Goal: Task Accomplishment & Management: Use online tool/utility

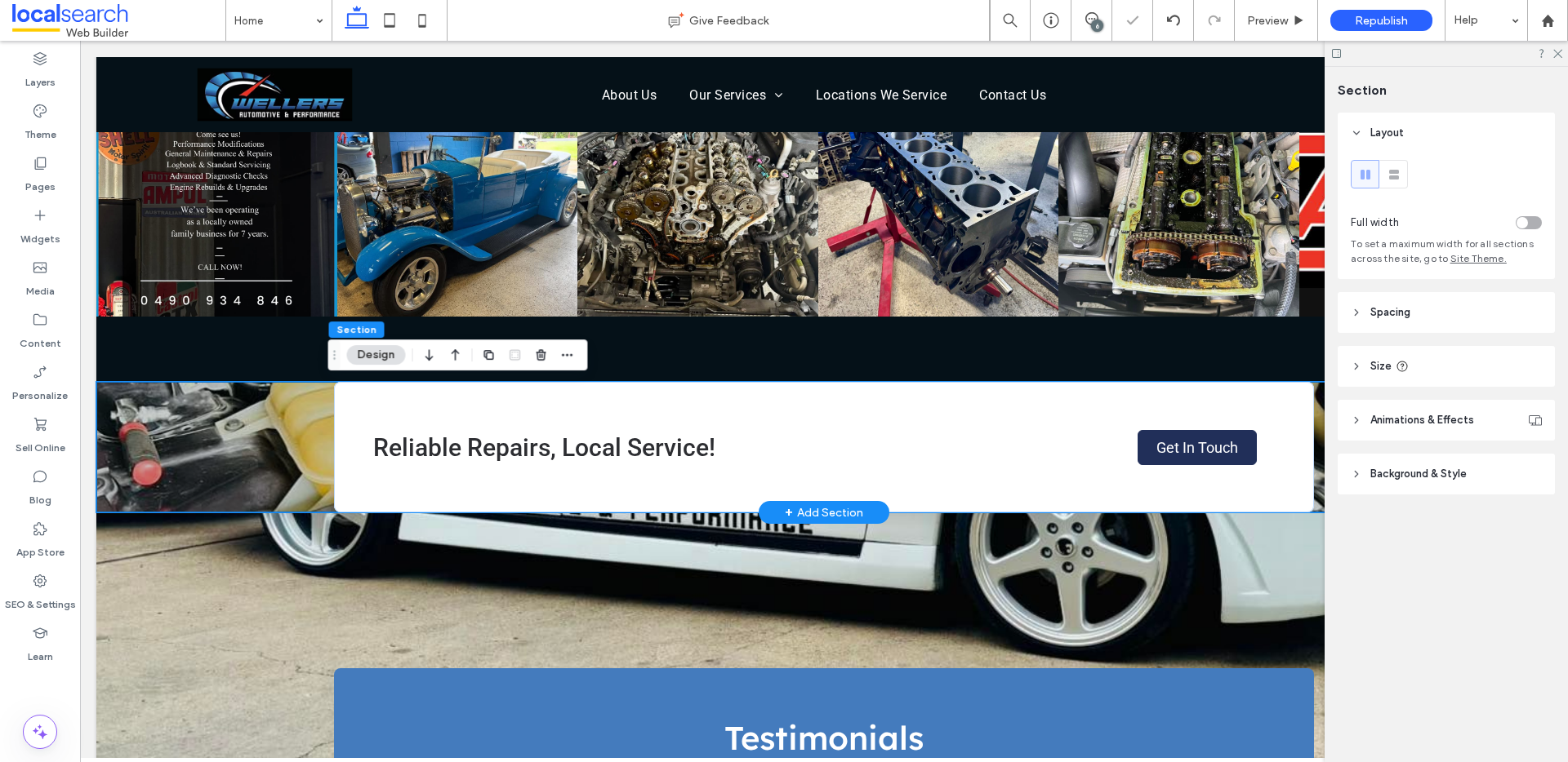
click at [246, 461] on div "Reliable Repairs, Local Service! Get In Touch" at bounding box center [823, 447] width 1455 height 130
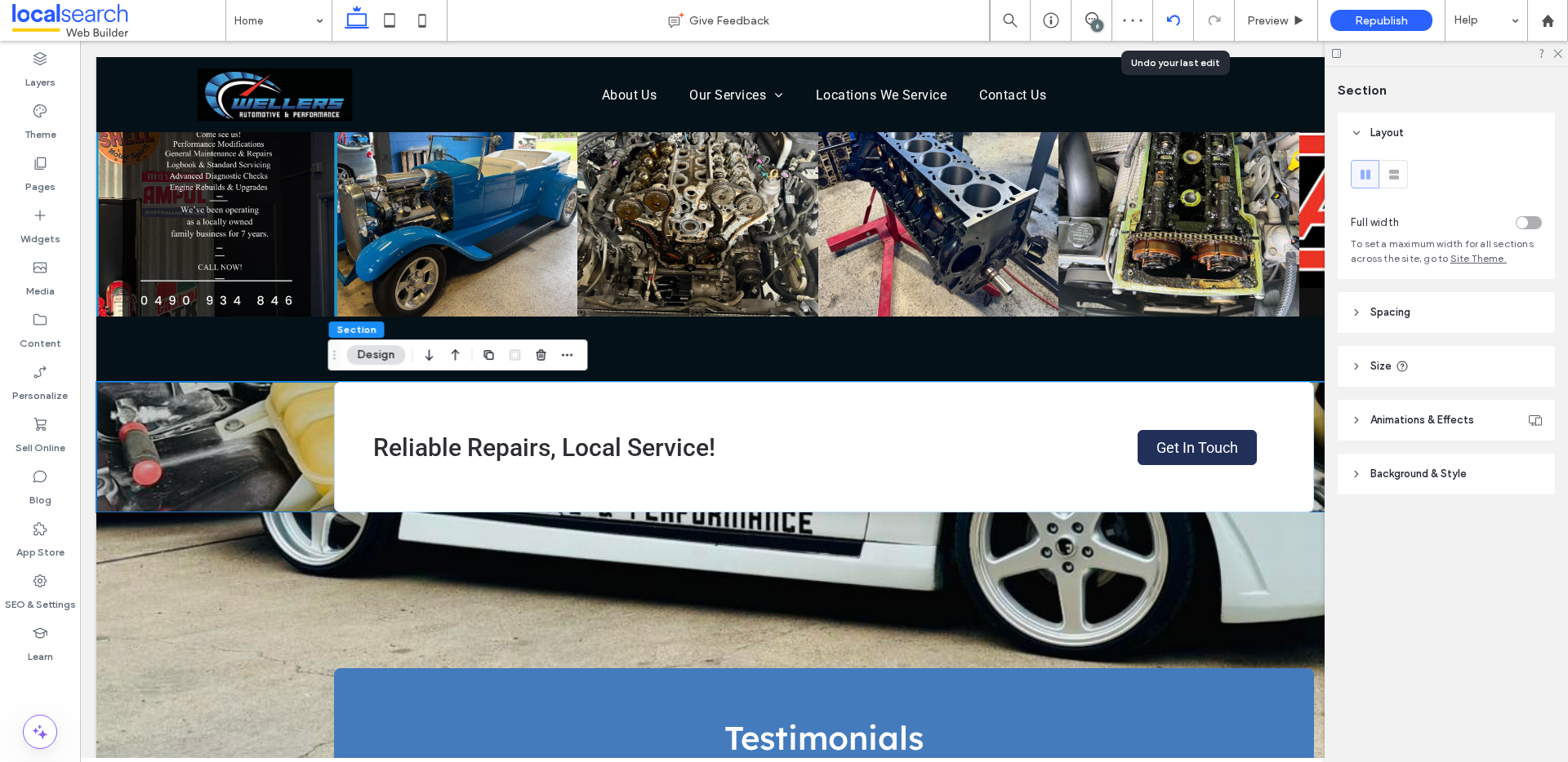
click at [1176, 17] on use at bounding box center [1172, 20] width 13 height 11
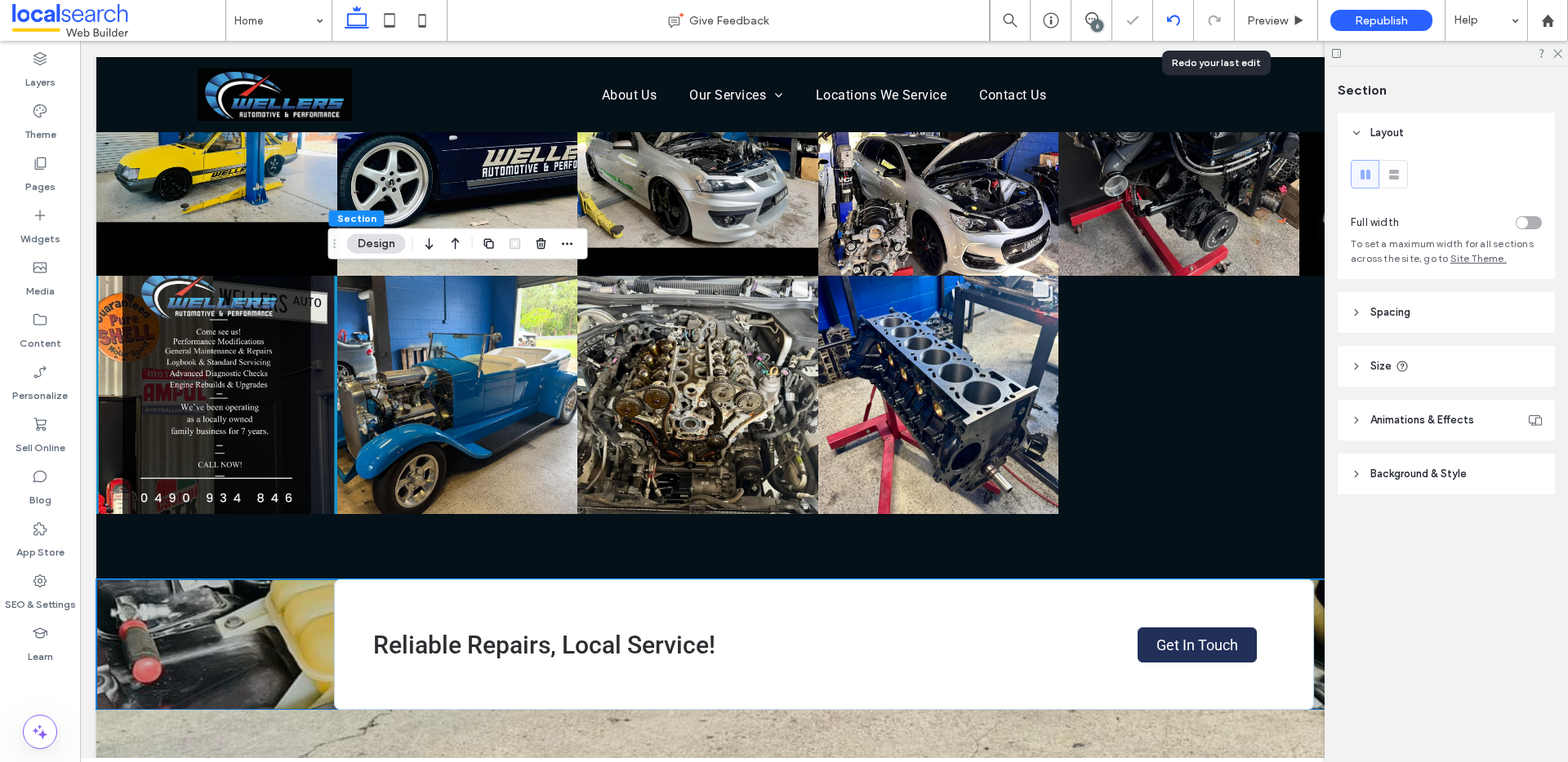
scroll to position [2635, 0]
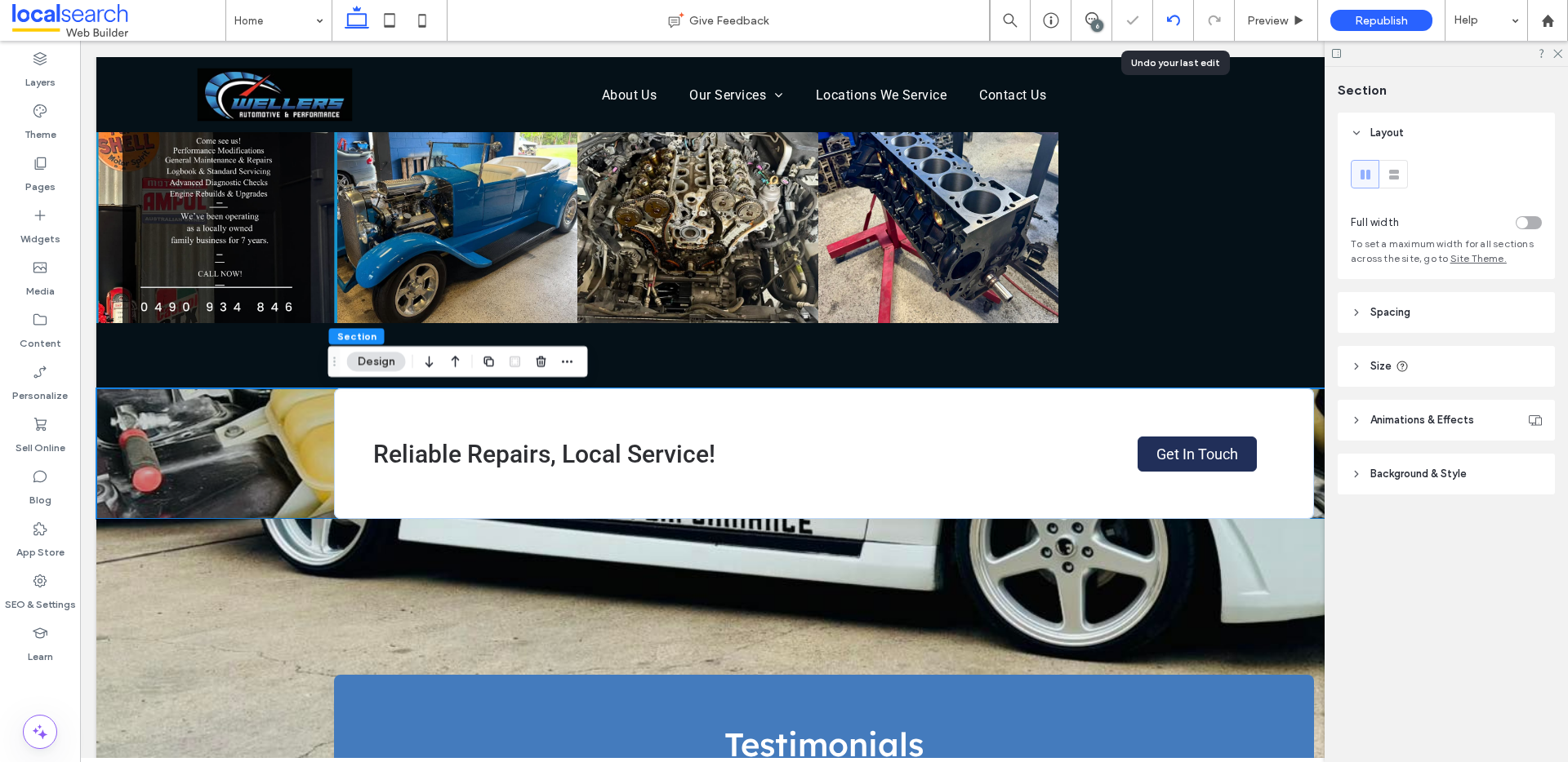
click at [1159, 27] on div at bounding box center [1172, 20] width 41 height 41
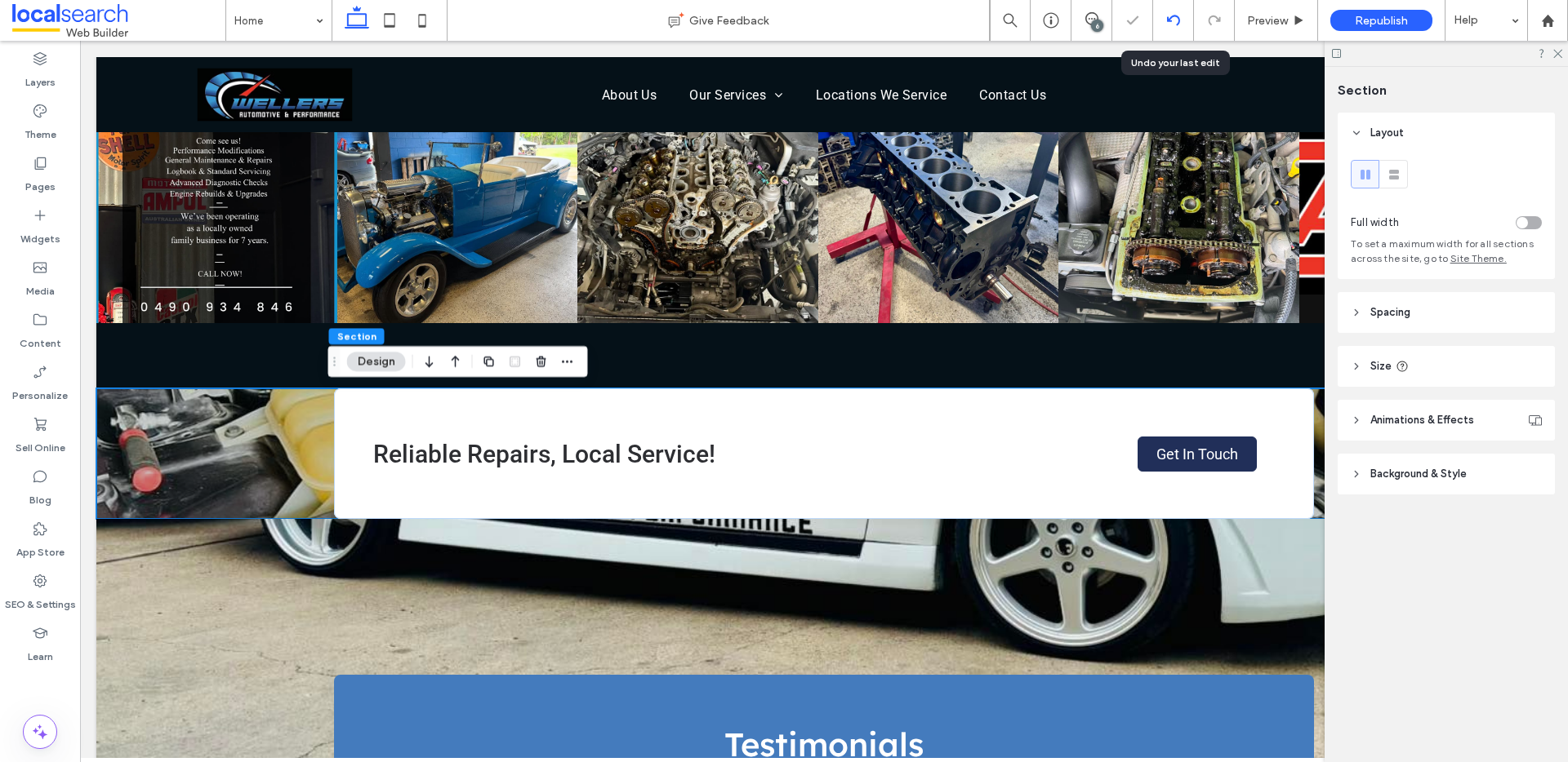
click at [1167, 24] on icon at bounding box center [1173, 20] width 13 height 13
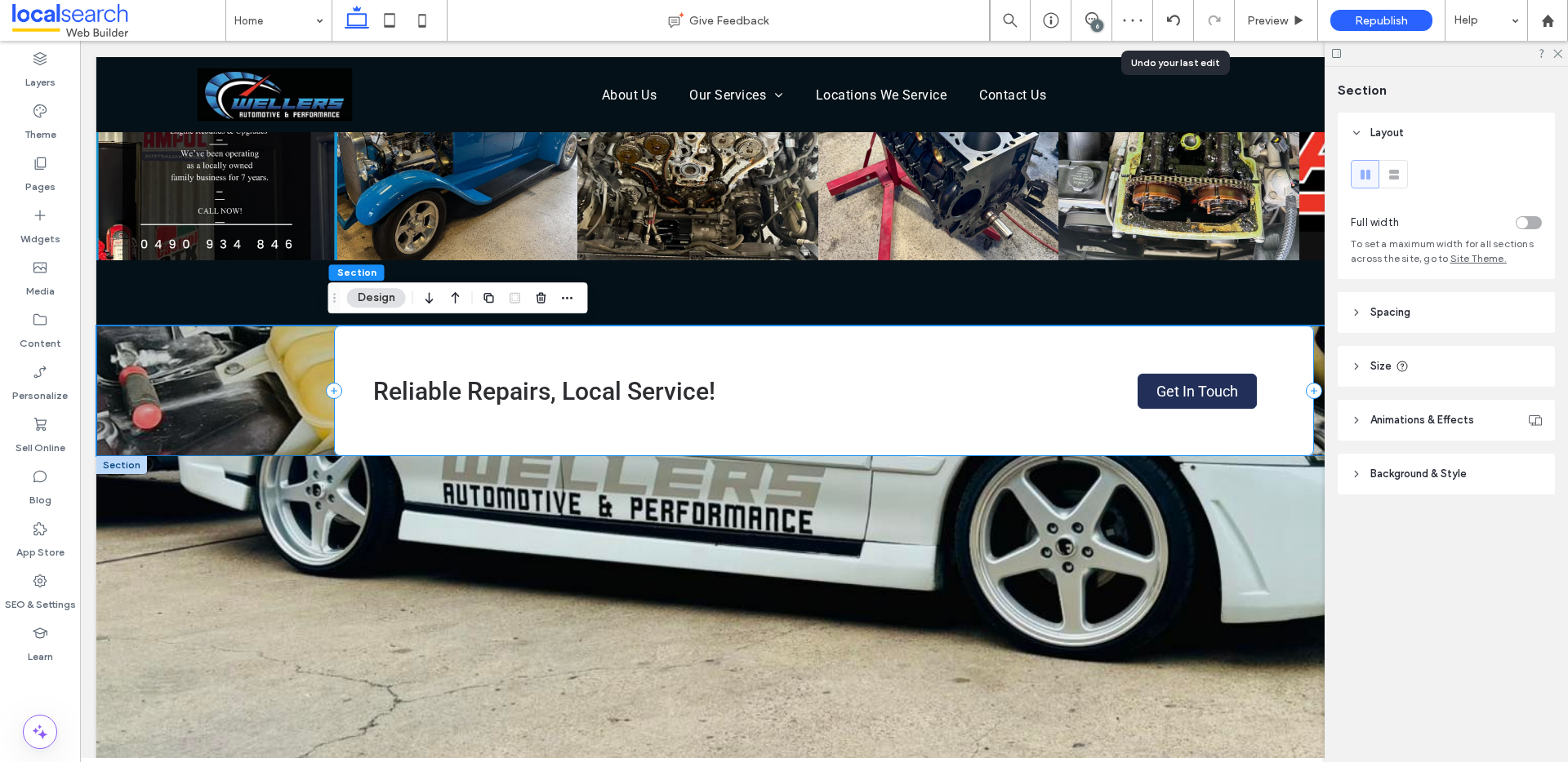
scroll to position [2900, 0]
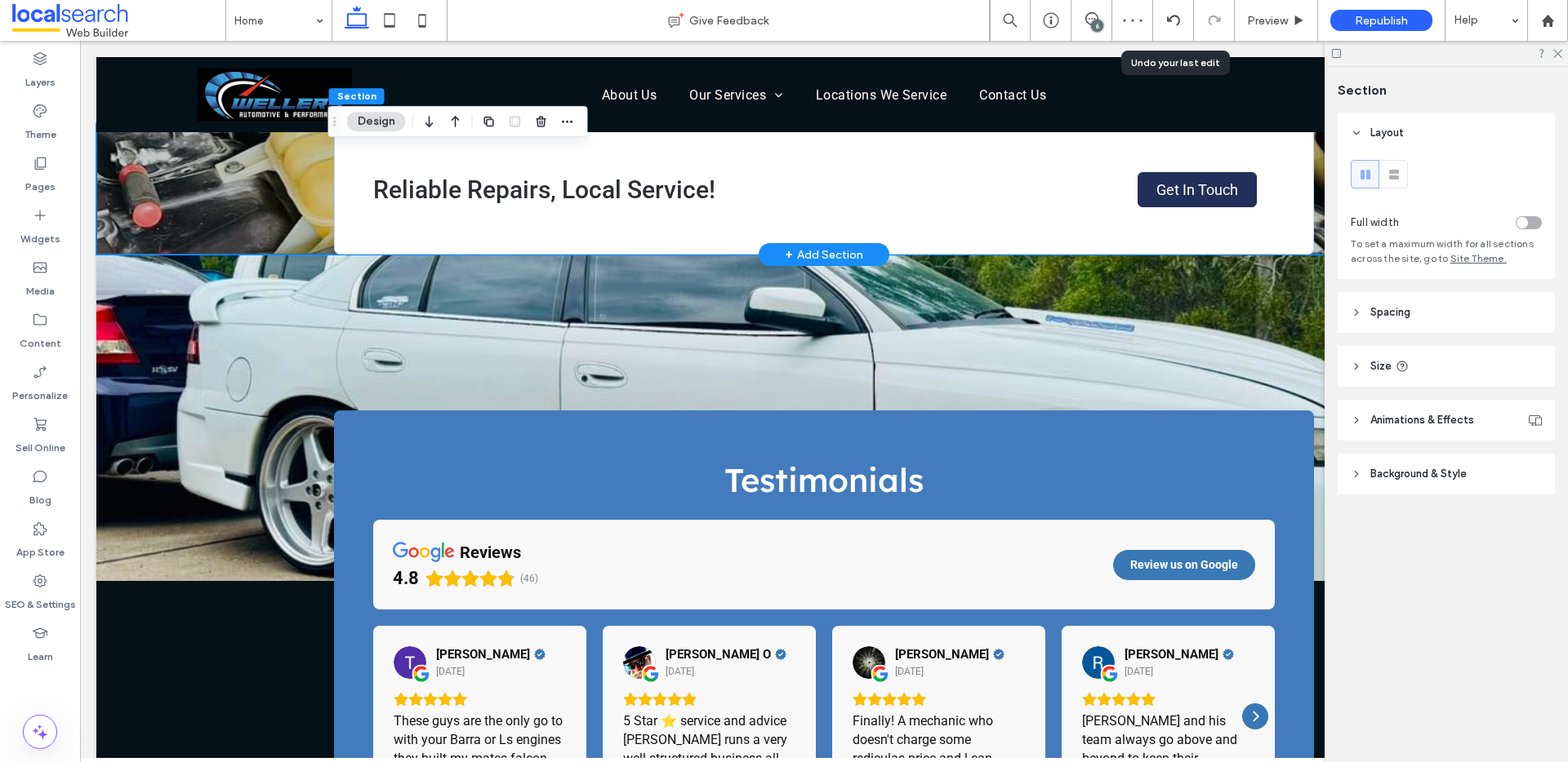
click at [253, 190] on div "Reliable Repairs, Local Service! Get In Touch" at bounding box center [823, 189] width 1455 height 130
click at [1177, 18] on icon at bounding box center [1173, 20] width 13 height 13
click at [1177, 18] on div "Home Give Feedback 6 Preview Republish Help Design Panel Site Comments Team & C…" at bounding box center [784, 381] width 1568 height 762
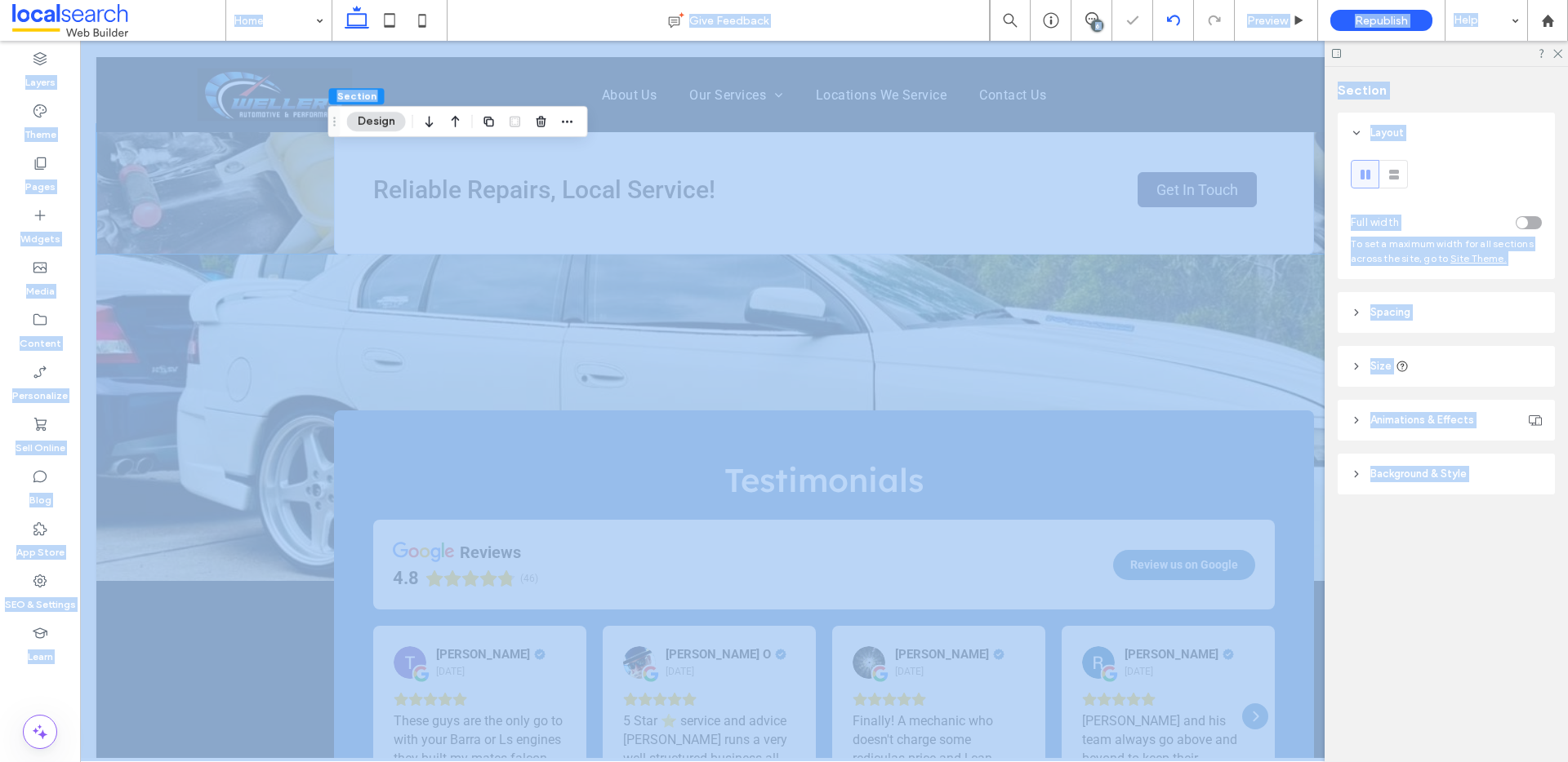
click at [1177, 18] on div at bounding box center [784, 381] width 1568 height 762
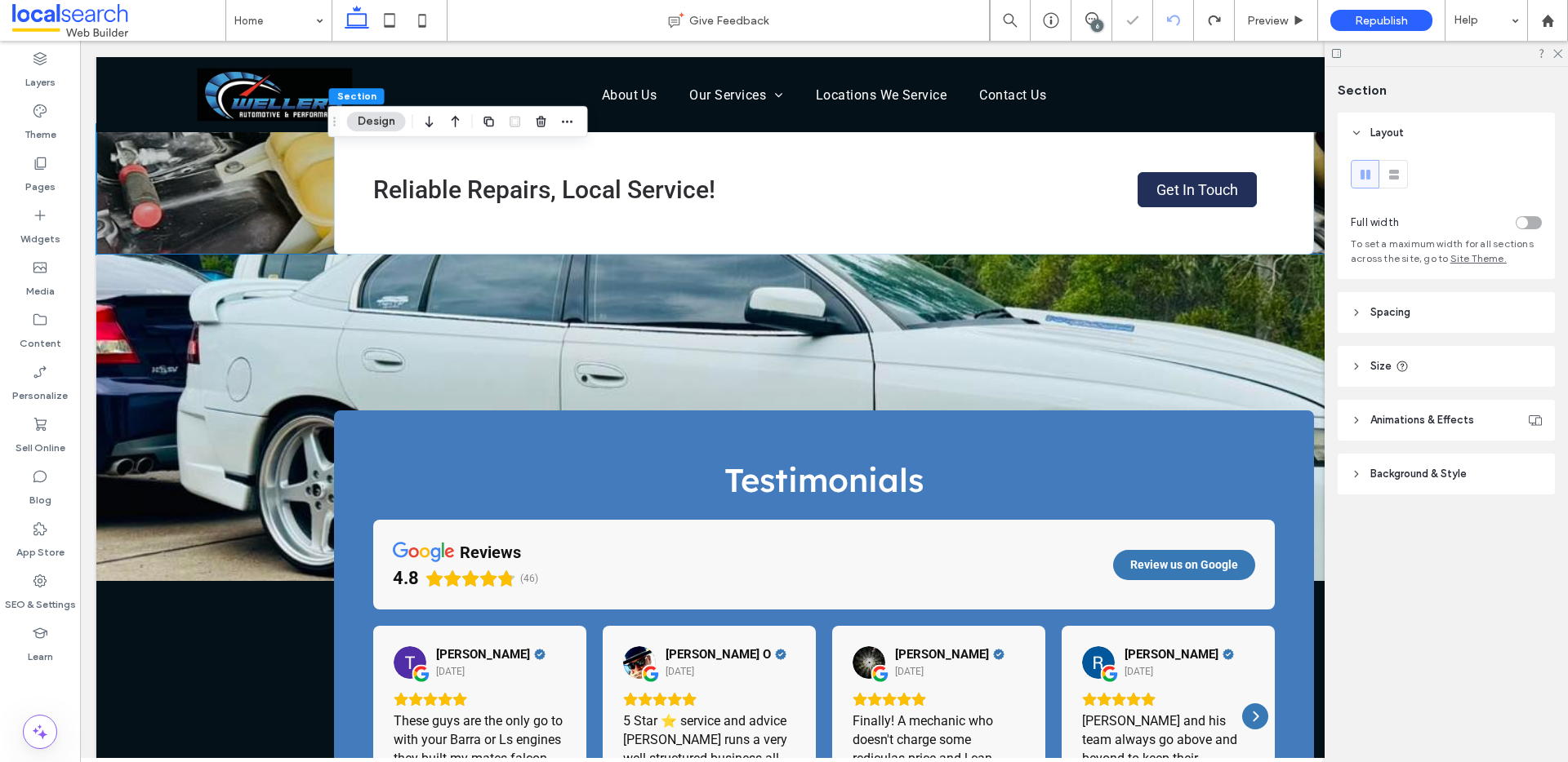
click at [1177, 18] on icon at bounding box center [1173, 20] width 13 height 13
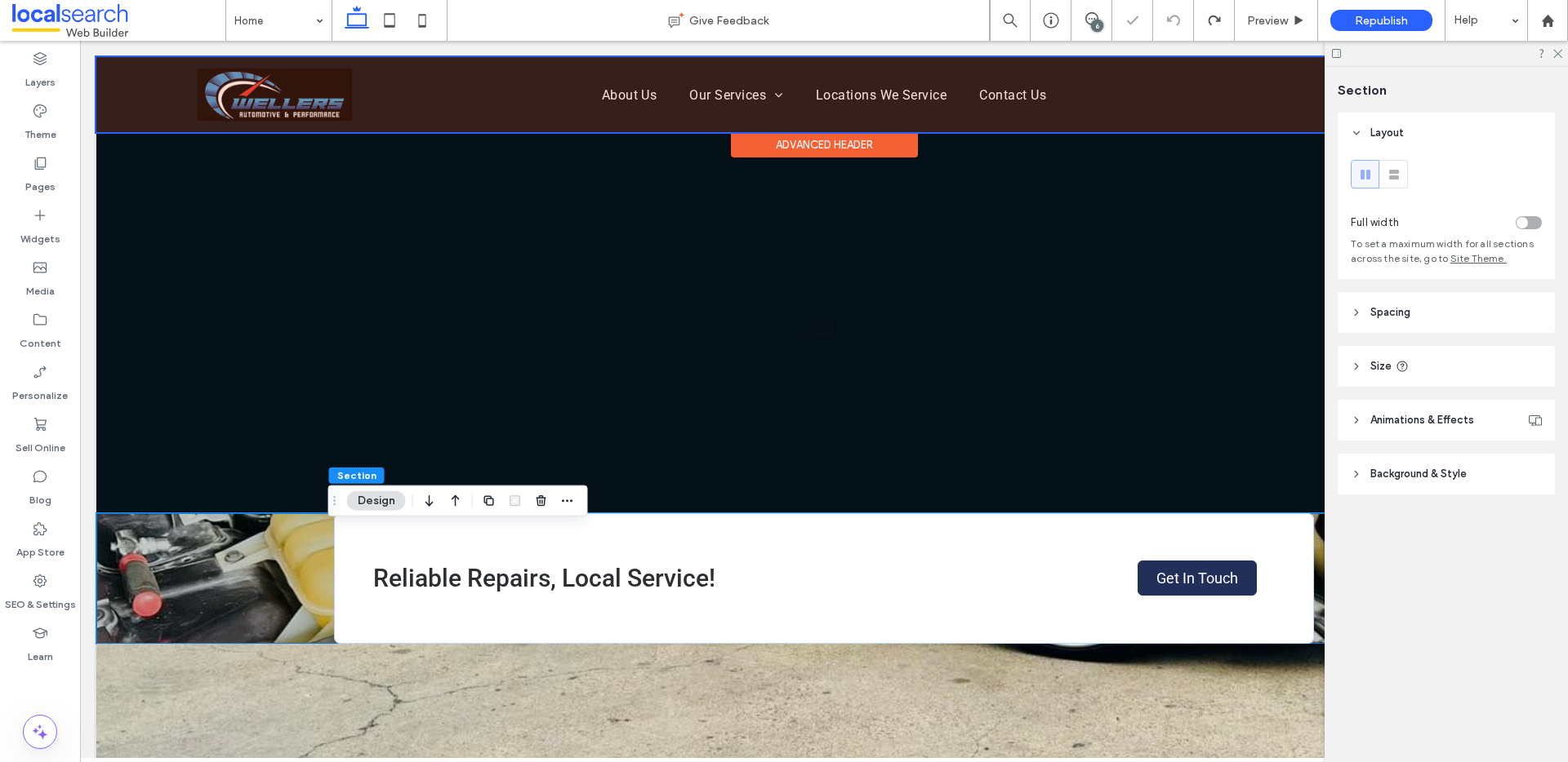
scroll to position [2213, 0]
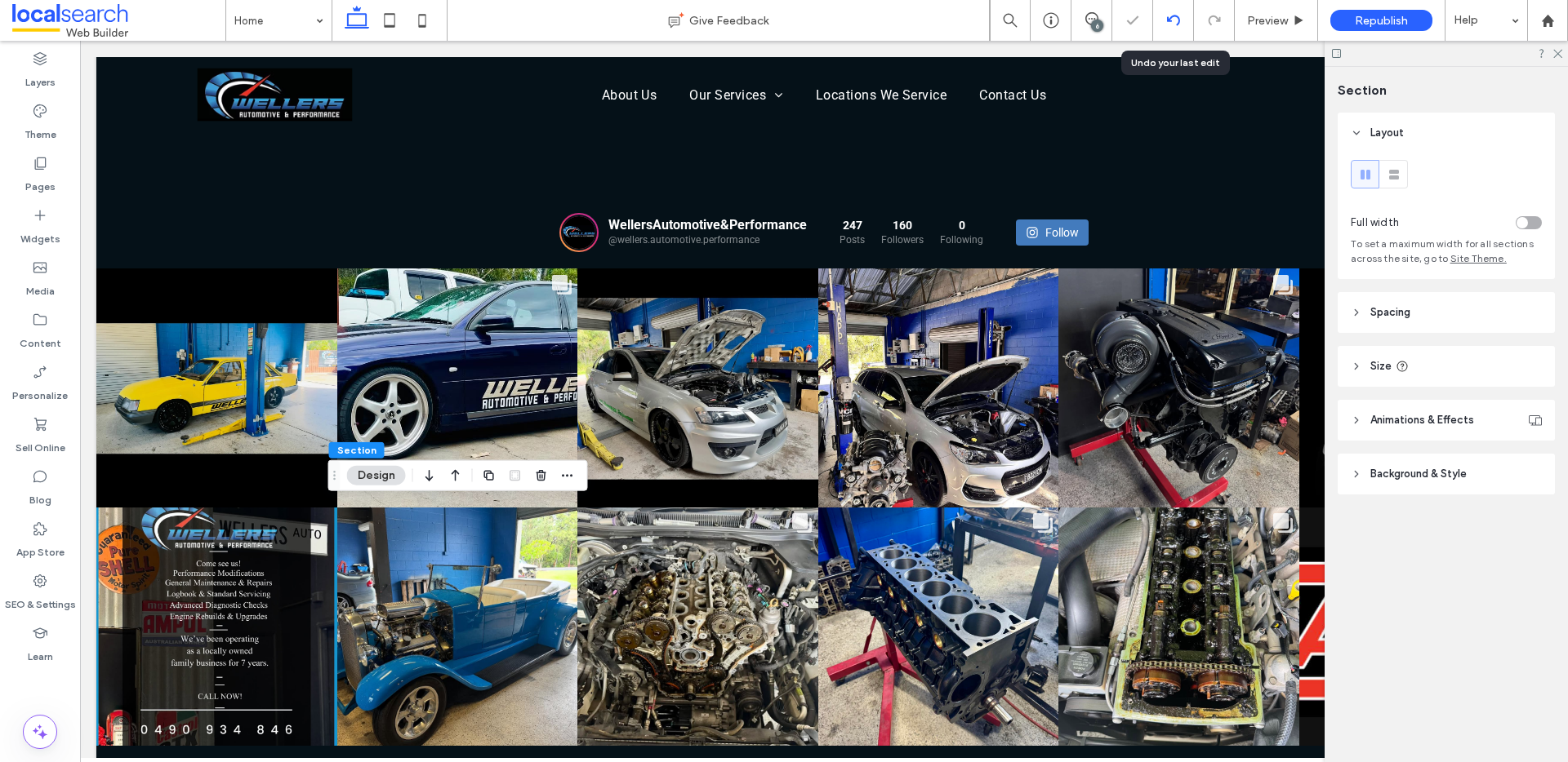
click at [1161, 20] on div at bounding box center [1172, 20] width 40 height 13
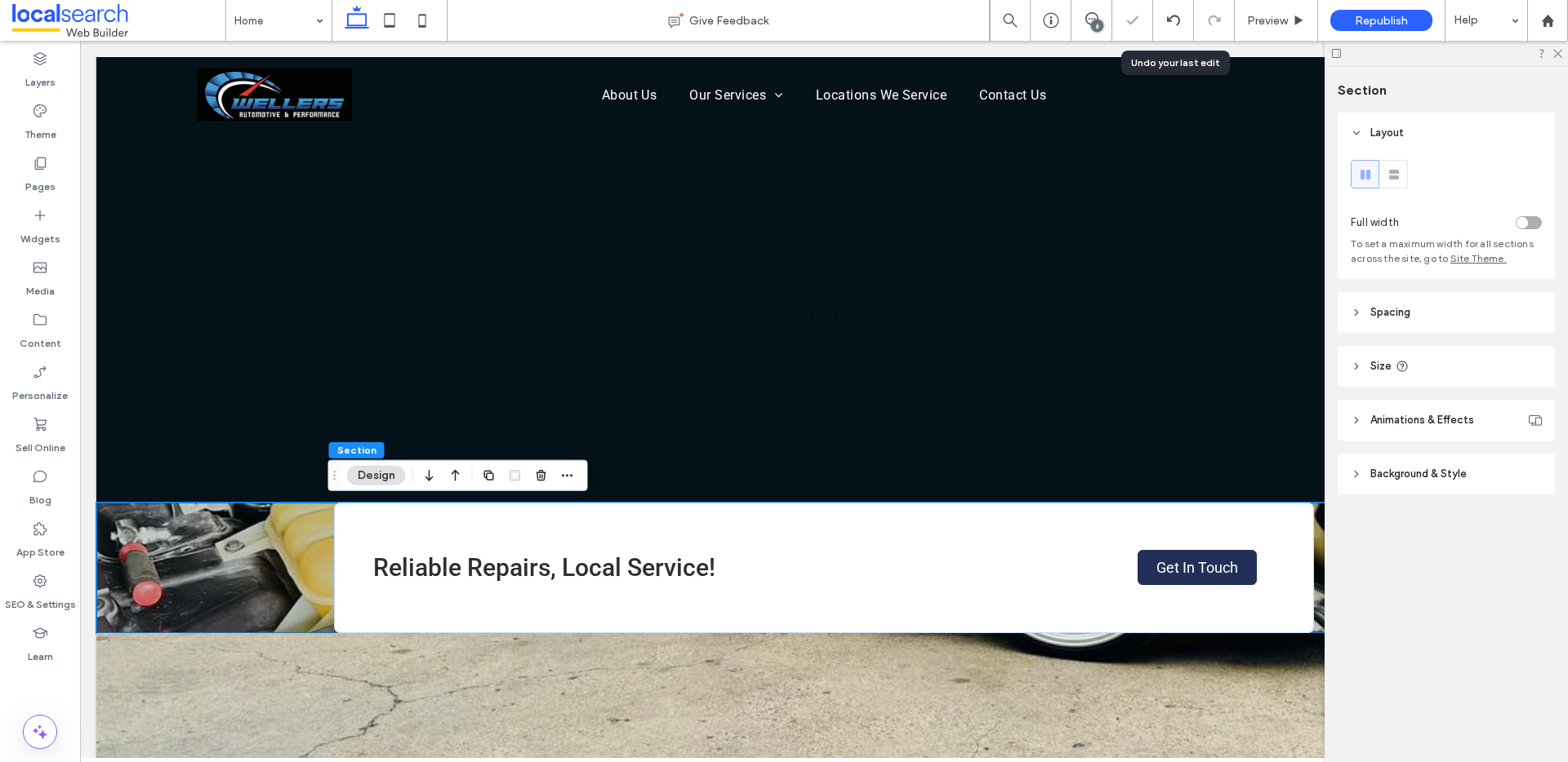
click at [1167, 20] on use at bounding box center [1172, 20] width 13 height 11
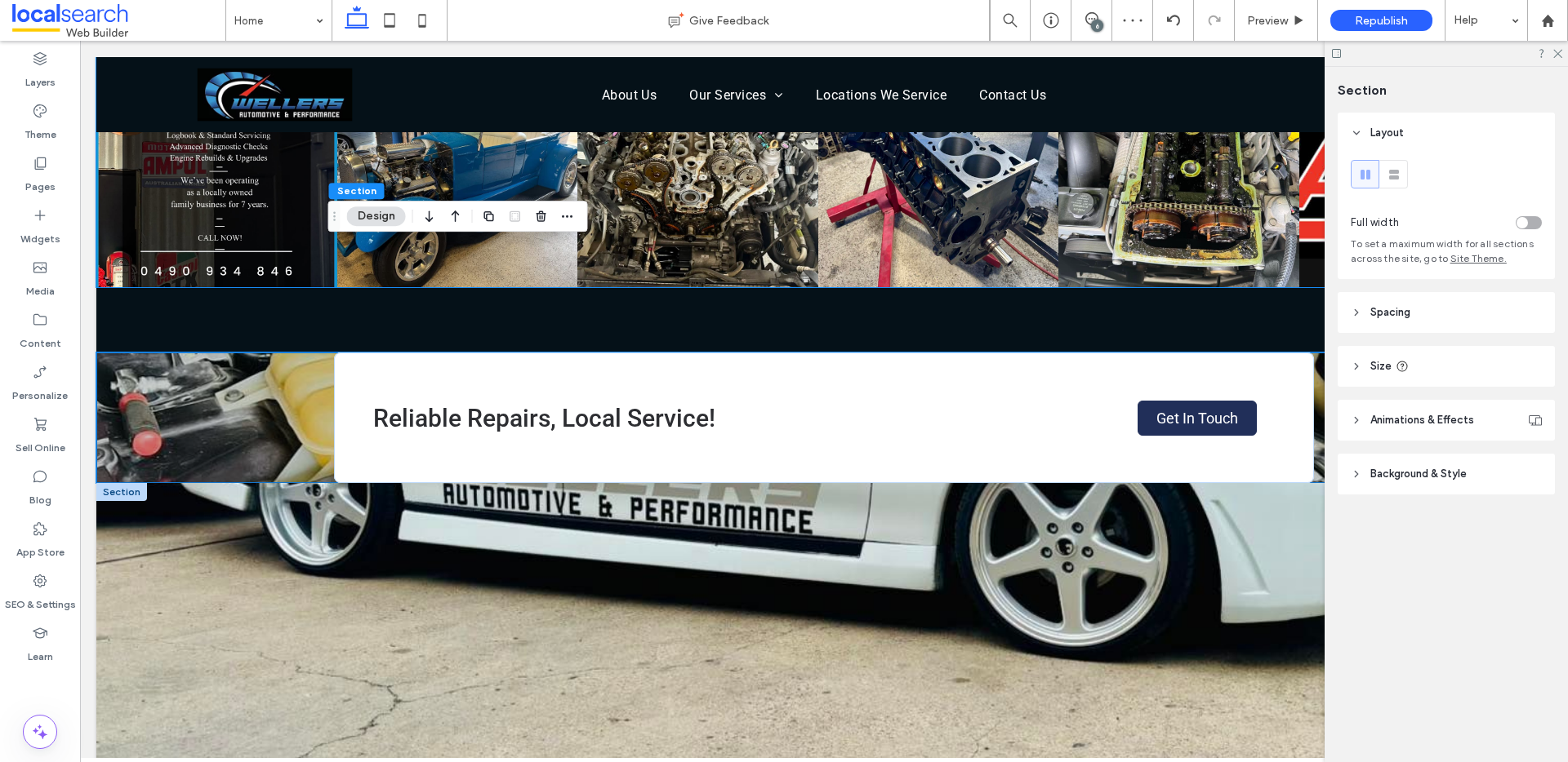
scroll to position [2855, 0]
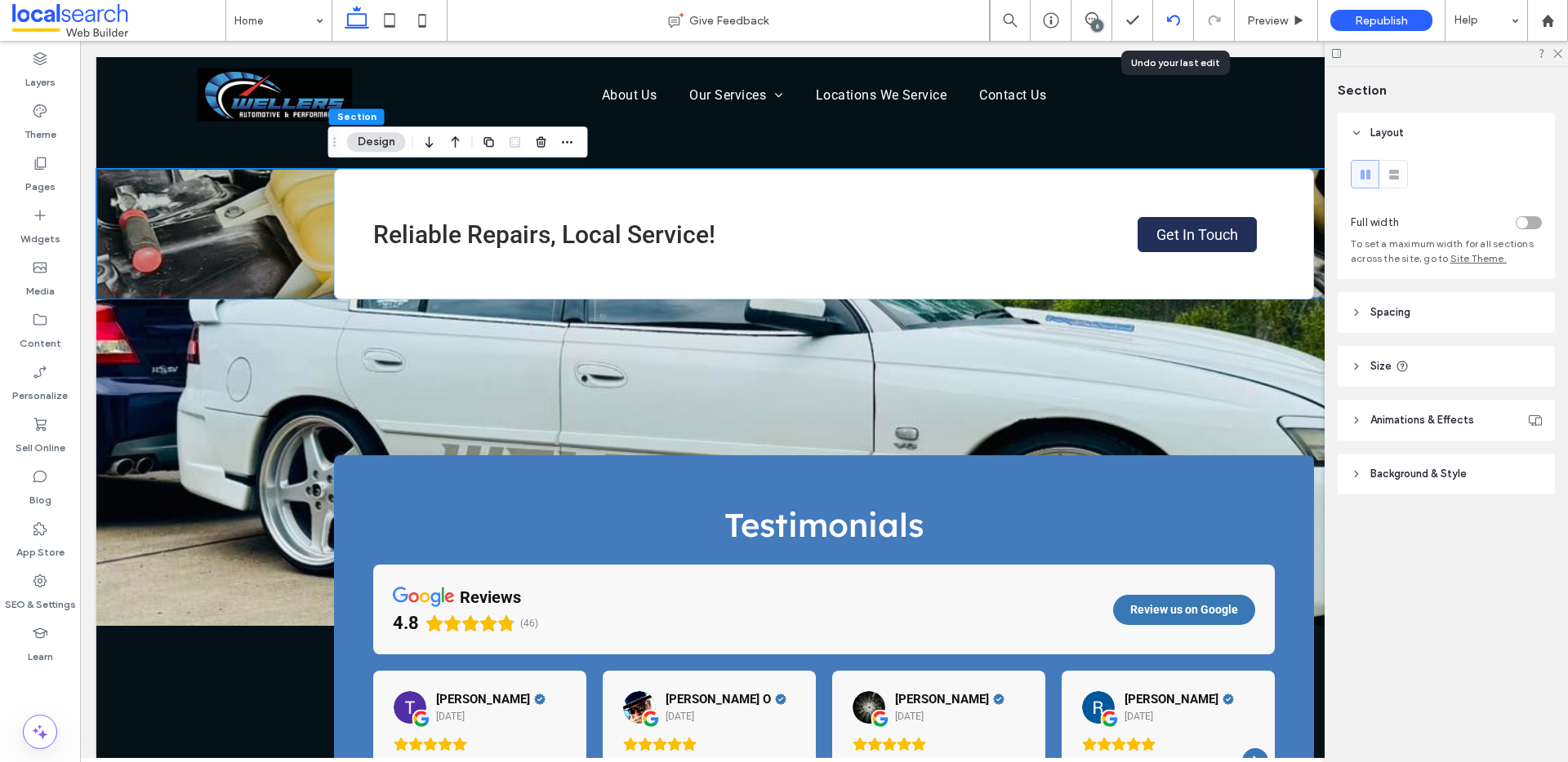
click at [1174, 18] on icon at bounding box center [1173, 20] width 13 height 13
click at [1174, 18] on div "Home Give Feedback 6 Preview Republish Help Design Panel Site Comments Team & C…" at bounding box center [784, 381] width 1568 height 762
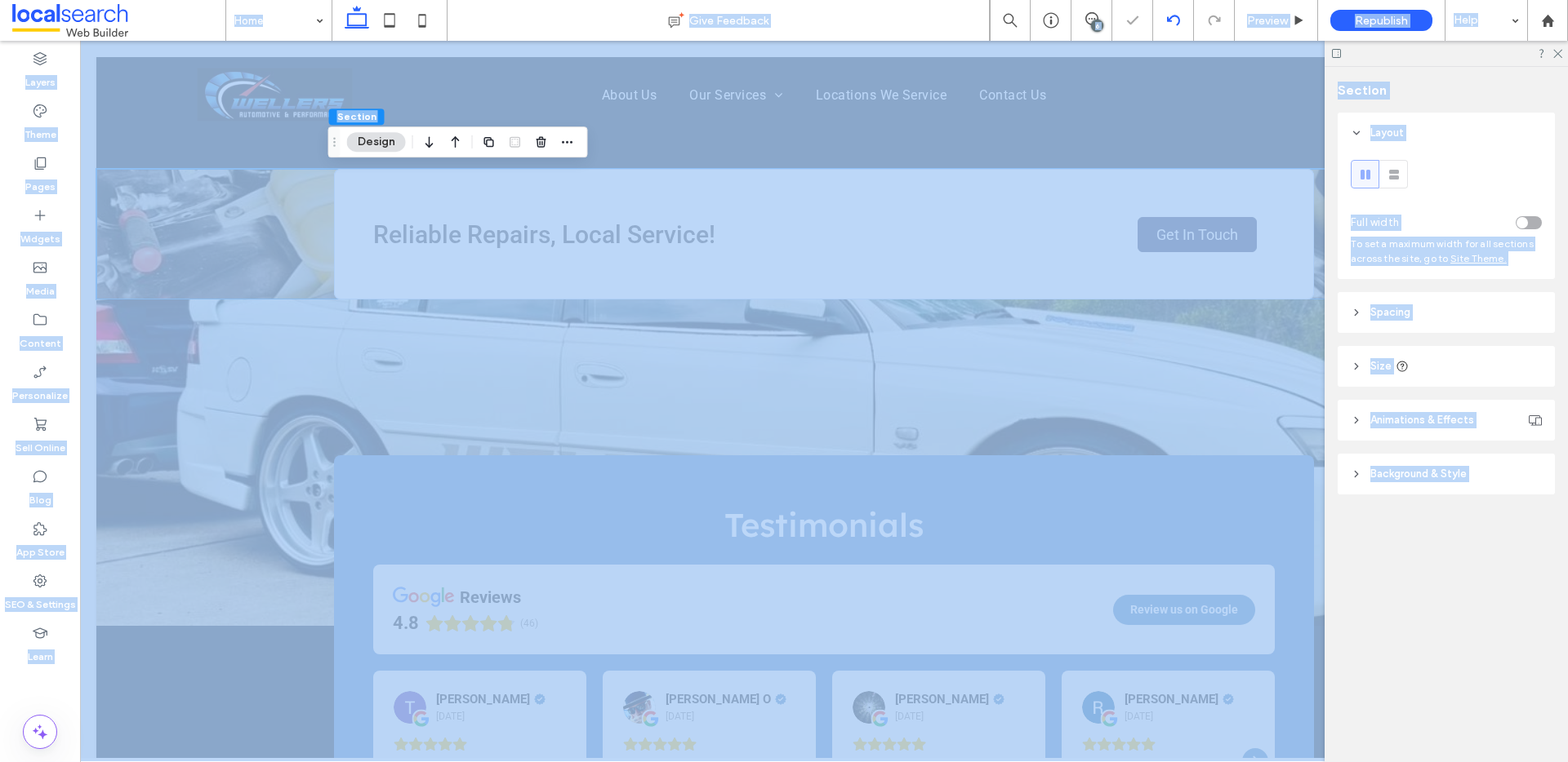
click at [1174, 18] on div at bounding box center [784, 381] width 1568 height 762
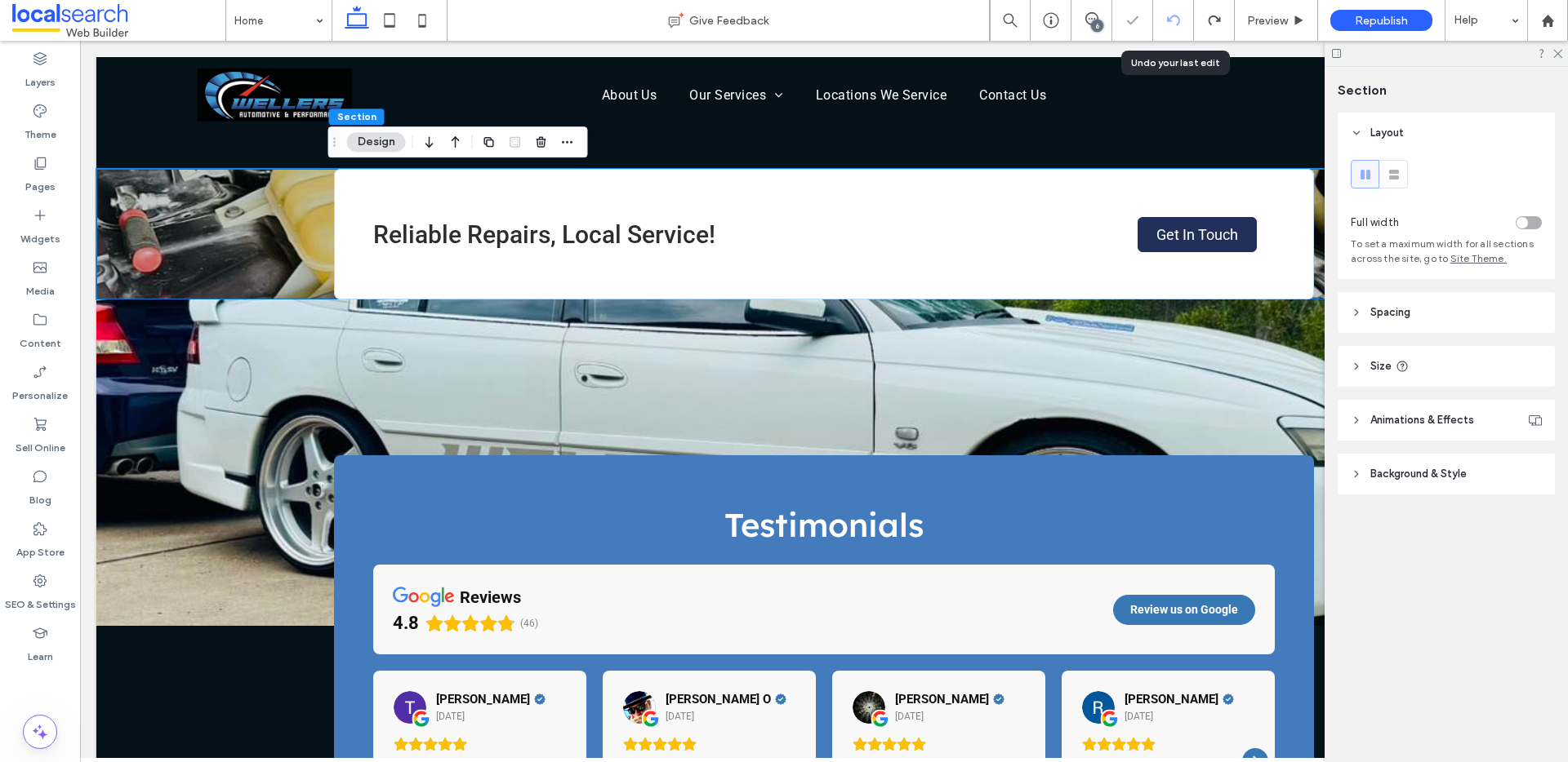
click at [1174, 18] on icon at bounding box center [1173, 20] width 13 height 13
click at [1173, 18] on icon at bounding box center [1173, 20] width 13 height 13
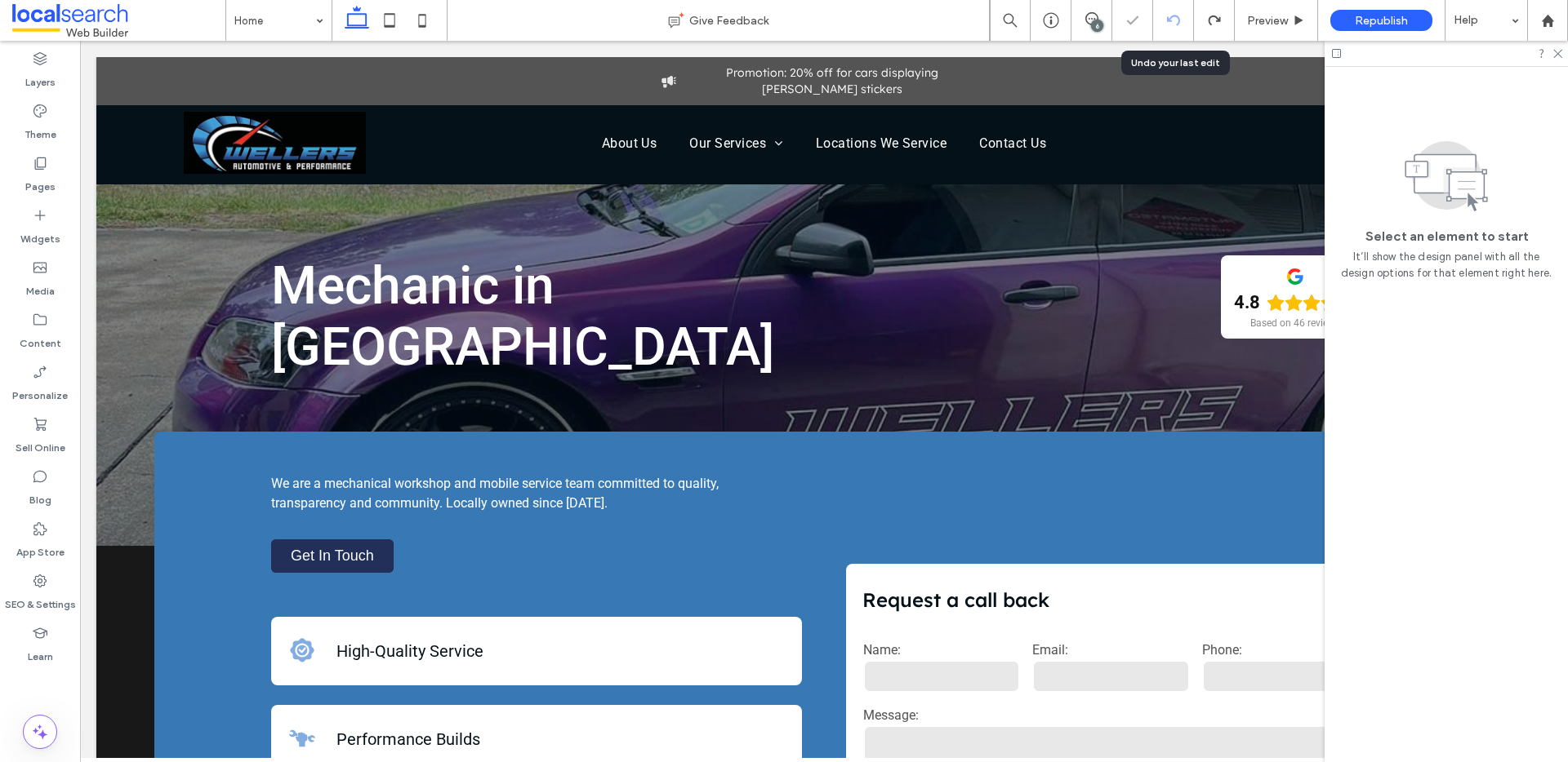
click at [1173, 22] on icon at bounding box center [1173, 20] width 13 height 13
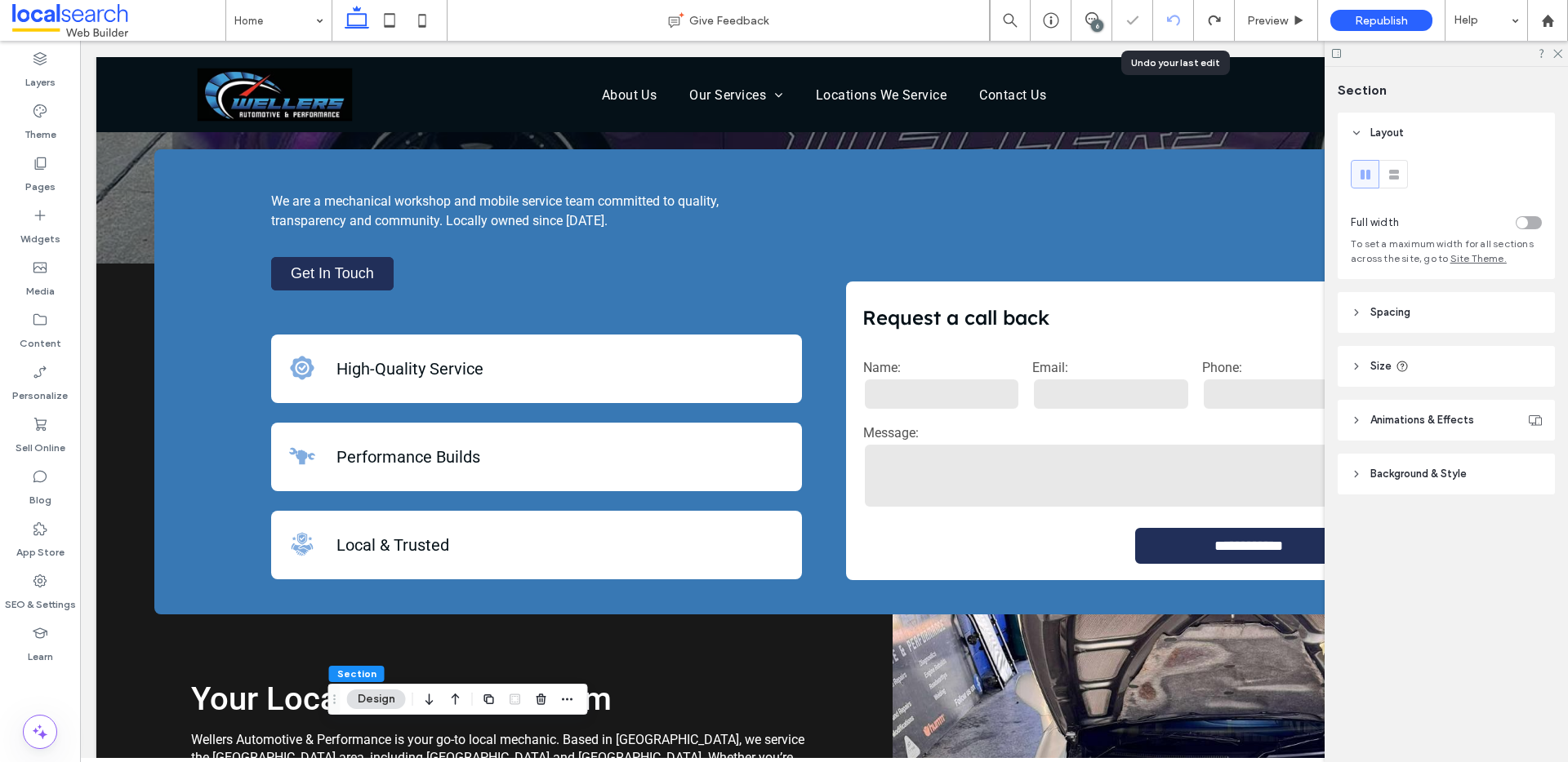
click at [1169, 19] on icon at bounding box center [1173, 20] width 13 height 13
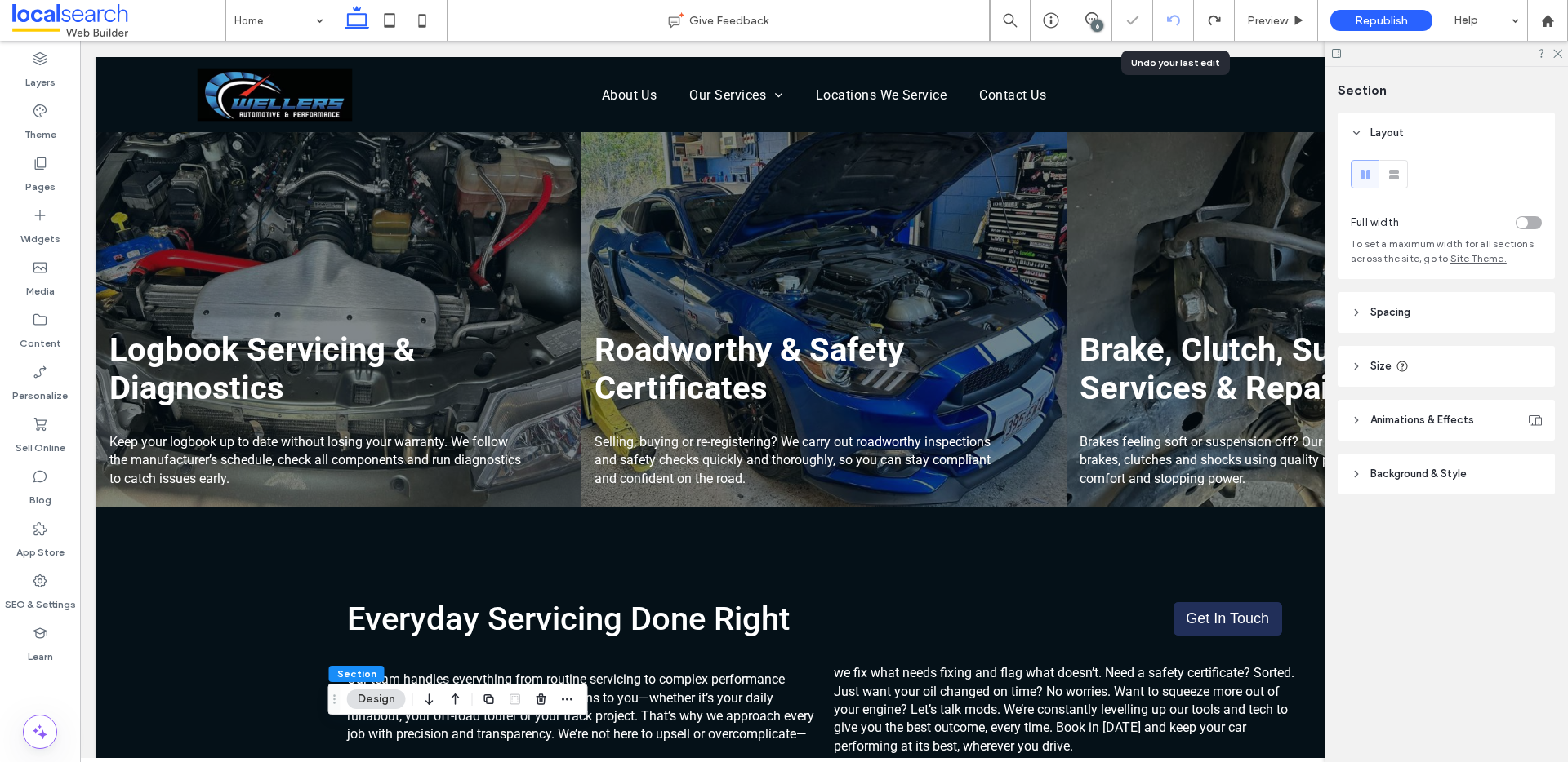
click at [1170, 19] on icon at bounding box center [1173, 20] width 13 height 13
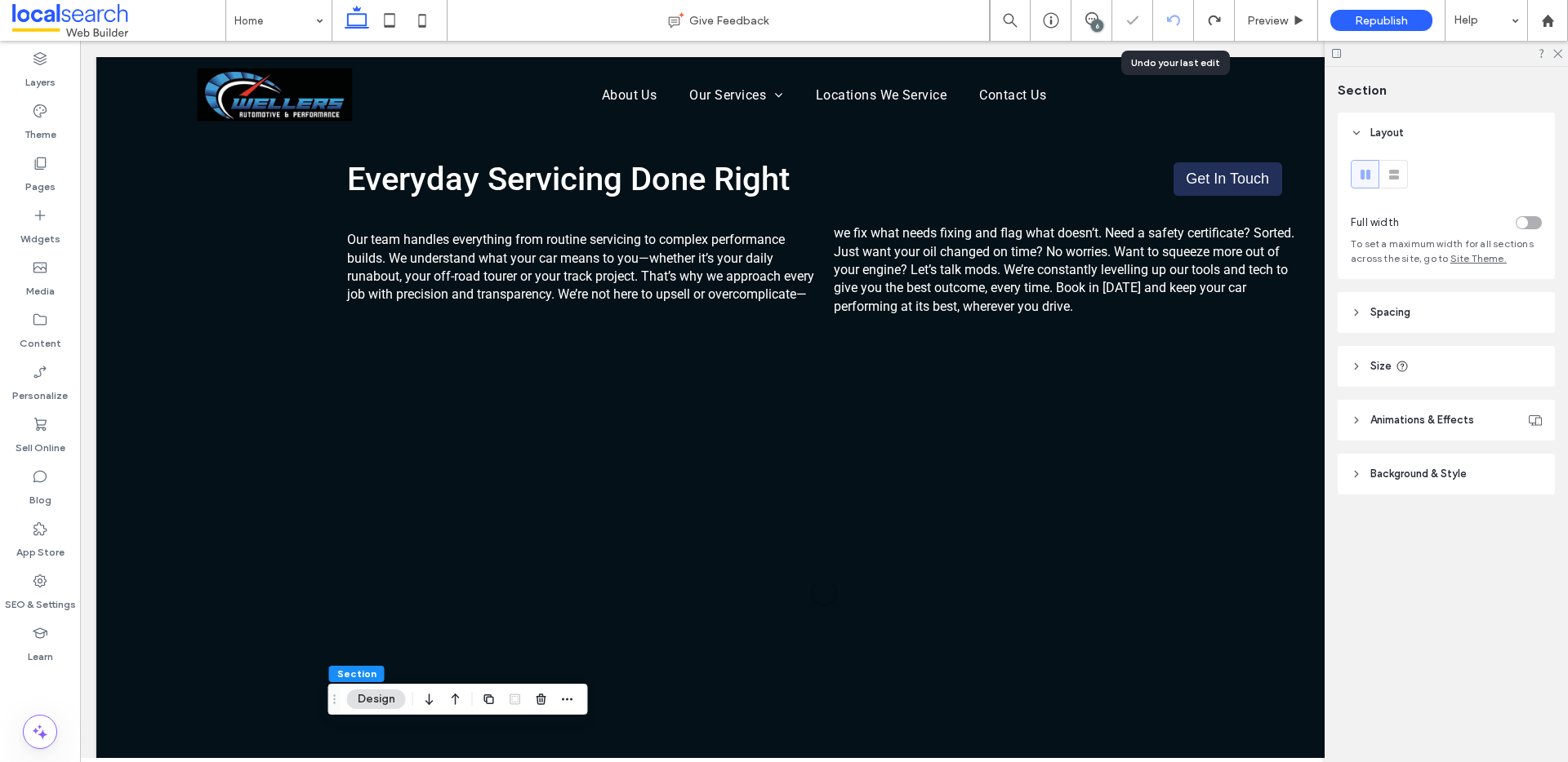
click at [1170, 19] on icon at bounding box center [1173, 20] width 13 height 13
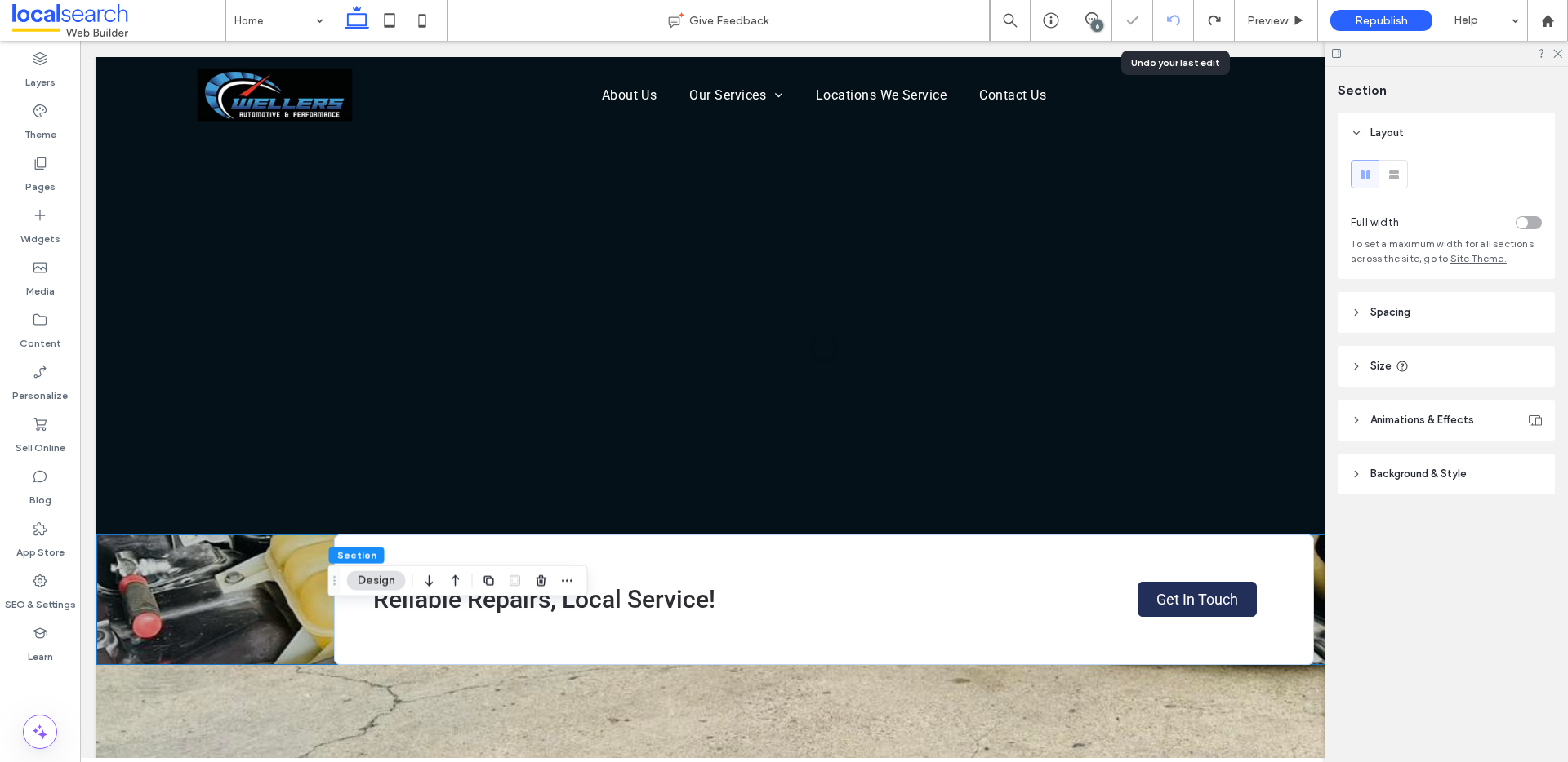
click at [1170, 19] on icon at bounding box center [1173, 20] width 13 height 13
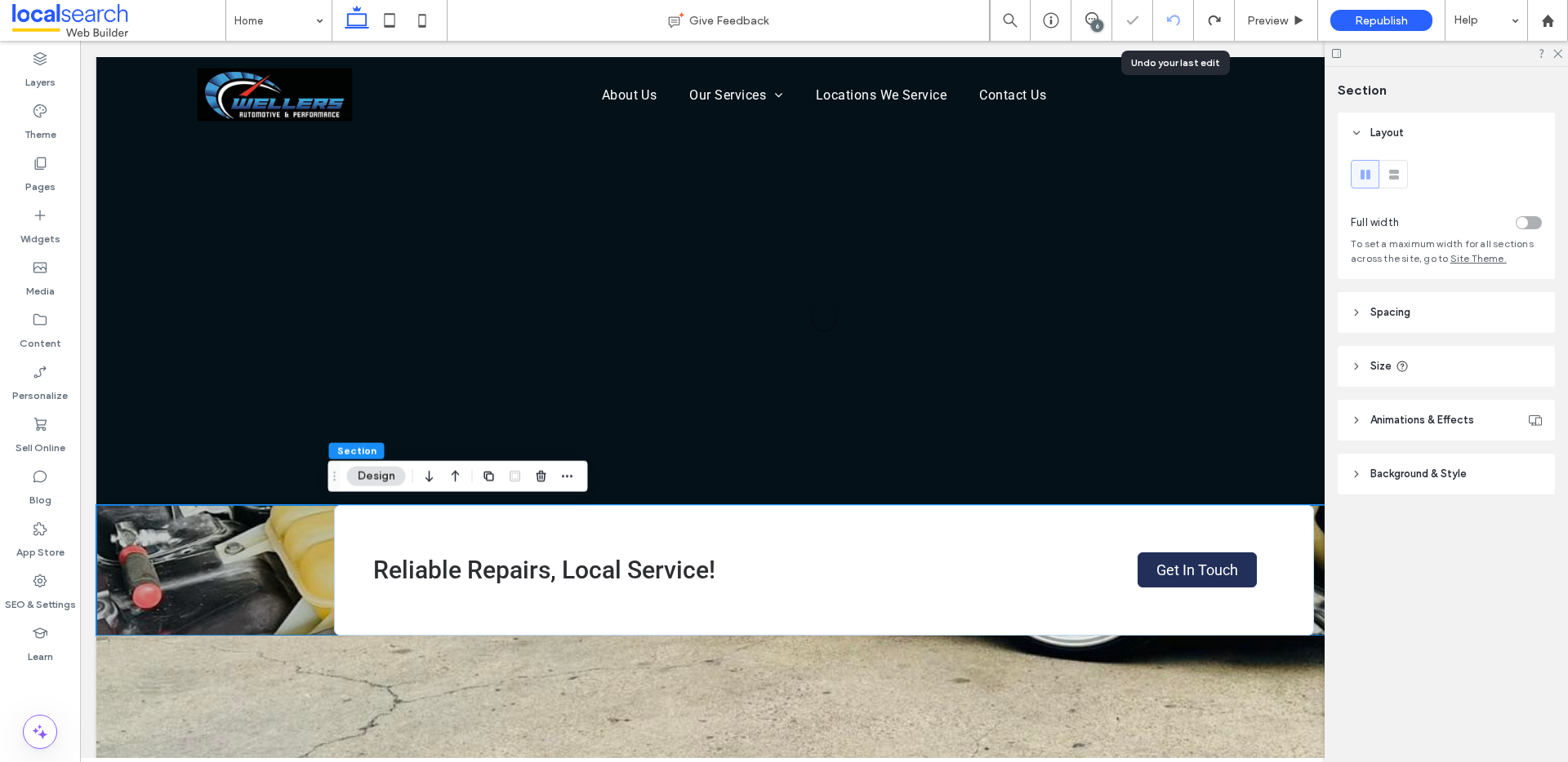
scroll to position [2213, 0]
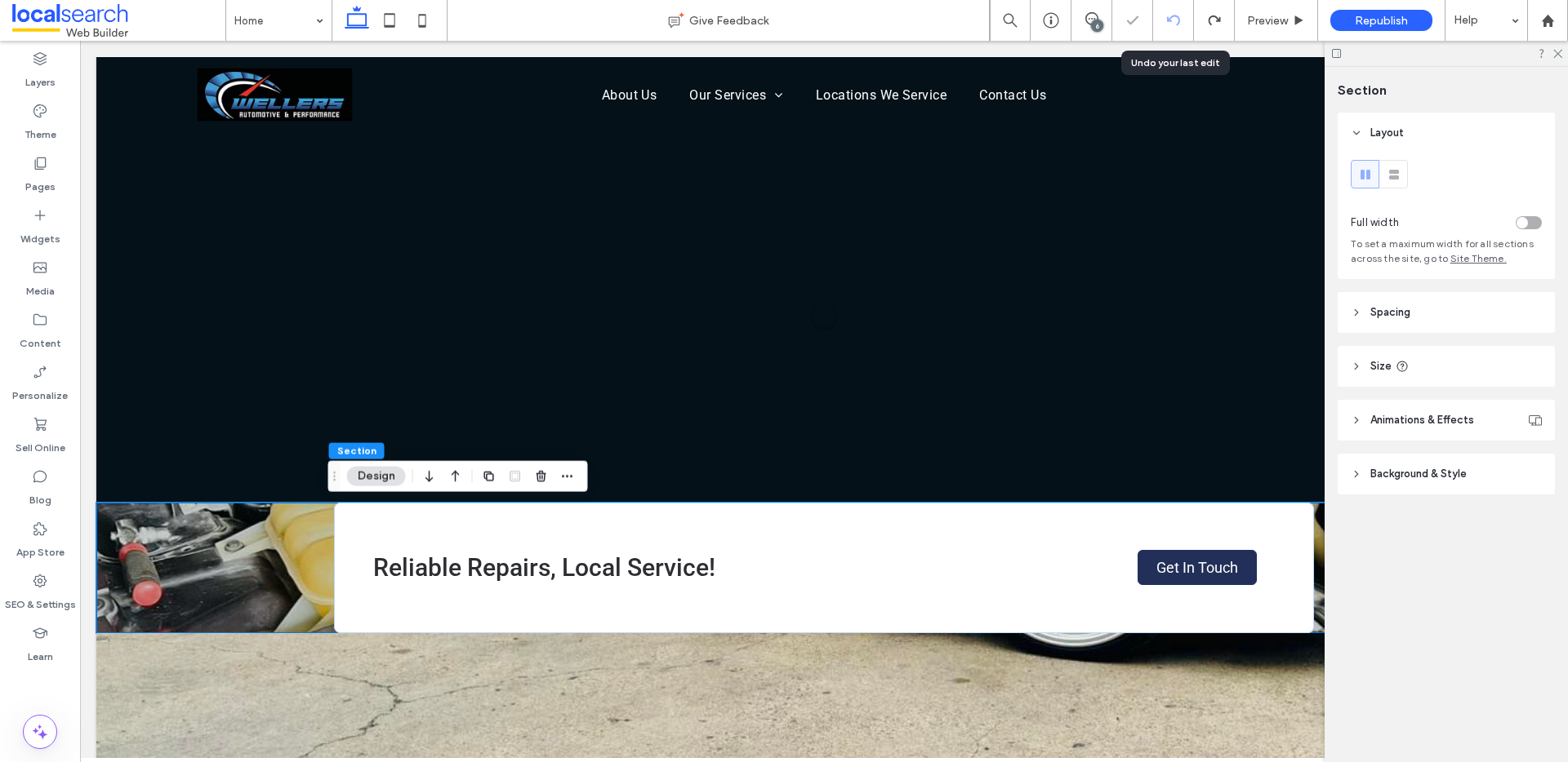
click at [1170, 19] on icon at bounding box center [1173, 20] width 13 height 13
click at [1170, 19] on div "Home Give Feedback 6 Preview Republish Help Design Panel Site Comments Team & C…" at bounding box center [784, 381] width 1568 height 762
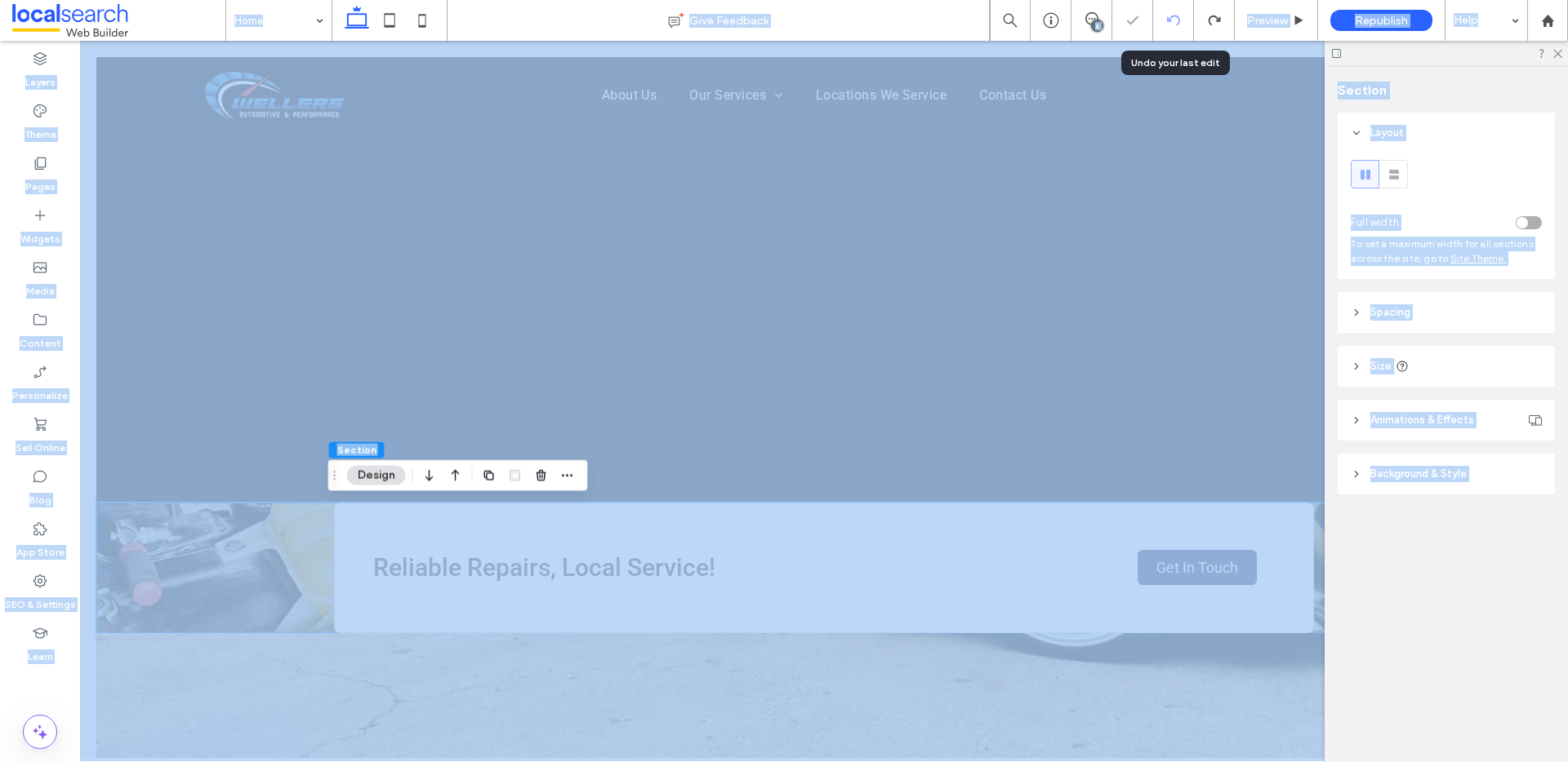
click at [1170, 19] on div at bounding box center [784, 381] width 1568 height 762
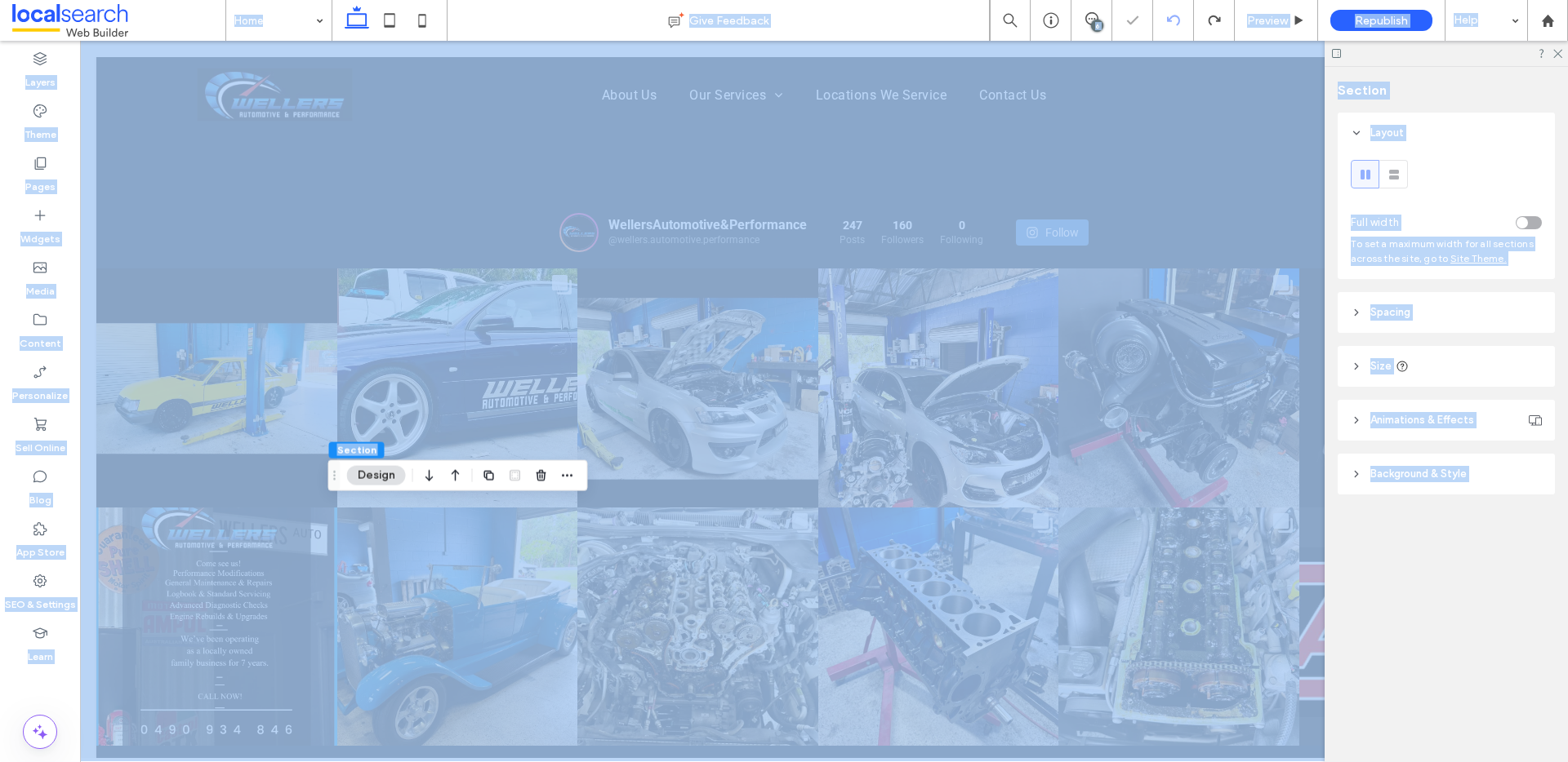
click at [1170, 19] on div at bounding box center [784, 381] width 1568 height 762
click at [1170, 19] on div "Home Give Feedback 6 Preview Republish Help Design Panel Site Comments Team & C…" at bounding box center [784, 381] width 1568 height 762
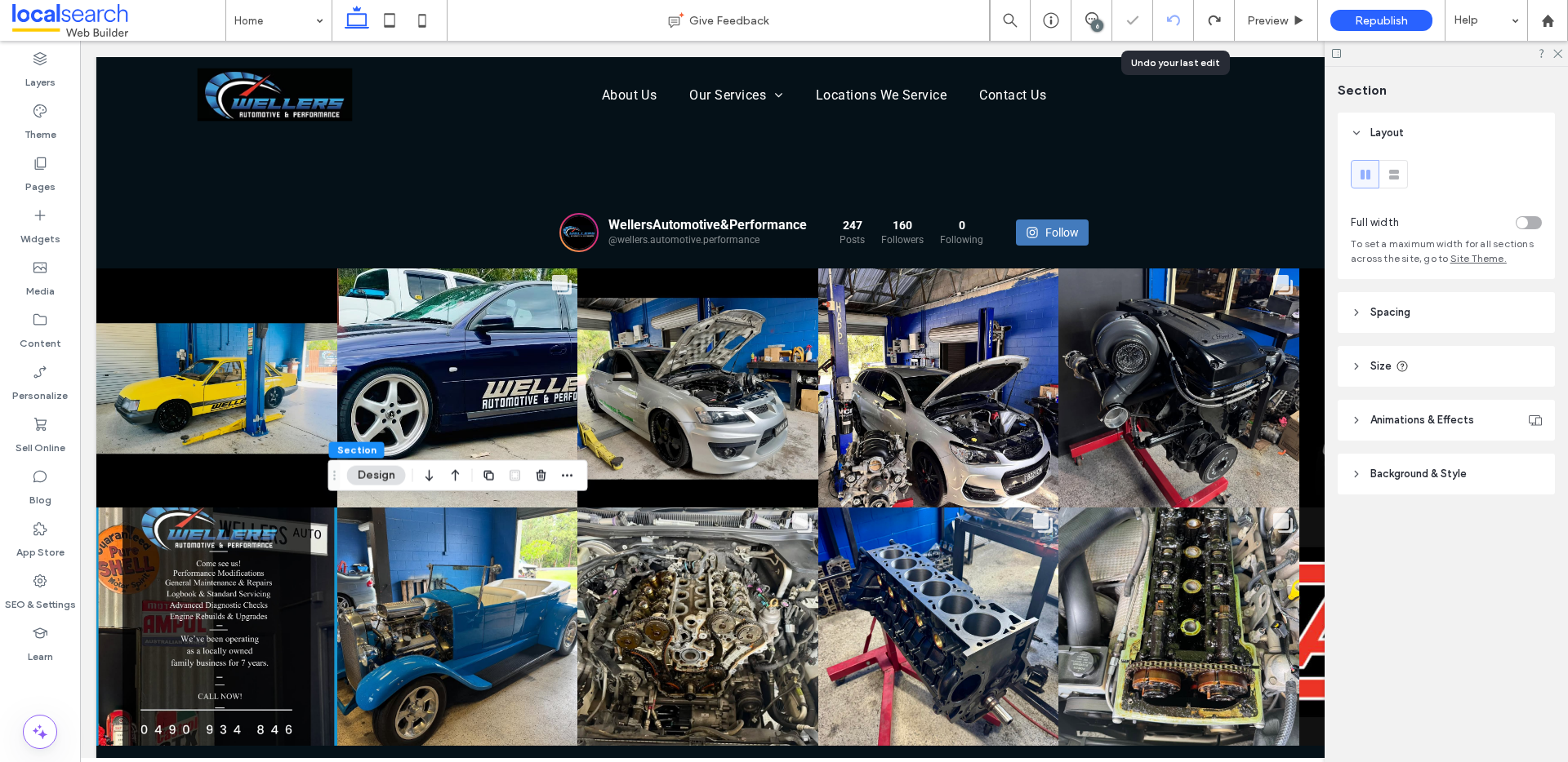
click at [1170, 19] on icon at bounding box center [1173, 20] width 13 height 13
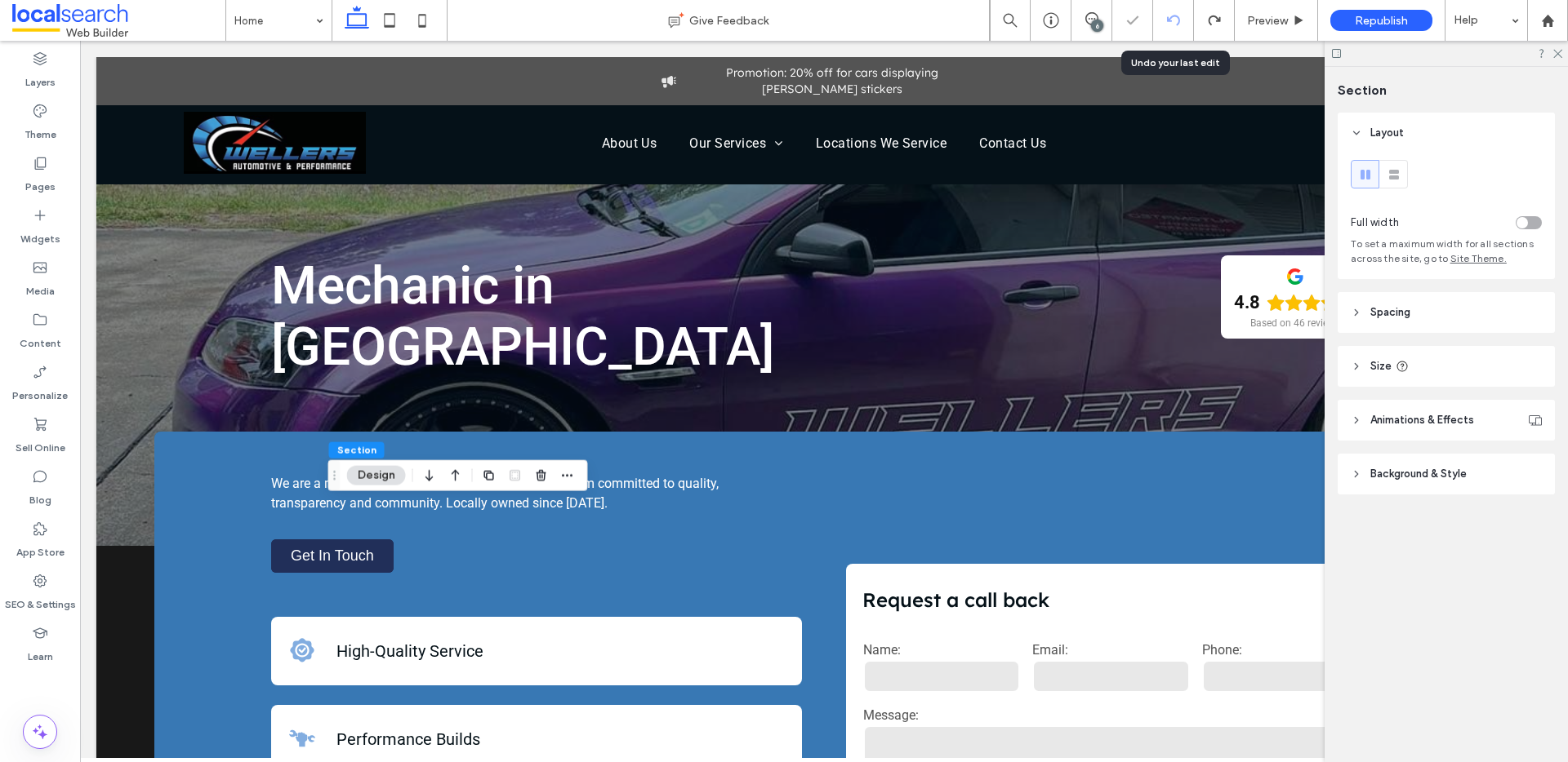
scroll to position [0, 0]
click at [1170, 19] on icon at bounding box center [1173, 20] width 13 height 13
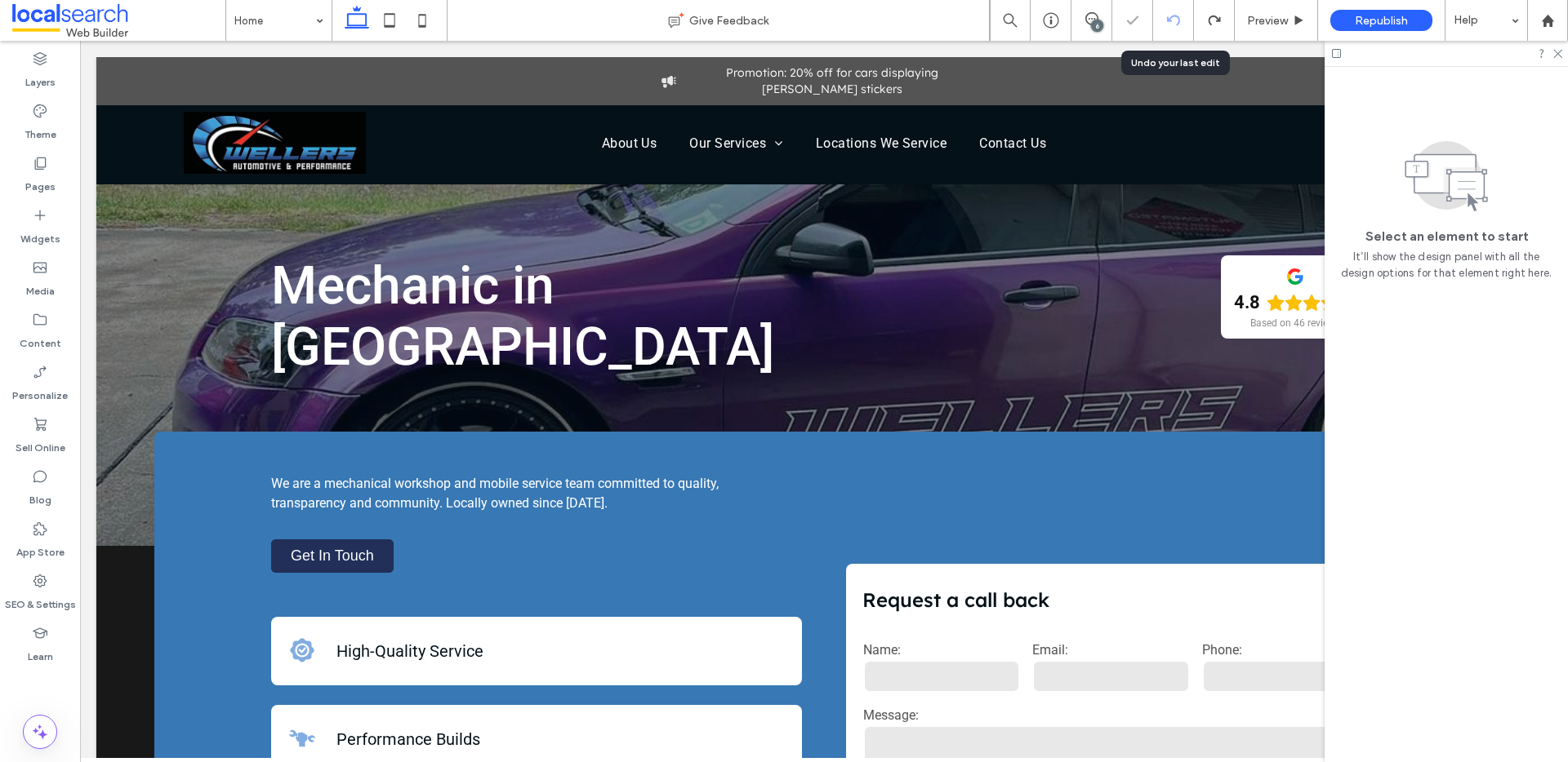
click at [1170, 19] on icon at bounding box center [1173, 20] width 13 height 13
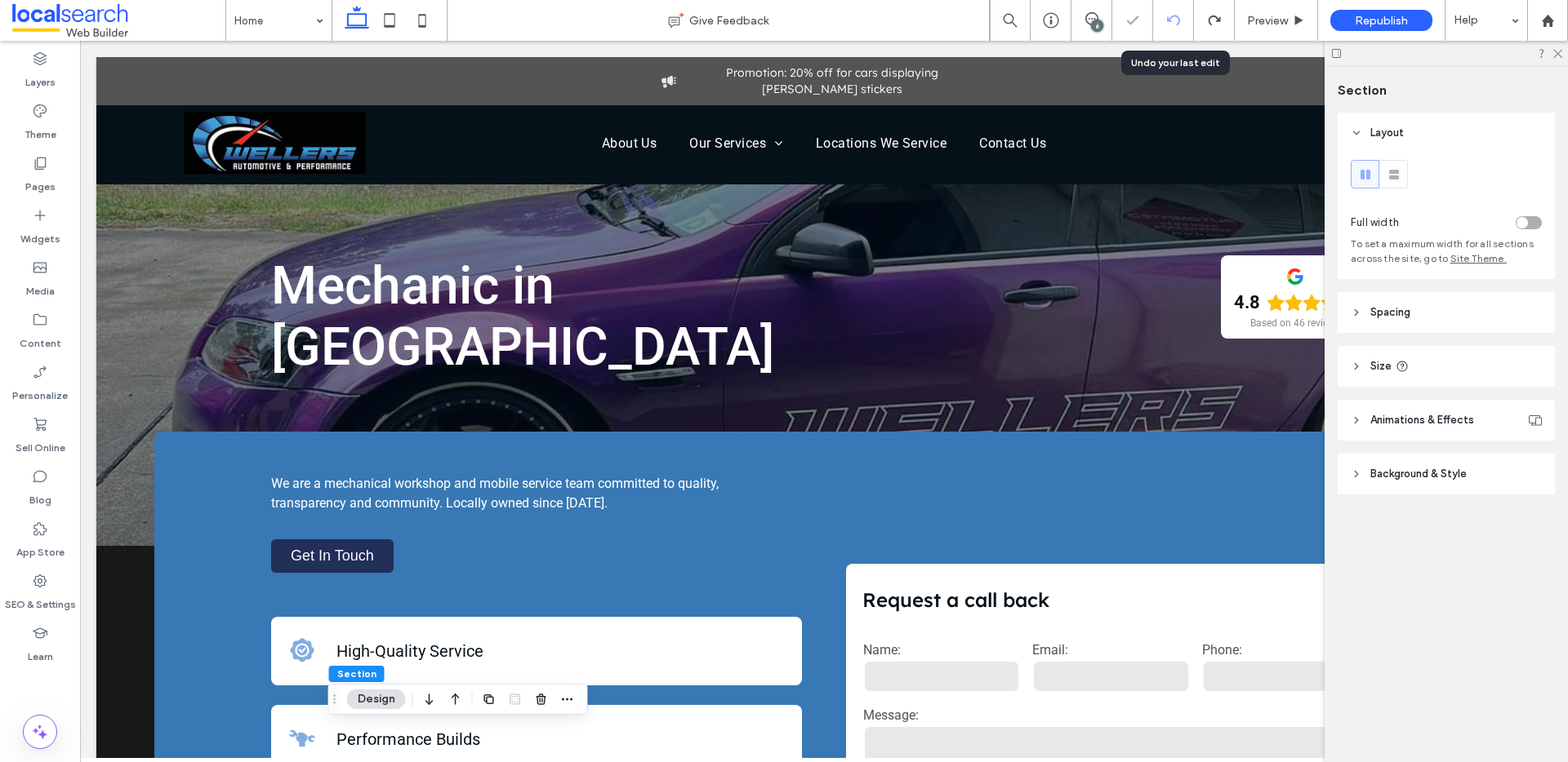
click at [1170, 19] on icon at bounding box center [1173, 20] width 13 height 13
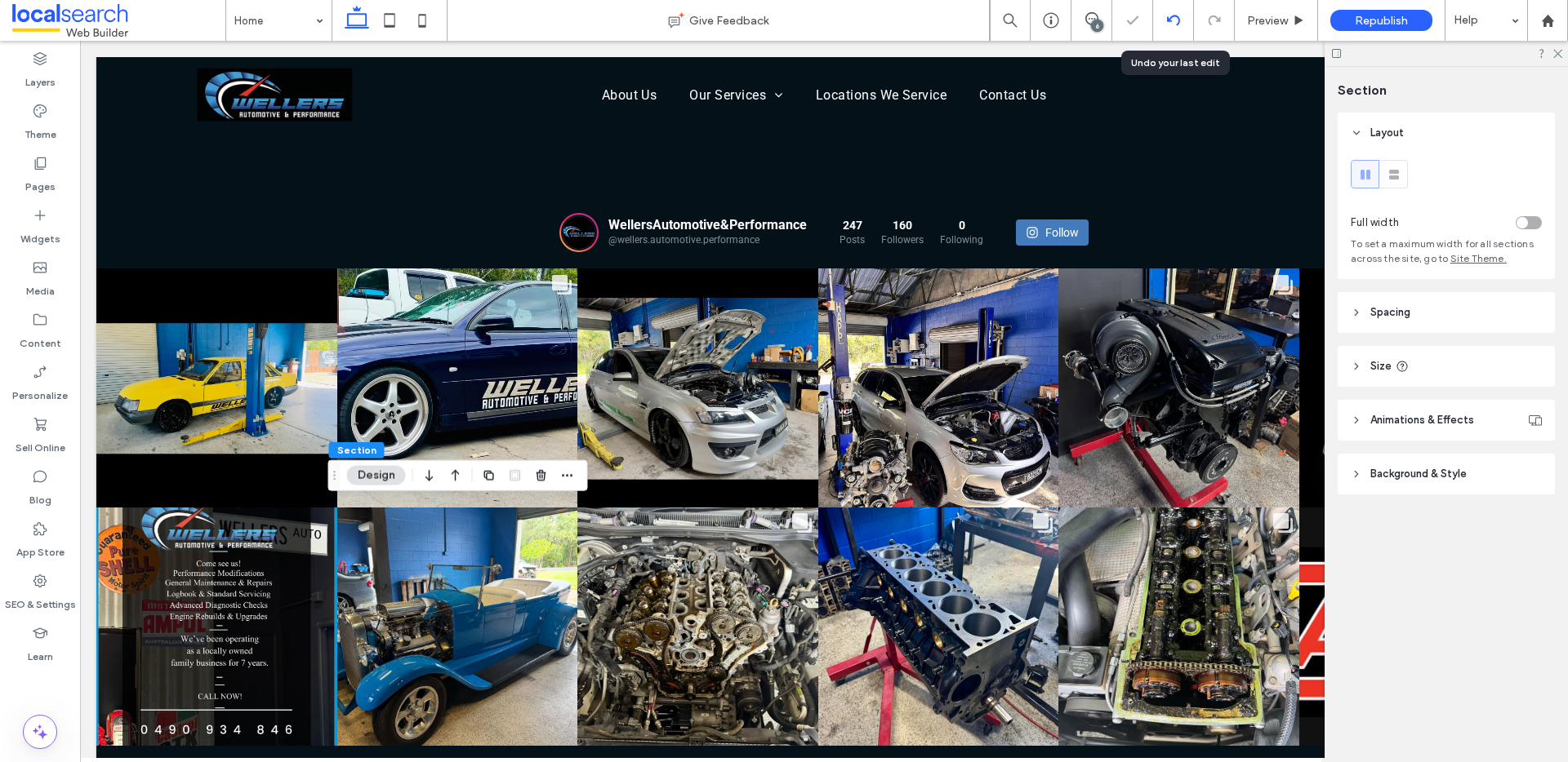
click at [1170, 18] on use at bounding box center [1172, 20] width 13 height 11
click at [1170, 18] on div "Home Give Feedback 6 Preview Republish Help Design Panel Site Comments Team & C…" at bounding box center [784, 381] width 1568 height 762
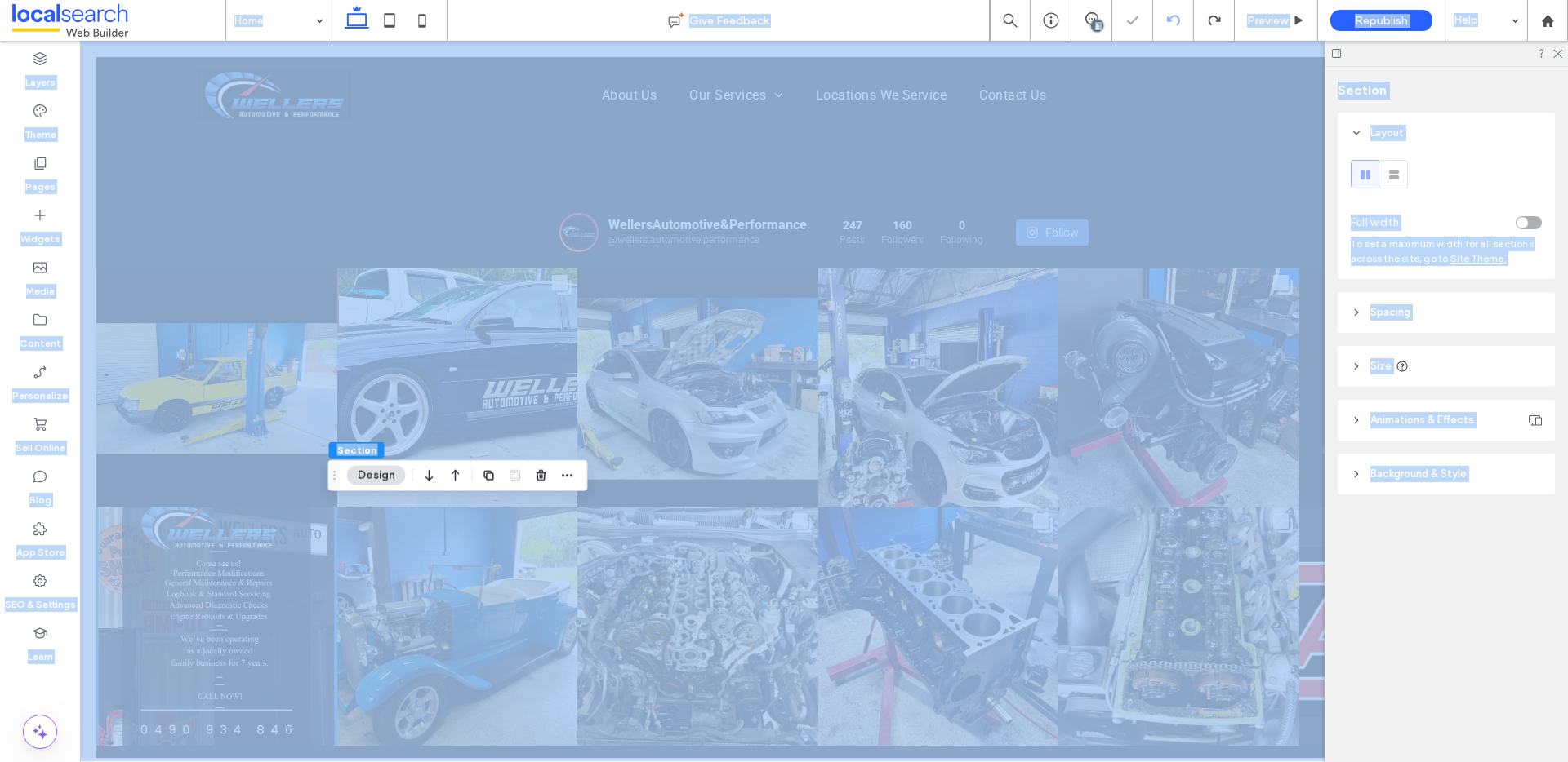
click at [1170, 18] on div at bounding box center [784, 381] width 1568 height 762
click at [1170, 18] on div "Home Give Feedback 6 Preview Republish Help Design Panel Site Comments Team & C…" at bounding box center [784, 381] width 1568 height 762
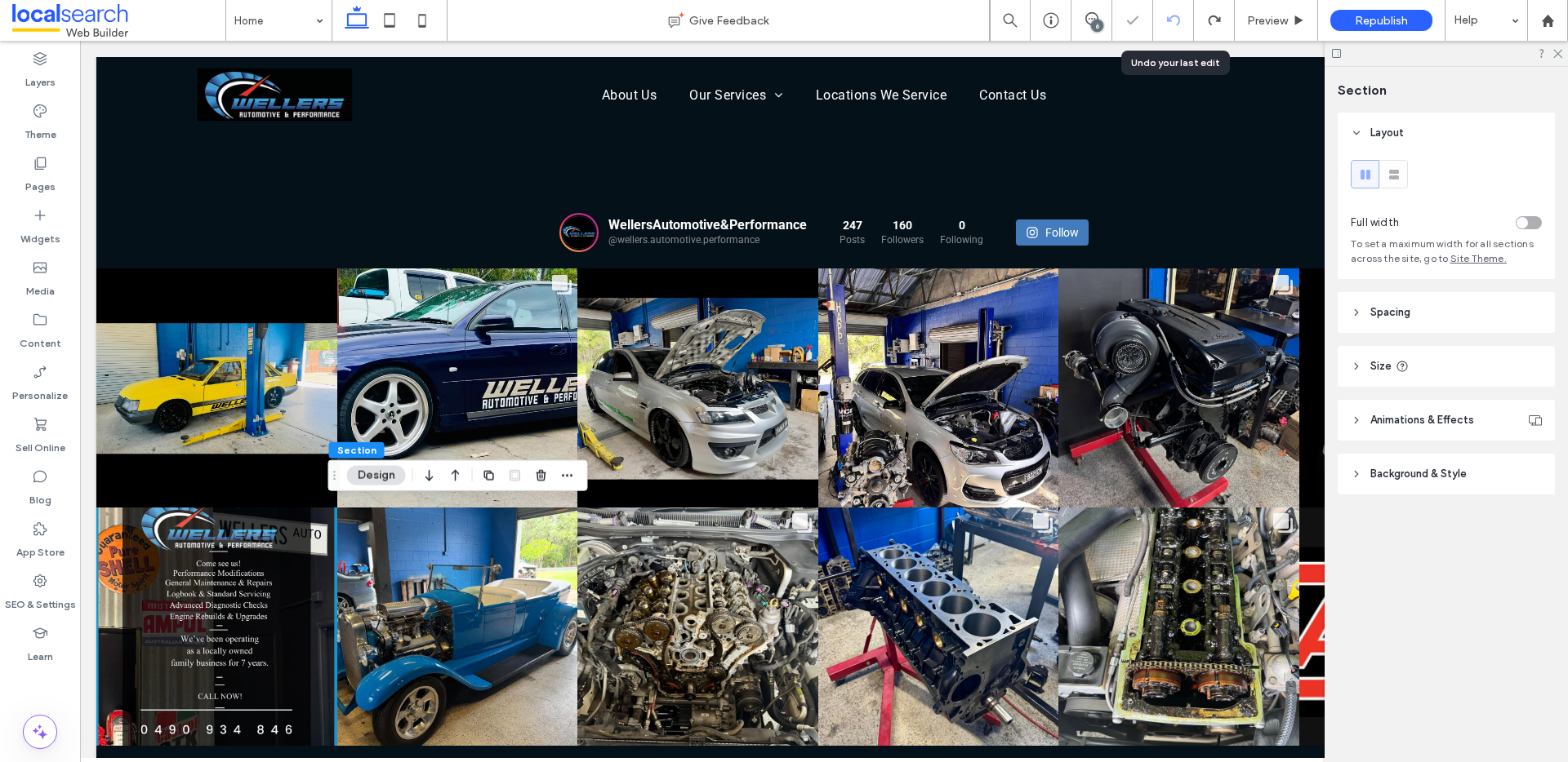
click at [1170, 18] on use at bounding box center [1172, 20] width 13 height 11
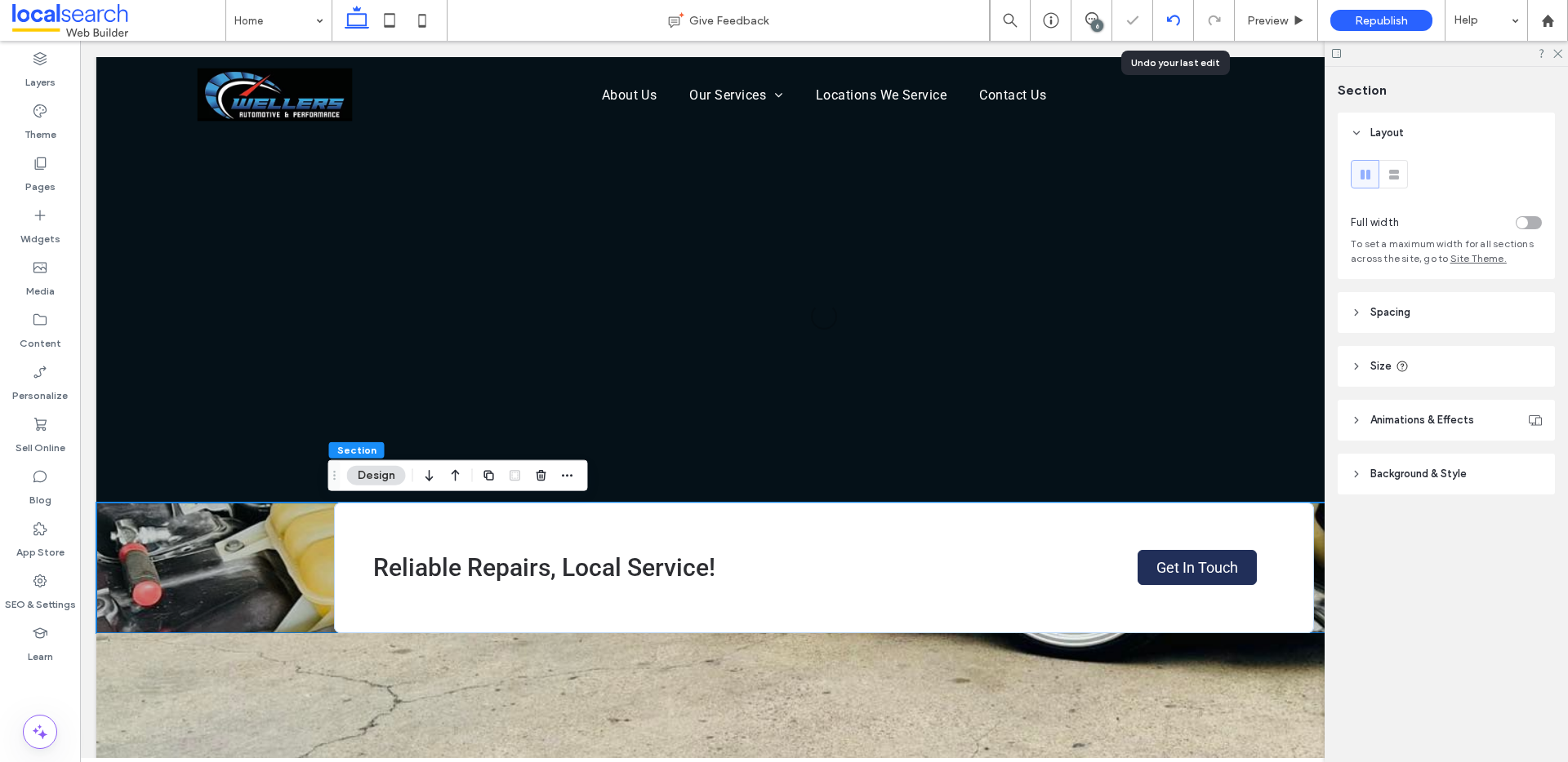
click at [1170, 18] on use at bounding box center [1172, 20] width 13 height 11
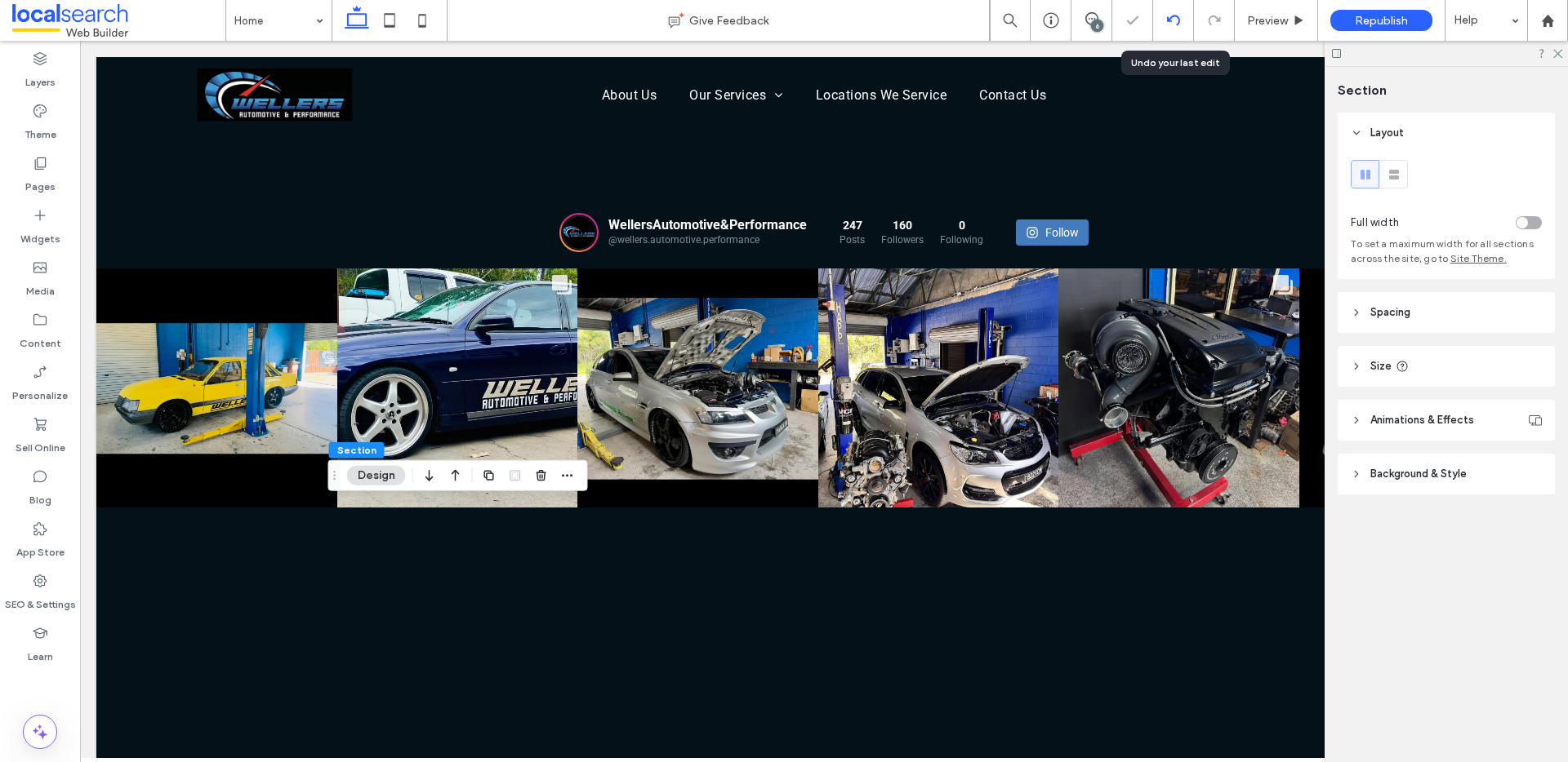
click at [1170, 18] on div "Home Give Feedback 6 Preview Republish Help Design Panel Site Comments Team & C…" at bounding box center [784, 381] width 1568 height 762
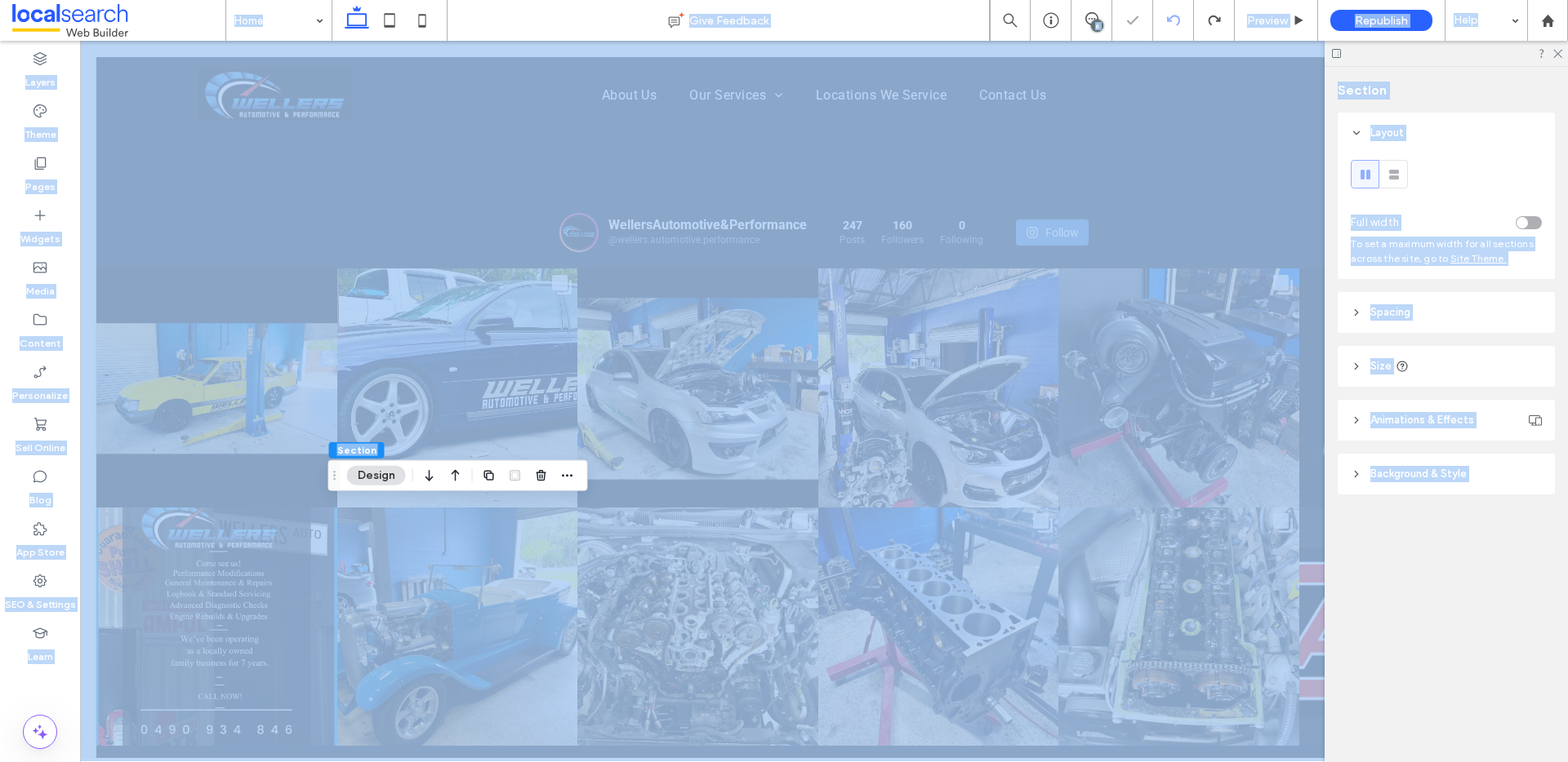
click at [1170, 18] on div at bounding box center [784, 381] width 1568 height 762
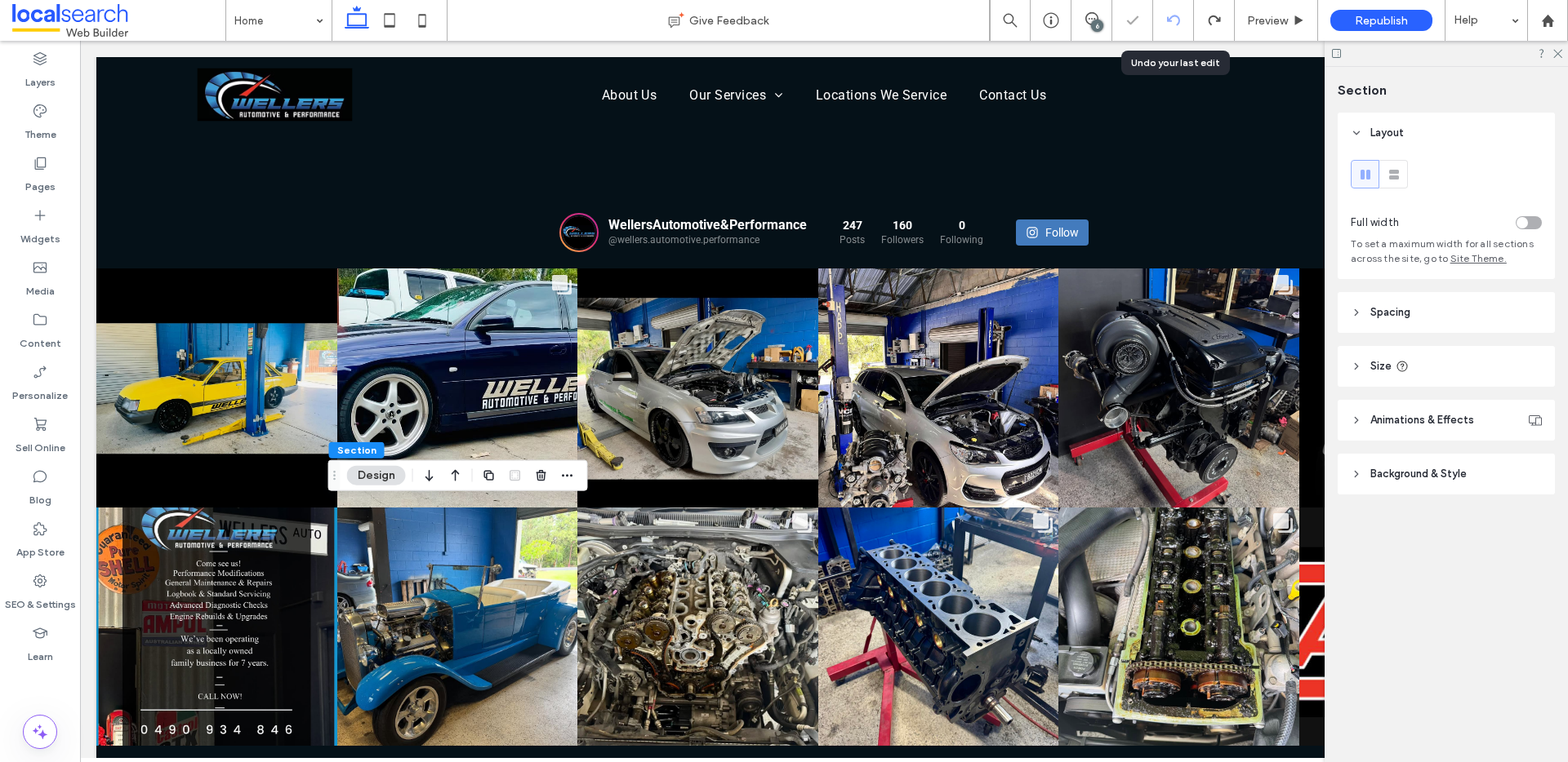
click at [1170, 18] on use at bounding box center [1172, 20] width 13 height 11
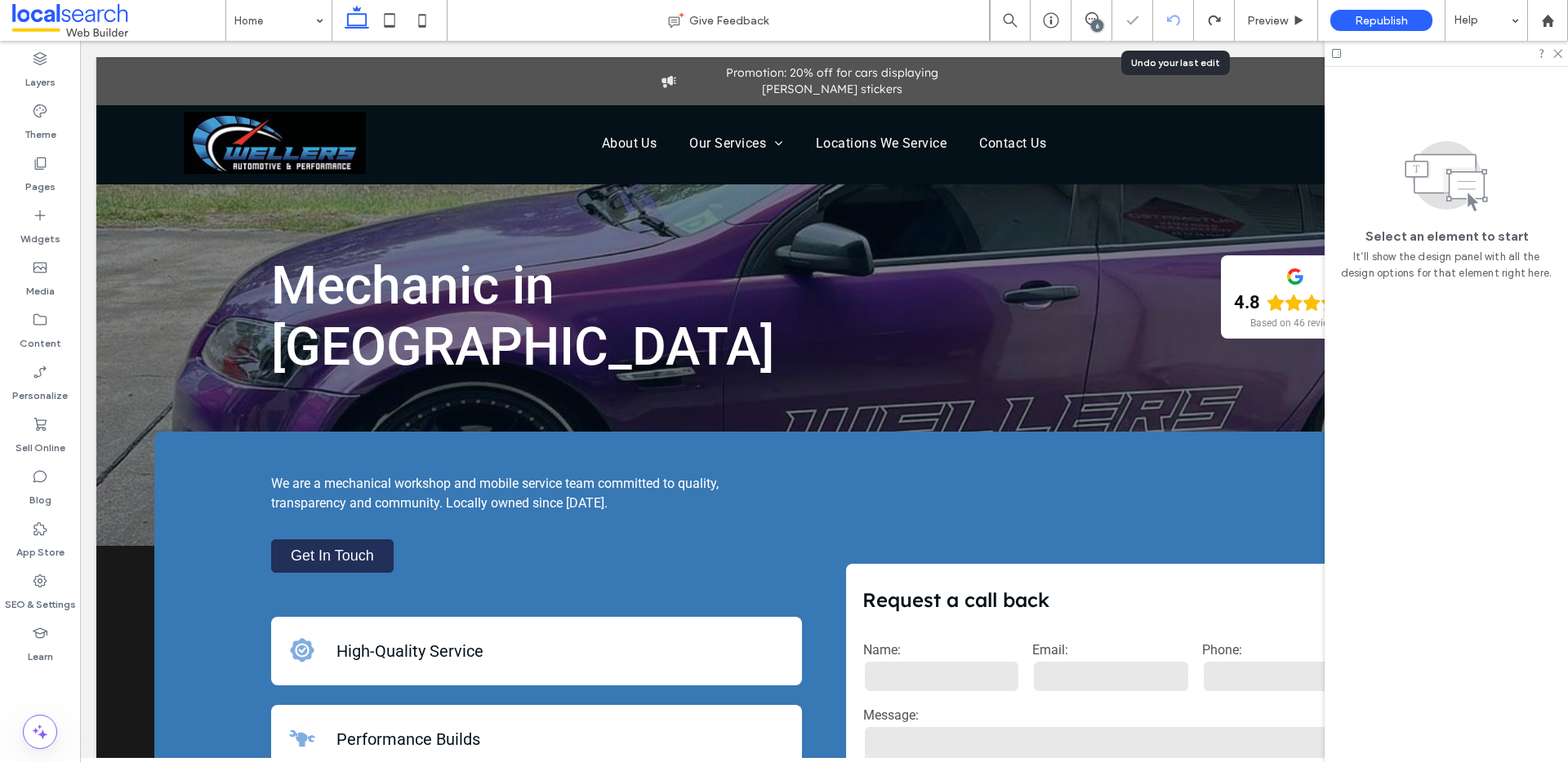
click at [1170, 18] on use at bounding box center [1172, 20] width 13 height 11
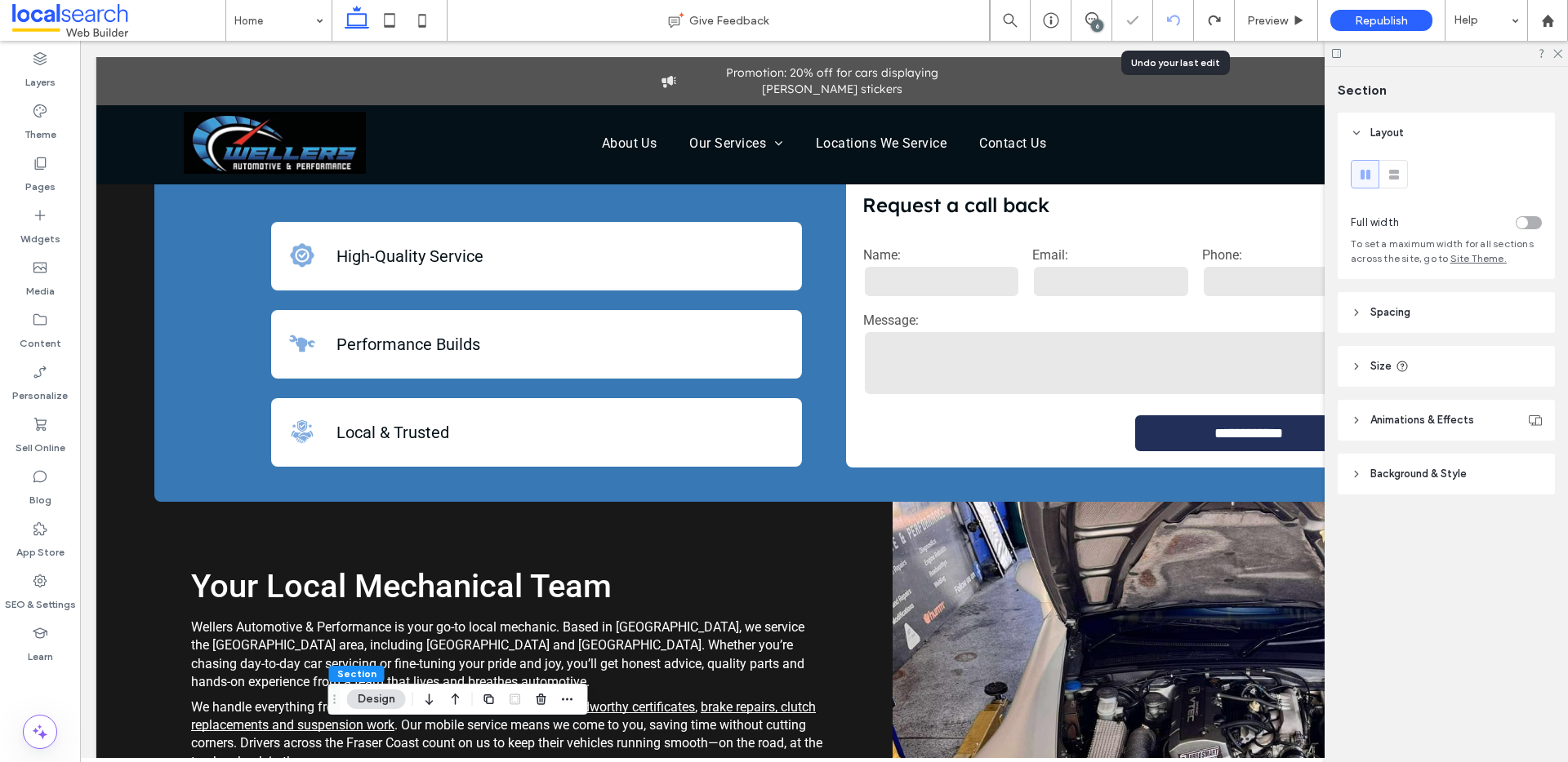
click at [1170, 18] on use at bounding box center [1172, 20] width 13 height 11
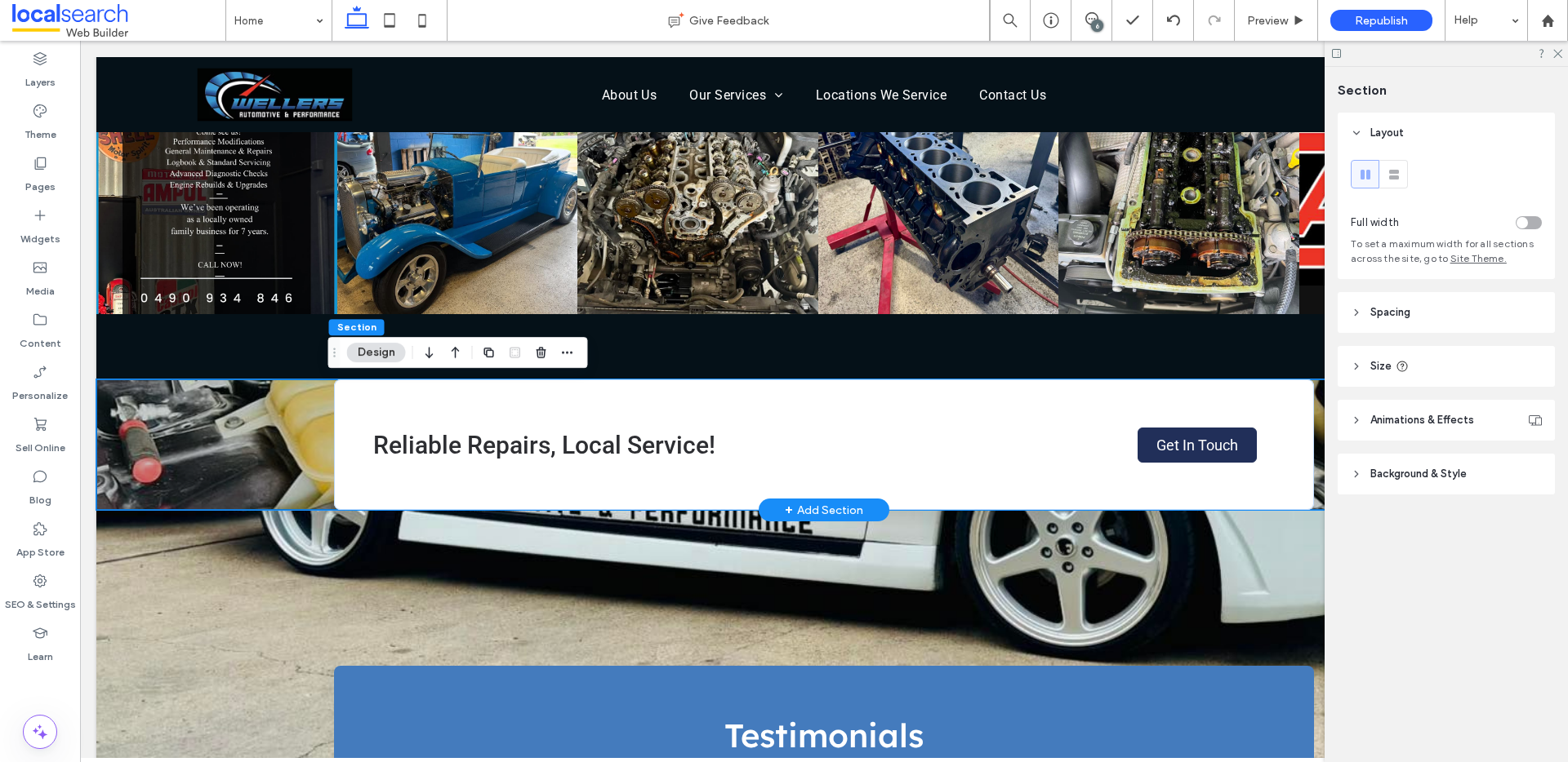
click at [256, 447] on div "Reliable Repairs, Local Service! Get In Touch" at bounding box center [823, 444] width 1455 height 130
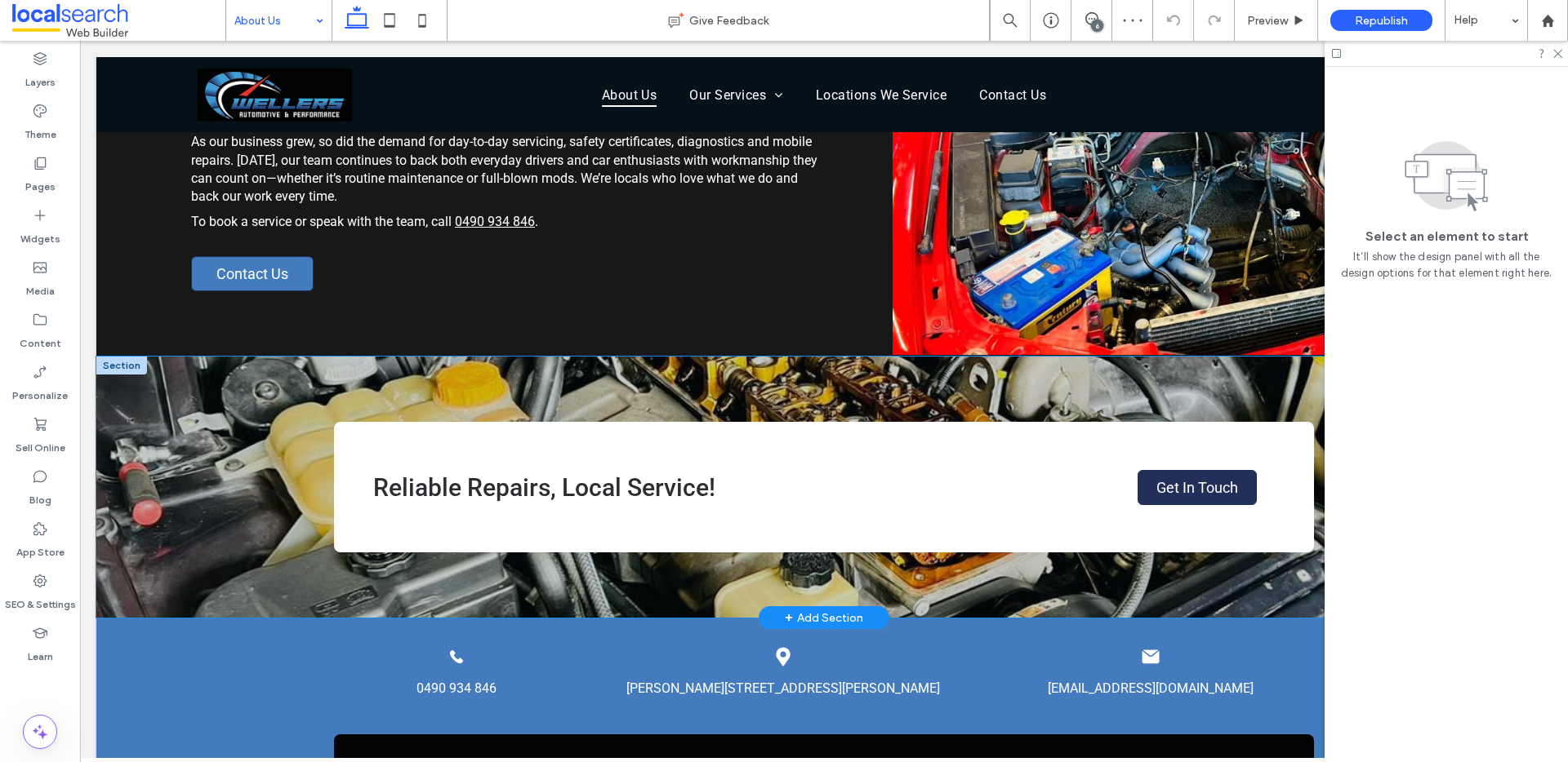
click at [236, 399] on div "Reliable Repairs, Local Service! Get In Touch" at bounding box center [823, 487] width 1455 height 262
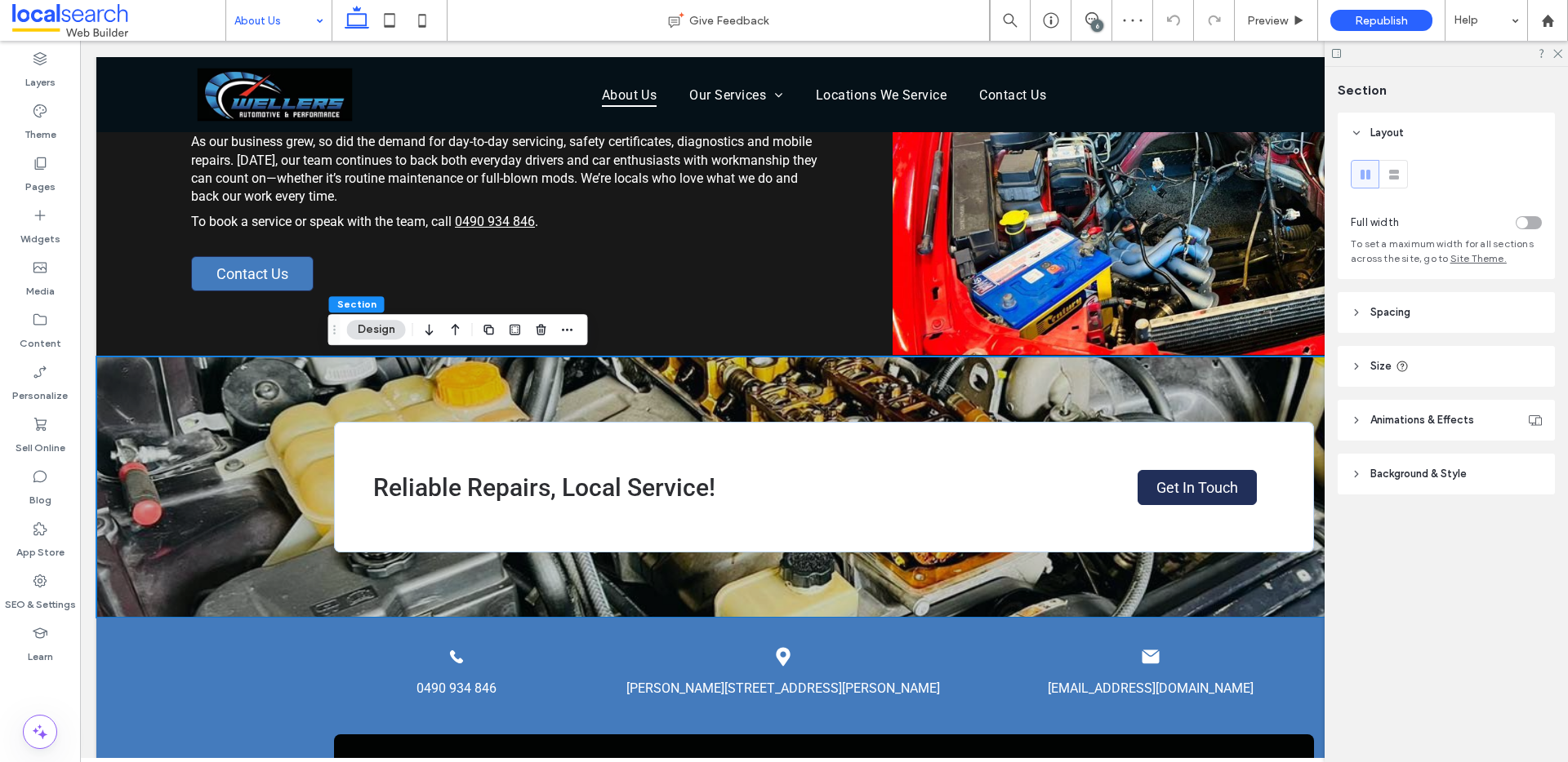
click at [1422, 480] on span "Background & Style" at bounding box center [1418, 474] width 96 height 16
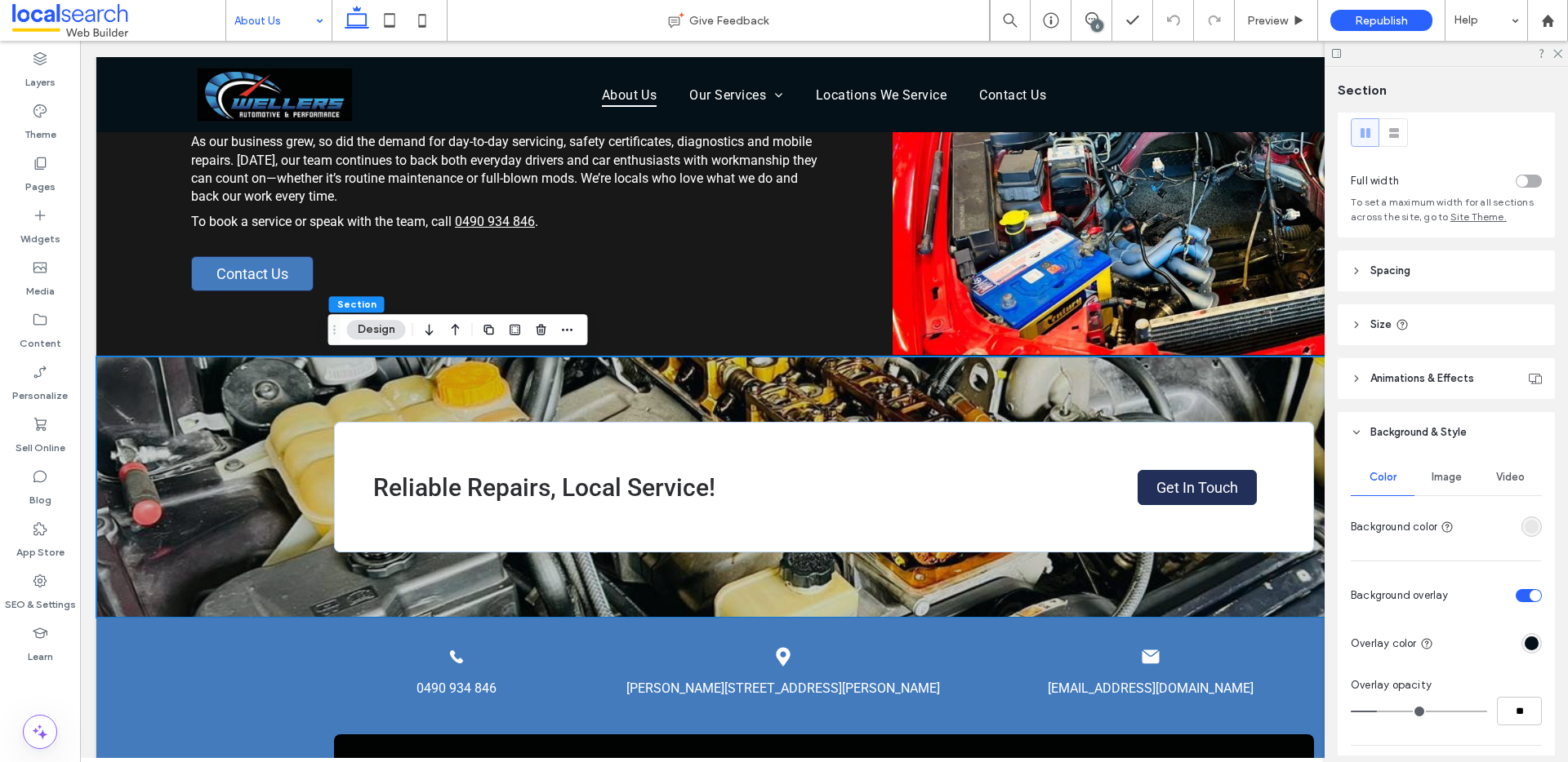
click at [1426, 462] on div "Image" at bounding box center [1446, 478] width 63 height 36
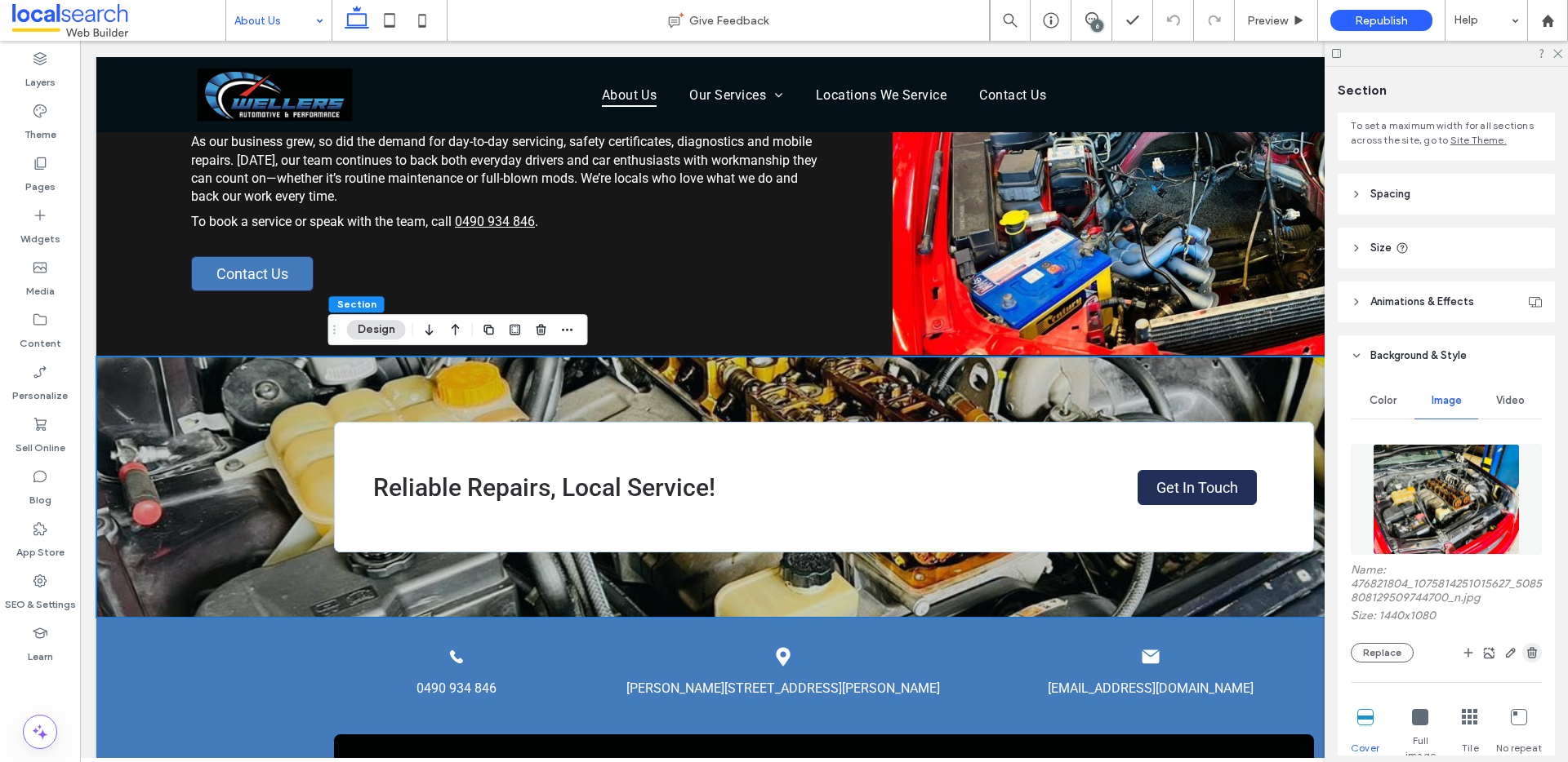
click at [1525, 648] on icon "button" at bounding box center [1532, 652] width 13 height 13
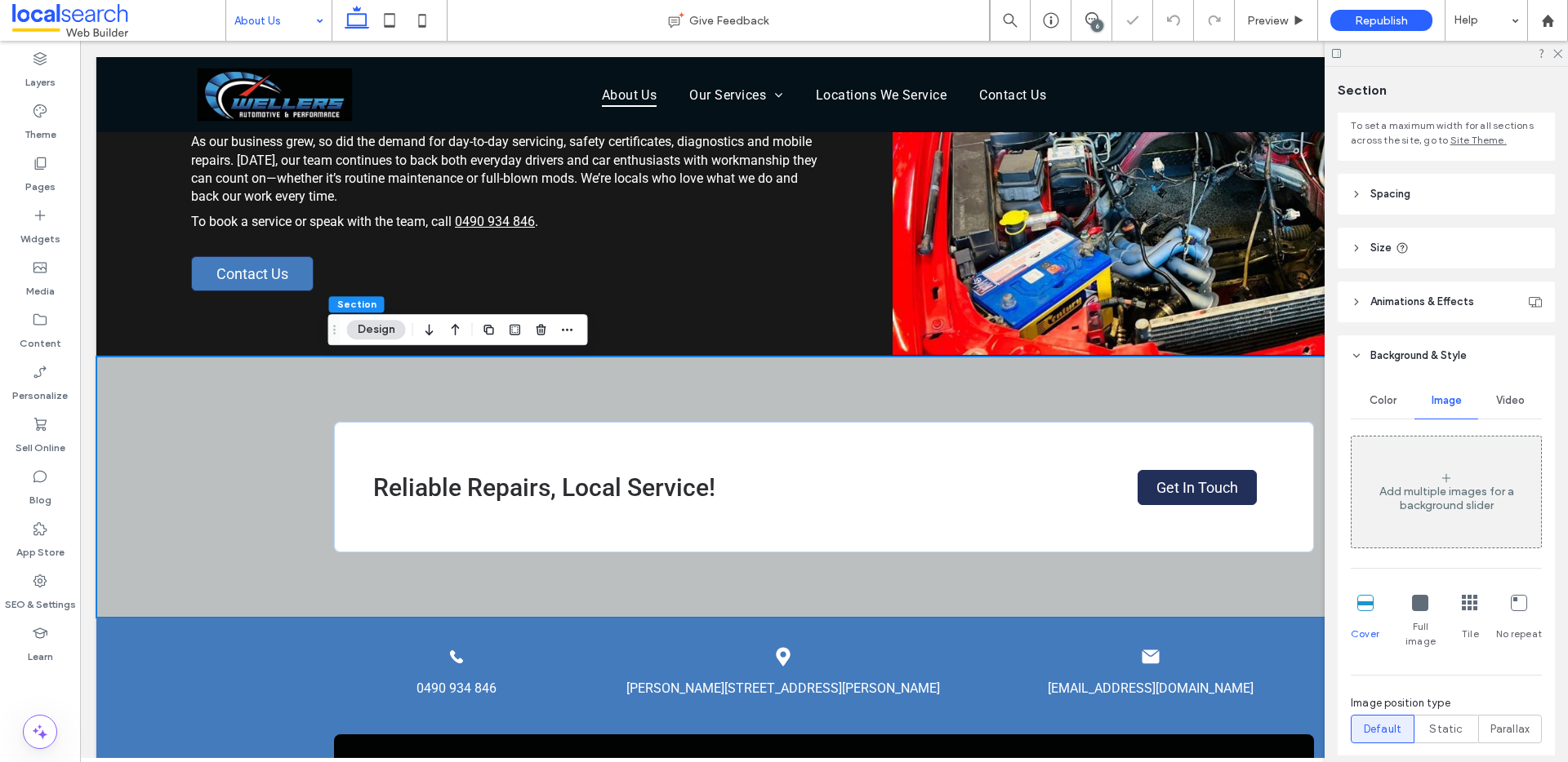
click at [1382, 400] on span "Color" at bounding box center [1382, 401] width 27 height 13
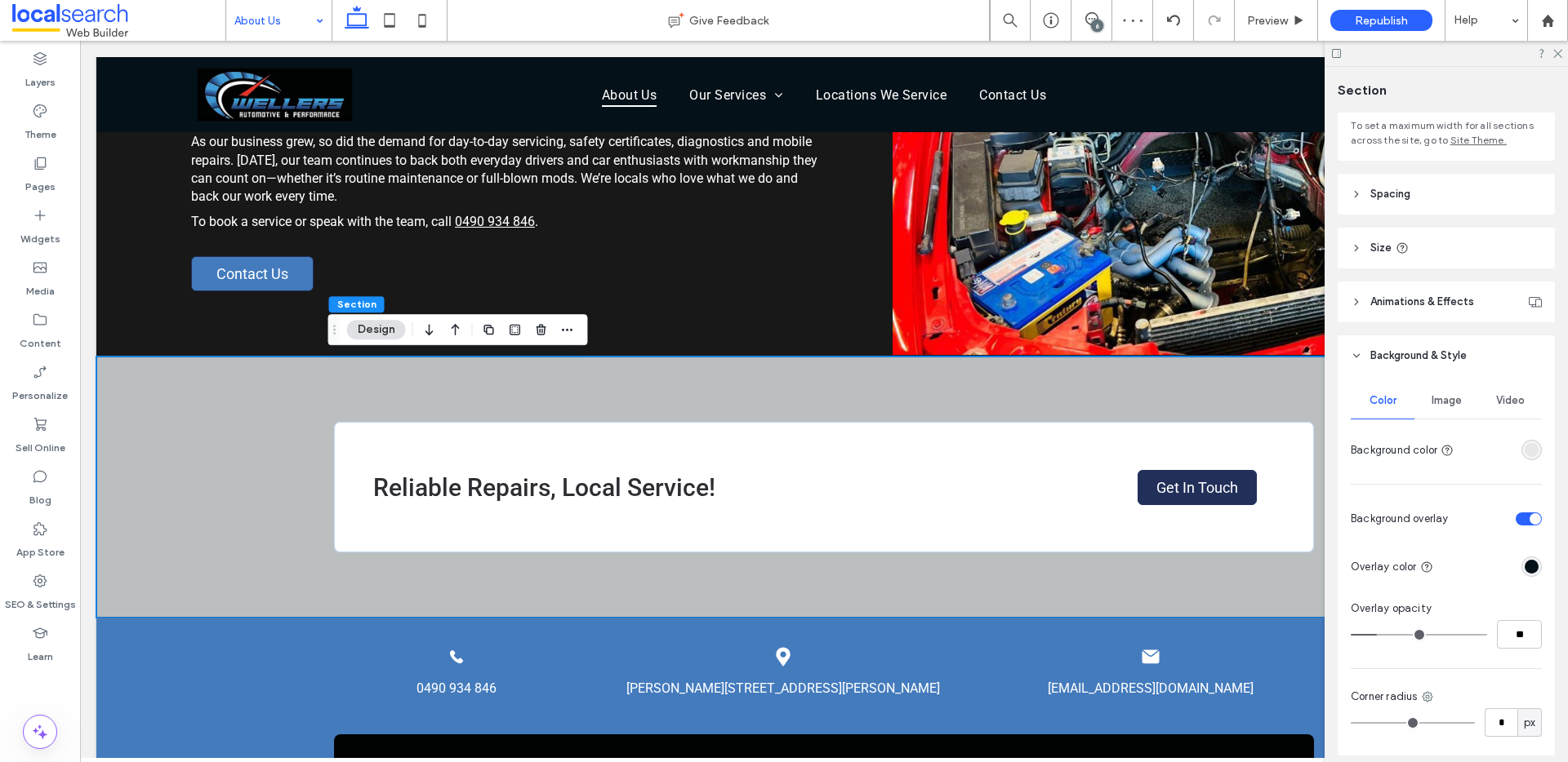
click at [1502, 465] on div "Color Image Video Background color Background overlay Overlay color Overlay opa…" at bounding box center [1446, 642] width 217 height 530
click at [1525, 450] on div "rgba(231, 231, 231, 1)" at bounding box center [1531, 450] width 14 height 14
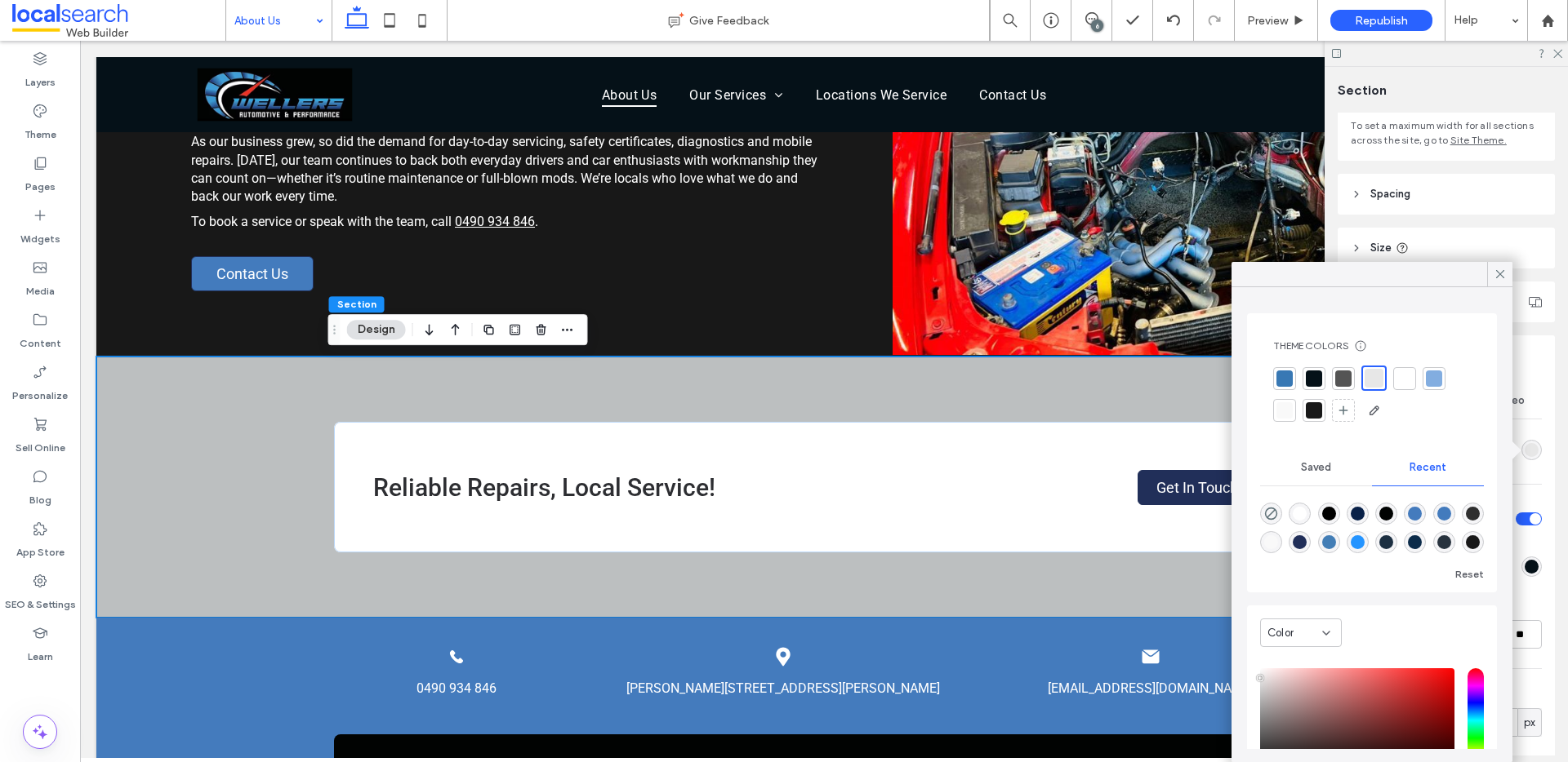
click at [1288, 382] on div at bounding box center [1285, 378] width 16 height 16
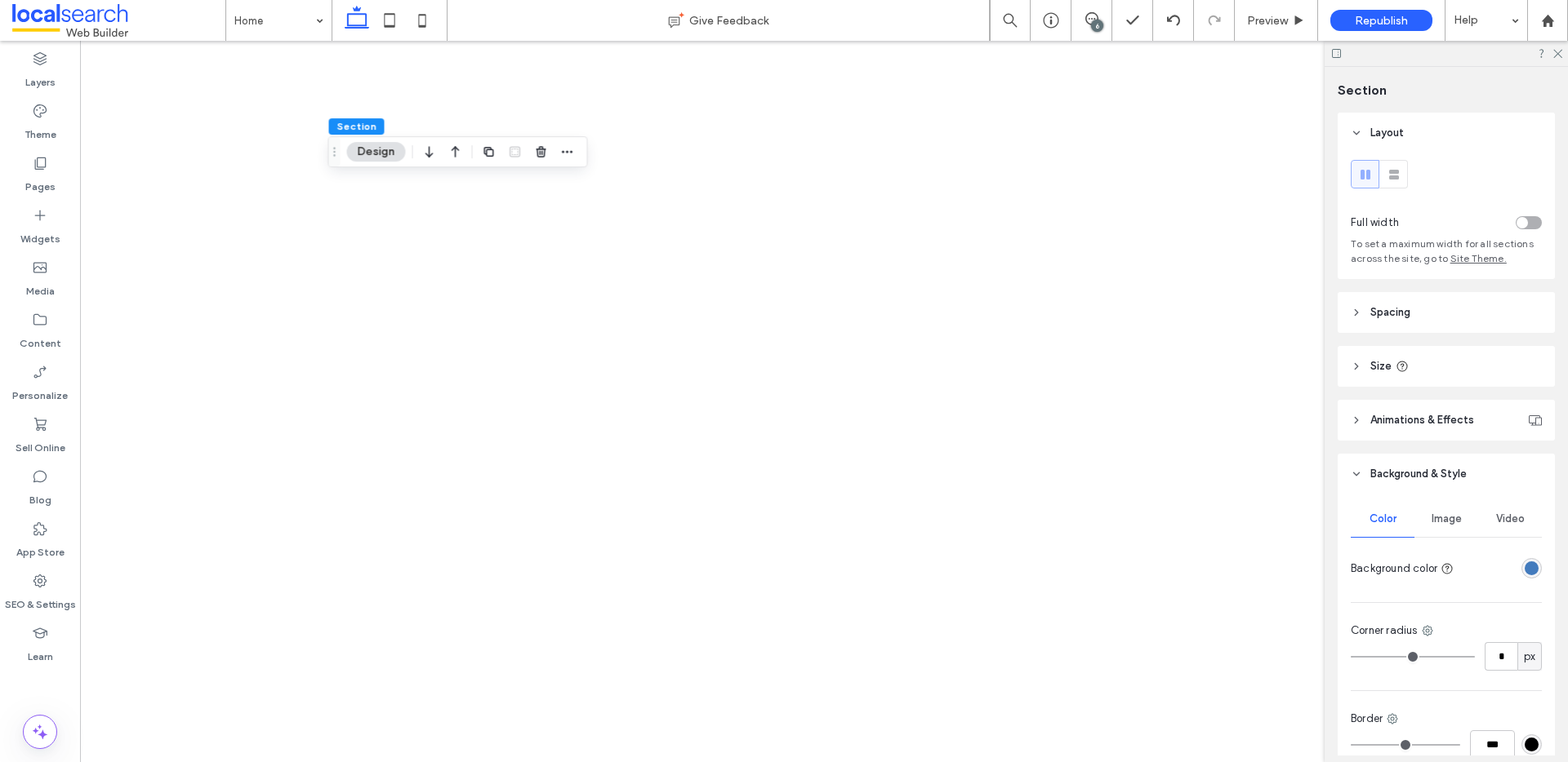
click at [1525, 562] on div "rgba(67, 123, 189, 1)" at bounding box center [1531, 567] width 14 height 14
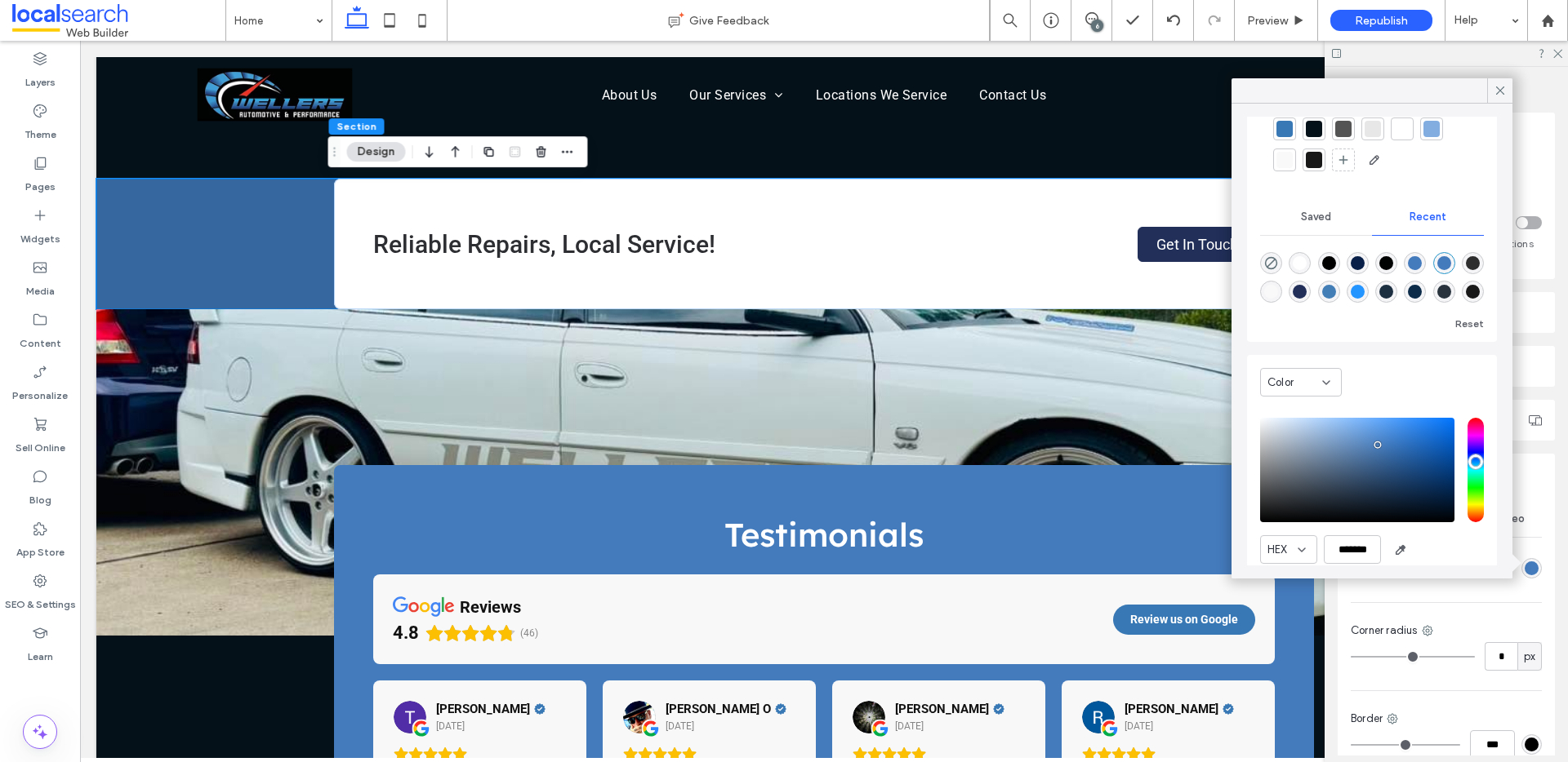
scroll to position [125, 0]
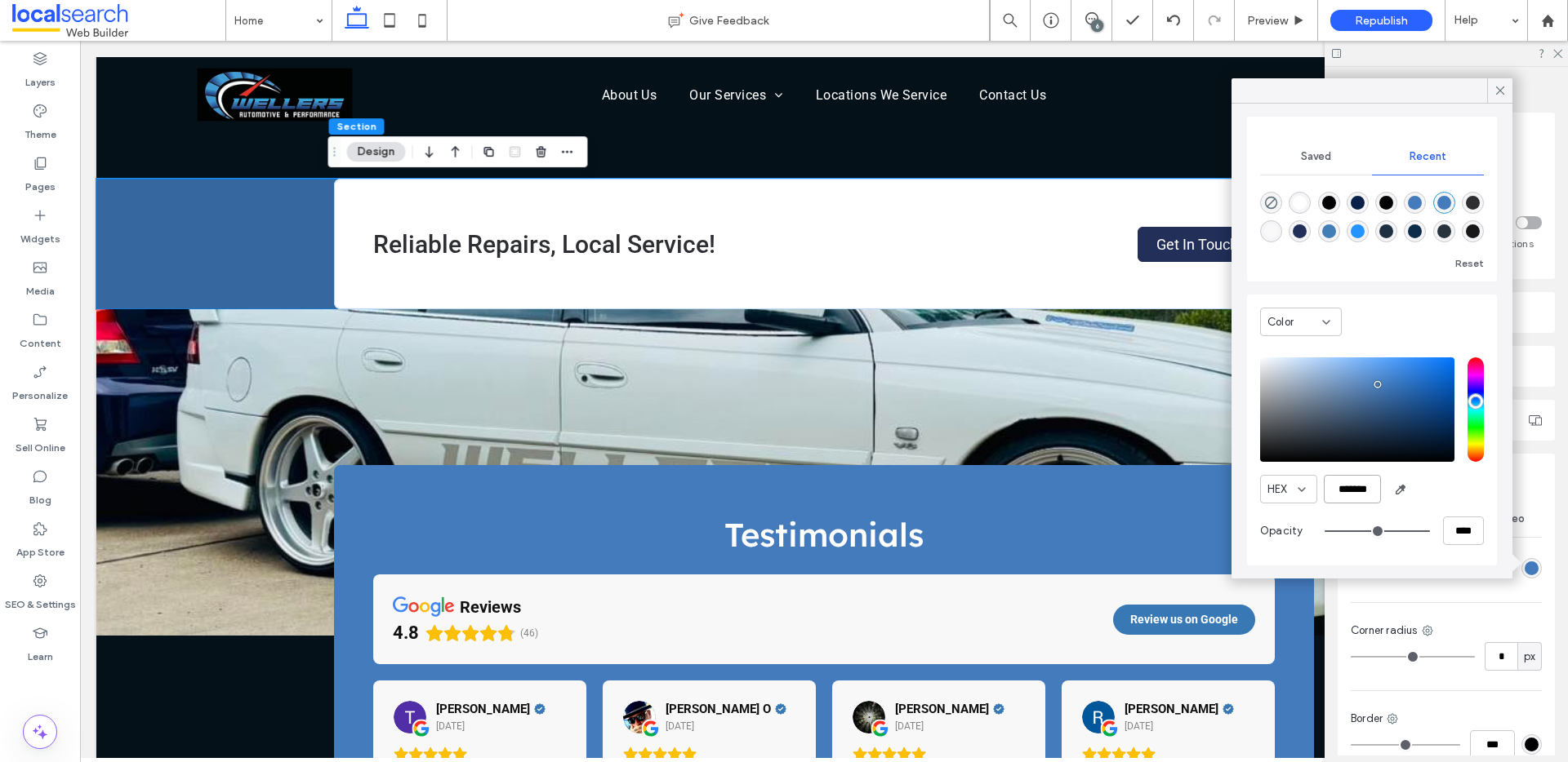
click at [1361, 482] on input "*******" at bounding box center [1352, 490] width 57 height 29
click at [1362, 483] on input "*******" at bounding box center [1352, 490] width 57 height 29
paste input "color picker textbox"
type input "*******"
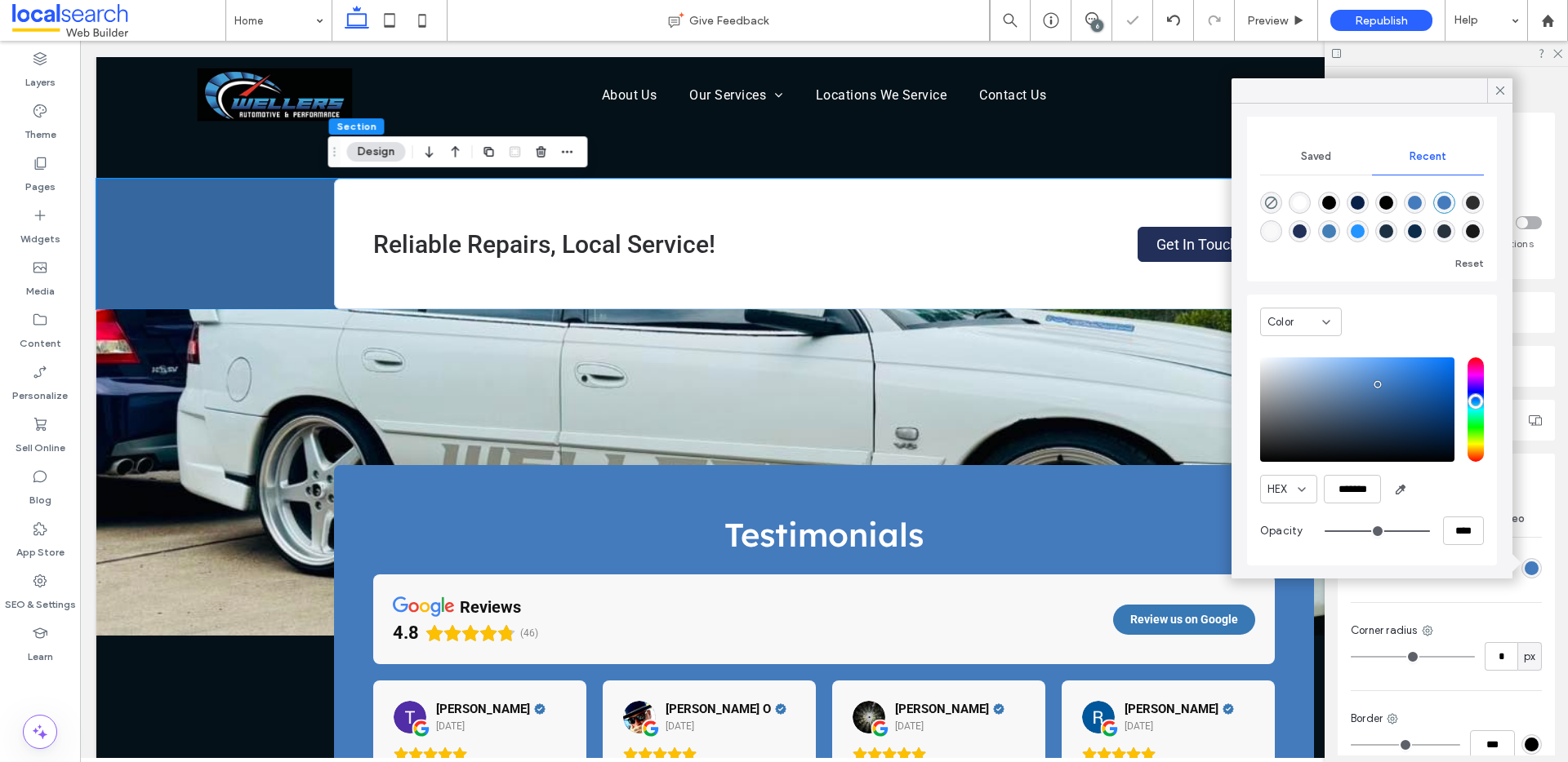
click at [1453, 484] on div "HEX *******" at bounding box center [1372, 490] width 224 height 29
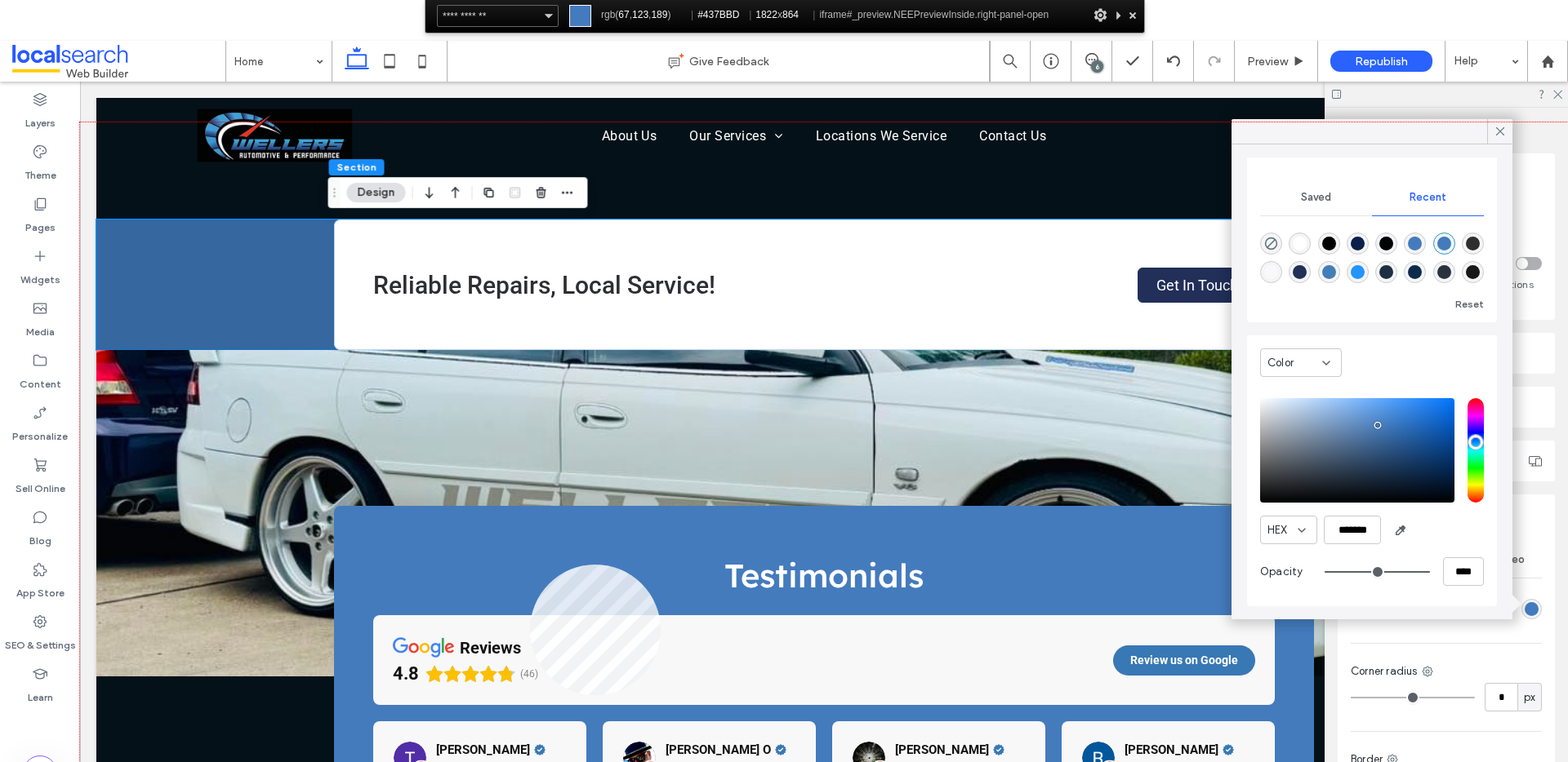
drag, startPoint x: 530, startPoint y: 565, endPoint x: 454, endPoint y: 479, distance: 114.8
click at [530, 565] on div at bounding box center [823, 474] width 1487 height 705
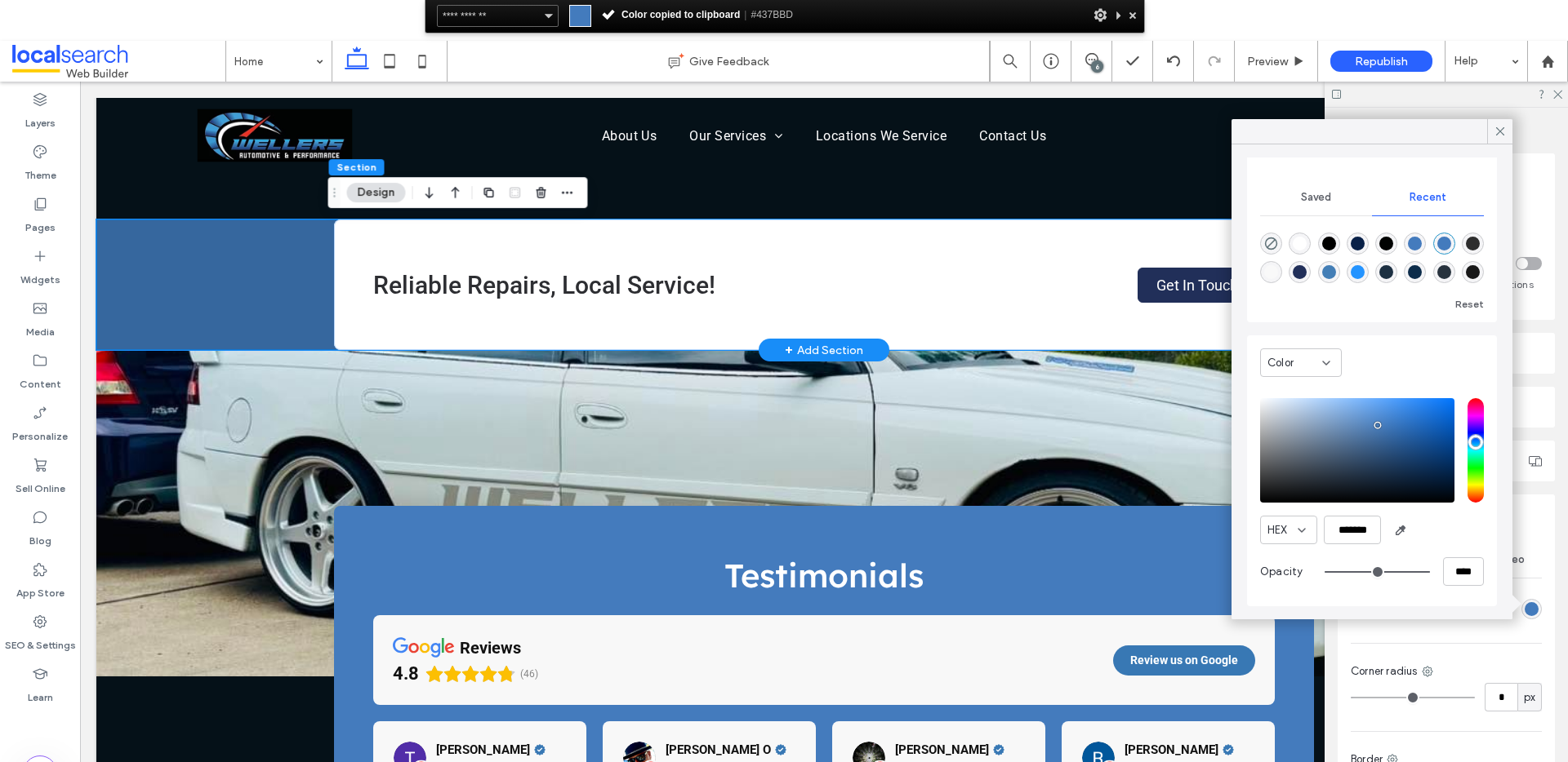
click at [266, 256] on div "Reliable Repairs, Local Service! Get In Touch" at bounding box center [823, 285] width 1455 height 130
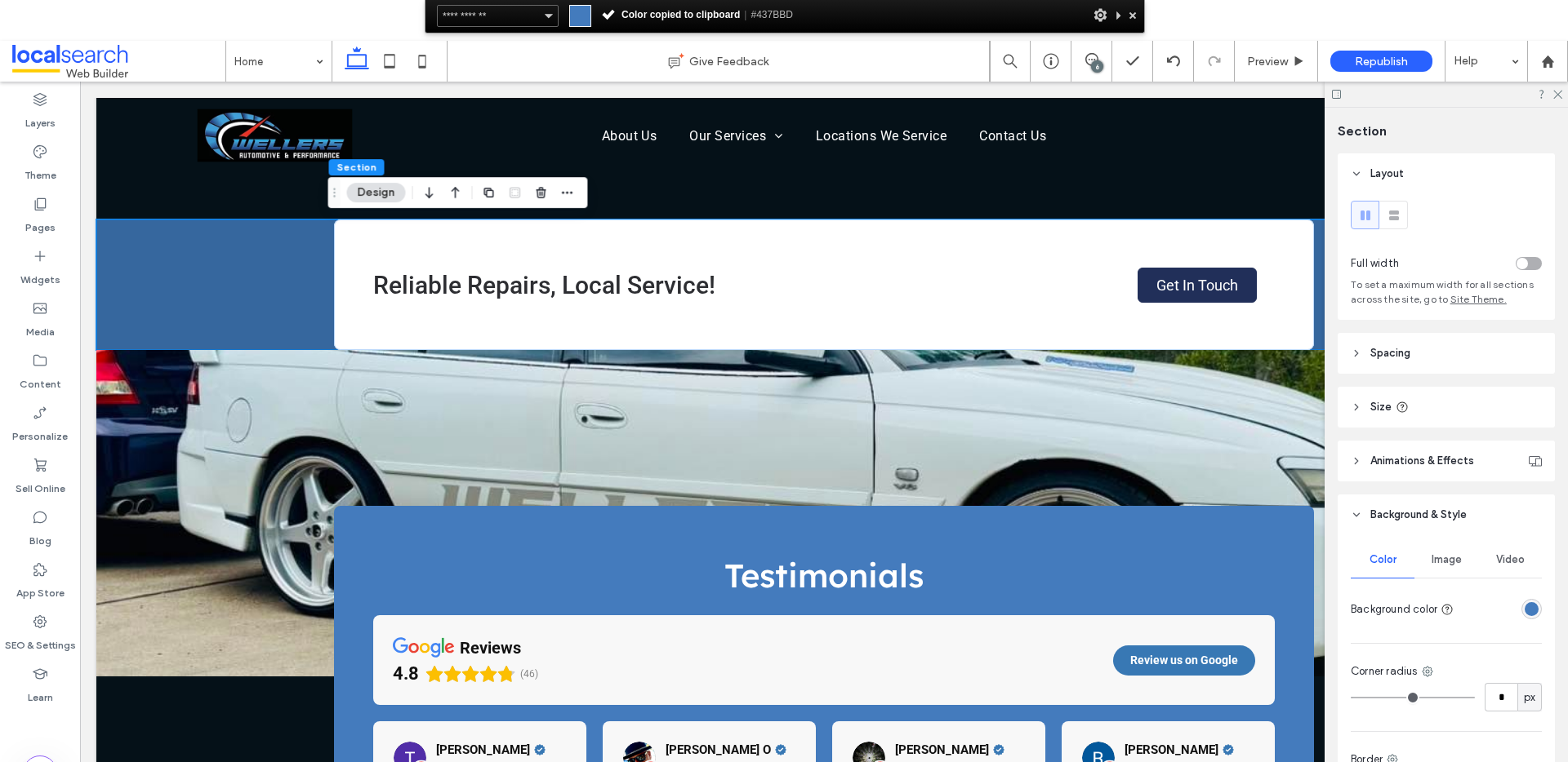
click at [1529, 608] on div "rgba(67, 123, 189, 1)" at bounding box center [1531, 609] width 21 height 21
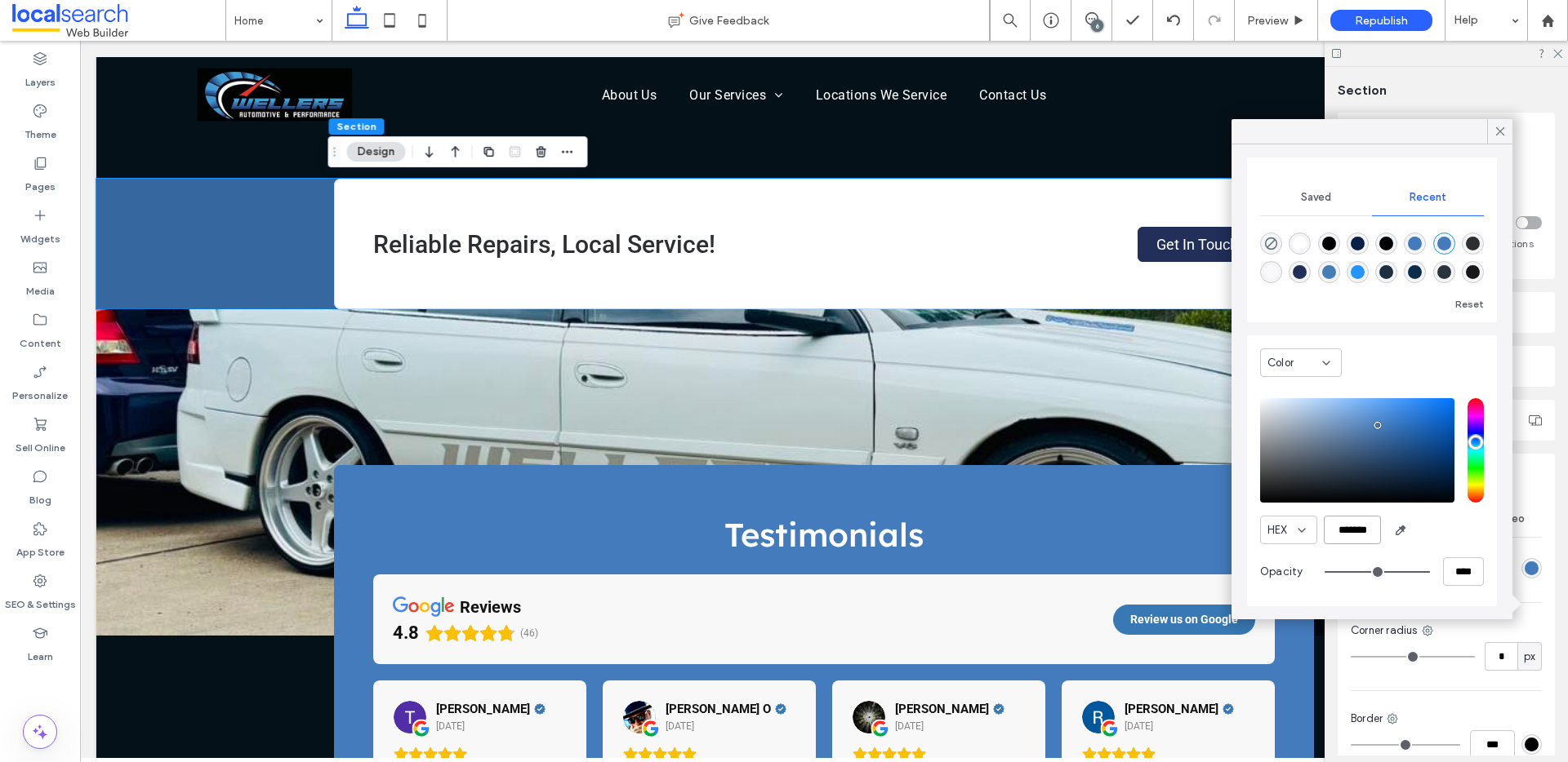
click at [1342, 529] on input "*******" at bounding box center [1352, 530] width 57 height 29
paste input "color picker textbox"
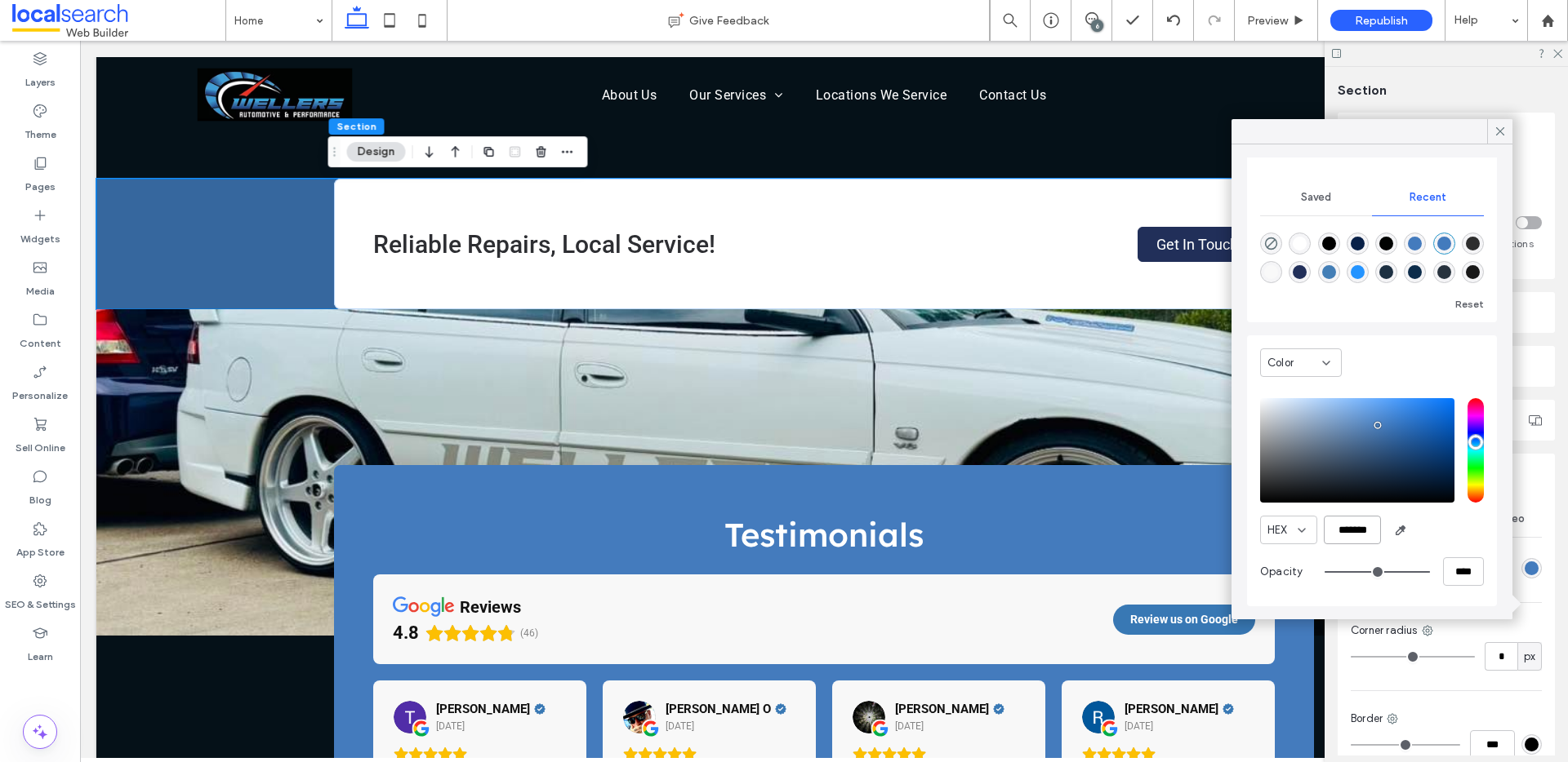
type input "*******"
click at [1468, 538] on div "HEX *******" at bounding box center [1372, 530] width 224 height 29
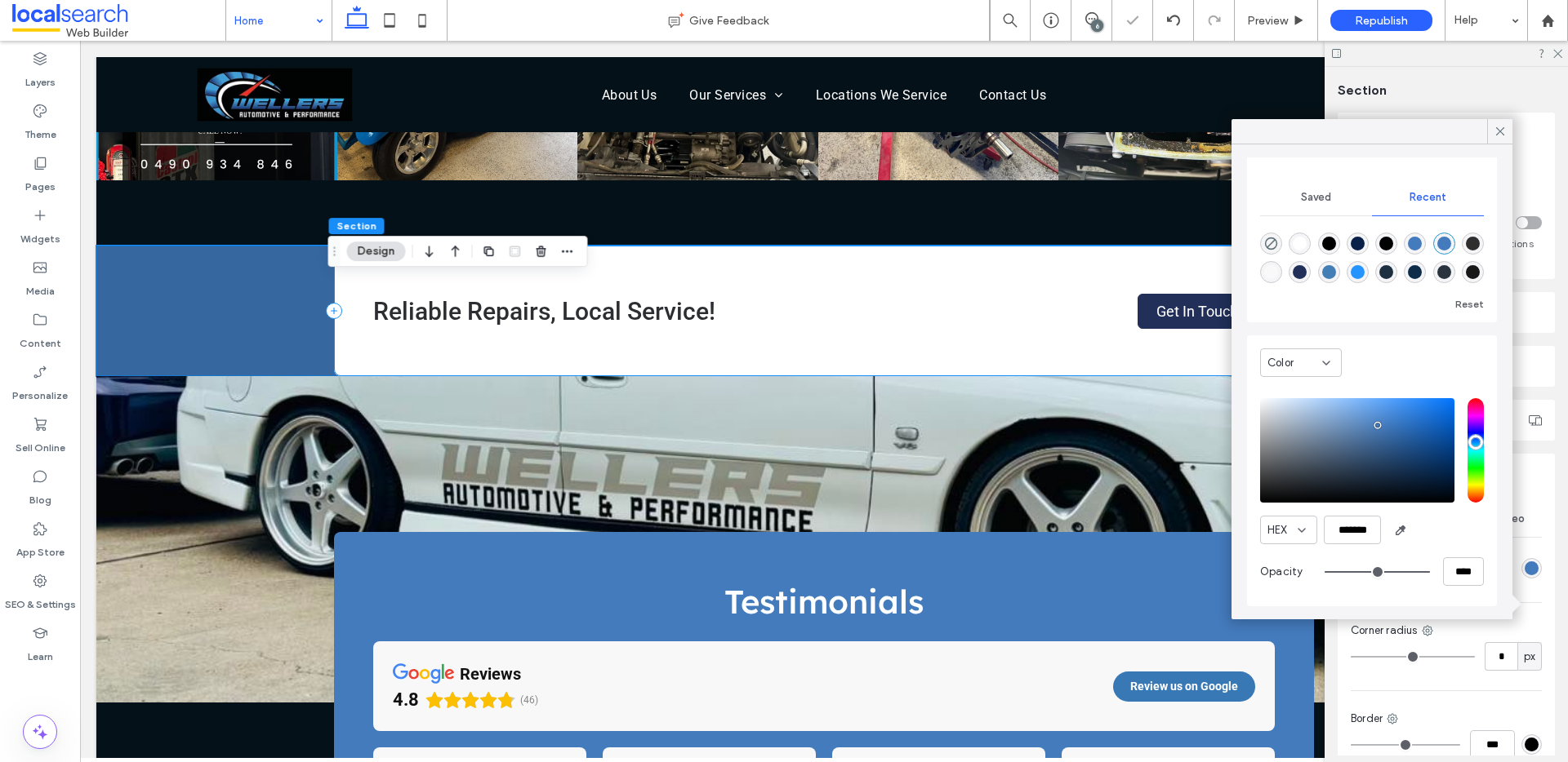
scroll to position [2746, 0]
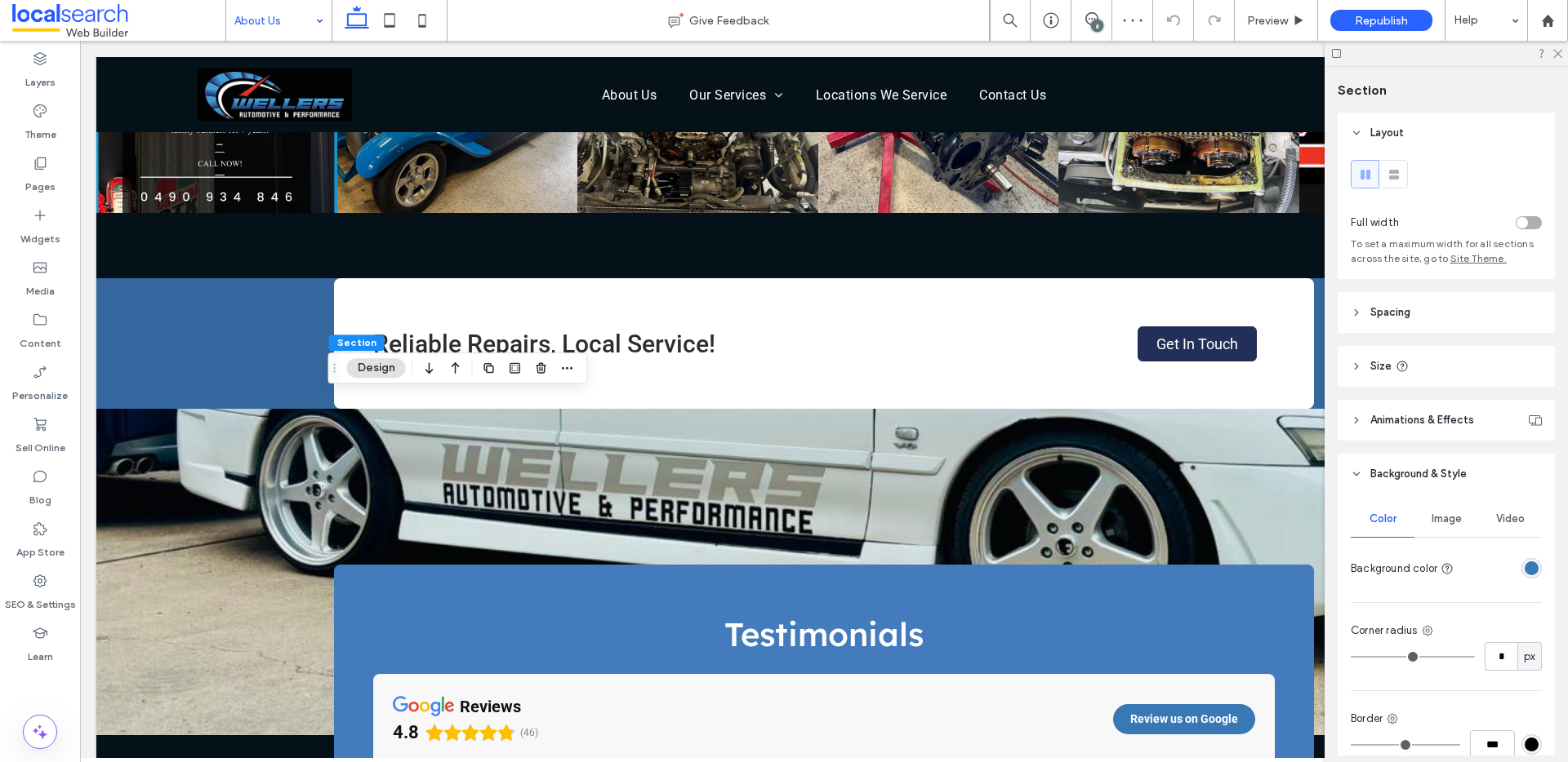
click at [1525, 568] on div "rgba(56,120,180,1)" at bounding box center [1531, 567] width 14 height 14
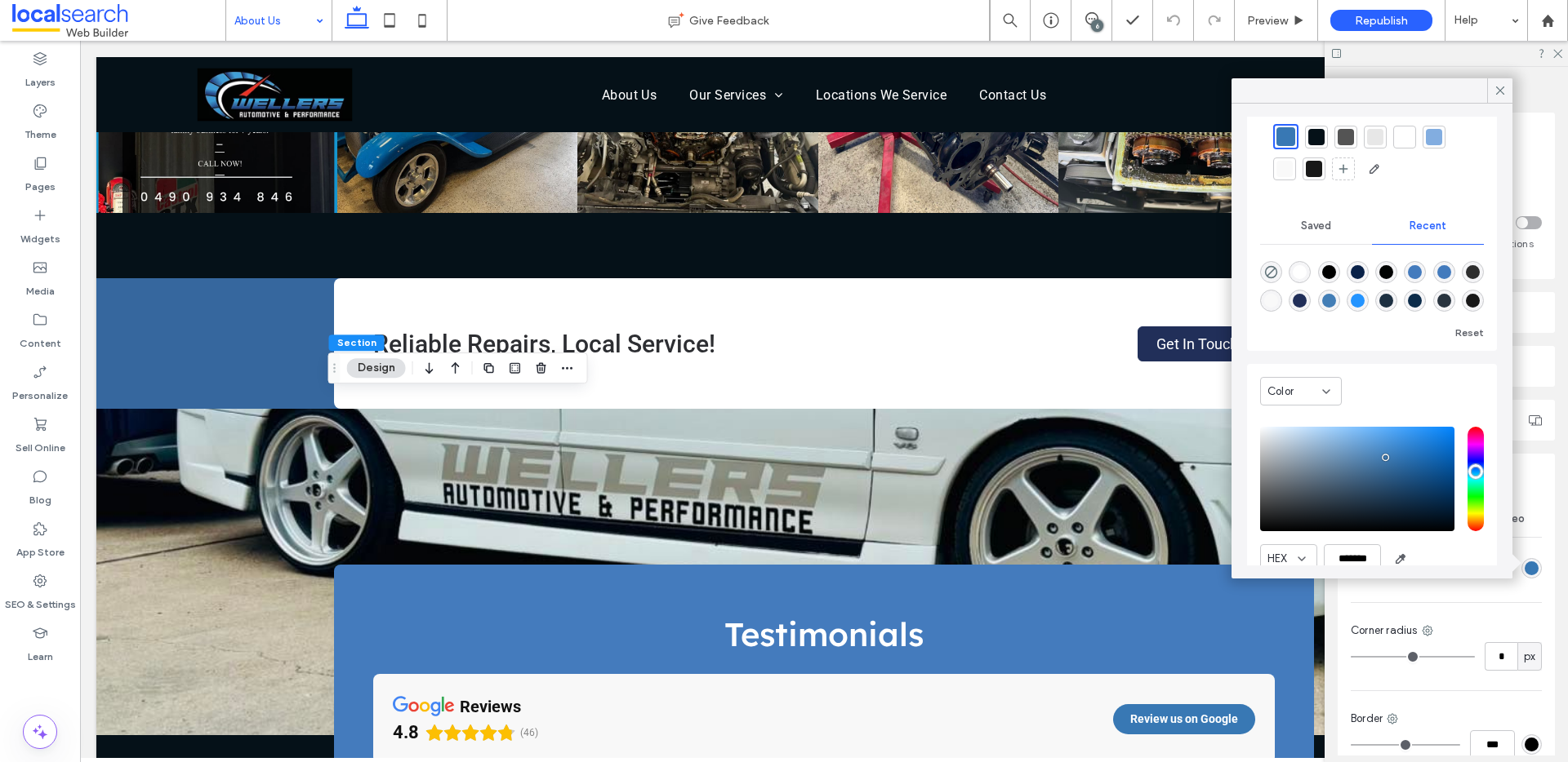
scroll to position [128, 0]
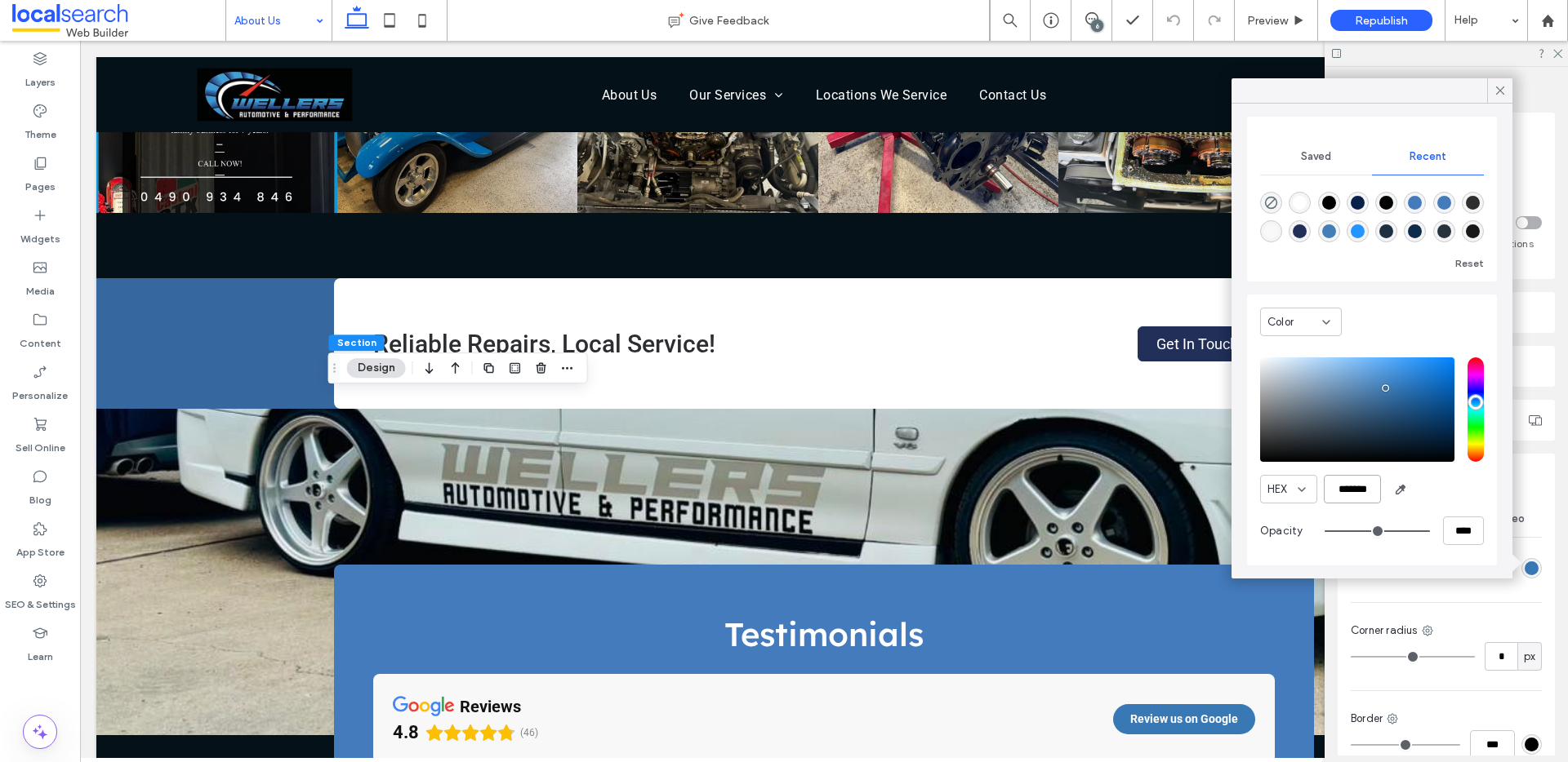
click at [1349, 493] on input "*******" at bounding box center [1352, 490] width 57 height 29
paste input "color picker textbox"
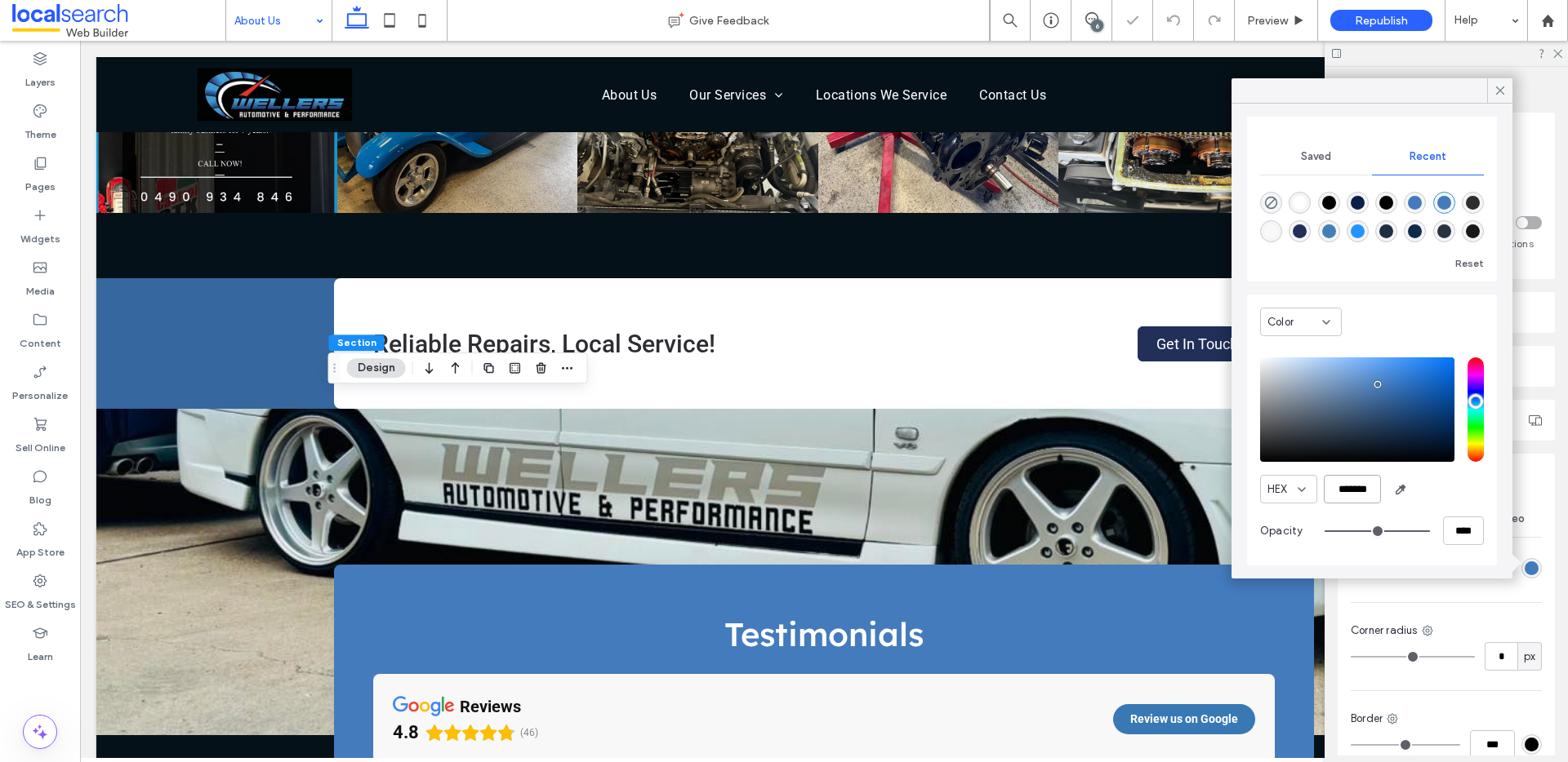
type input "*******"
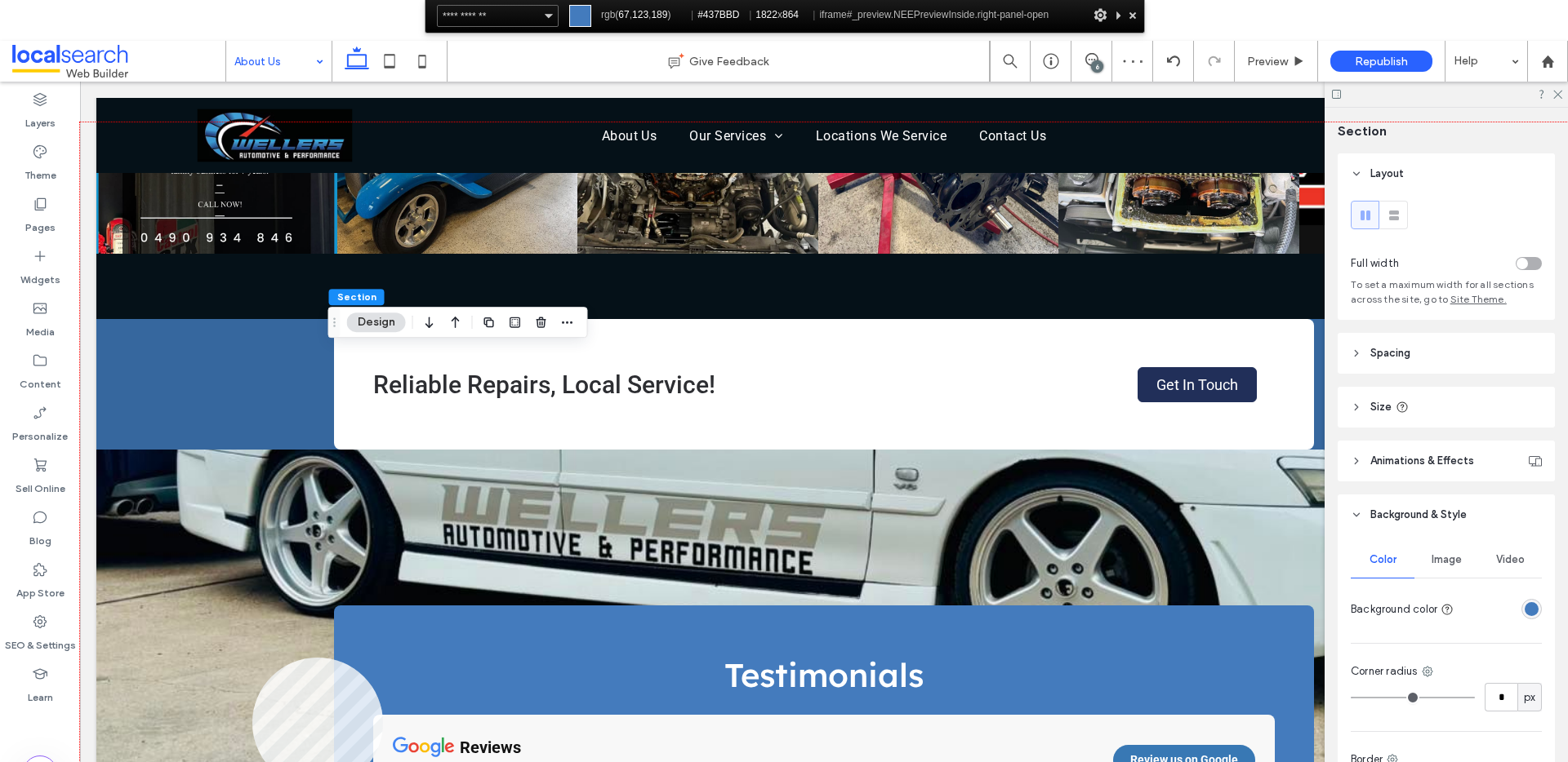
click at [228, 646] on div at bounding box center [823, 474] width 1487 height 705
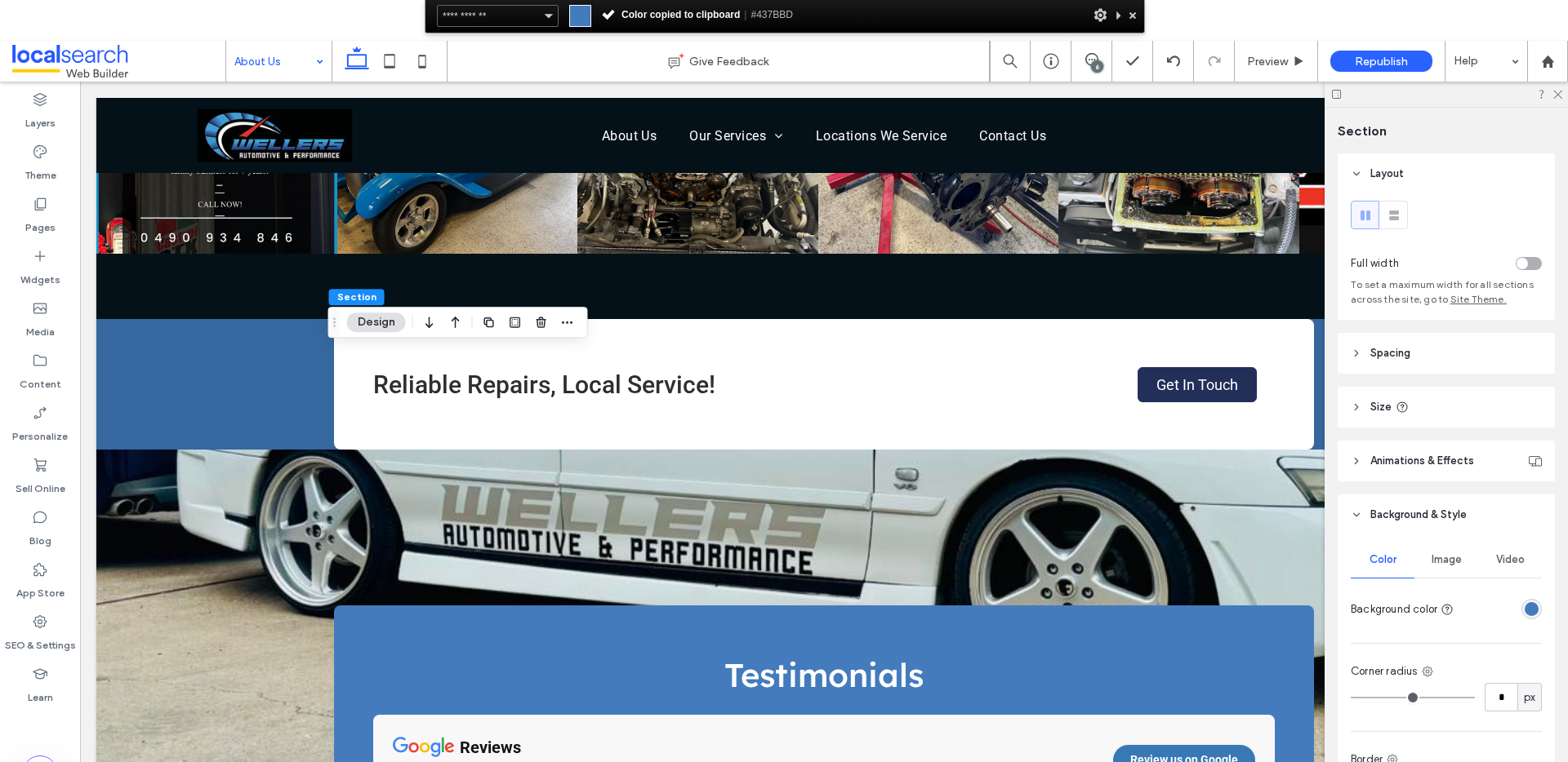
click at [1525, 605] on div "rgba(67, 123, 189, 1)" at bounding box center [1531, 609] width 14 height 14
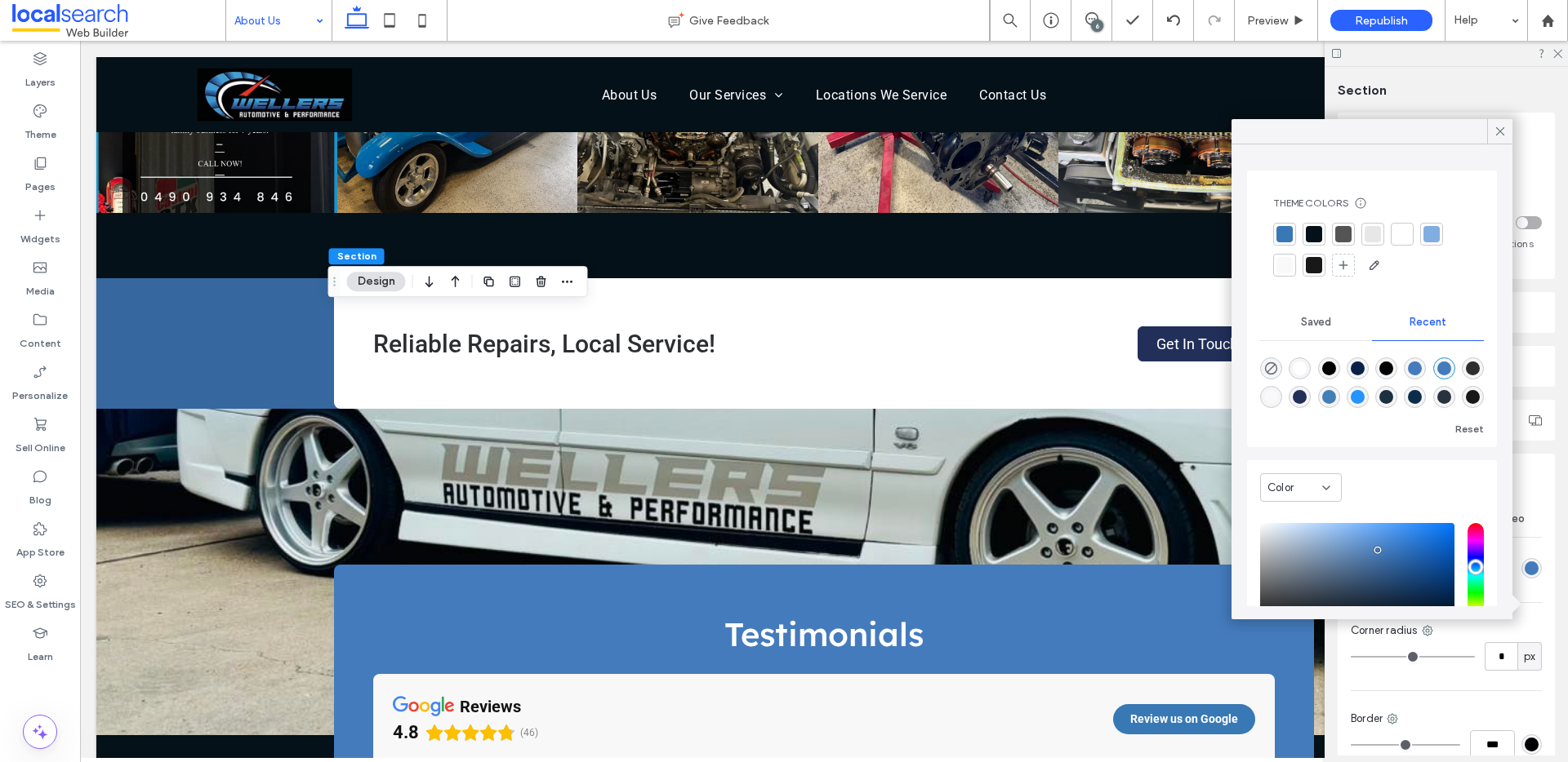
click at [1288, 229] on div at bounding box center [1285, 234] width 16 height 16
click at [1439, 238] on div at bounding box center [1434, 236] width 16 height 16
click at [1426, 371] on div "rgba(68, 123, 189, 1)" at bounding box center [1414, 371] width 22 height 22
click at [1447, 371] on div "rgba(67, 123, 189, 1)" at bounding box center [1443, 368] width 14 height 14
click at [1335, 400] on div "rgba(67, 126, 182, 1)" at bounding box center [1328, 396] width 14 height 14
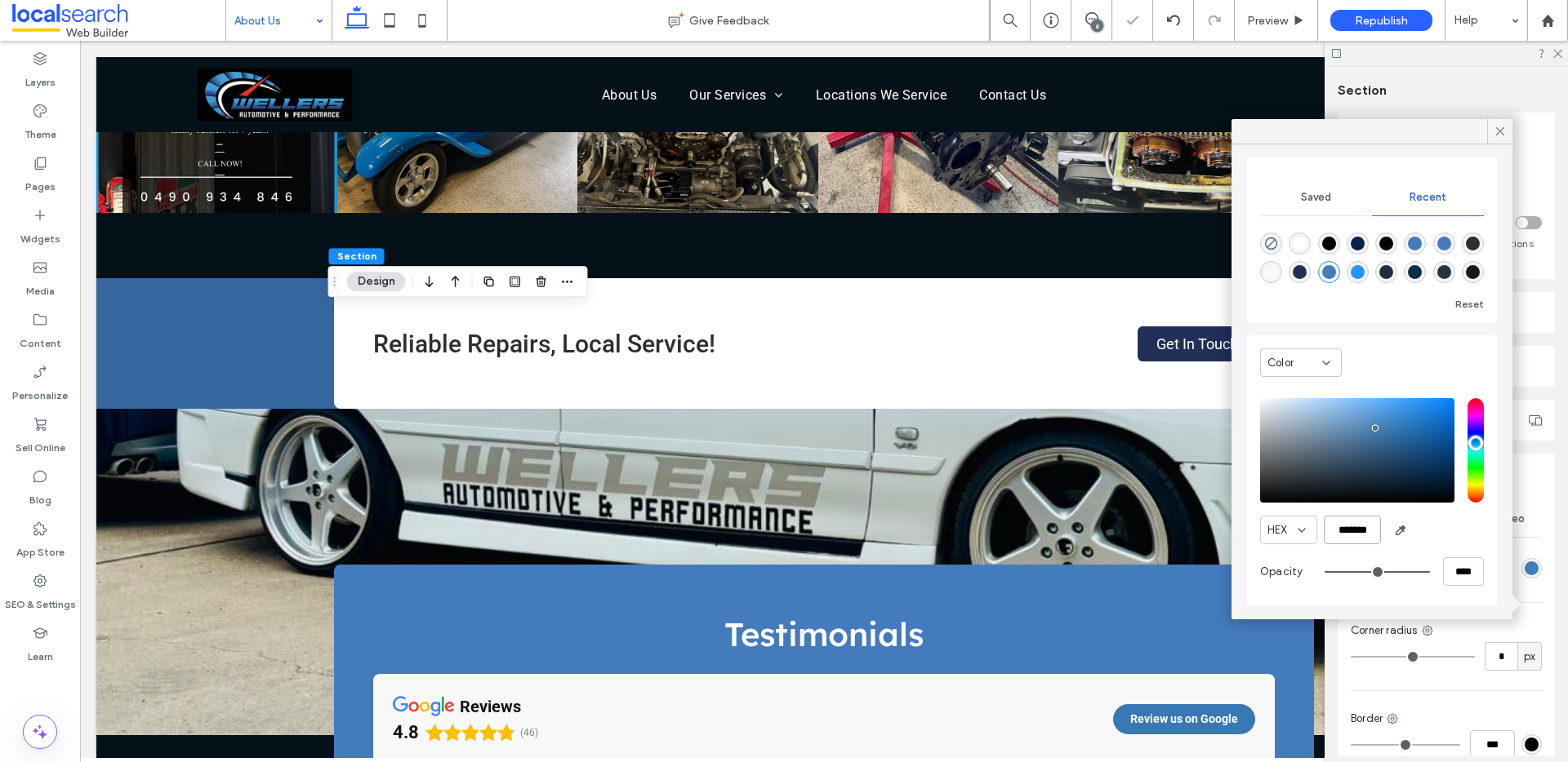
click at [1359, 535] on input "*******" at bounding box center [1352, 530] width 57 height 29
click at [1358, 534] on input "*******" at bounding box center [1352, 530] width 57 height 29
paste input "color picker textbox"
type input "*******"
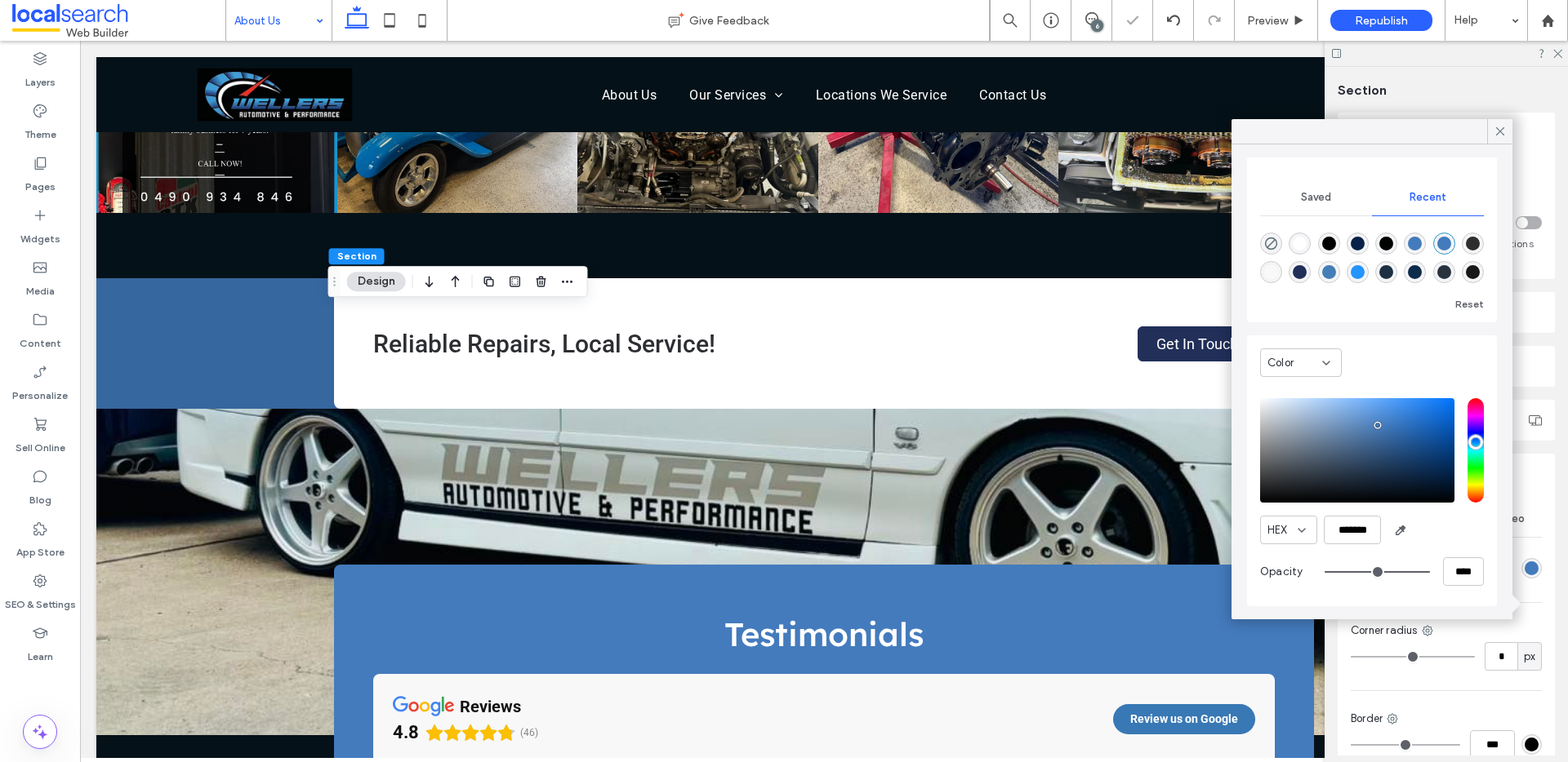
click at [1402, 376] on div "Color" at bounding box center [1372, 367] width 224 height 46
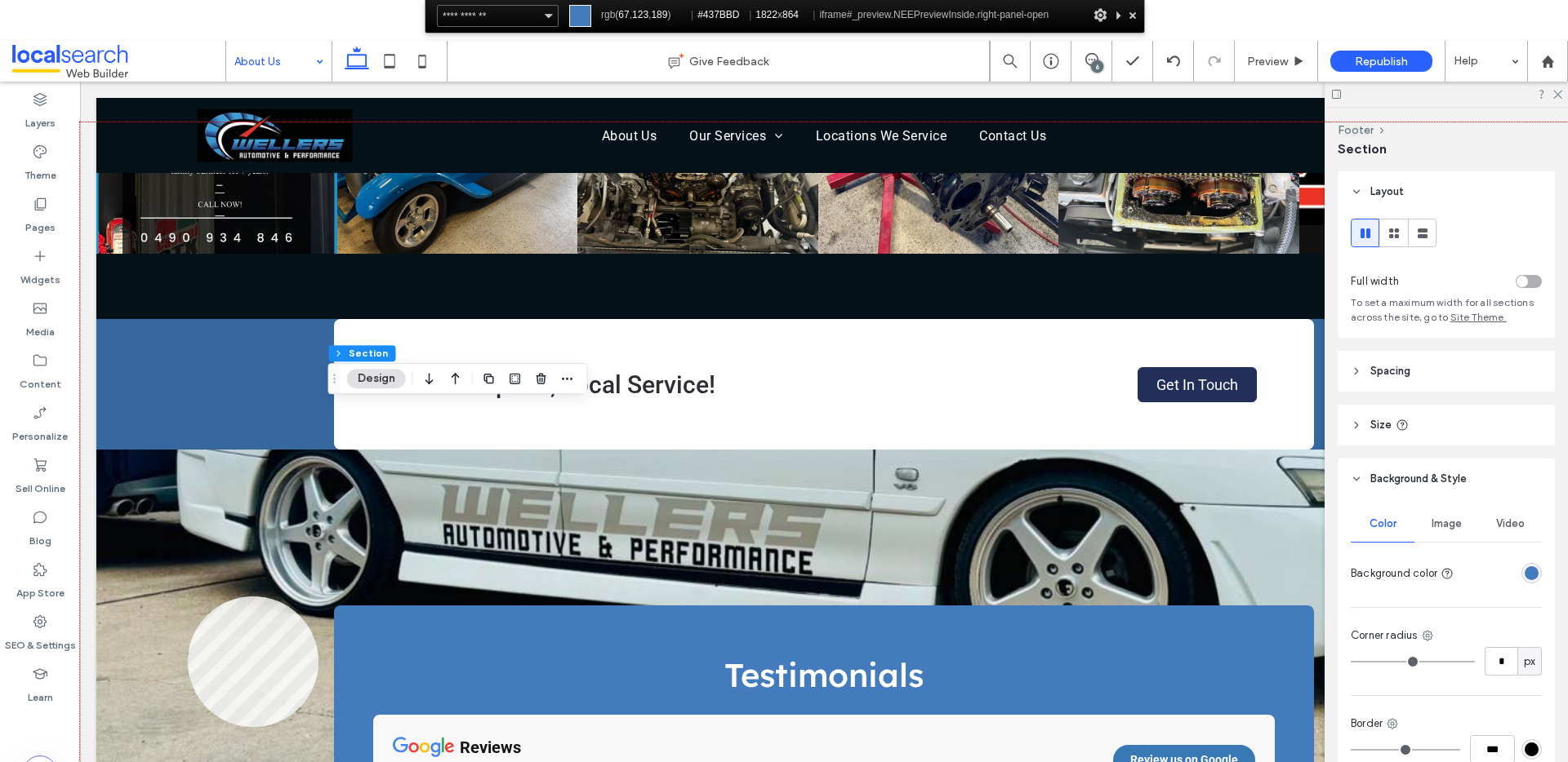
click at [187, 596] on div at bounding box center [823, 474] width 1487 height 705
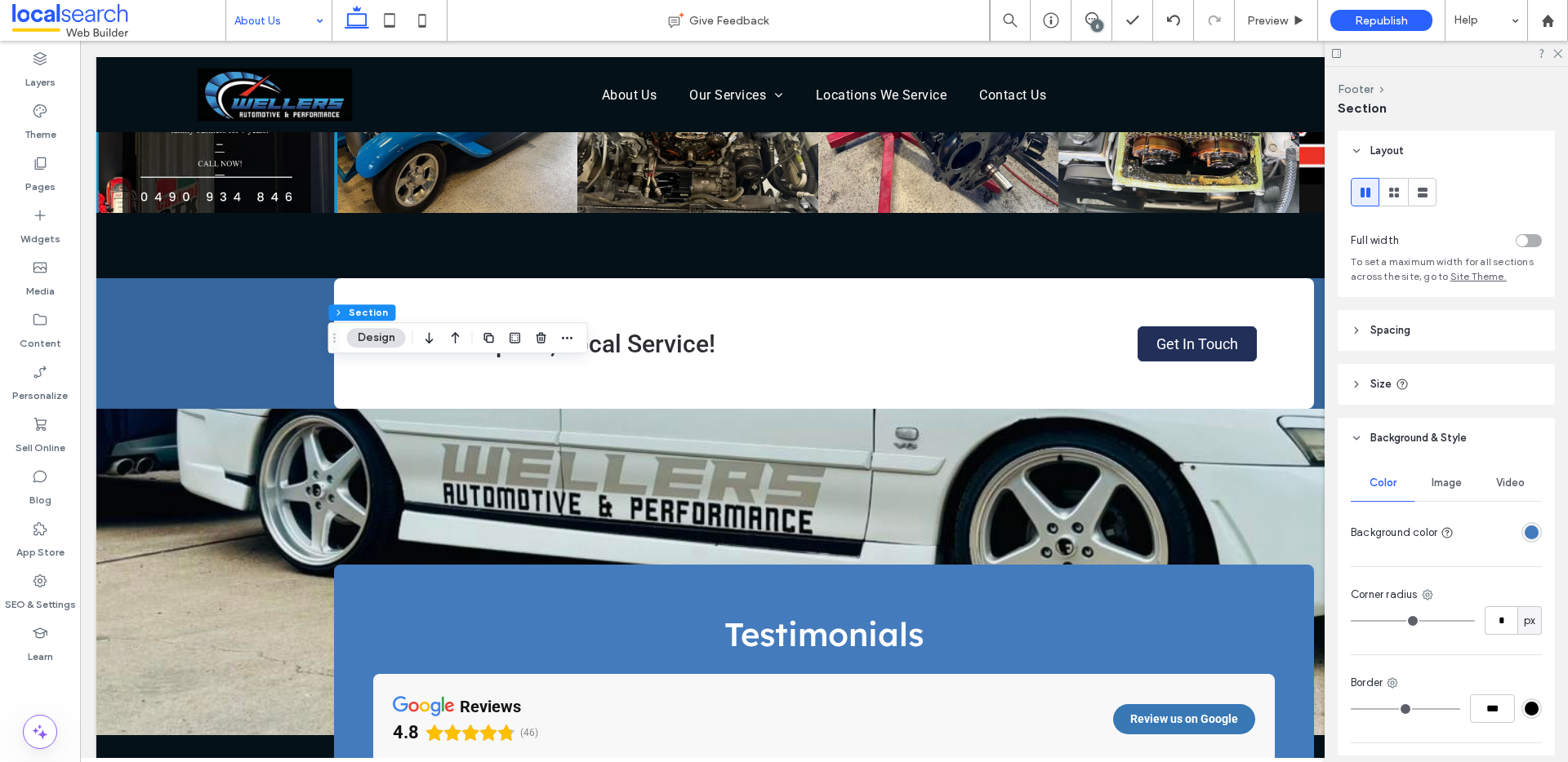
click at [1525, 535] on div "rgba(68, 123, 189, 1)" at bounding box center [1531, 532] width 14 height 14
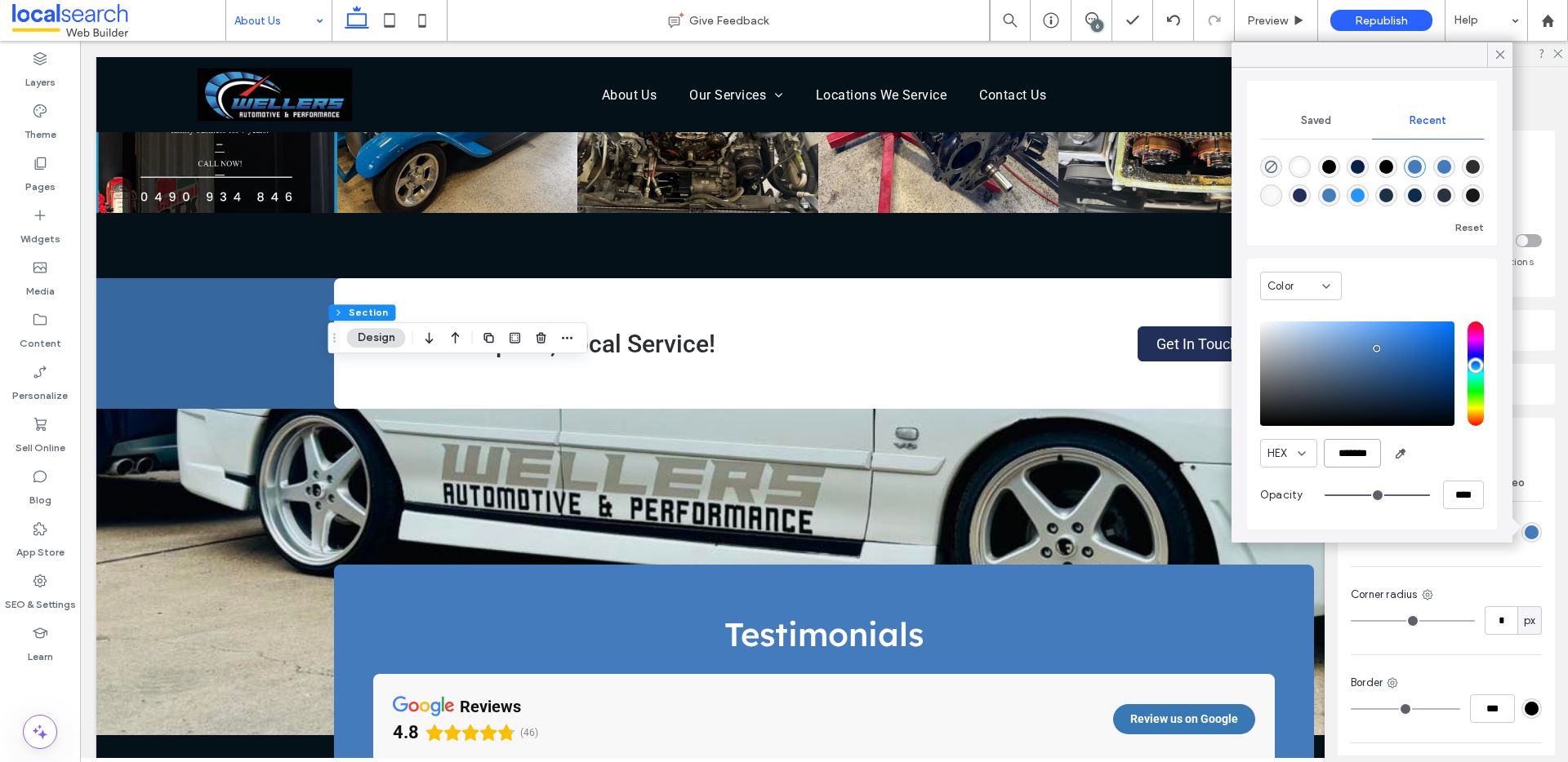
click at [1353, 457] on input "*******" at bounding box center [1352, 453] width 57 height 29
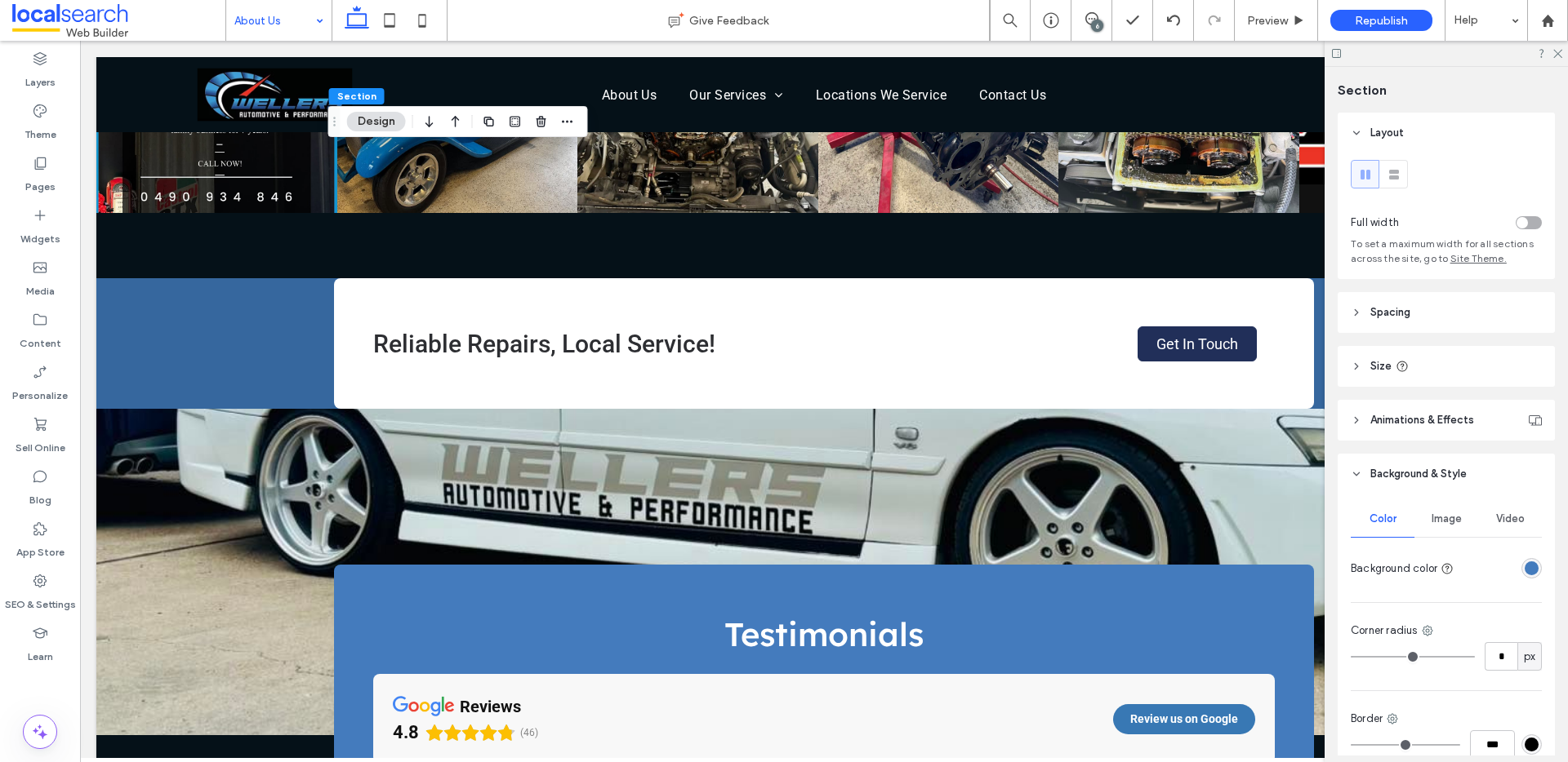
click at [1525, 564] on div "rgba(67, 123, 189, 1)" at bounding box center [1531, 567] width 14 height 14
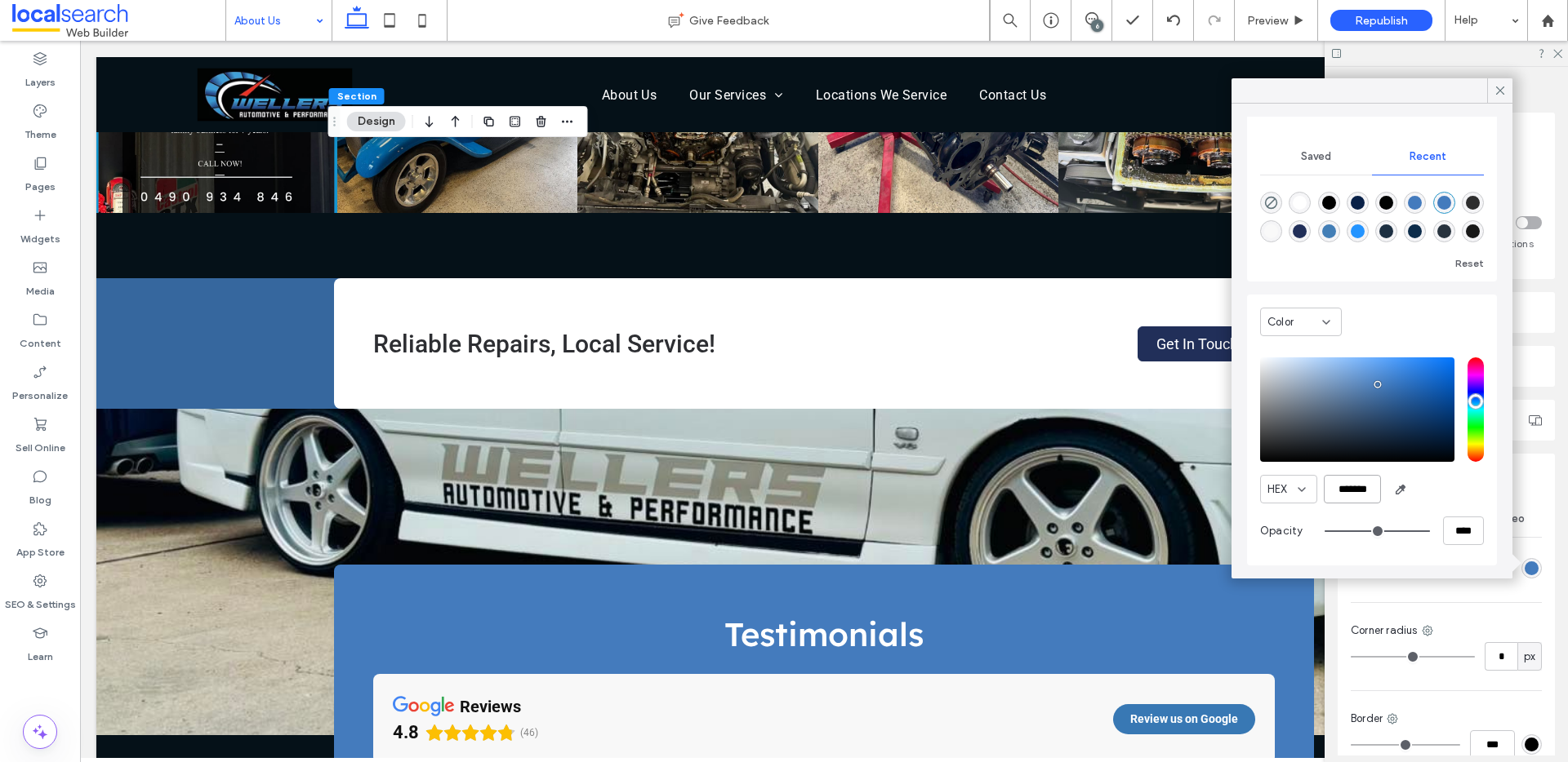
click at [1351, 495] on input "*******" at bounding box center [1352, 490] width 57 height 29
paste input "color picker textbox"
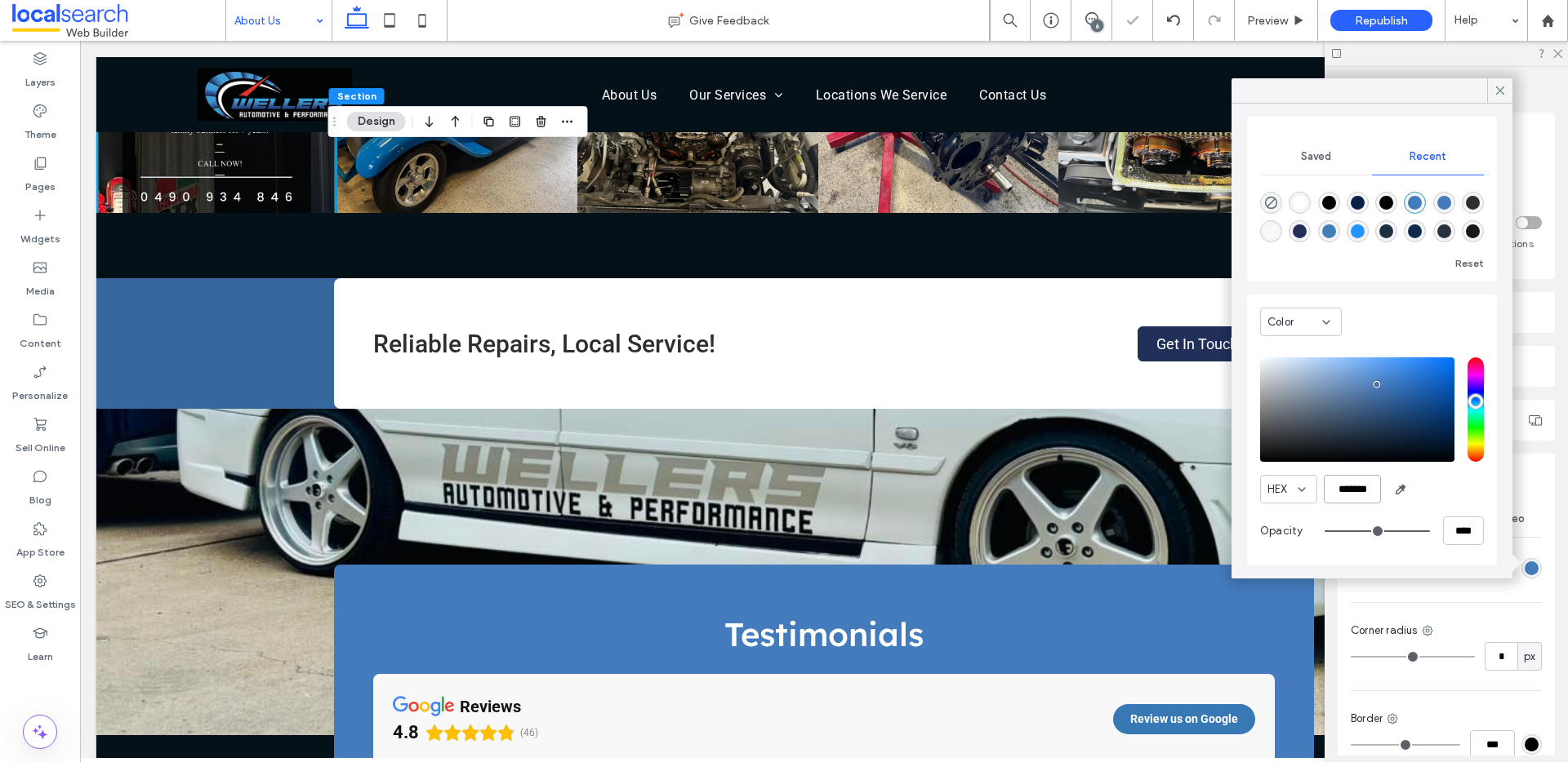
type input "*******"
click at [1447, 483] on div "HEX *******" at bounding box center [1372, 490] width 224 height 29
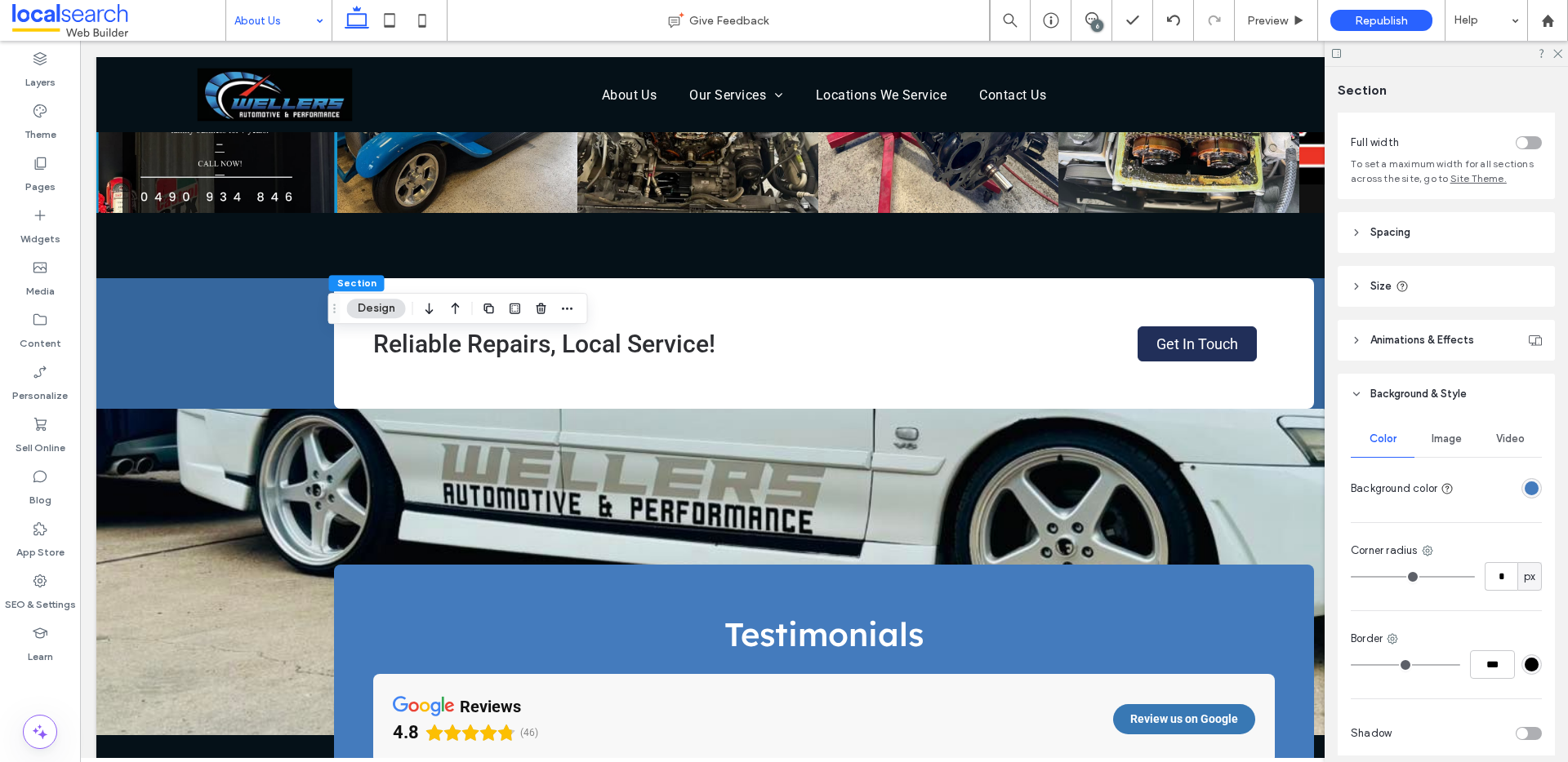
scroll to position [0, 0]
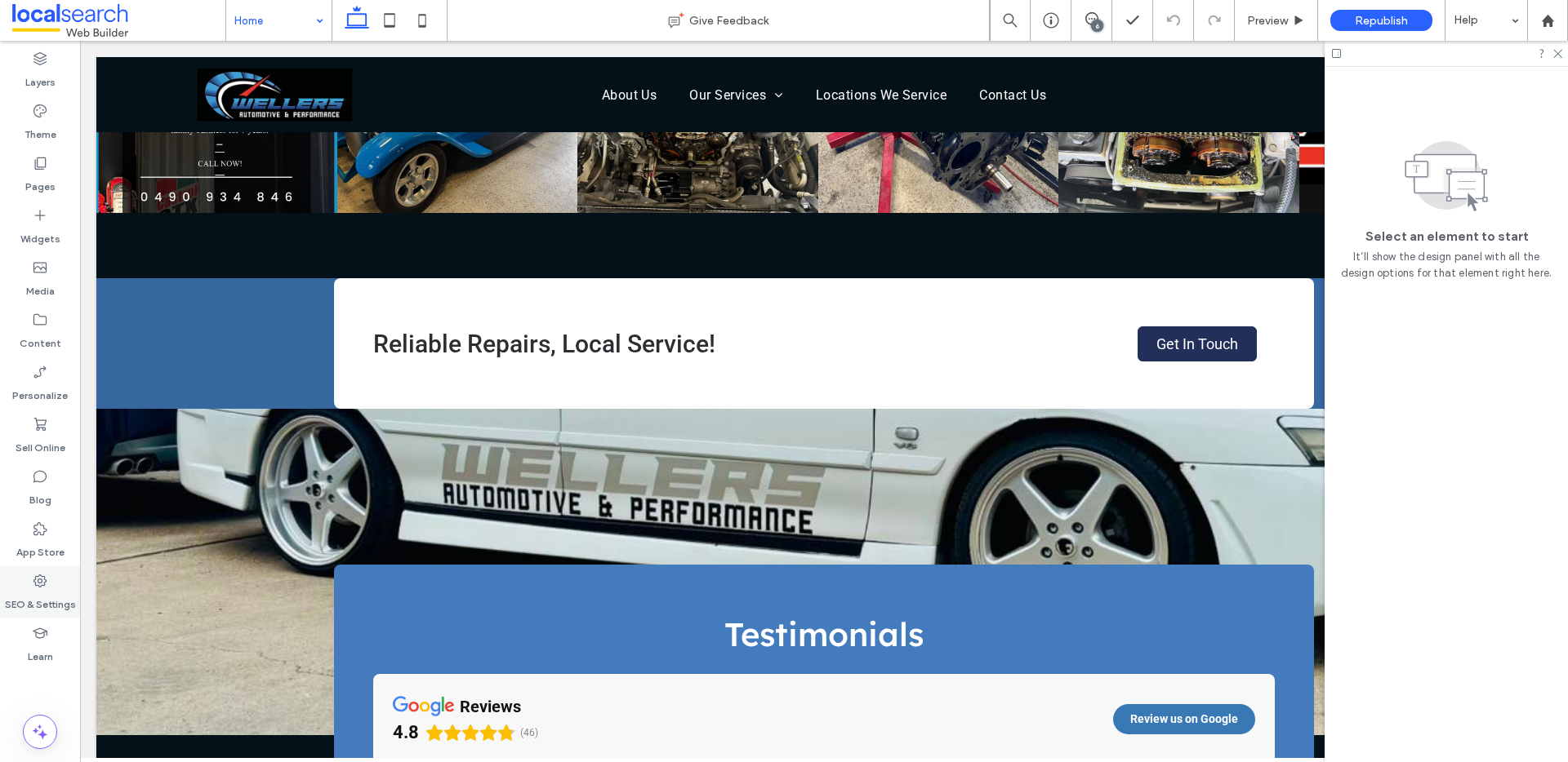
click at [44, 586] on icon at bounding box center [40, 581] width 16 height 16
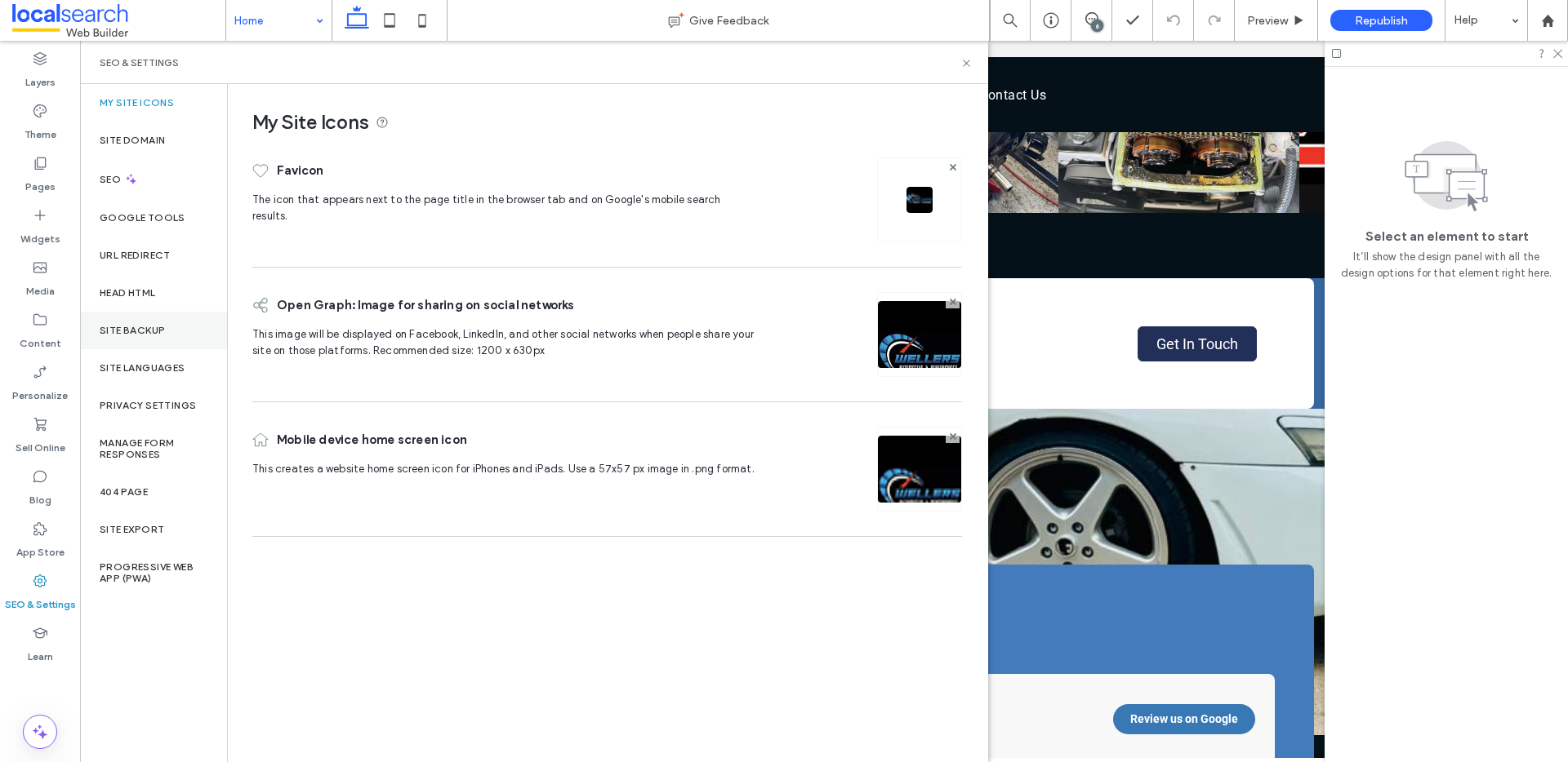
click at [158, 319] on div "Site Backup" at bounding box center [153, 330] width 147 height 37
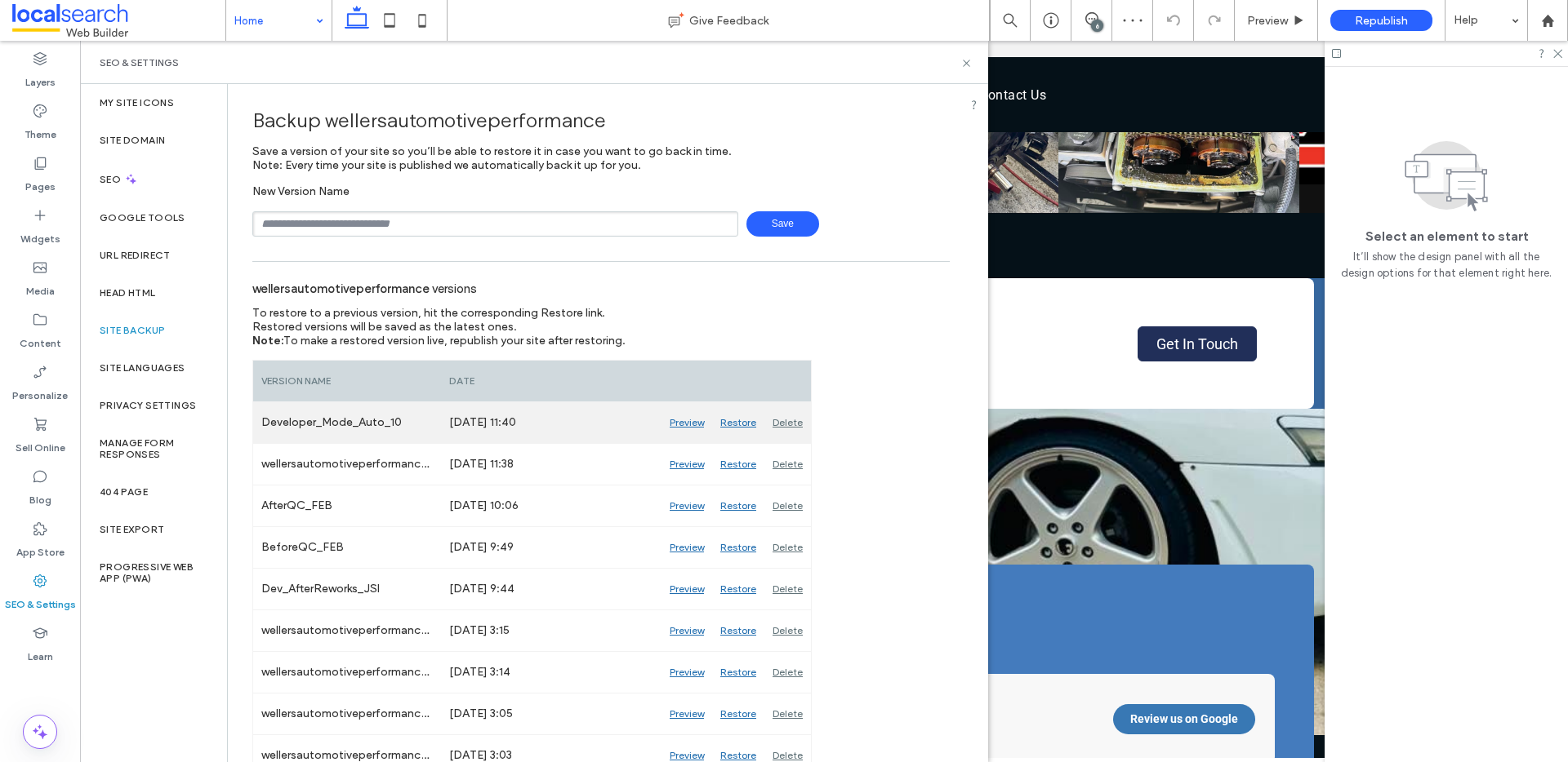
click at [694, 426] on div "Preview" at bounding box center [686, 423] width 51 height 41
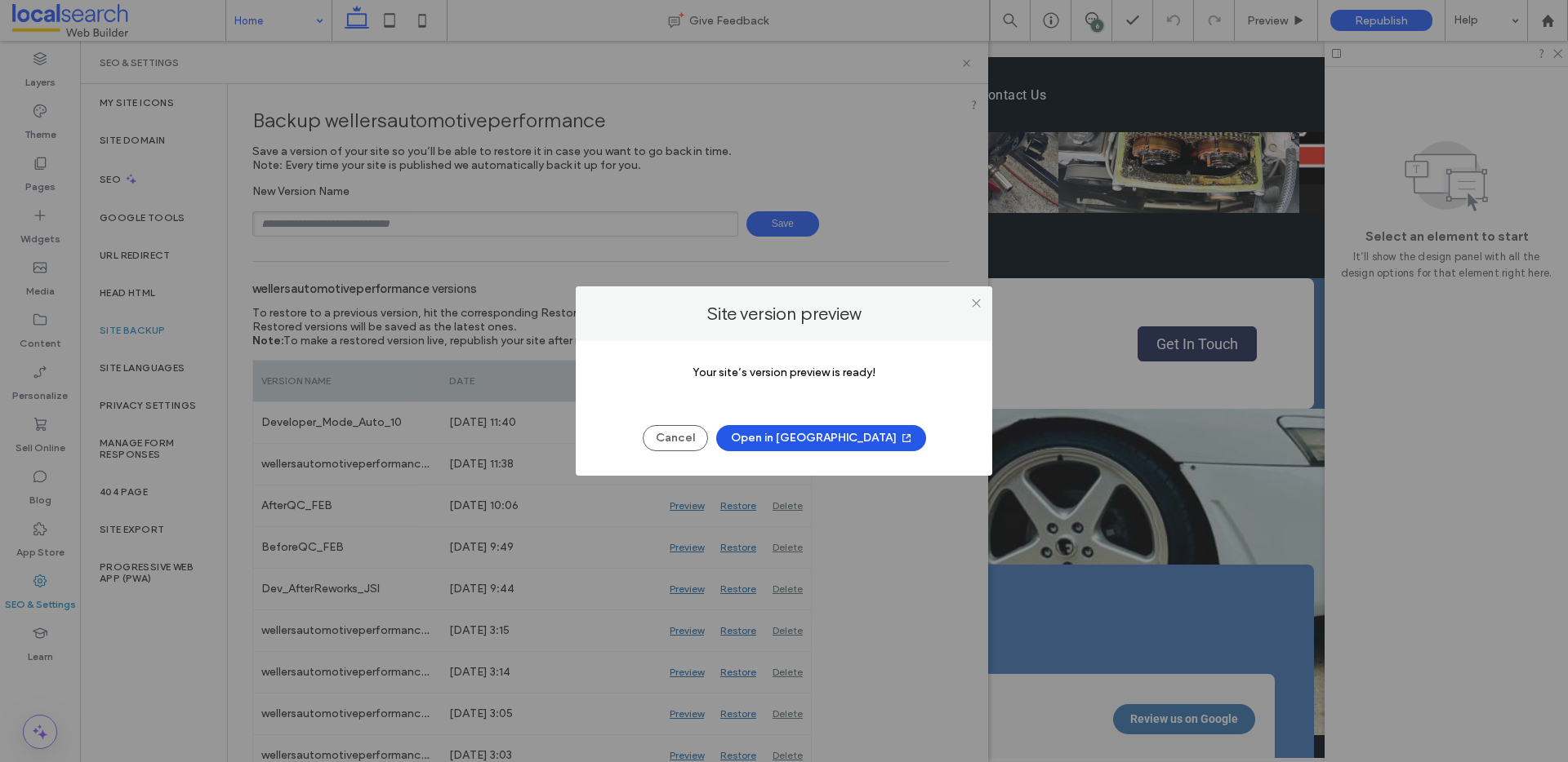
click at [836, 442] on button "Open in New Tab" at bounding box center [821, 438] width 210 height 26
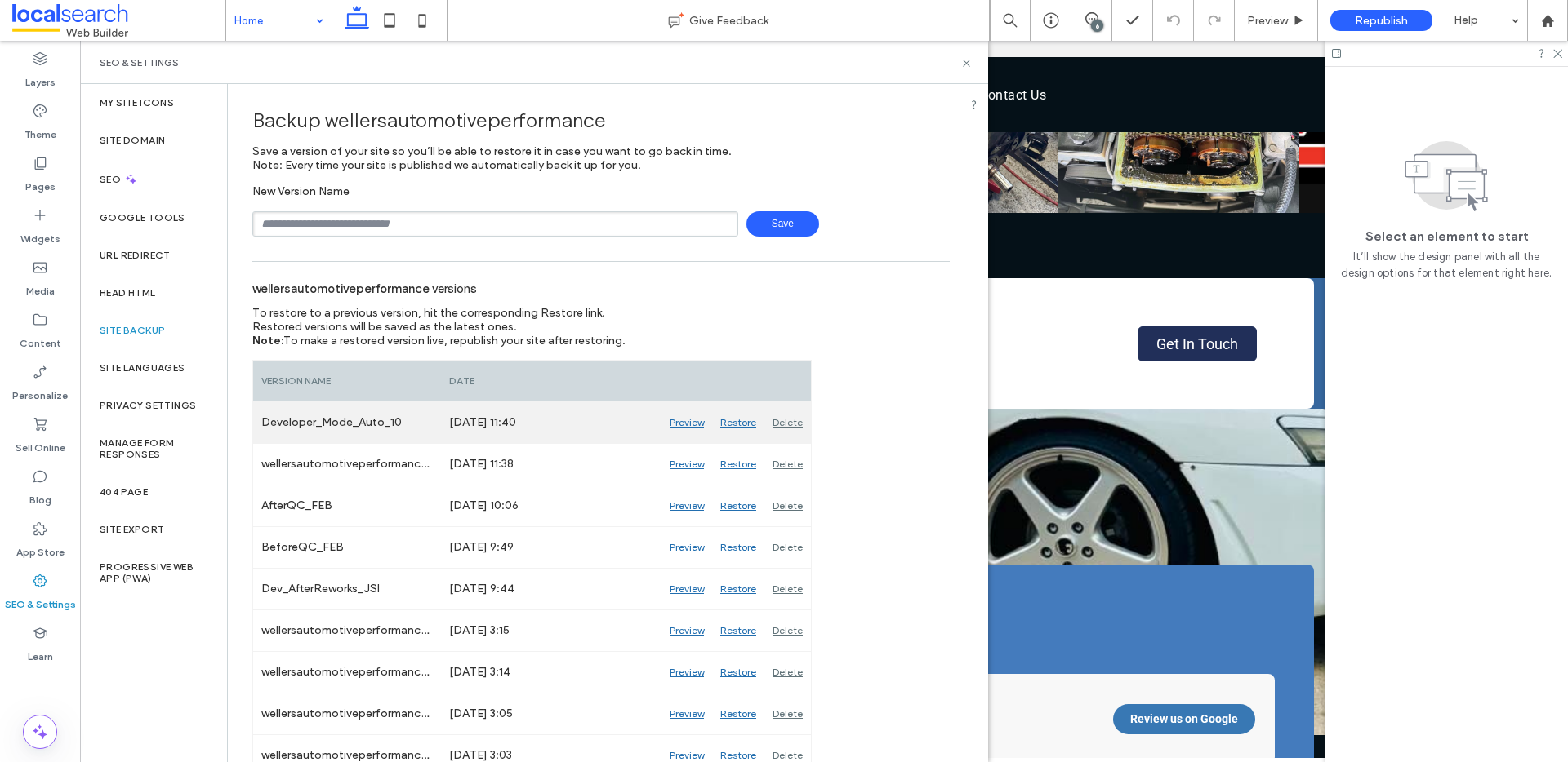
click at [742, 427] on div "Restore" at bounding box center [738, 423] width 53 height 41
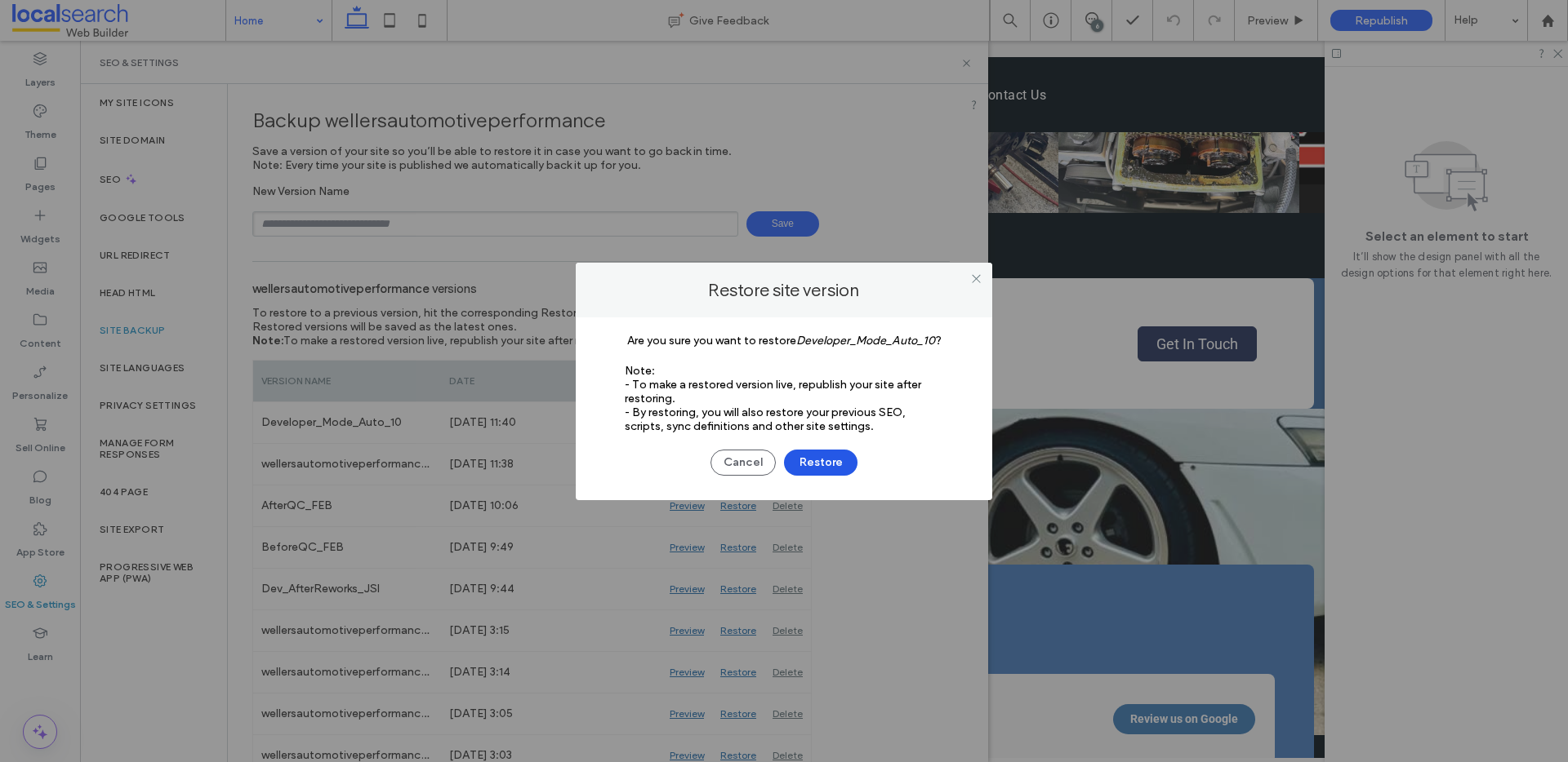
click at [833, 462] on button "Restore" at bounding box center [820, 462] width 73 height 26
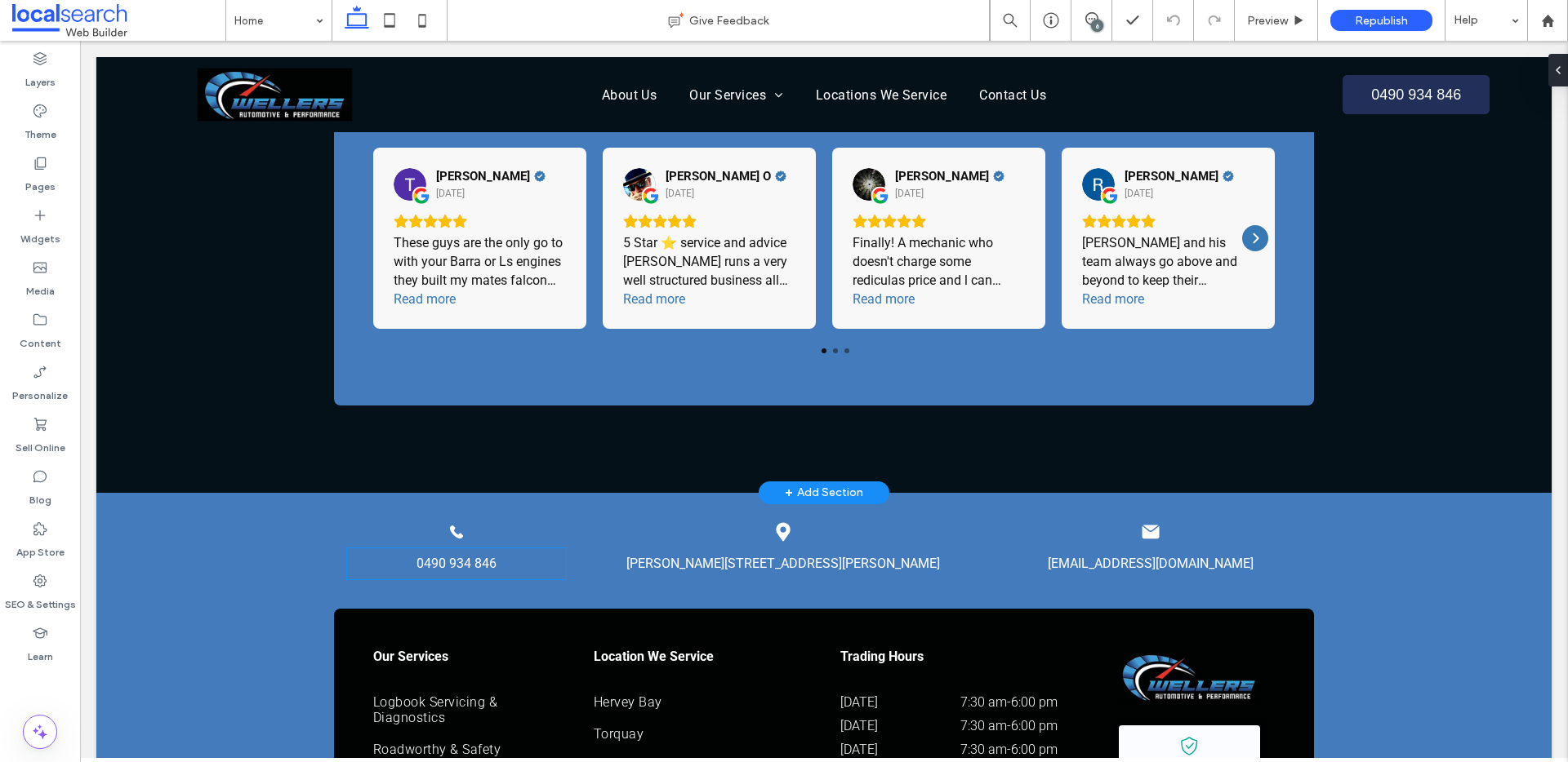
scroll to position [3403, 0]
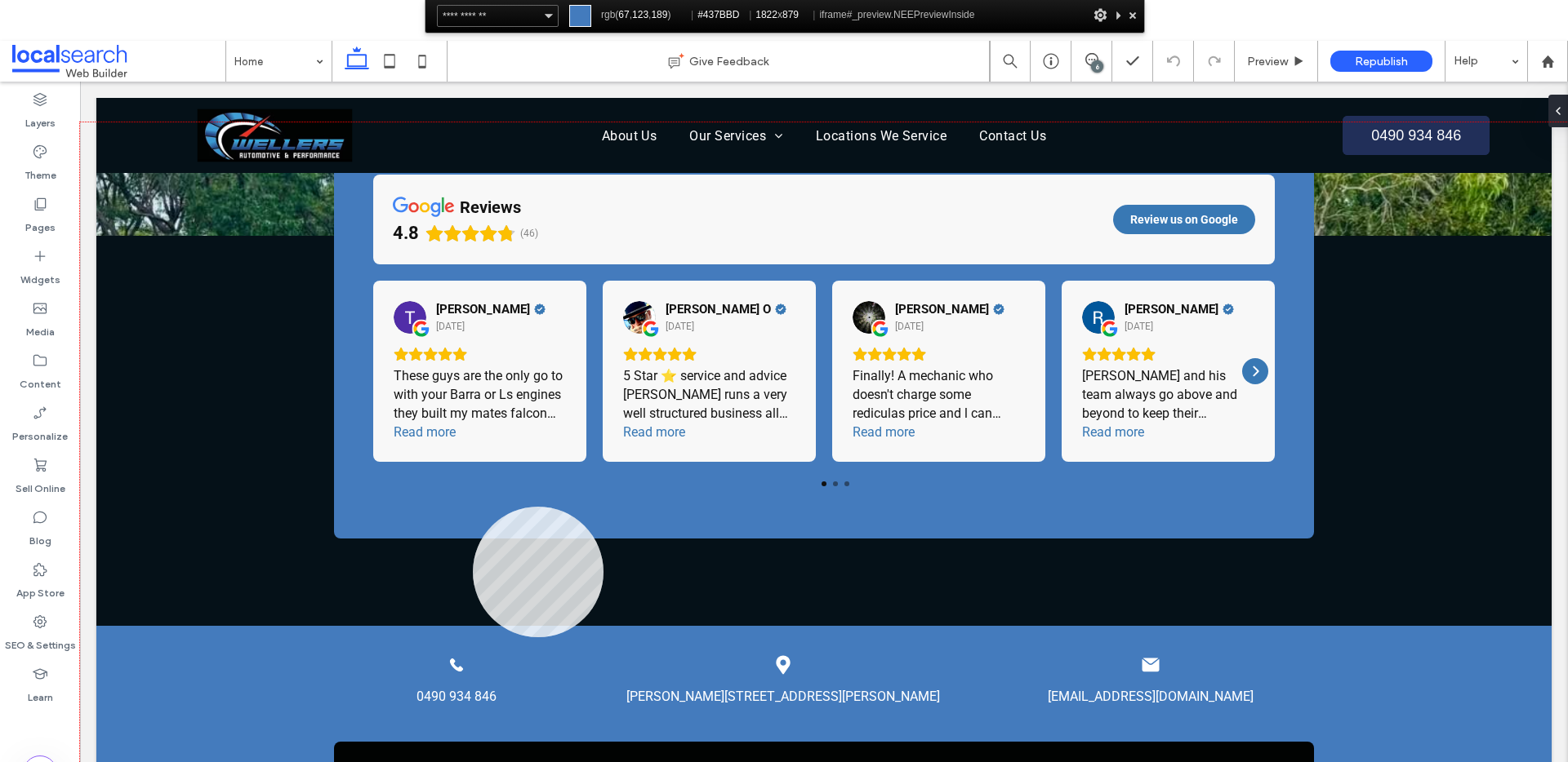
click at [473, 507] on div at bounding box center [823, 481] width 1487 height 718
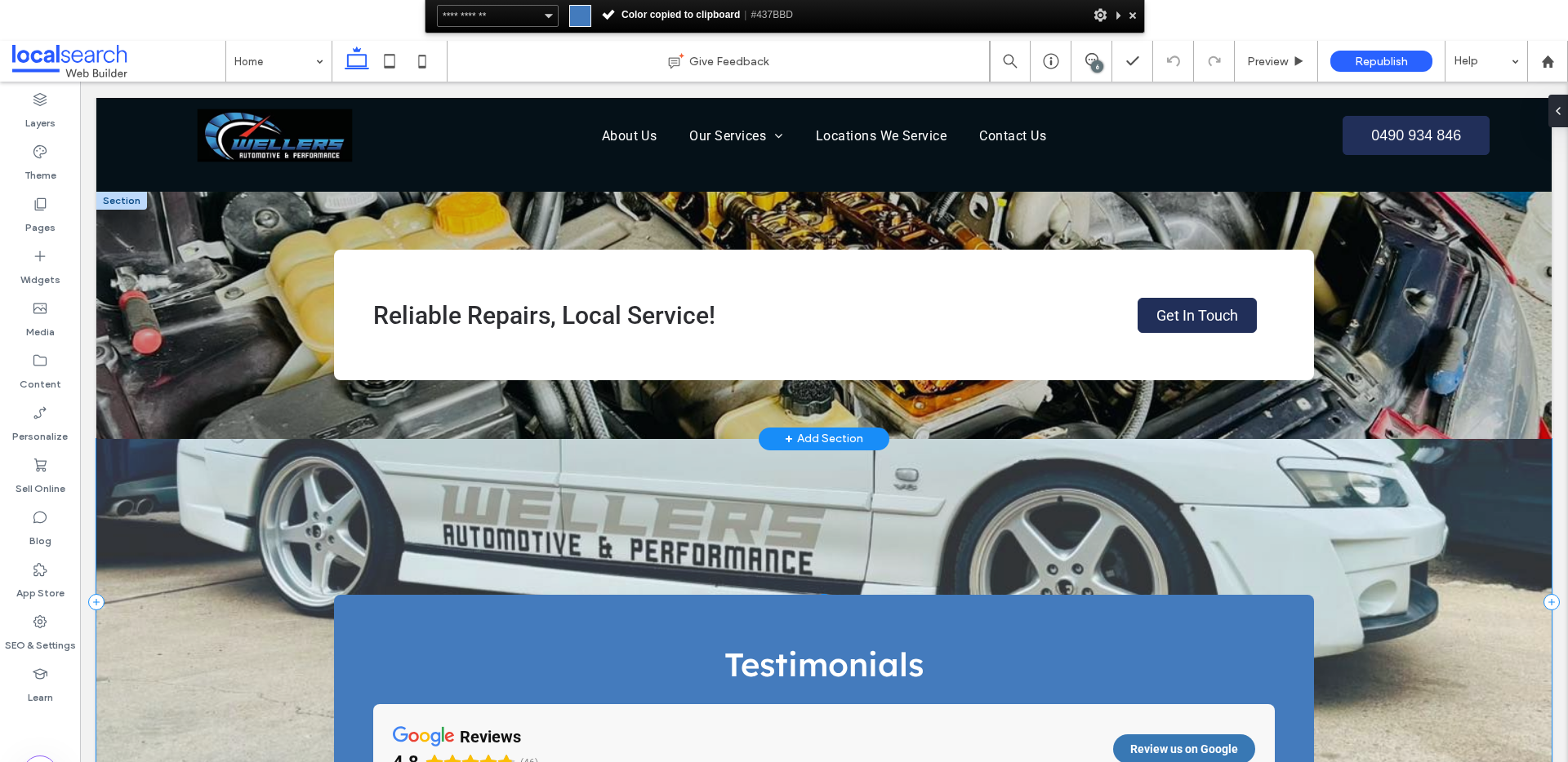
scroll to position [2783, 0]
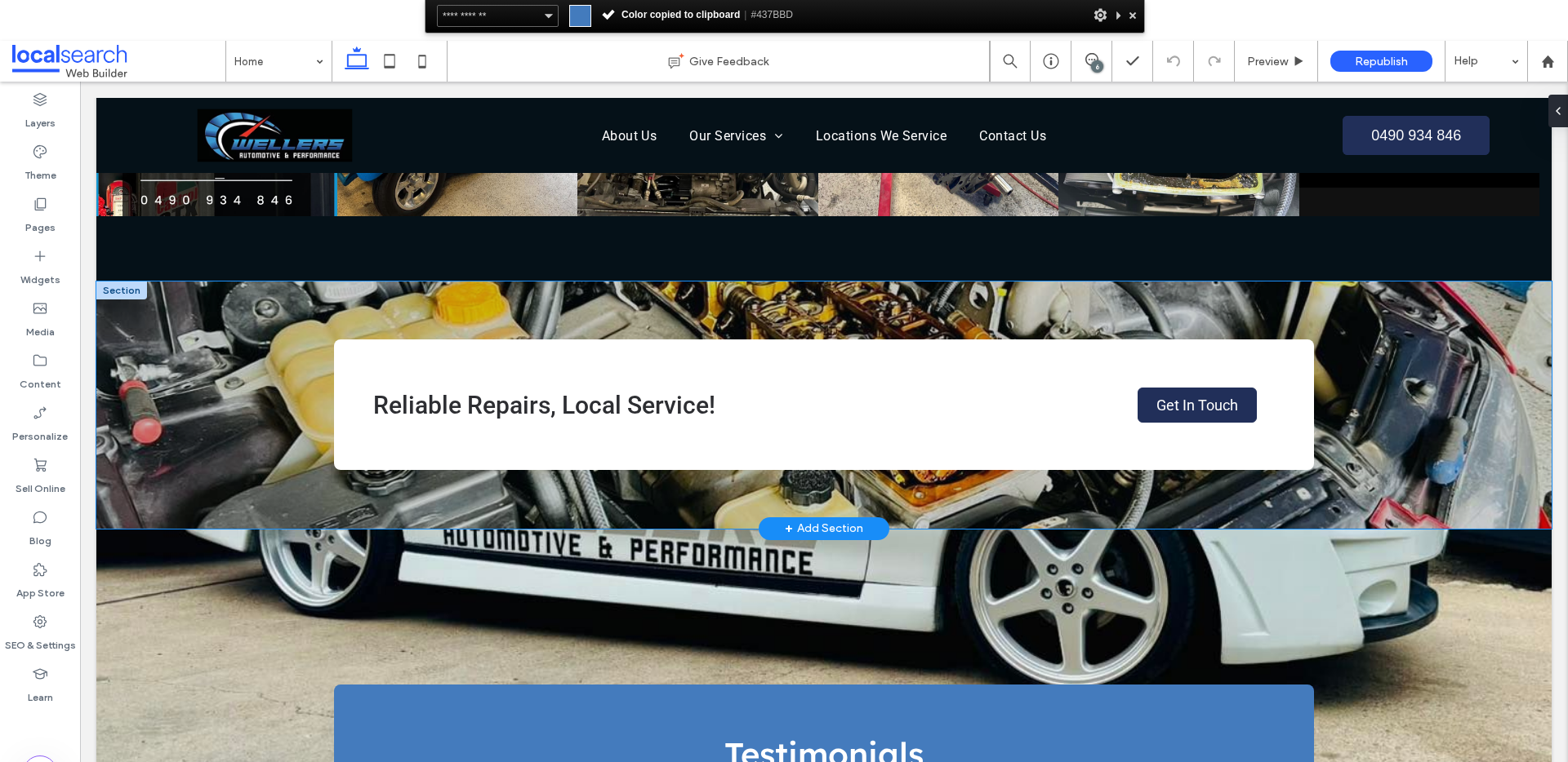
click at [246, 419] on div "Reliable Repairs, Local Service! Get In Touch" at bounding box center [823, 405] width 1455 height 247
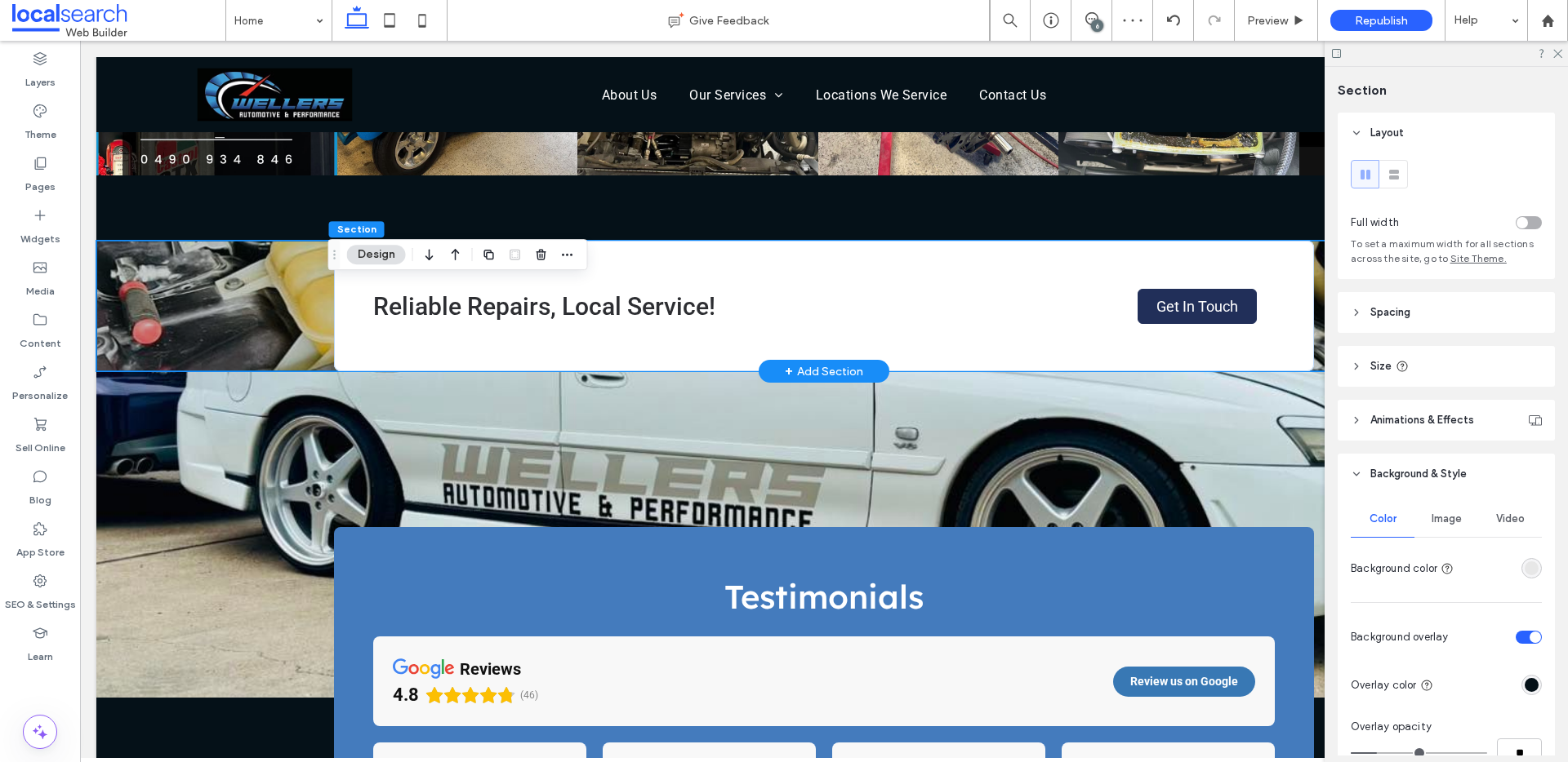
click at [269, 315] on div "Reliable Repairs, Local Service! Get In Touch" at bounding box center [823, 306] width 1455 height 130
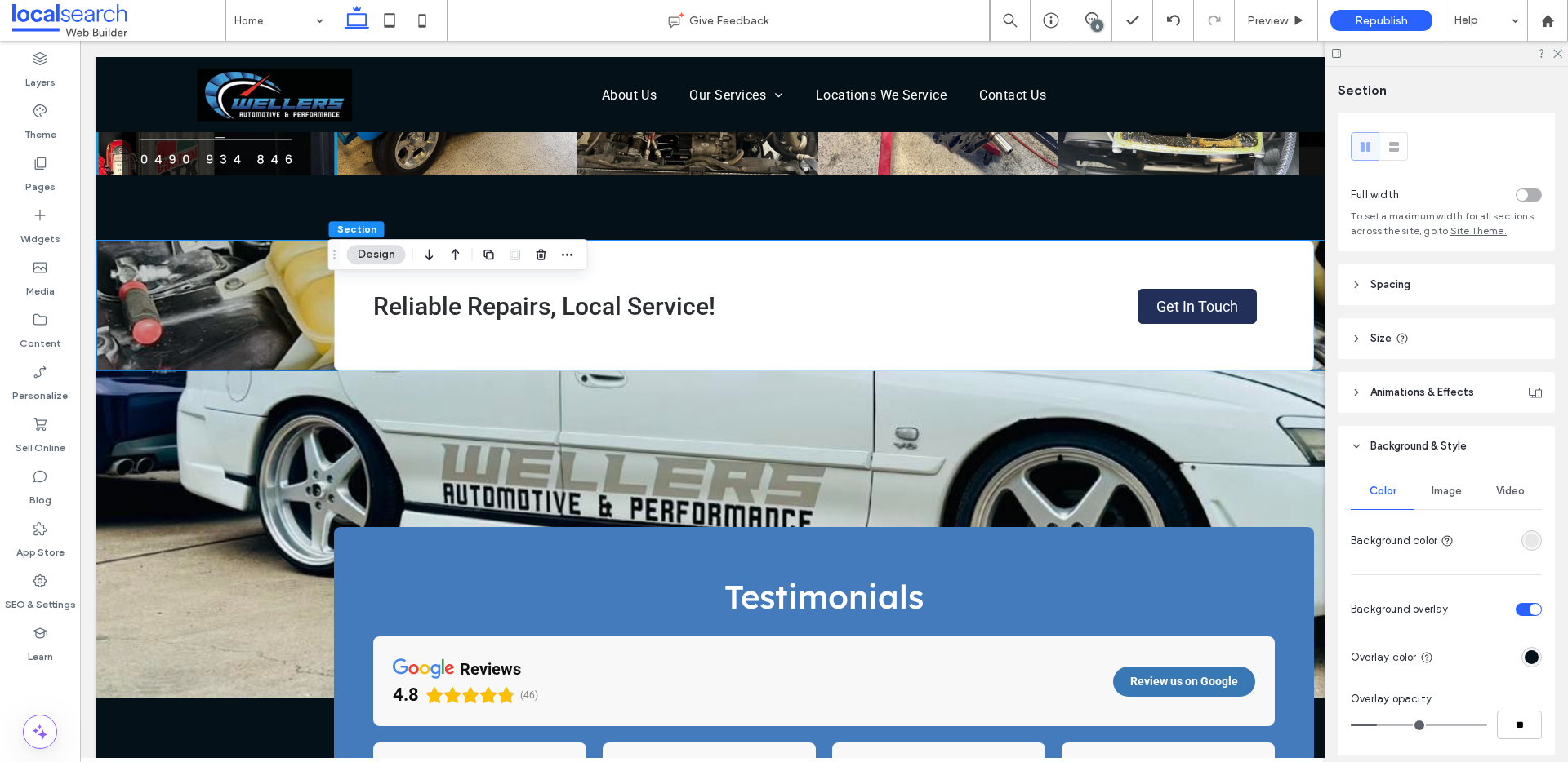
scroll to position [31, 0]
click at [1171, 21] on icon at bounding box center [1173, 20] width 13 height 13
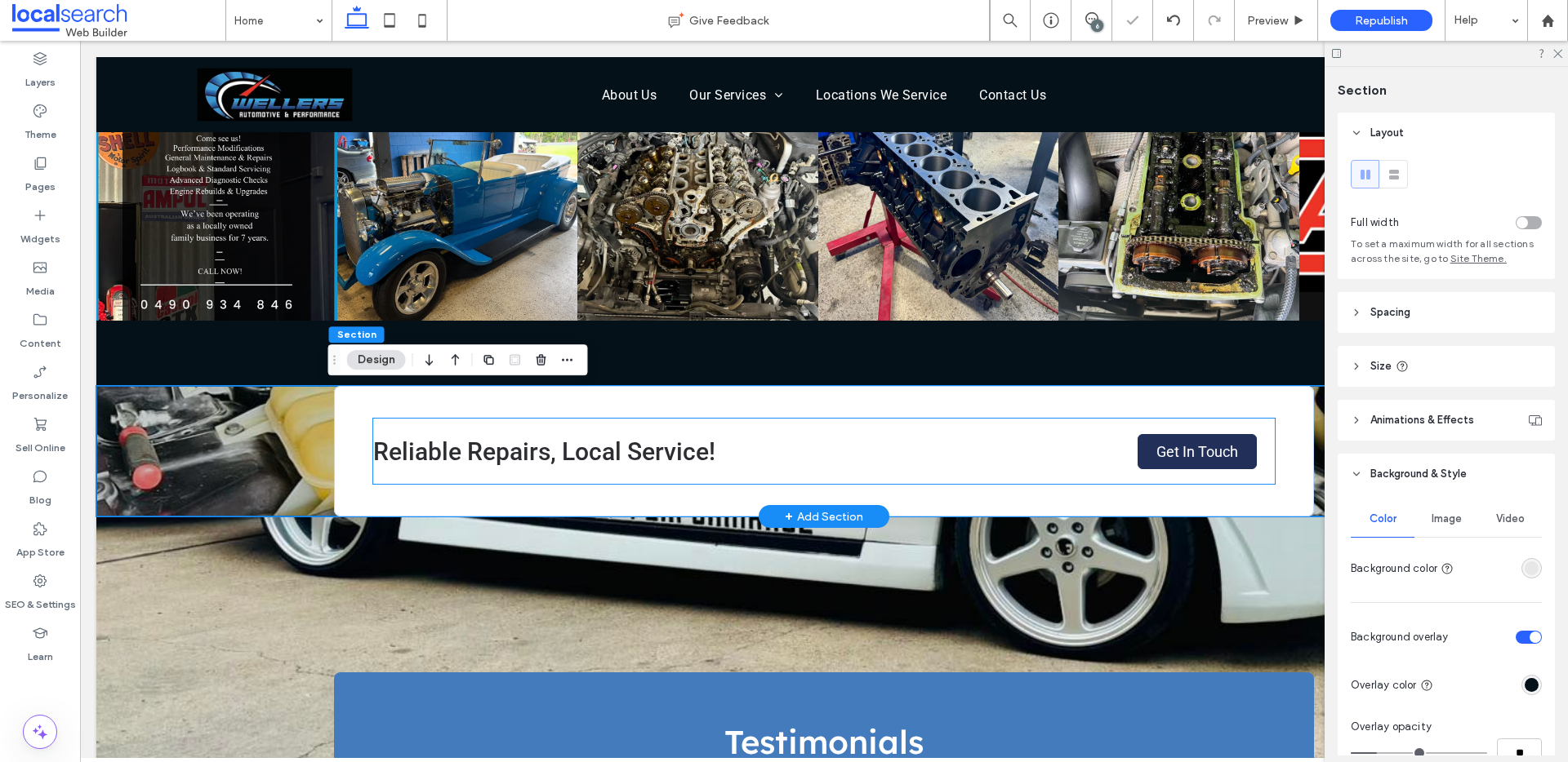
scroll to position [2639, 0]
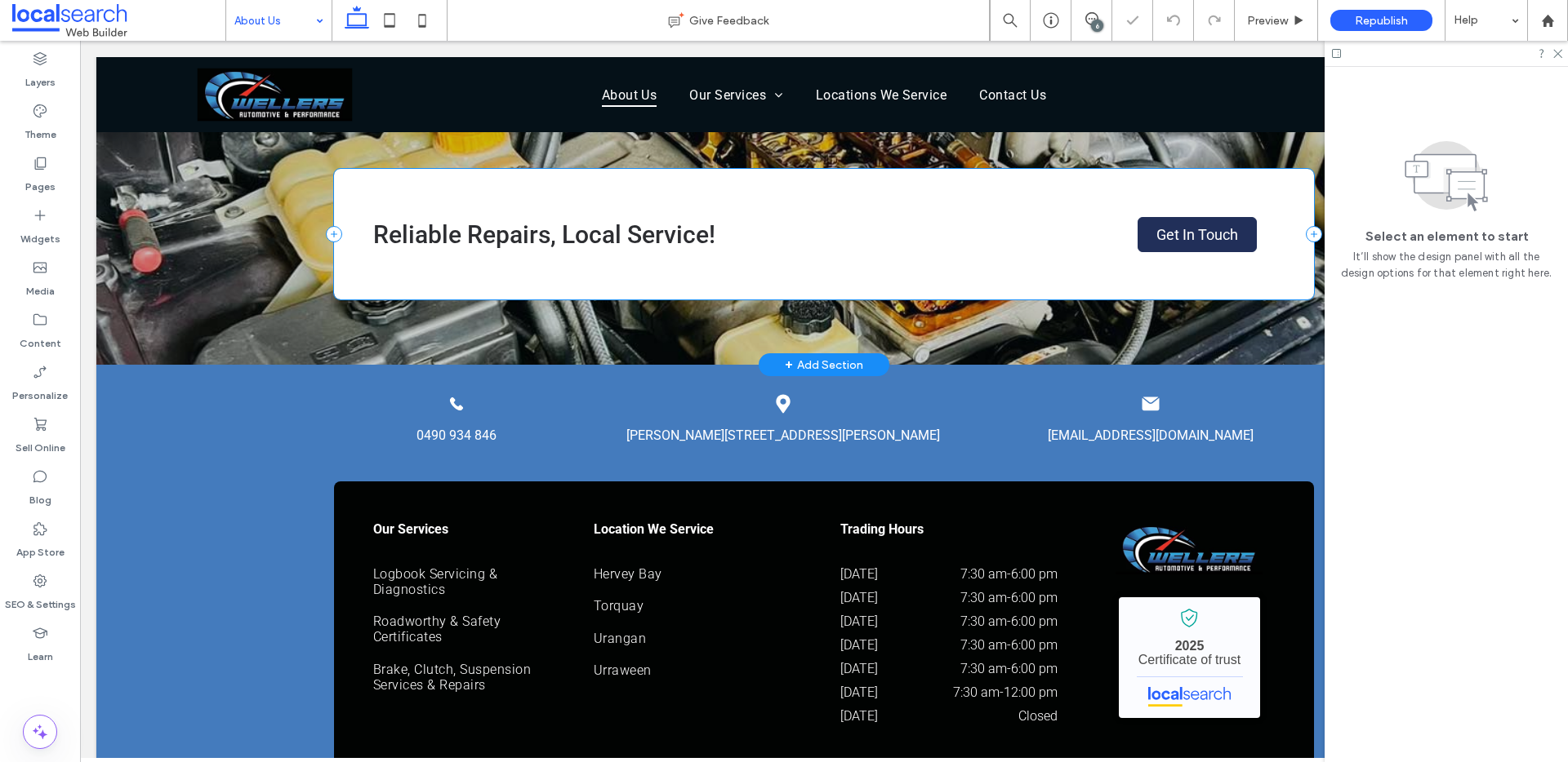
scroll to position [884, 0]
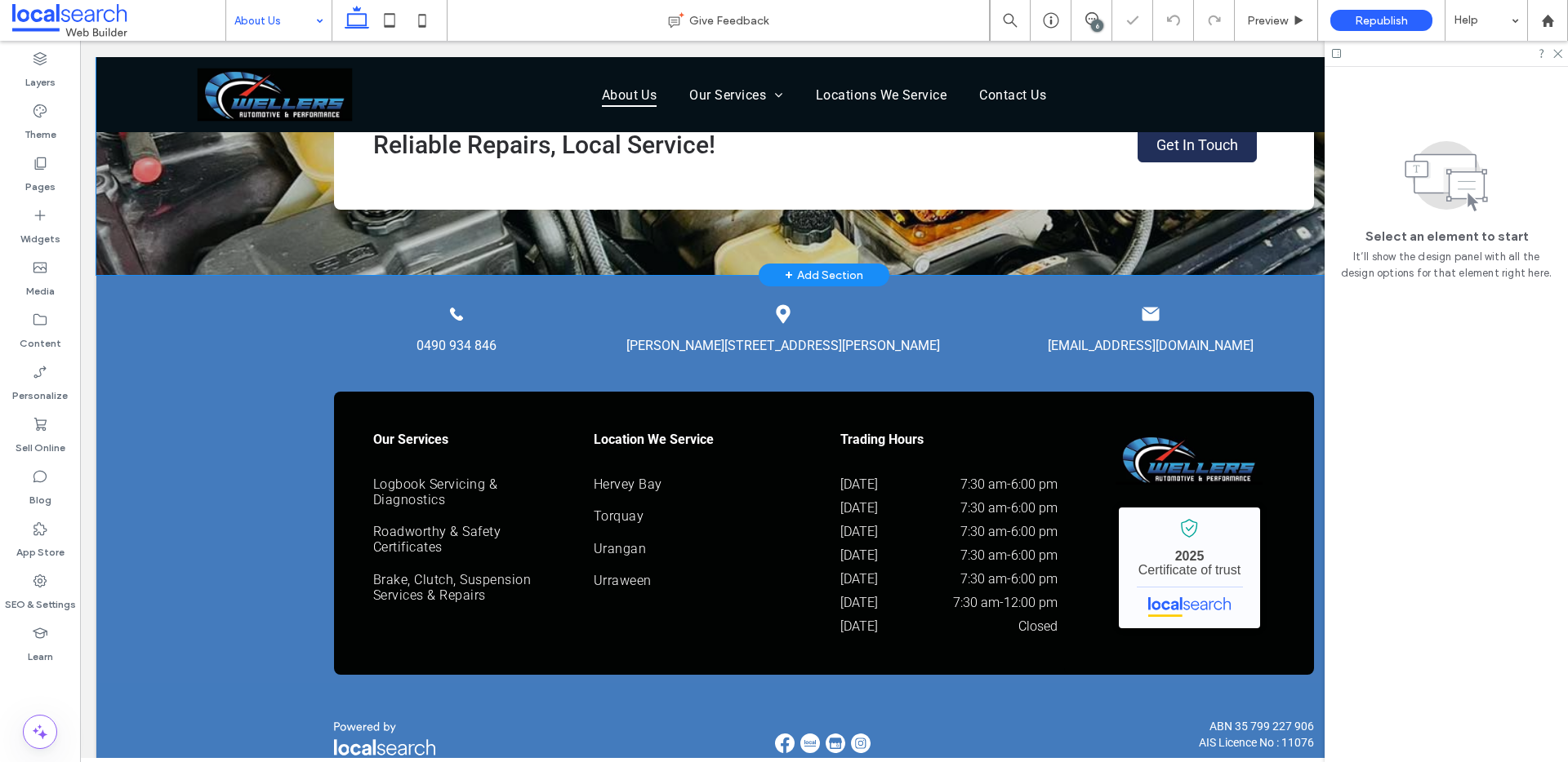
click at [252, 186] on div "Reliable Repairs, Local Service! Get In Touch" at bounding box center [823, 144] width 1455 height 262
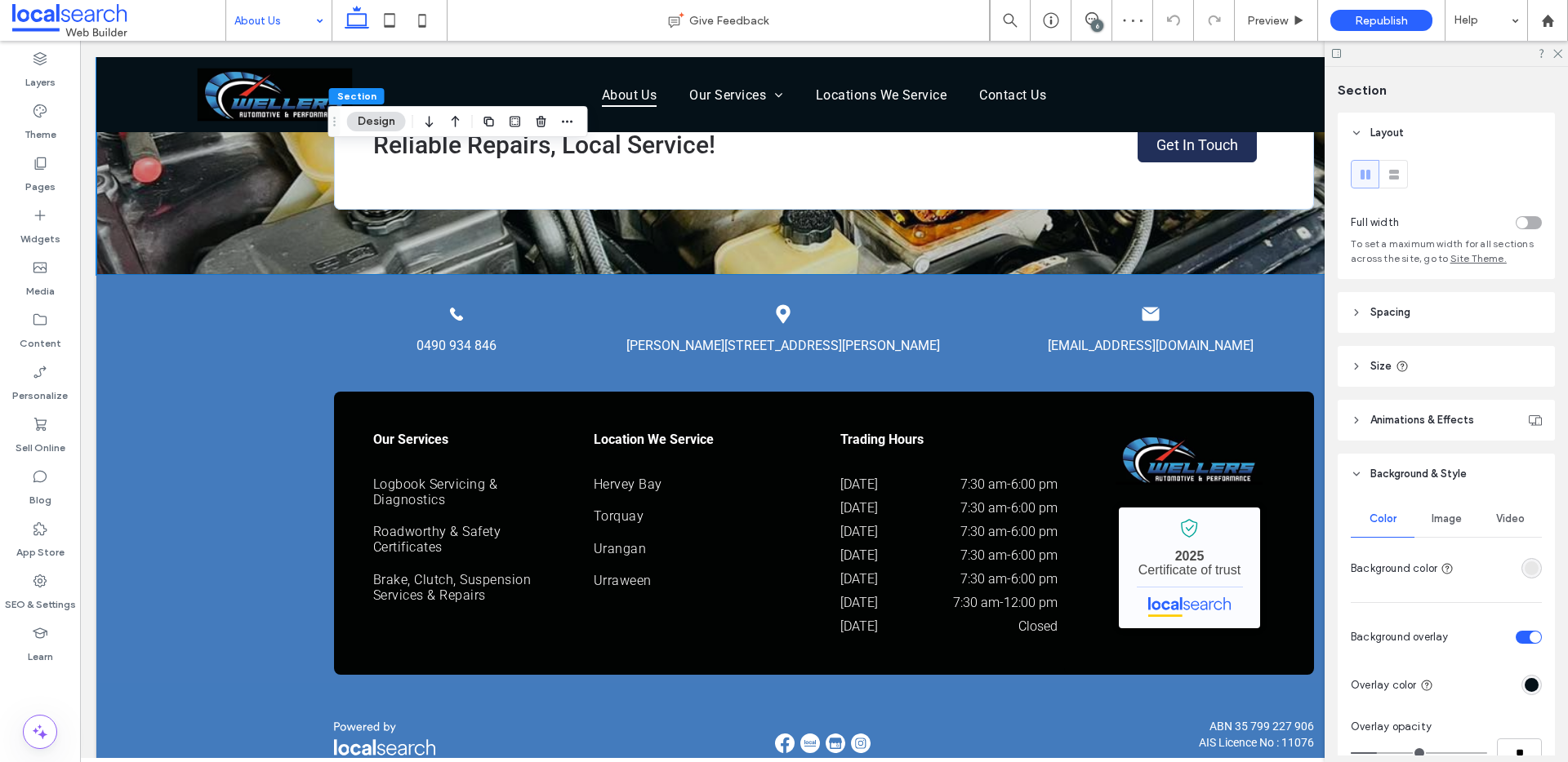
scroll to position [23, 0]
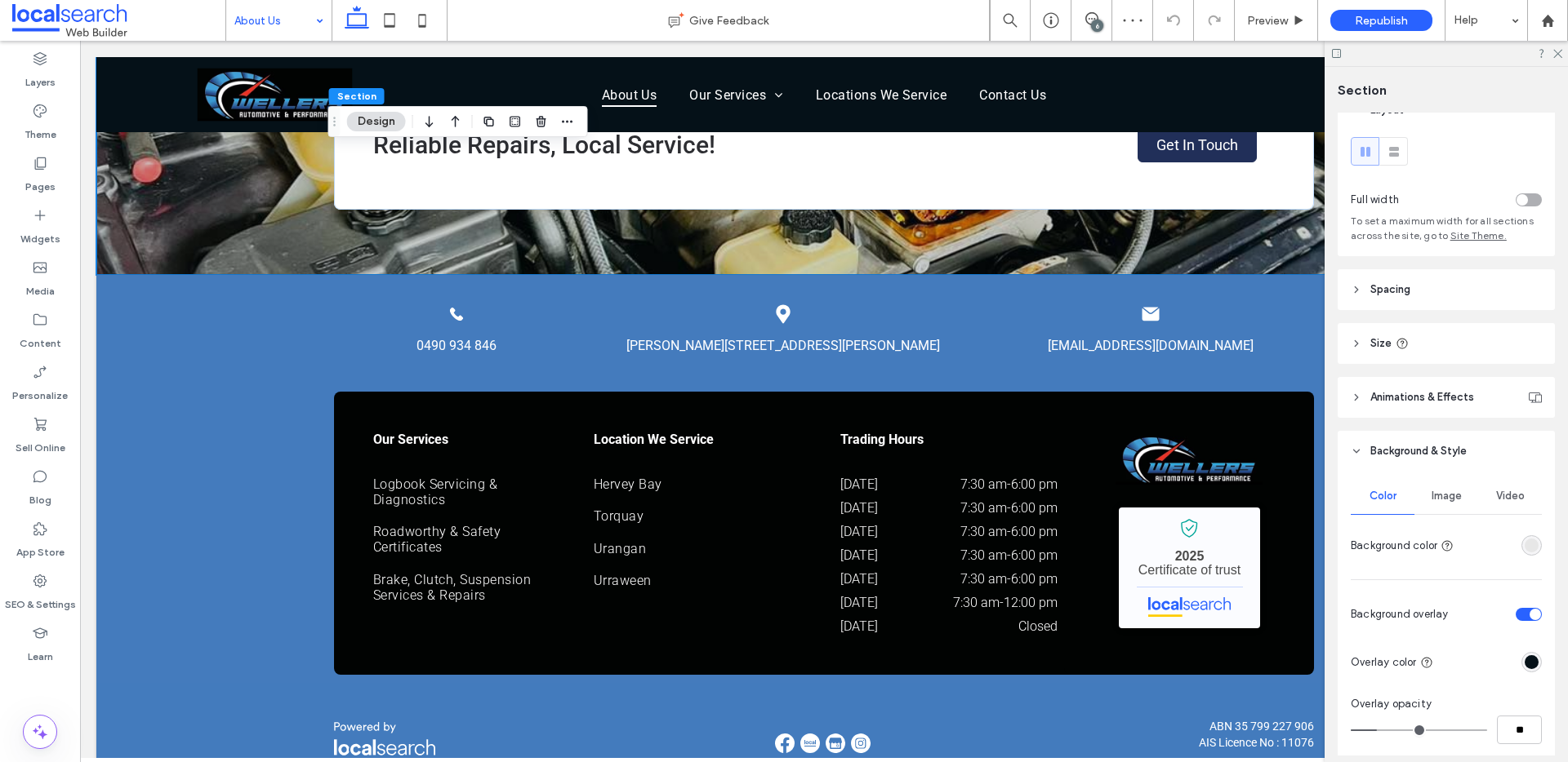
click at [1443, 491] on span "Image" at bounding box center [1446, 496] width 30 height 13
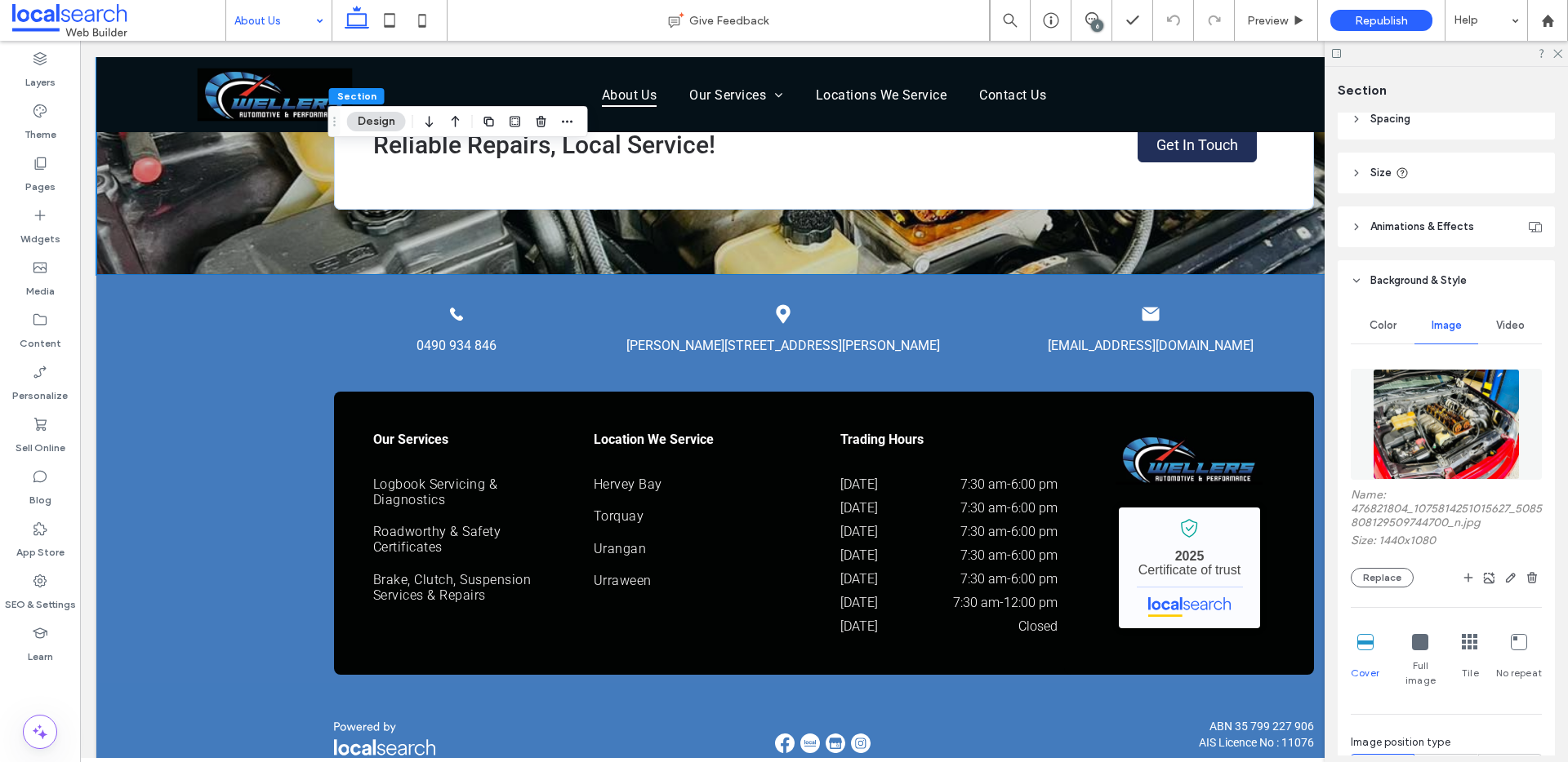
scroll to position [196, 0]
click at [1387, 329] on span "Color" at bounding box center [1382, 322] width 27 height 13
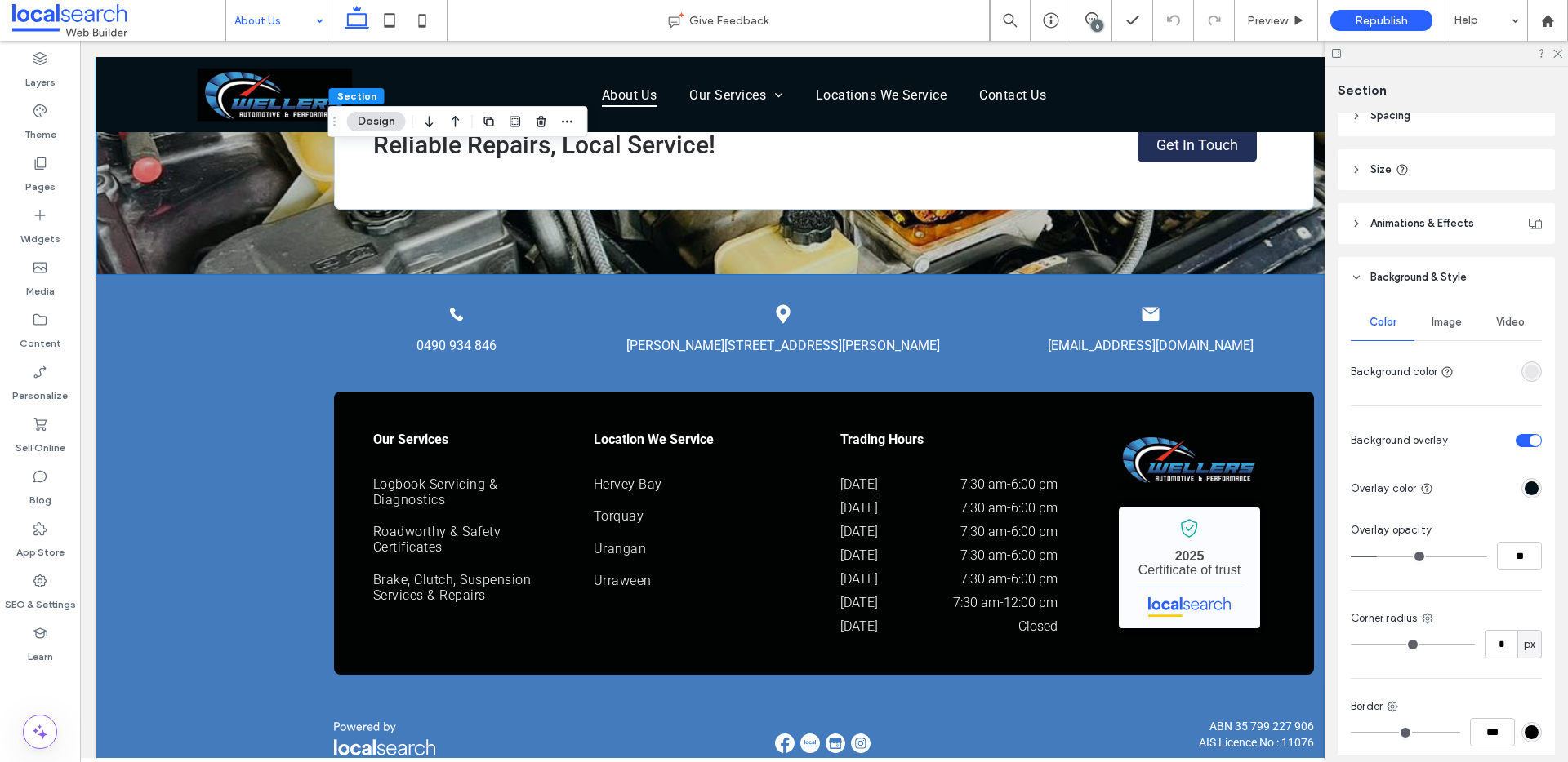
click at [1443, 328] on span "Image" at bounding box center [1446, 322] width 30 height 13
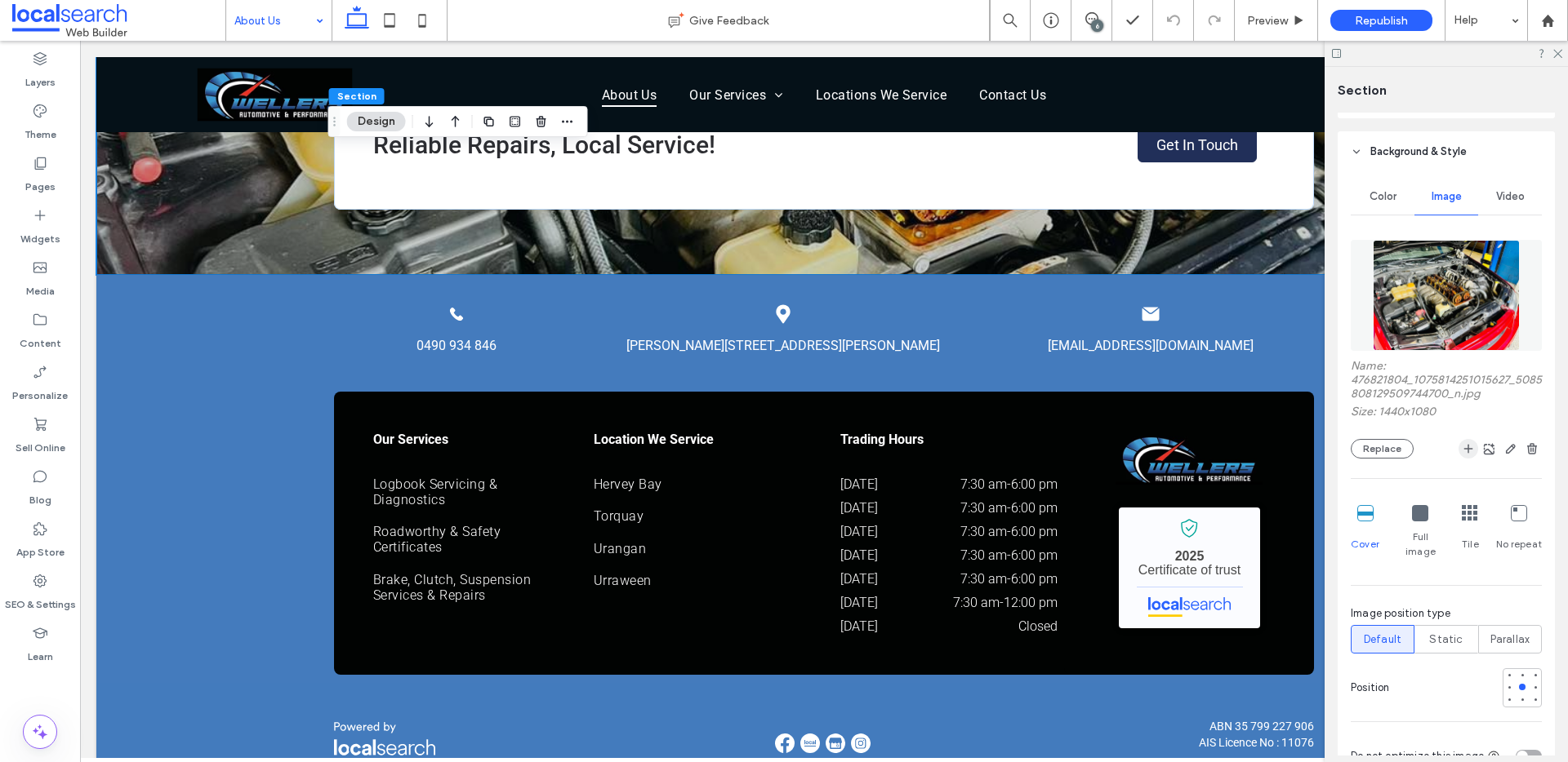
scroll to position [326, 0]
click at [1525, 448] on icon "button" at bounding box center [1532, 445] width 13 height 13
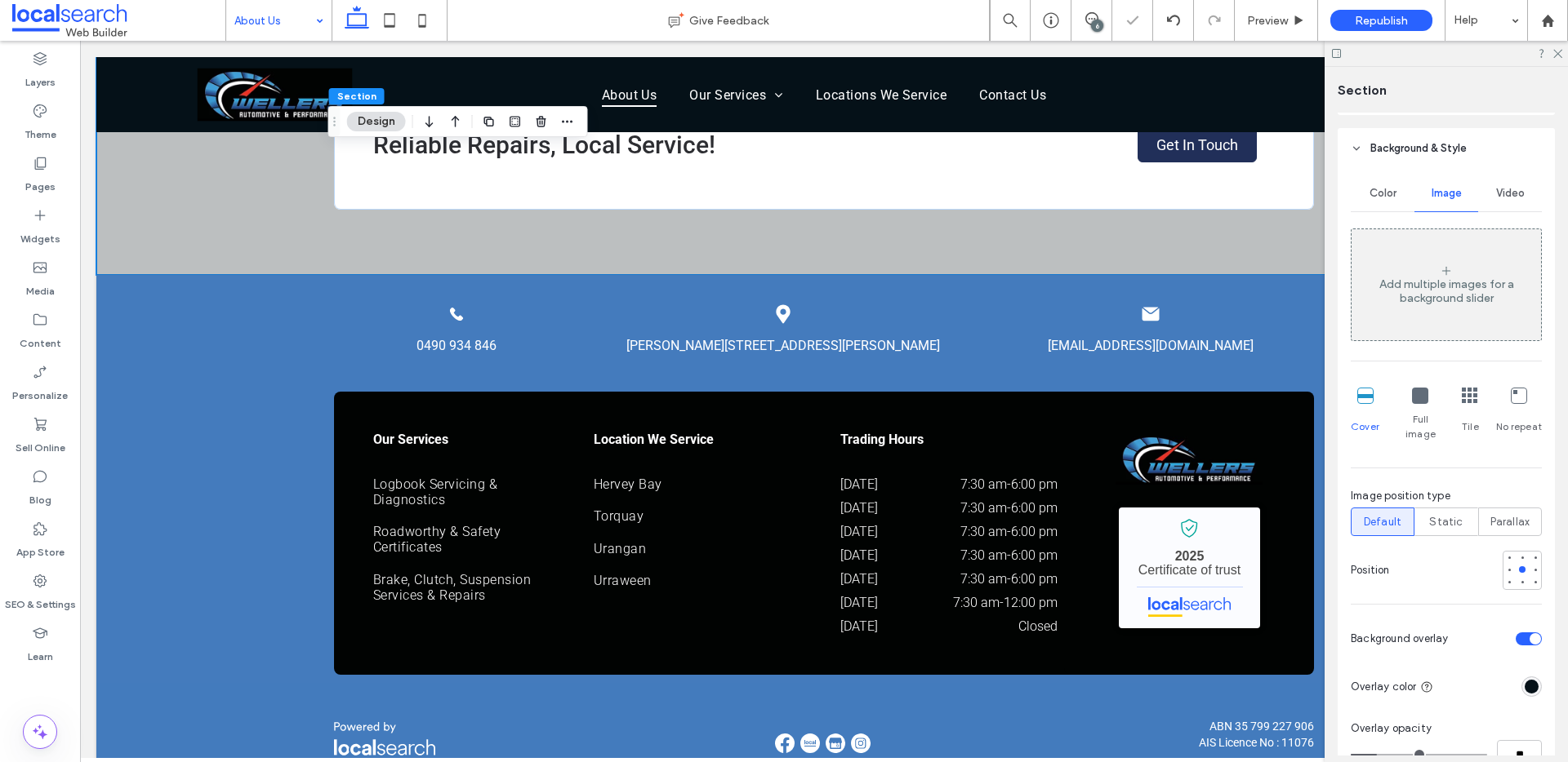
click at [1529, 633] on div "toggle" at bounding box center [1535, 639] width 12 height 12
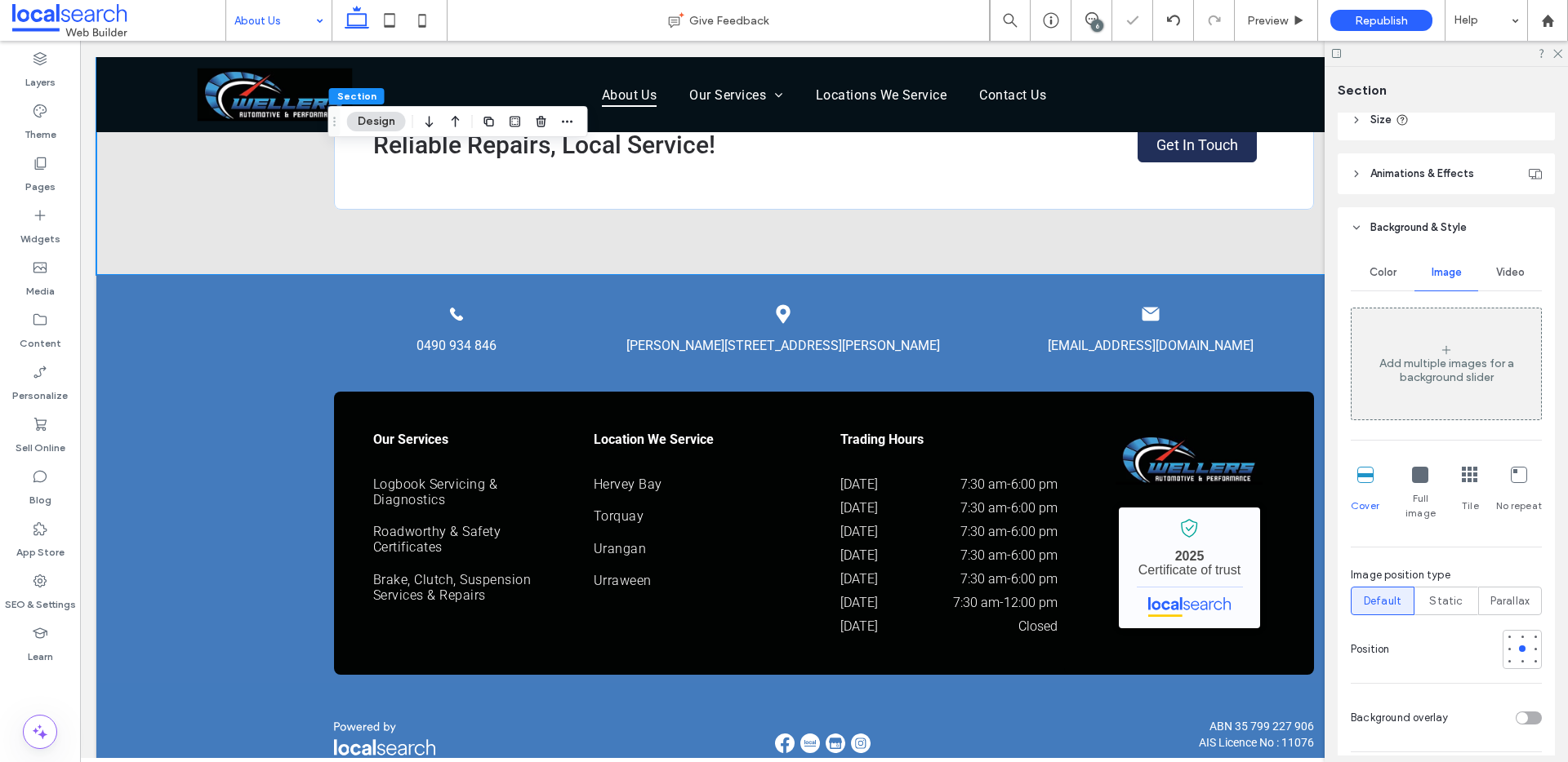
drag, startPoint x: 1401, startPoint y: 263, endPoint x: 1412, endPoint y: 272, distance: 14.2
click at [1400, 263] on div "Color" at bounding box center [1382, 272] width 63 height 36
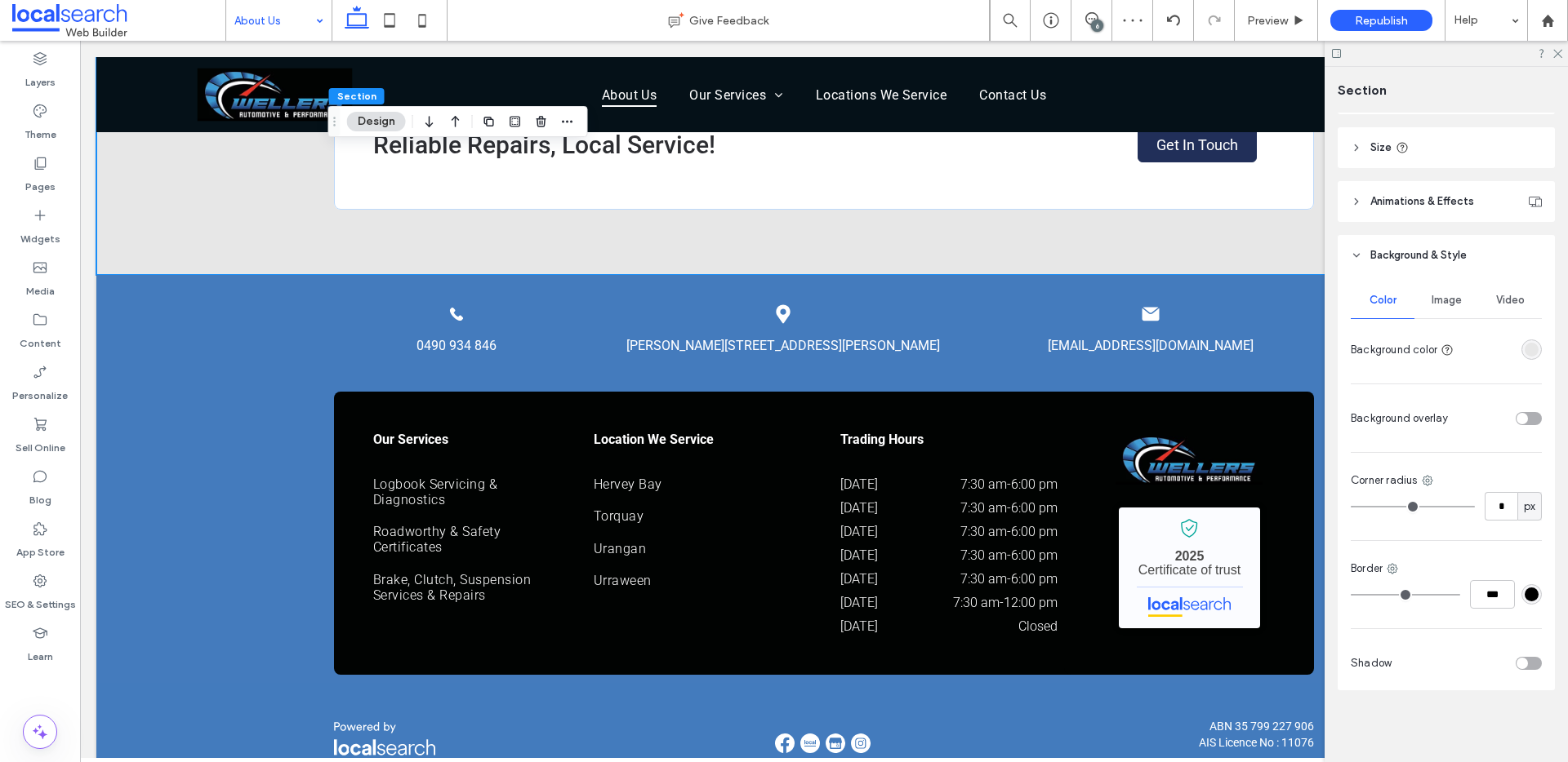
click at [1528, 346] on div "rgba(231, 231, 231, 1)" at bounding box center [1531, 349] width 14 height 14
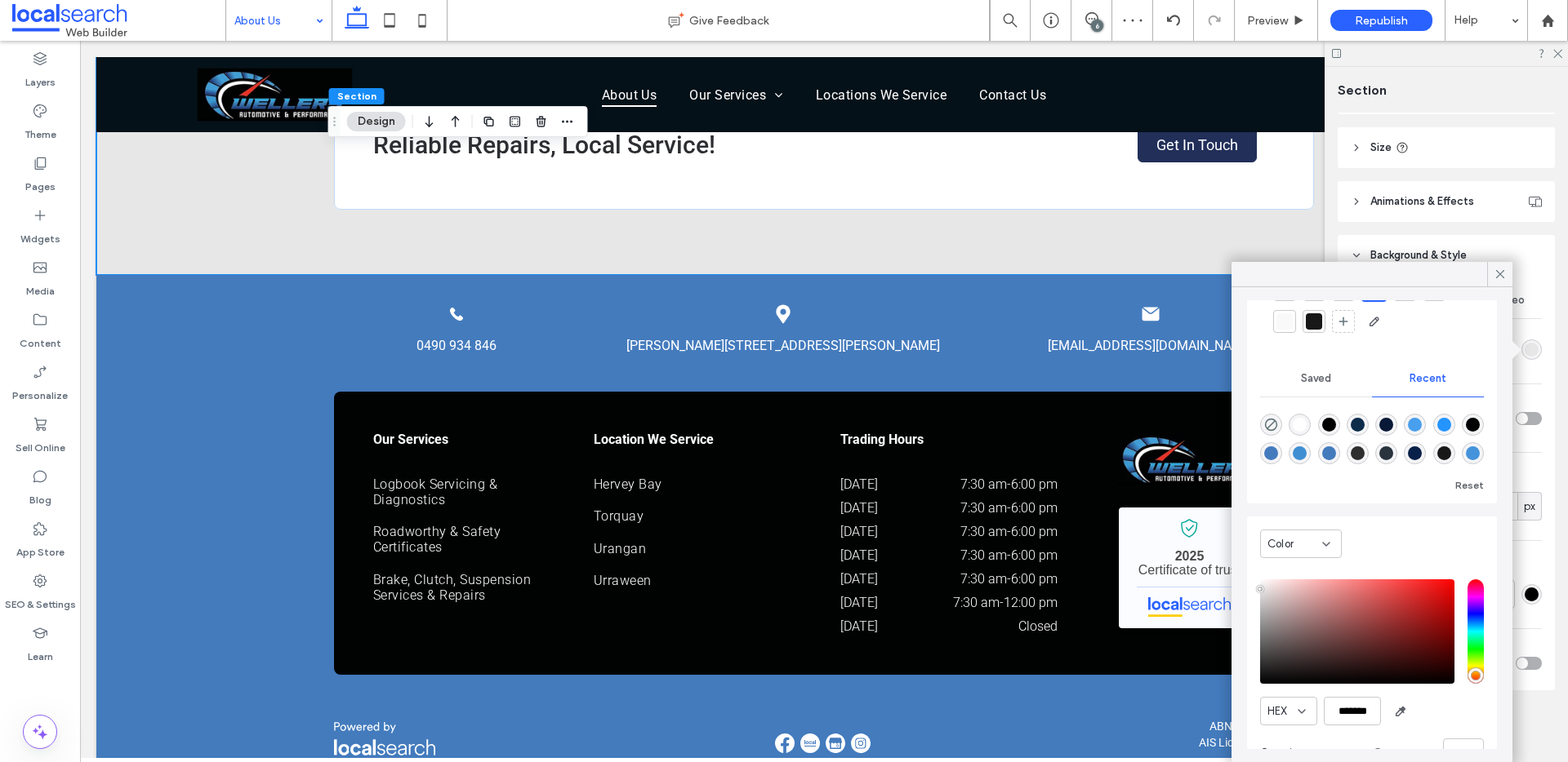
scroll to position [128, 0]
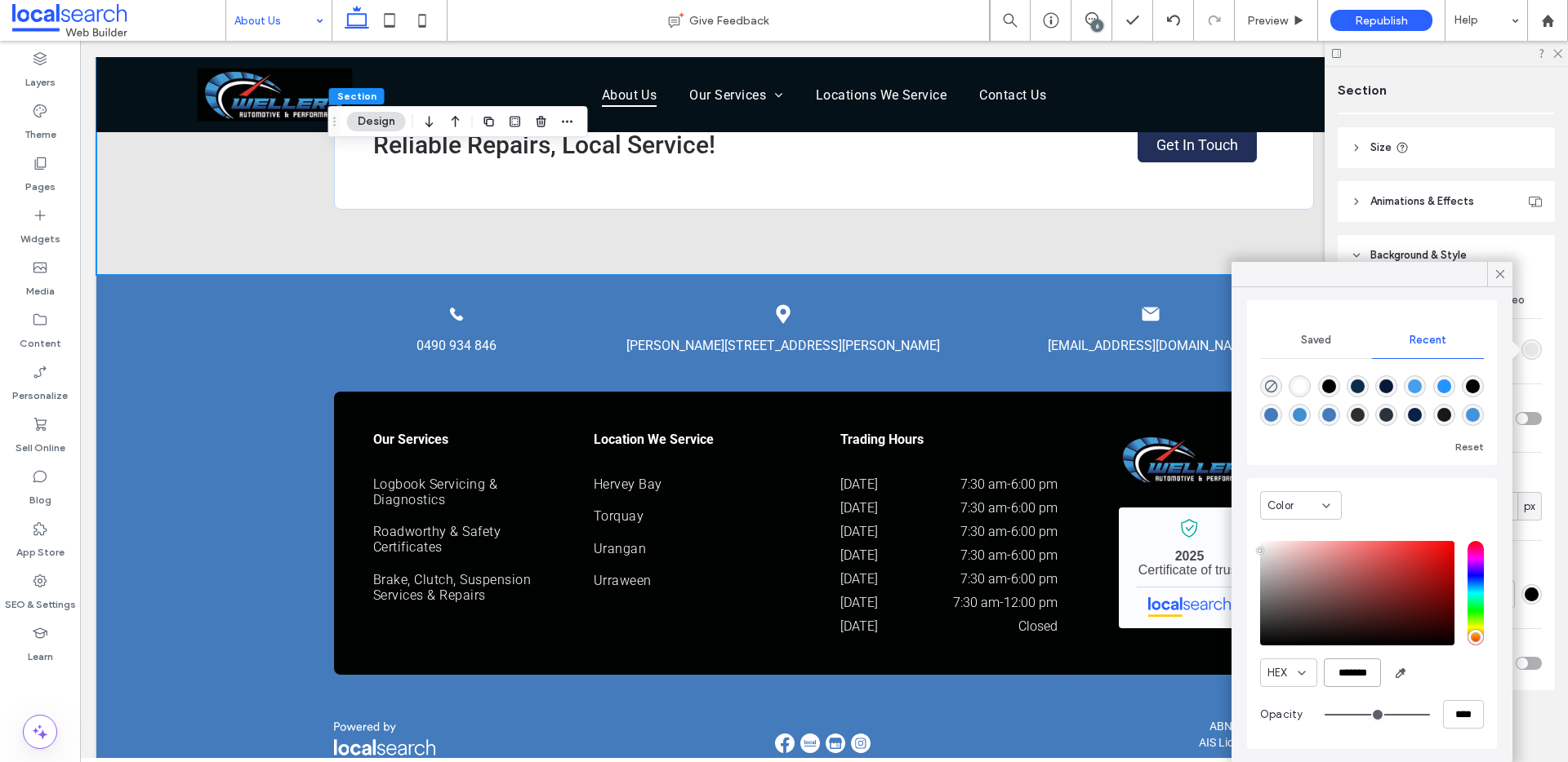
click at [1353, 677] on input "*******" at bounding box center [1352, 673] width 57 height 29
click at [1353, 675] on input "*******" at bounding box center [1352, 673] width 57 height 29
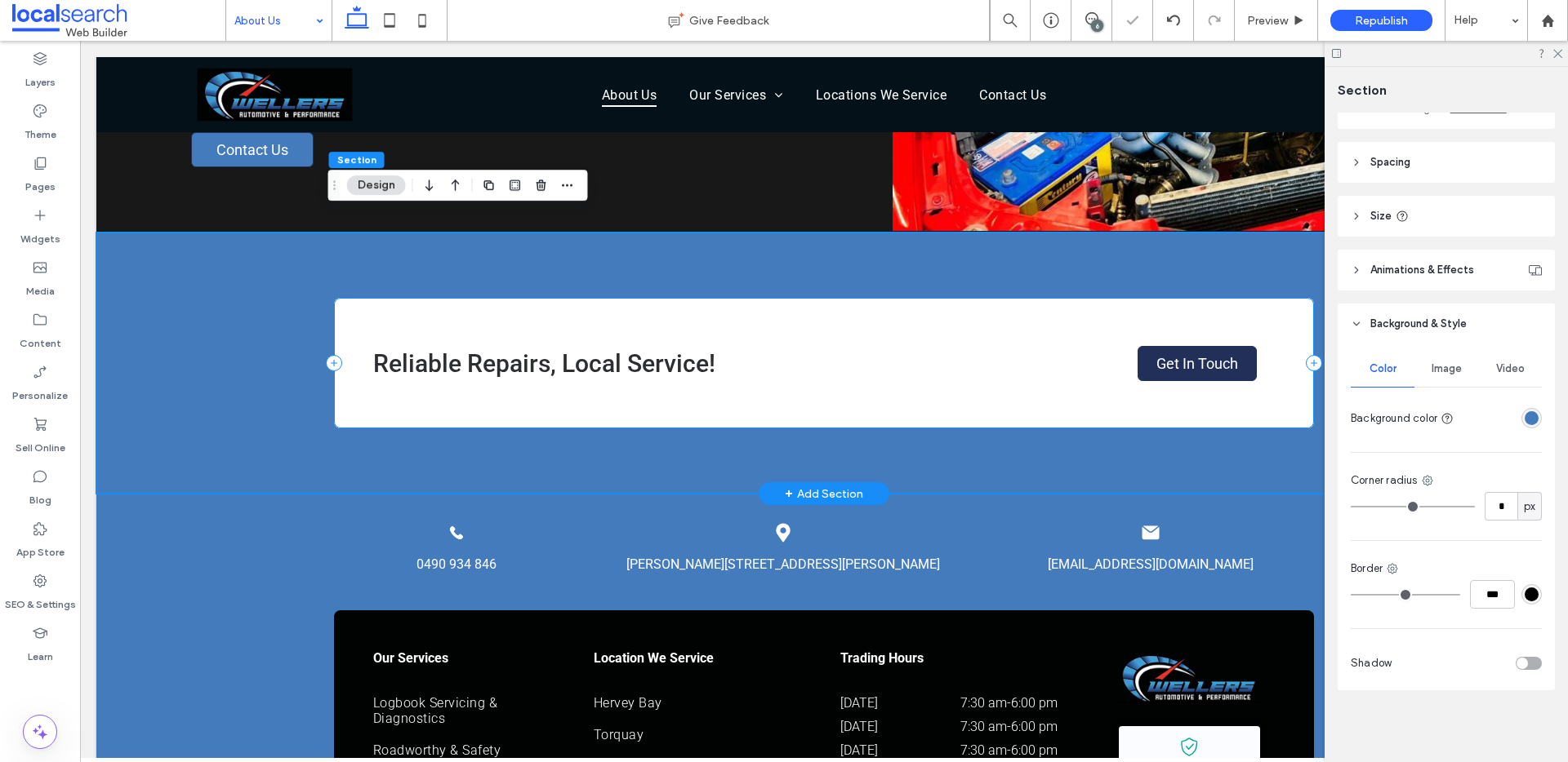
scroll to position [662, 0]
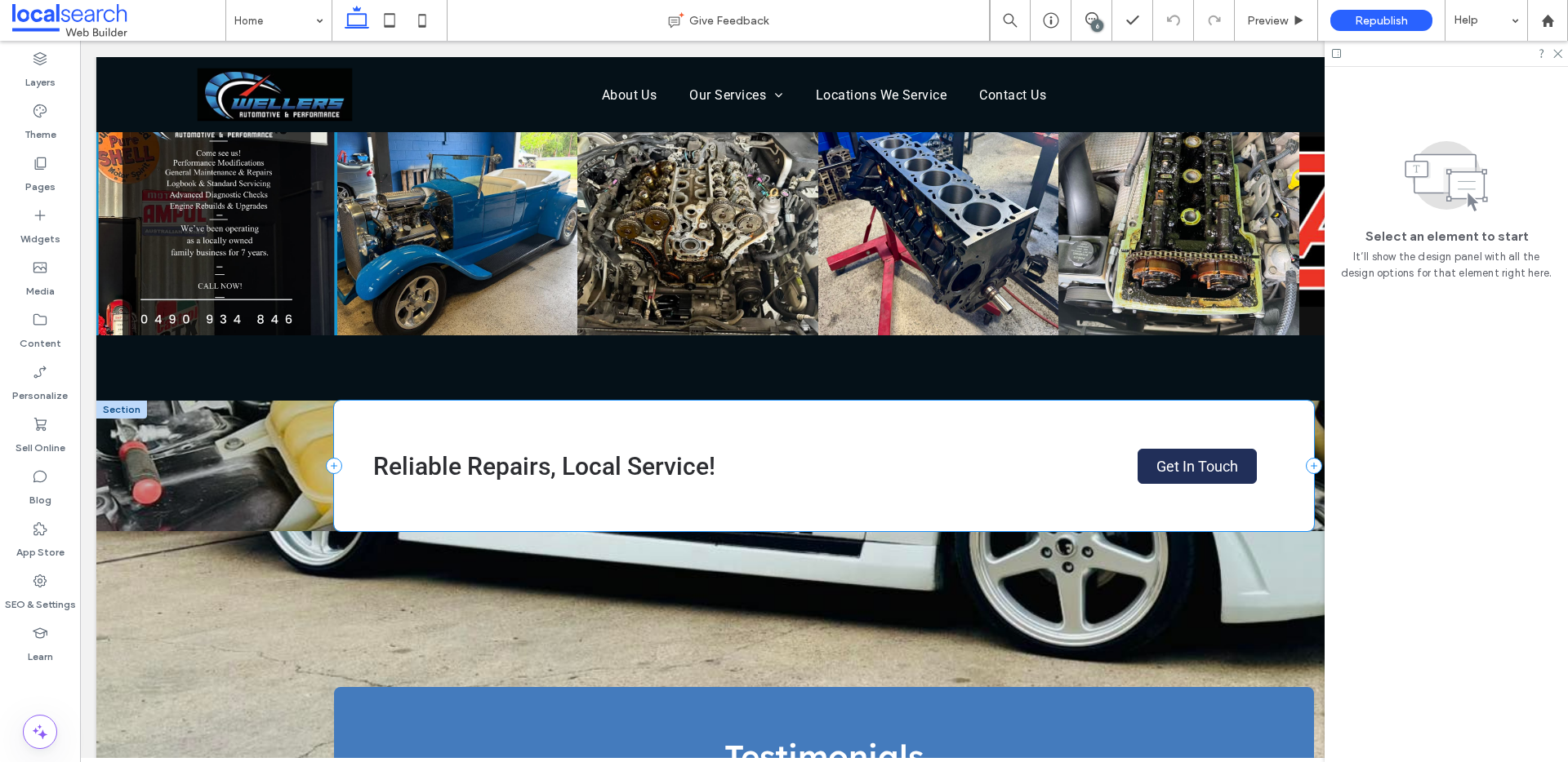
scroll to position [2827, 0]
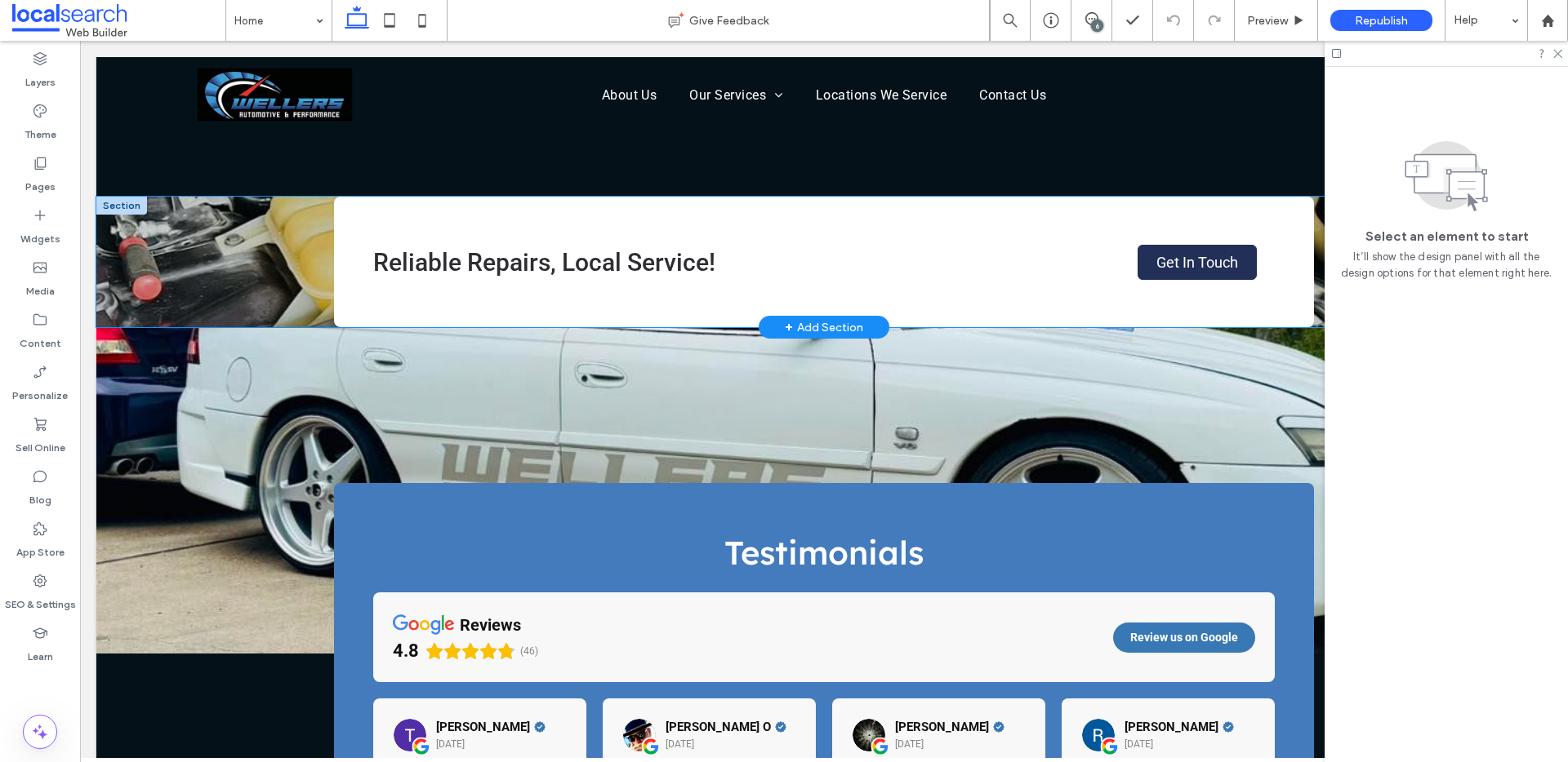
click at [249, 226] on div "Reliable Repairs, Local Service! Get In Touch" at bounding box center [823, 262] width 1455 height 130
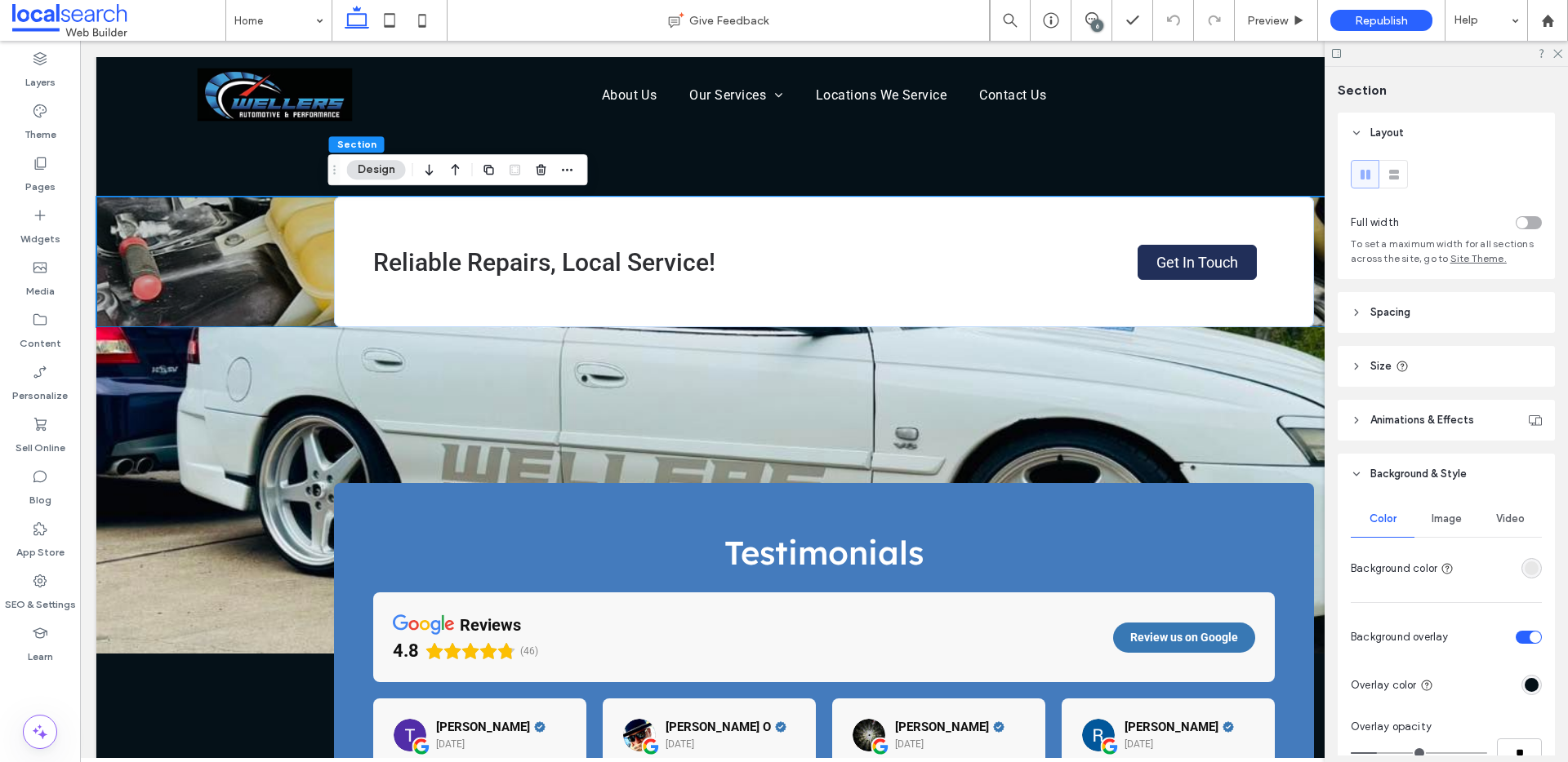
click at [1431, 520] on span "Image" at bounding box center [1446, 519] width 30 height 13
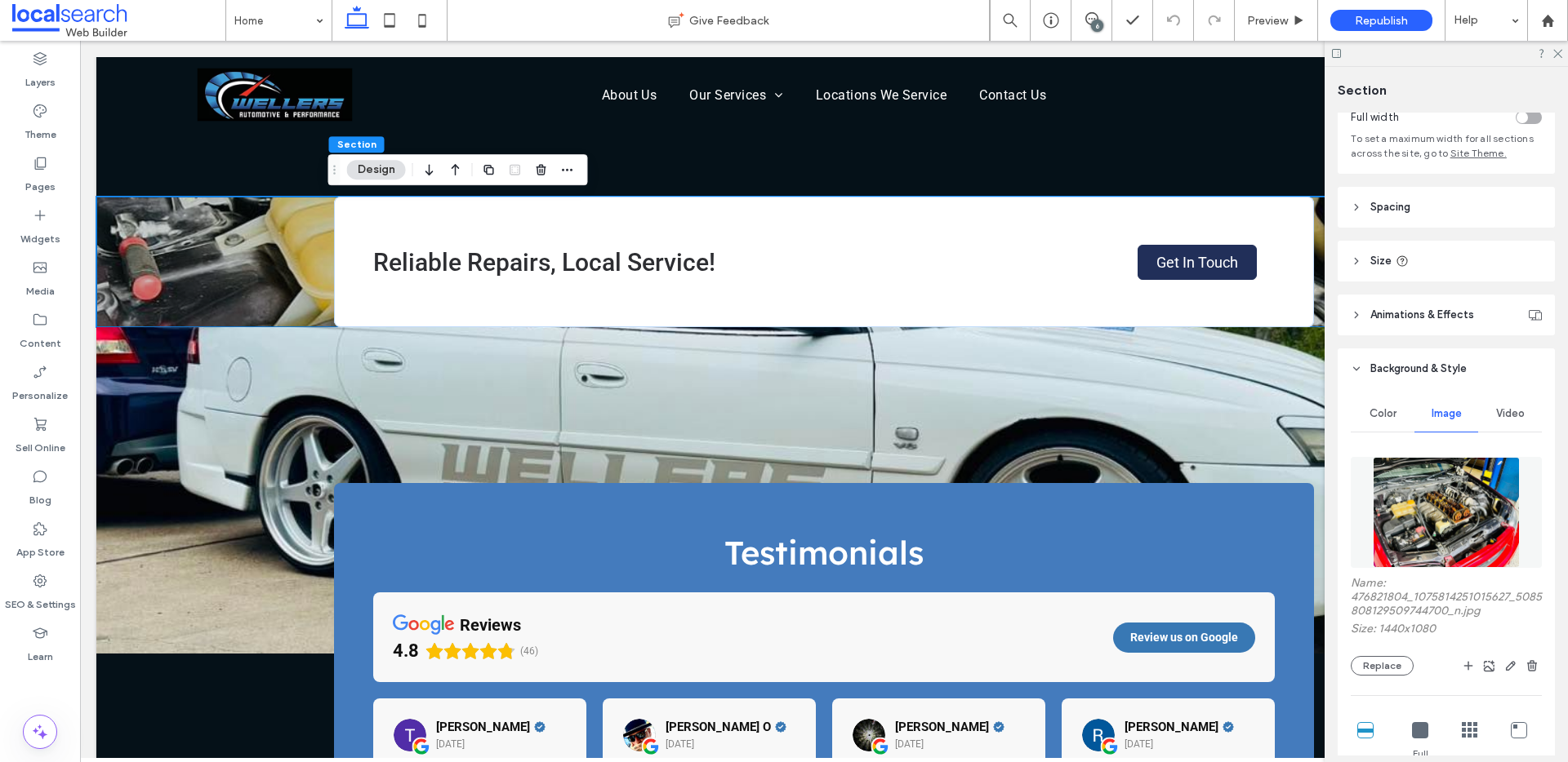
scroll to position [217, 0]
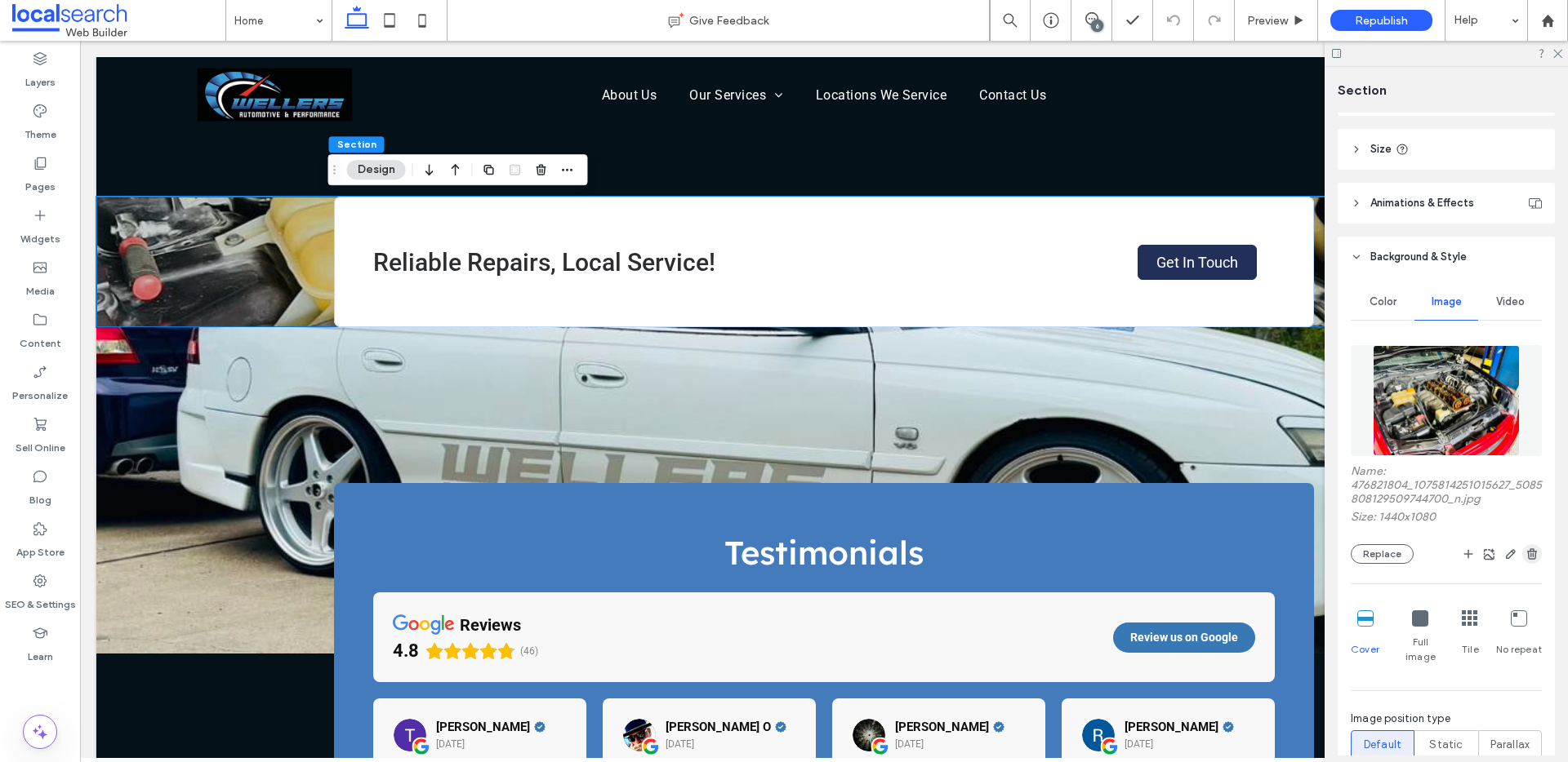
click at [1526, 558] on use "button" at bounding box center [1531, 554] width 10 height 11
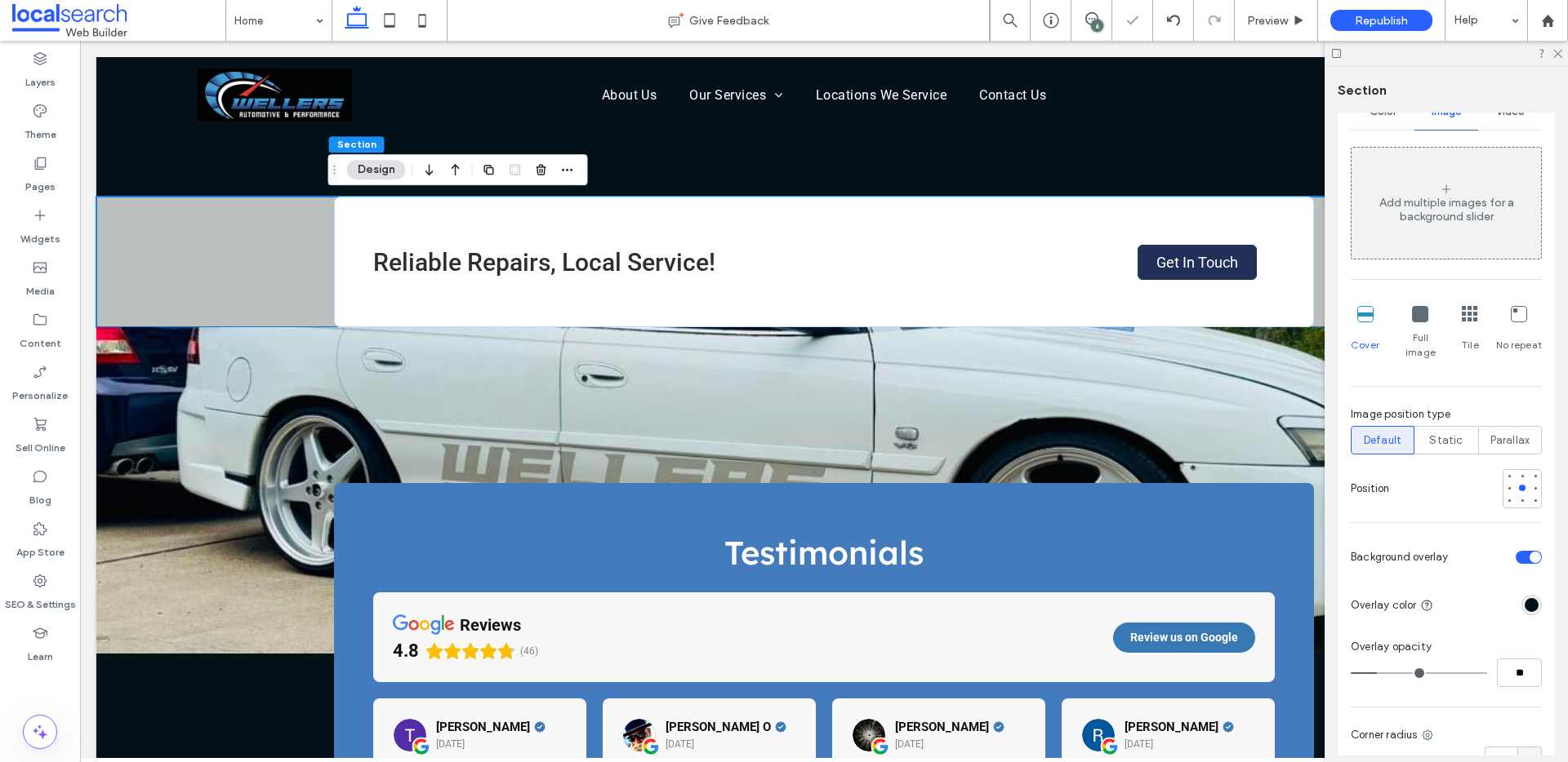
scroll to position [410, 0]
click at [1529, 549] on div "toggle" at bounding box center [1535, 555] width 12 height 12
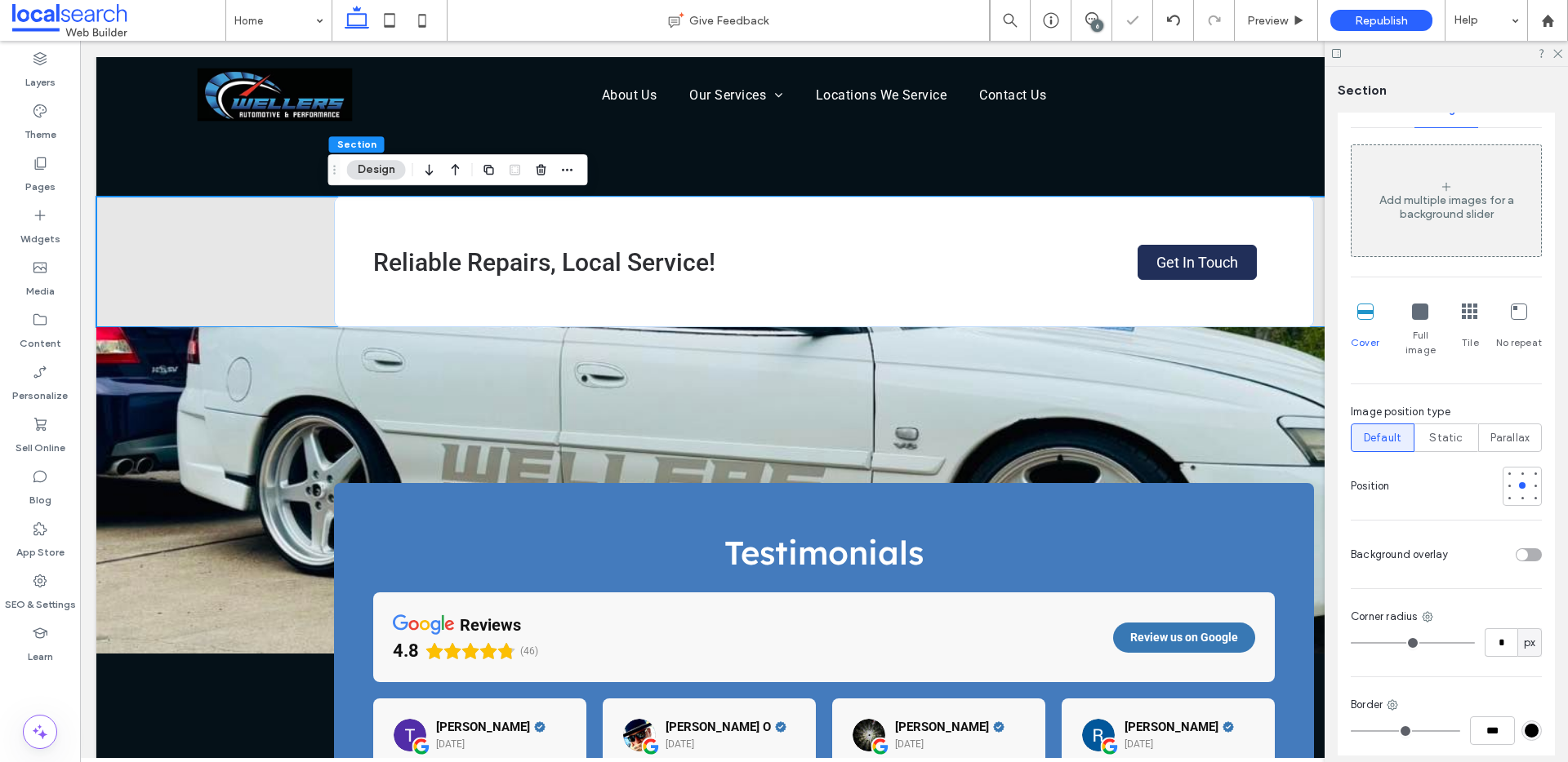
click at [1365, 326] on div "Cover" at bounding box center [1365, 330] width 29 height 67
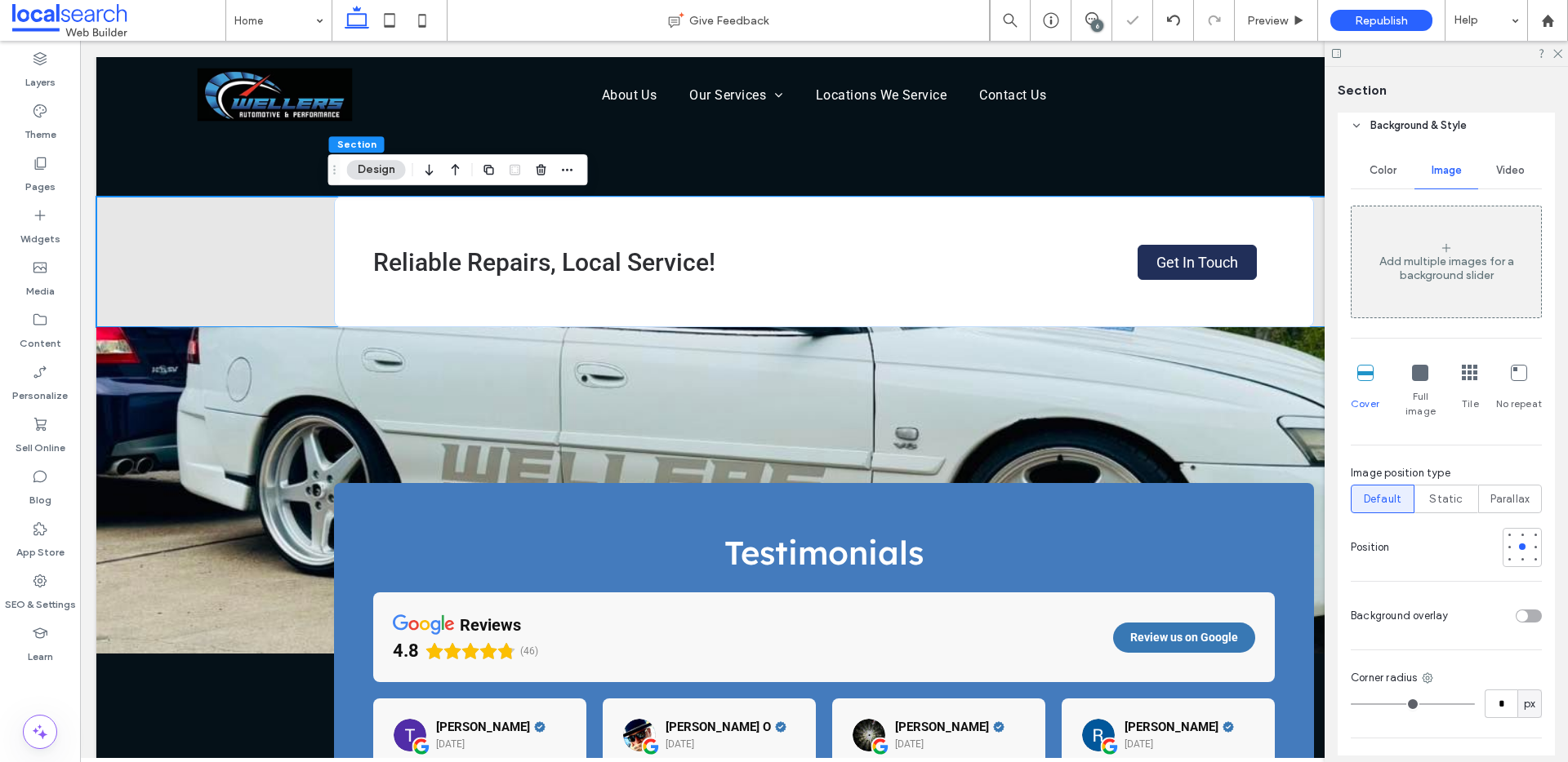
scroll to position [192, 0]
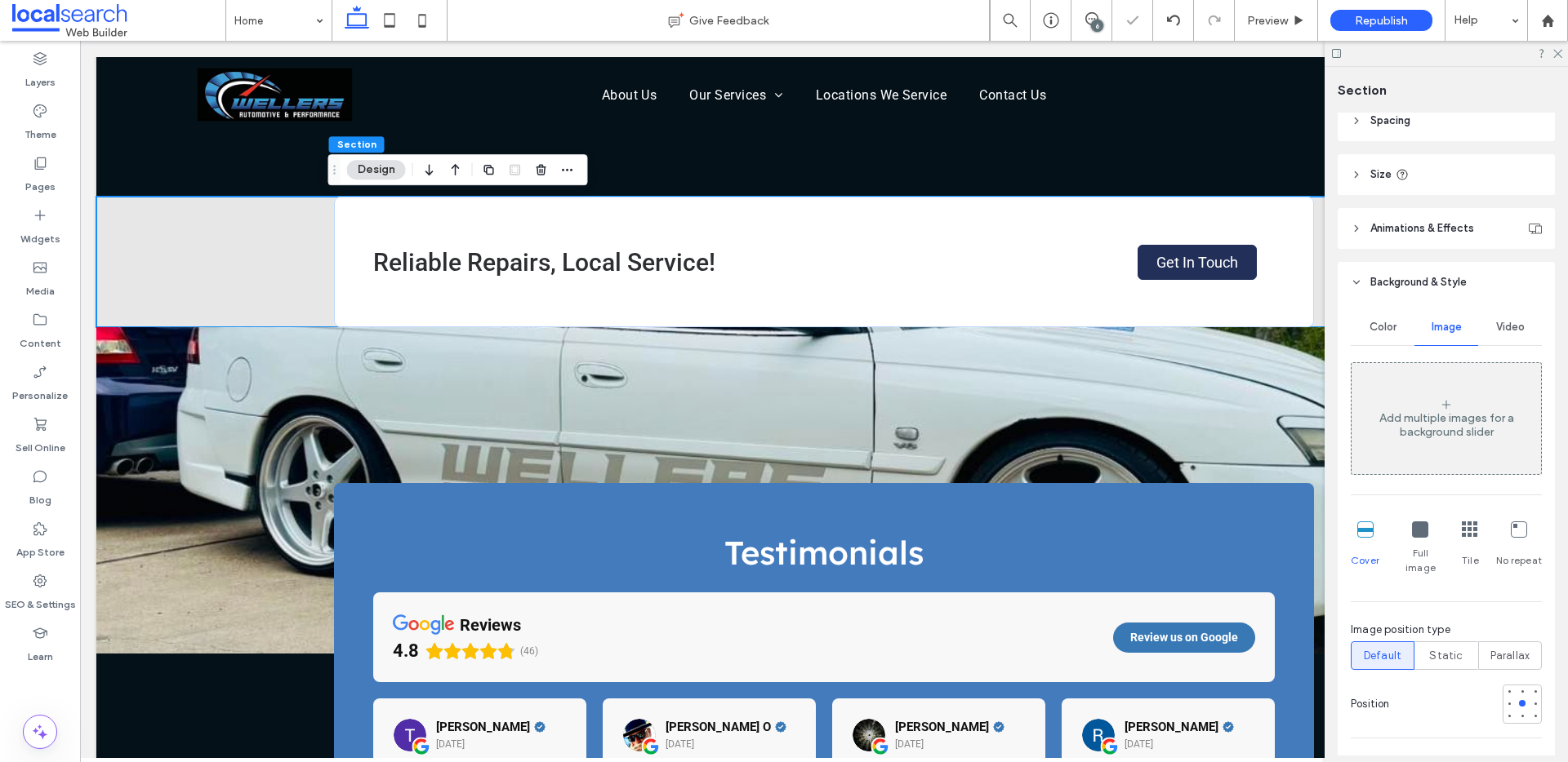
click at [1395, 319] on div "Color" at bounding box center [1382, 328] width 63 height 36
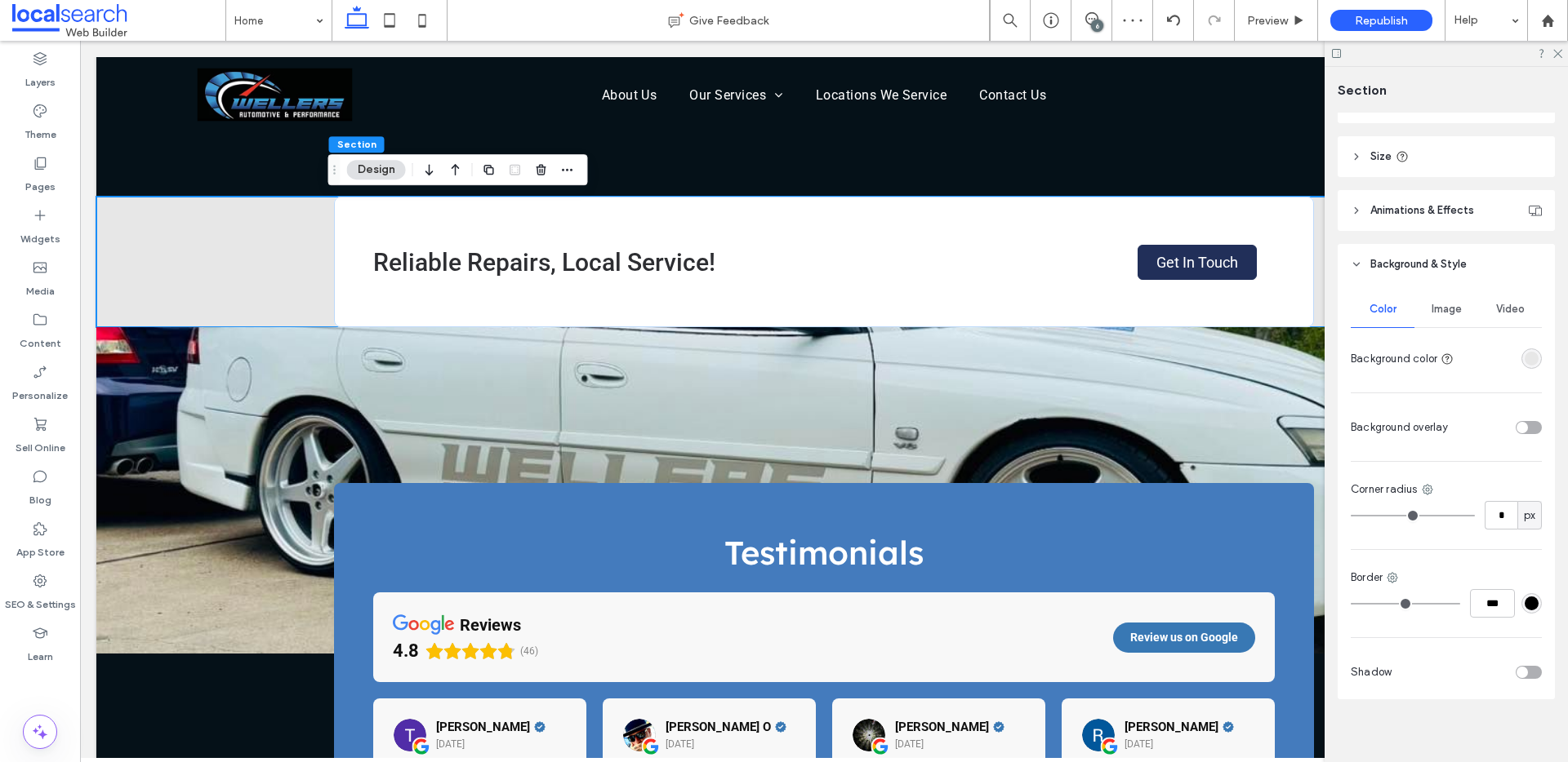
scroll to position [219, 0]
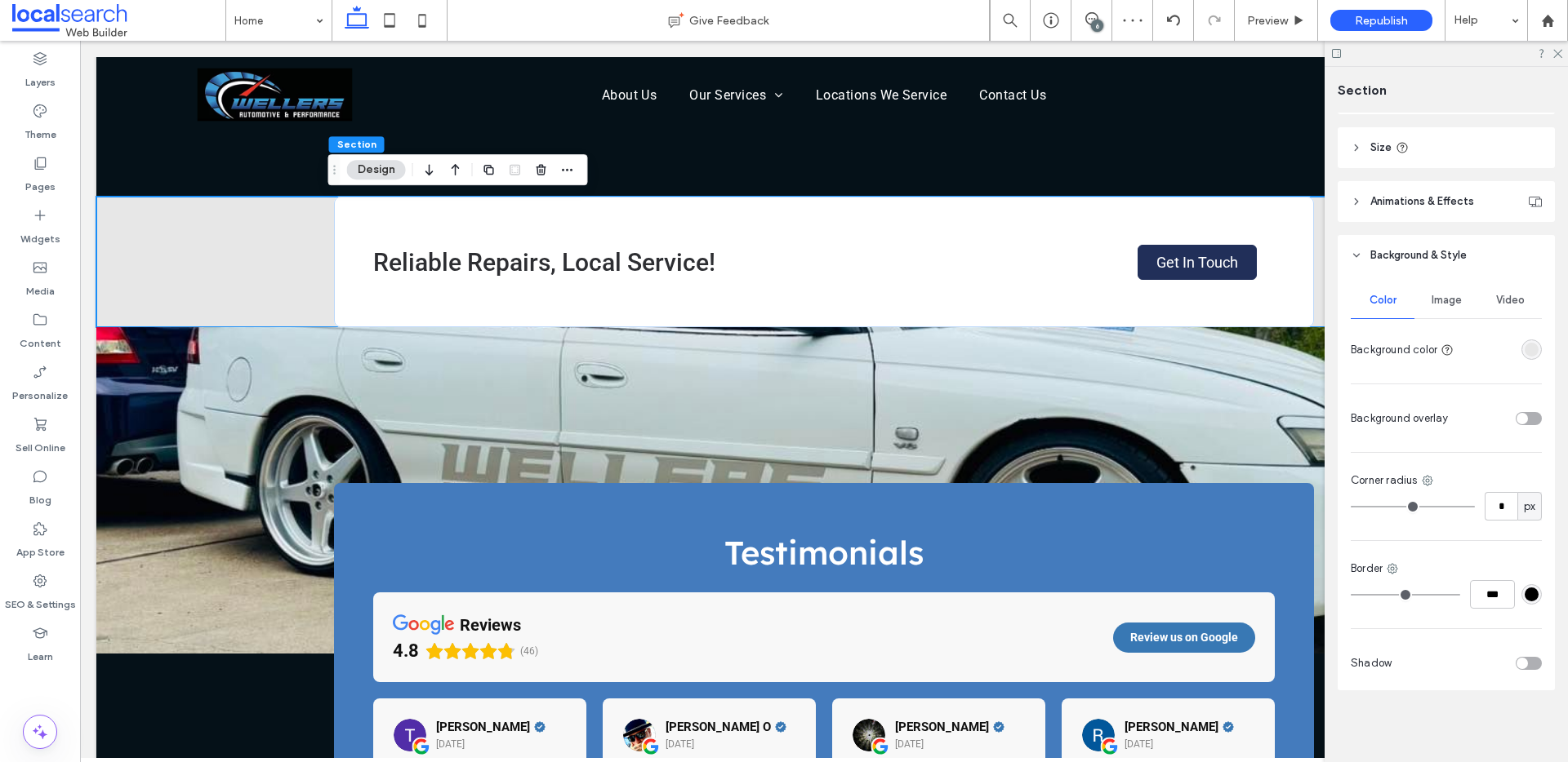
click at [1526, 348] on div "rgba(231, 231, 231, 1)" at bounding box center [1531, 349] width 14 height 14
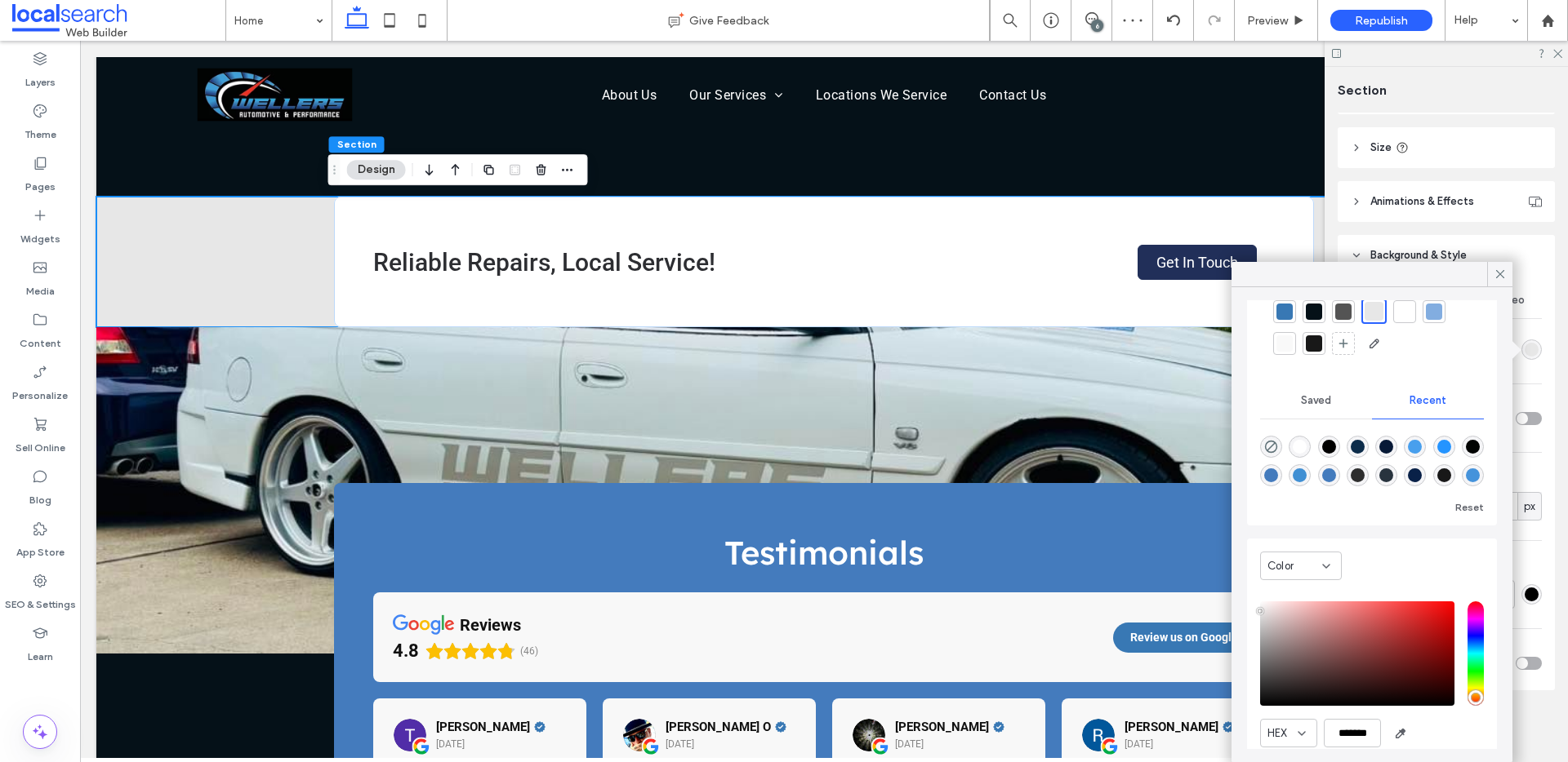
scroll to position [128, 0]
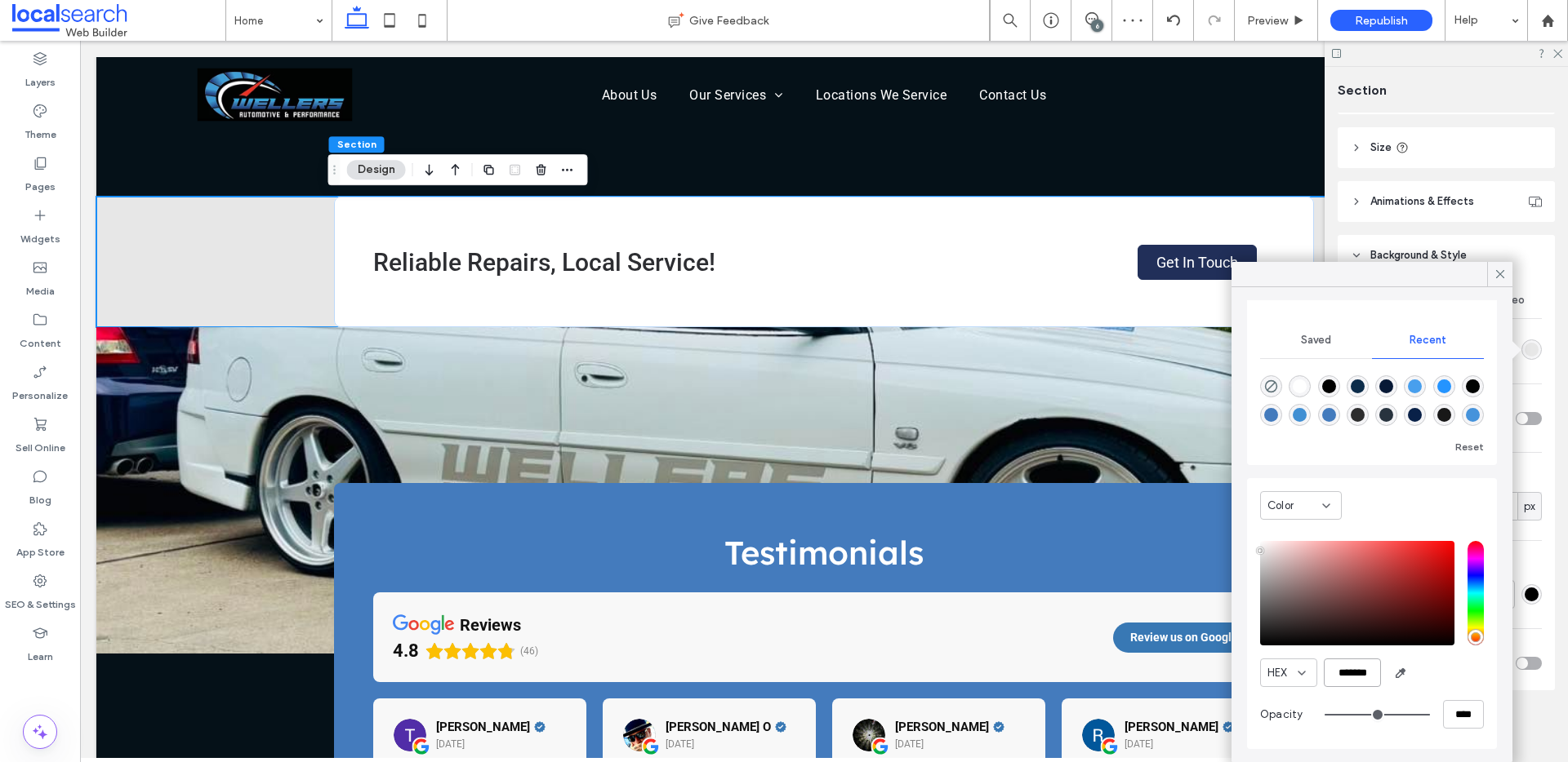
click at [1363, 675] on input "*******" at bounding box center [1352, 673] width 57 height 29
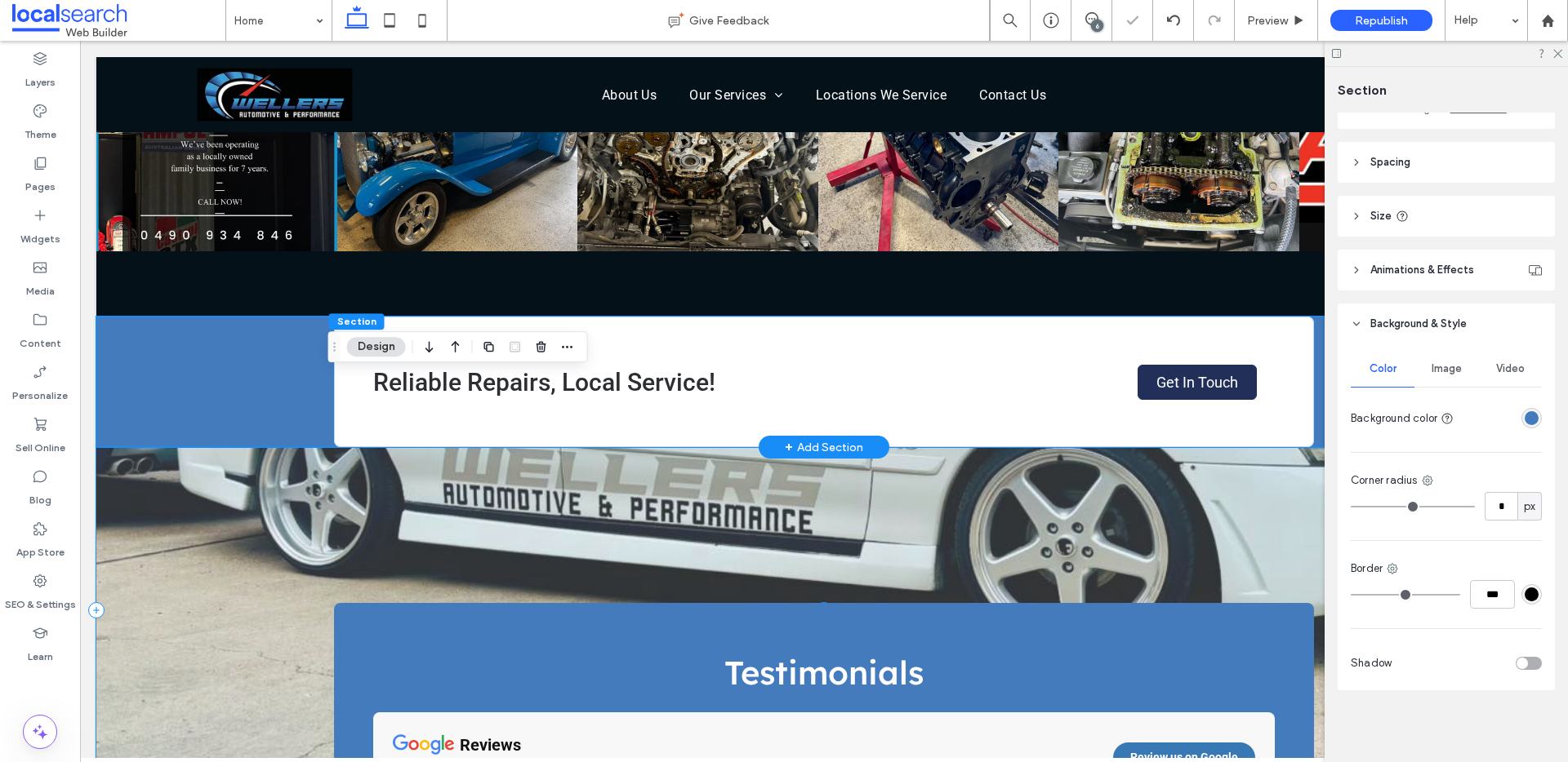
scroll to position [2623, 0]
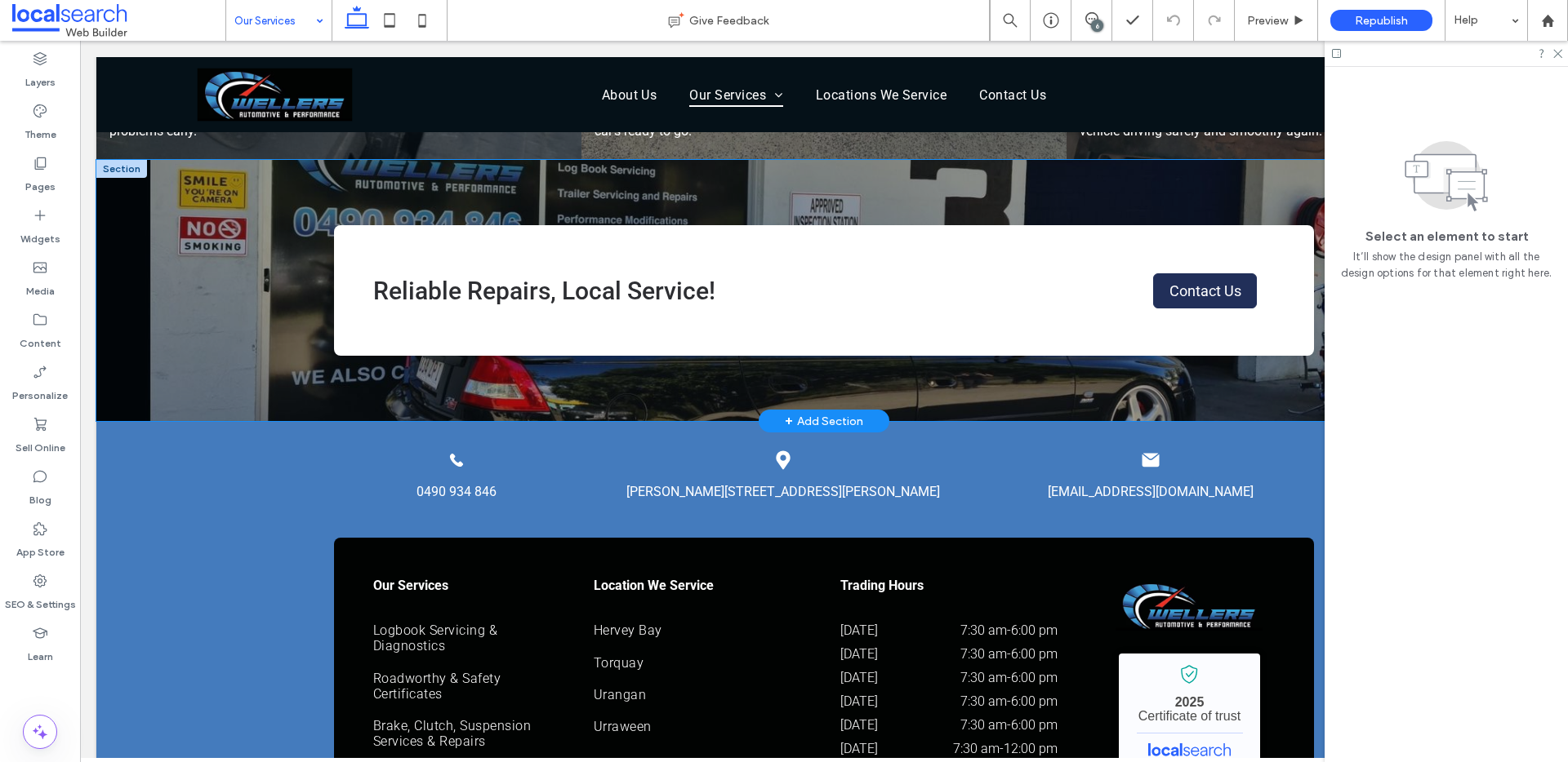
scroll to position [1137, 0]
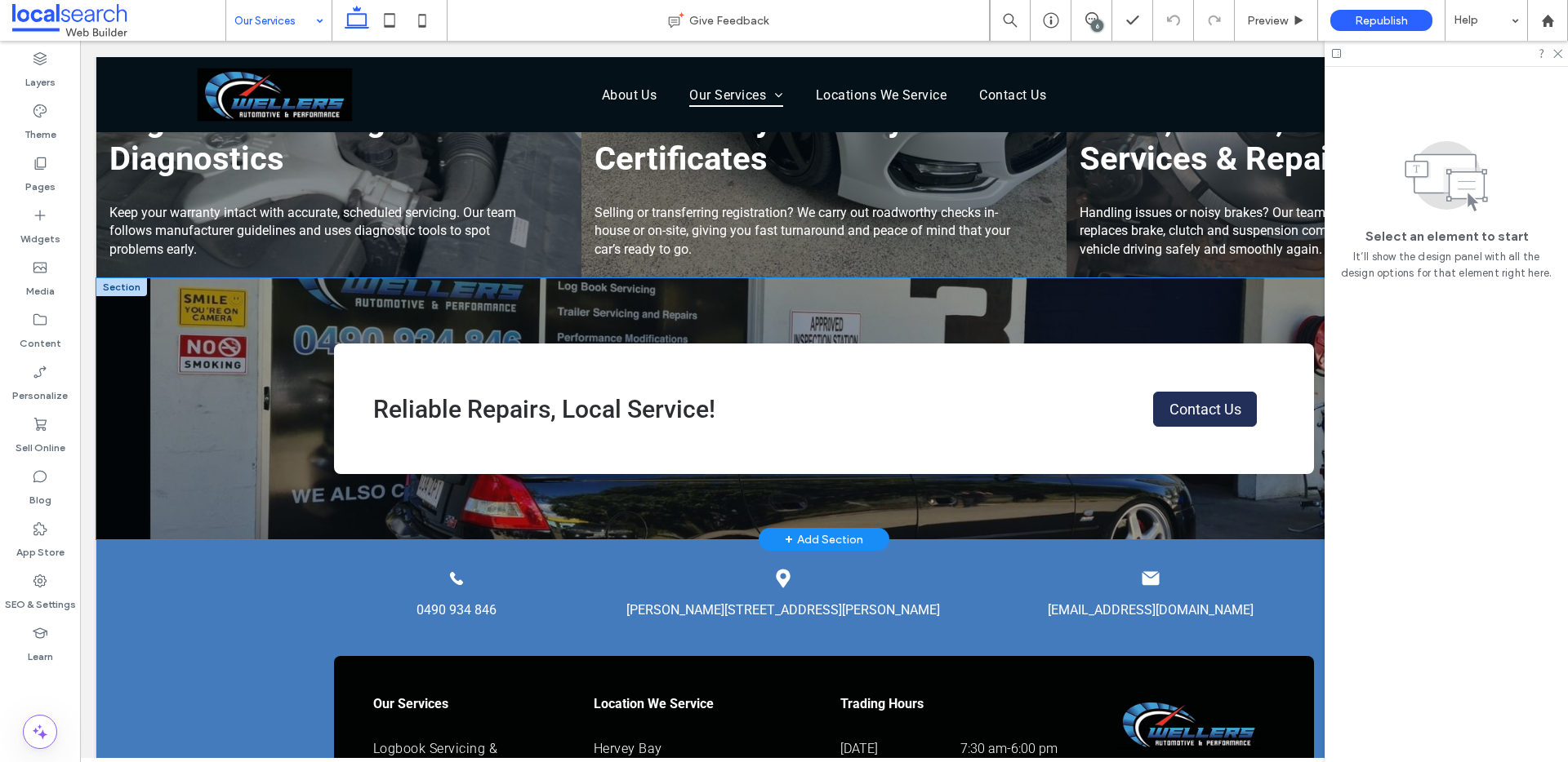
click at [224, 331] on div "Reliable Repairs, Local Service! Contact Us" at bounding box center [823, 409] width 1455 height 262
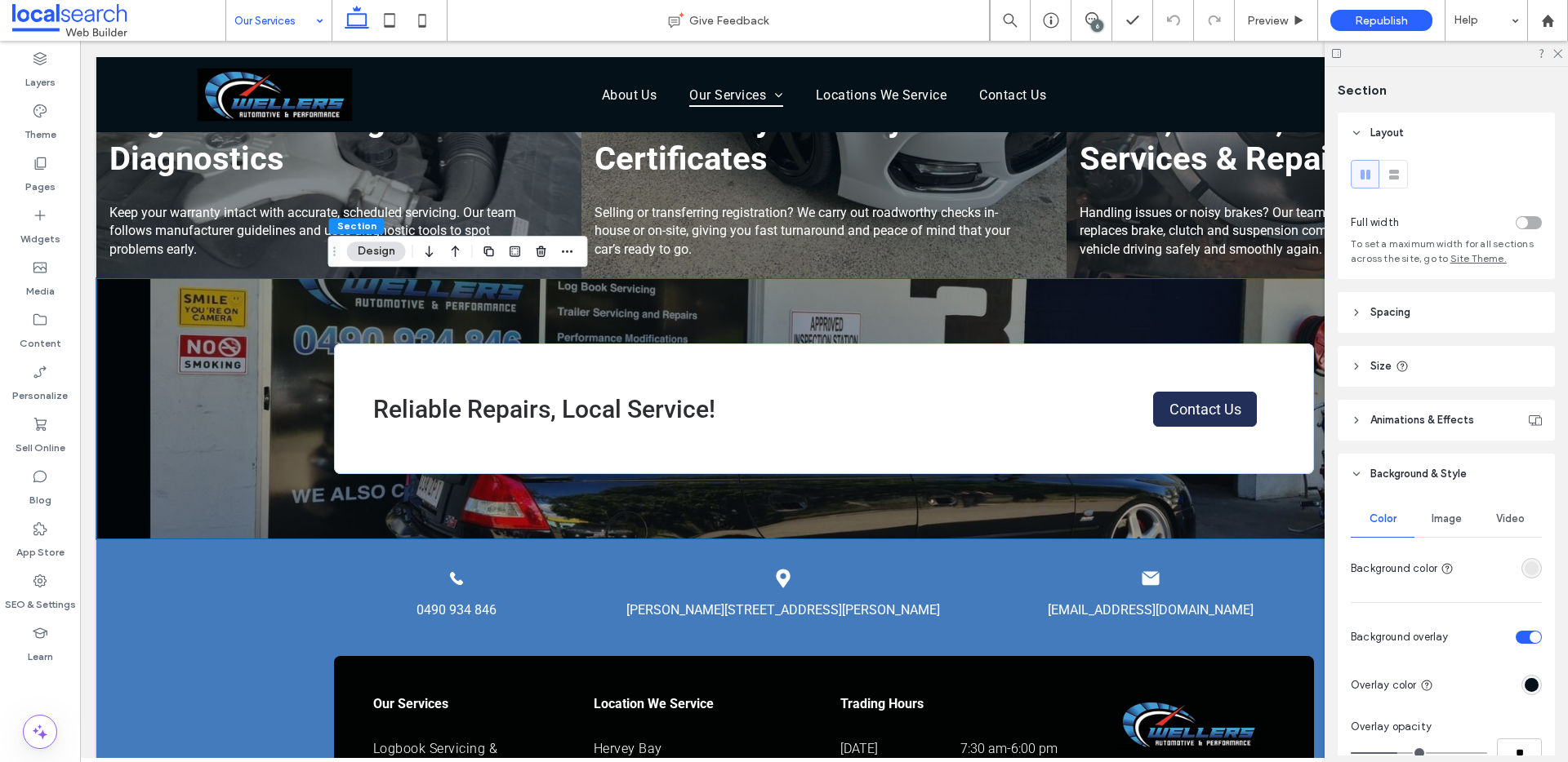
scroll to position [42, 0]
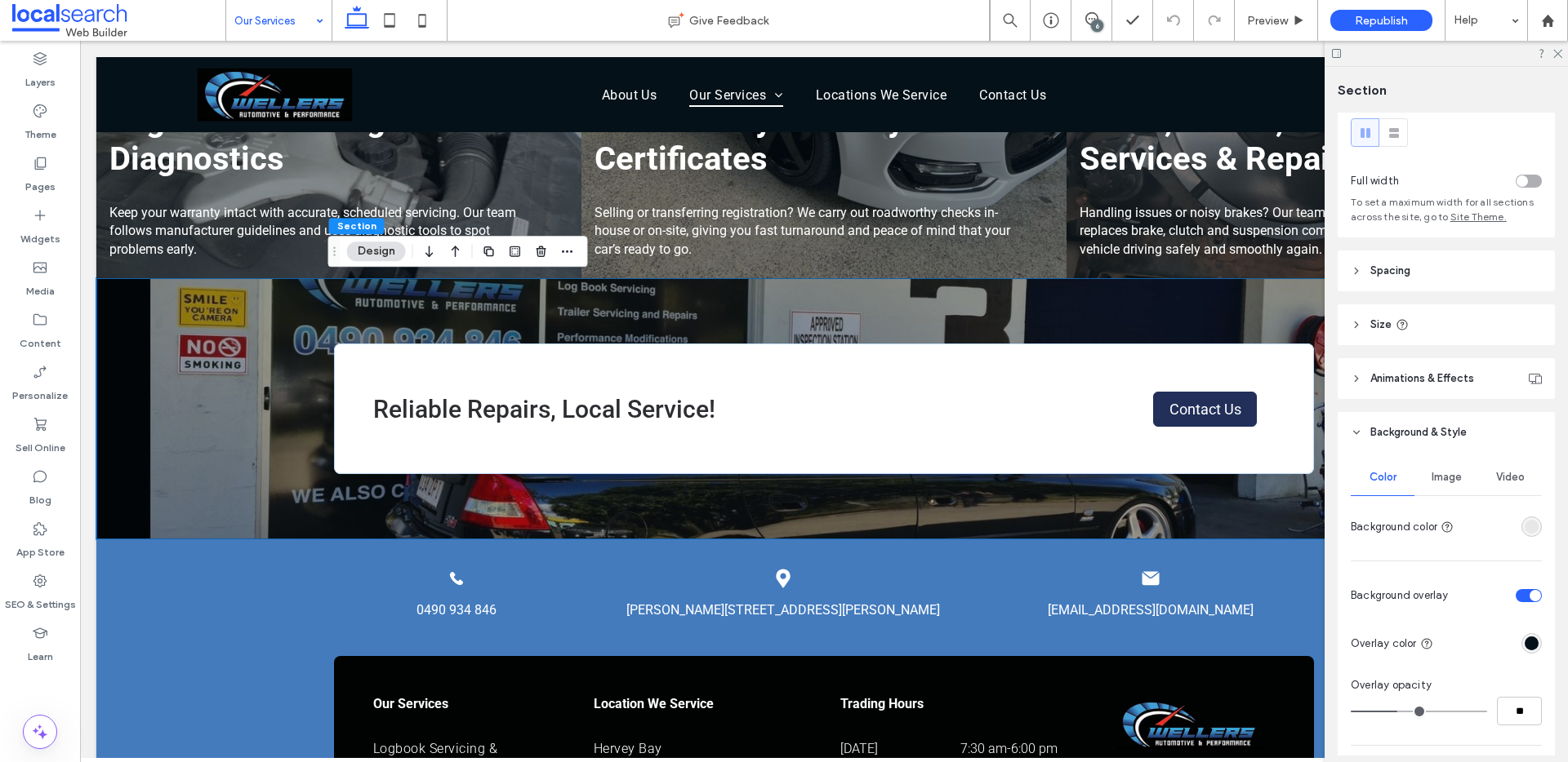
click at [1451, 471] on span "Image" at bounding box center [1446, 477] width 30 height 13
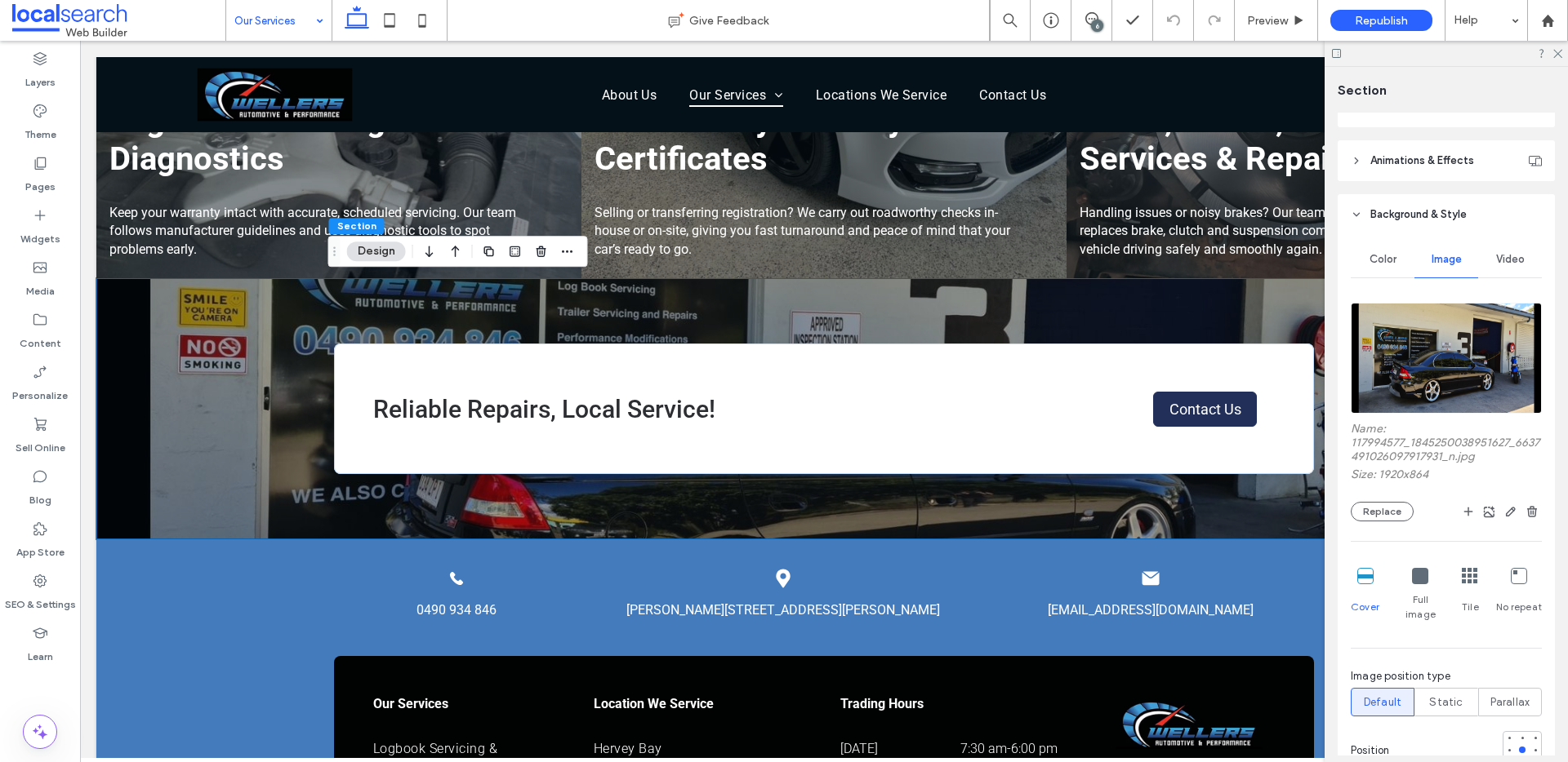
scroll to position [270, 0]
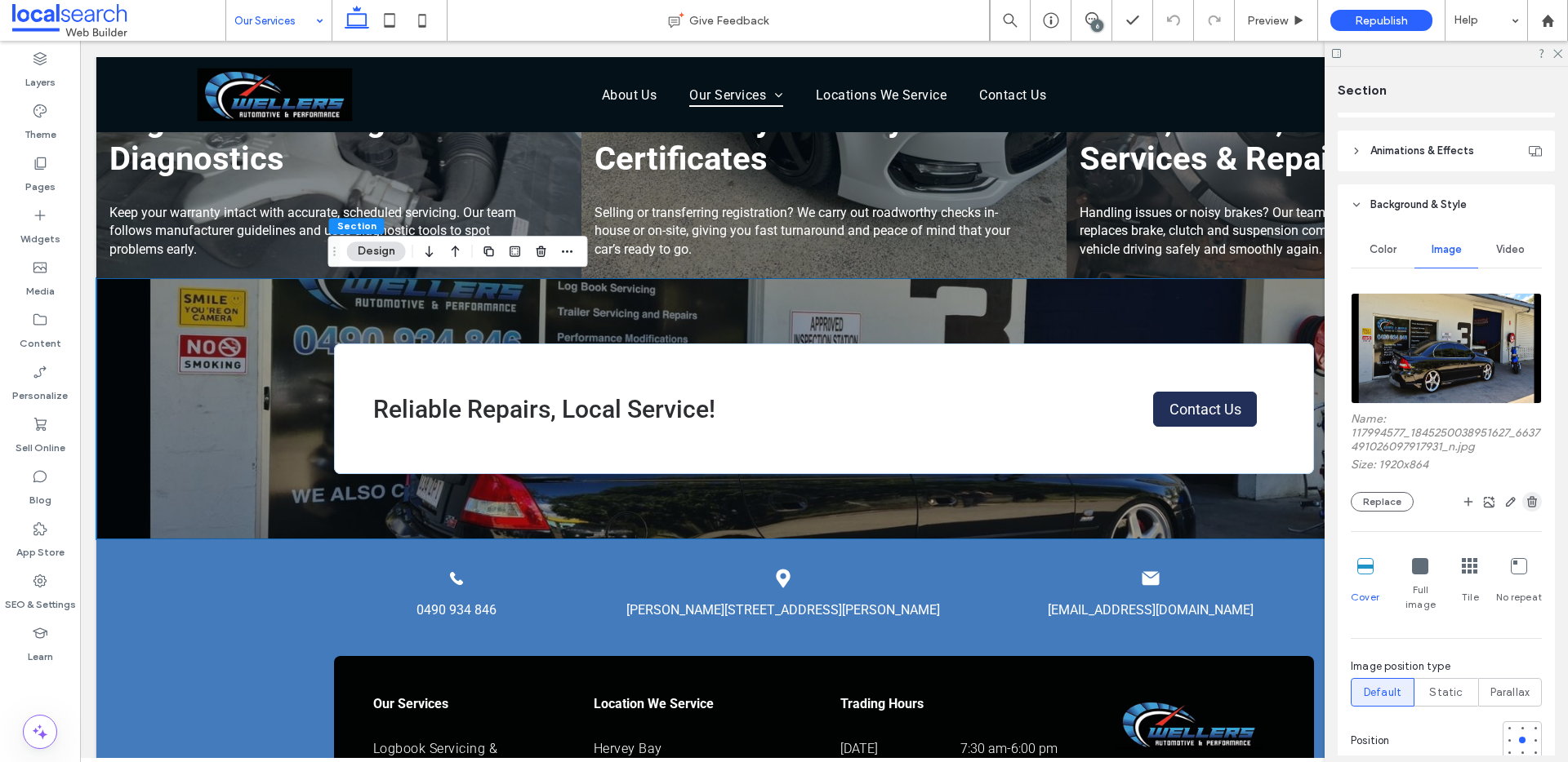
click at [1528, 500] on icon "button" at bounding box center [1532, 501] width 13 height 13
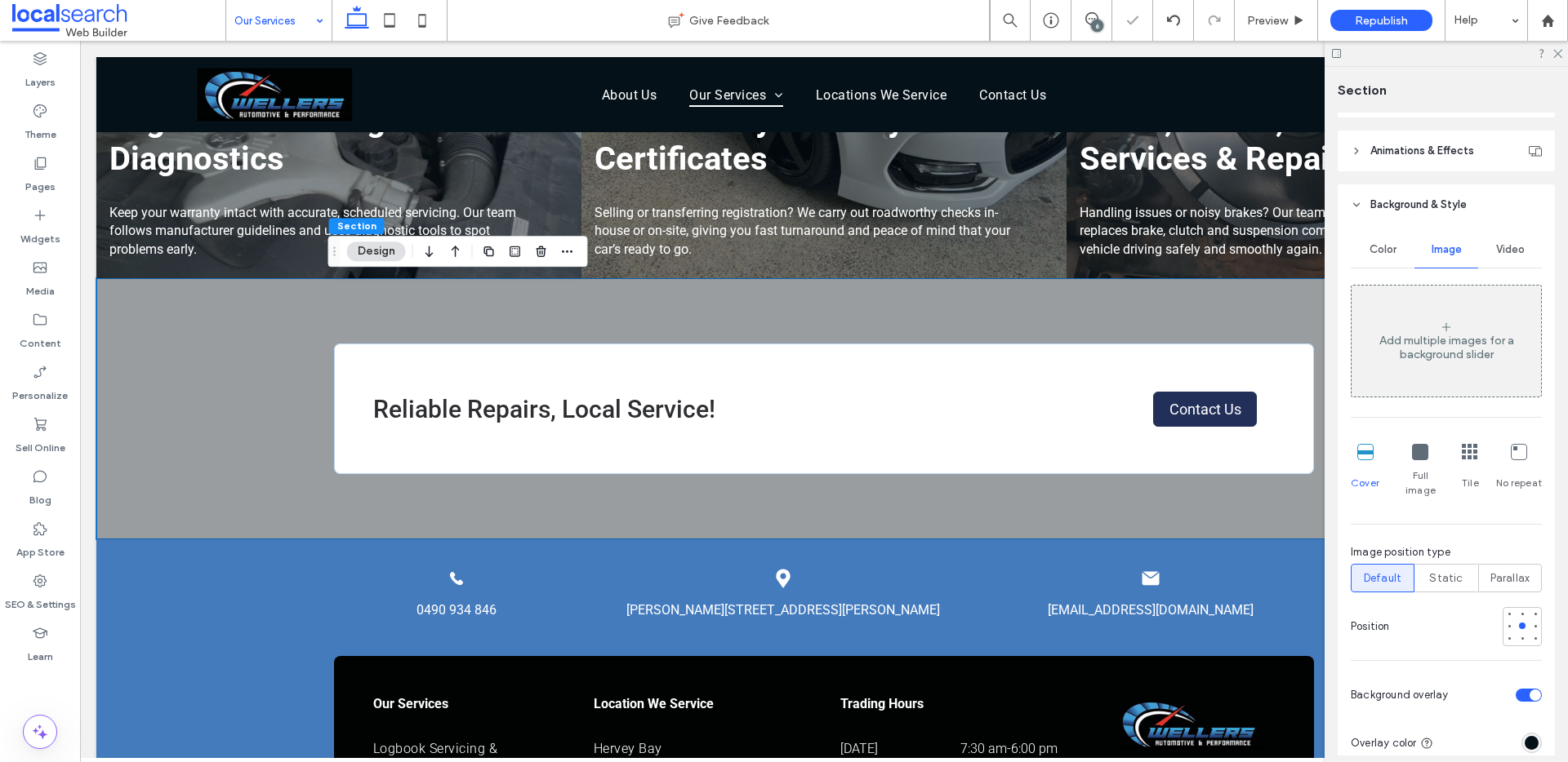
click at [1529, 690] on div "toggle" at bounding box center [1535, 695] width 12 height 12
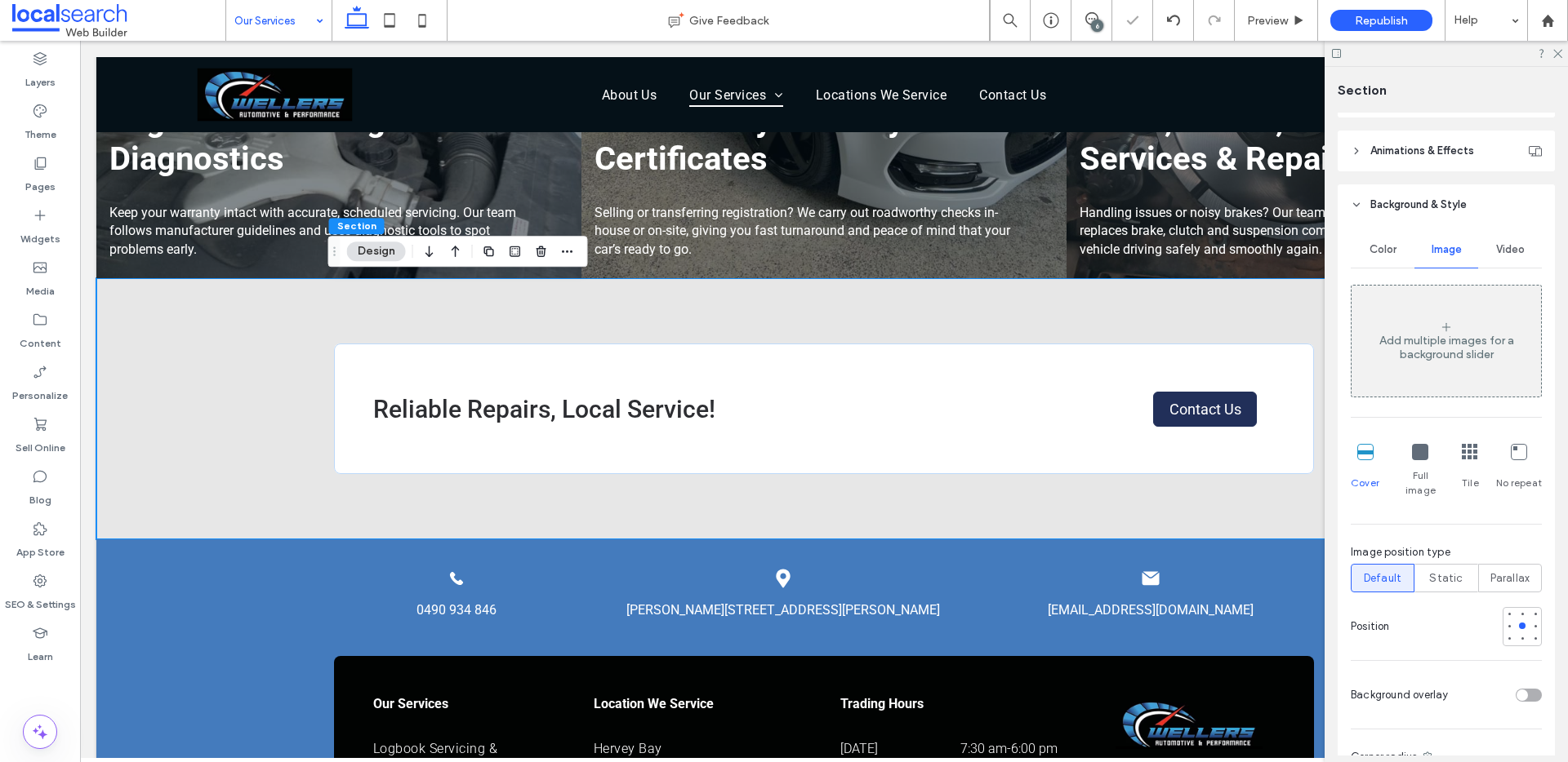
click at [1371, 252] on span "Color" at bounding box center [1382, 250] width 27 height 13
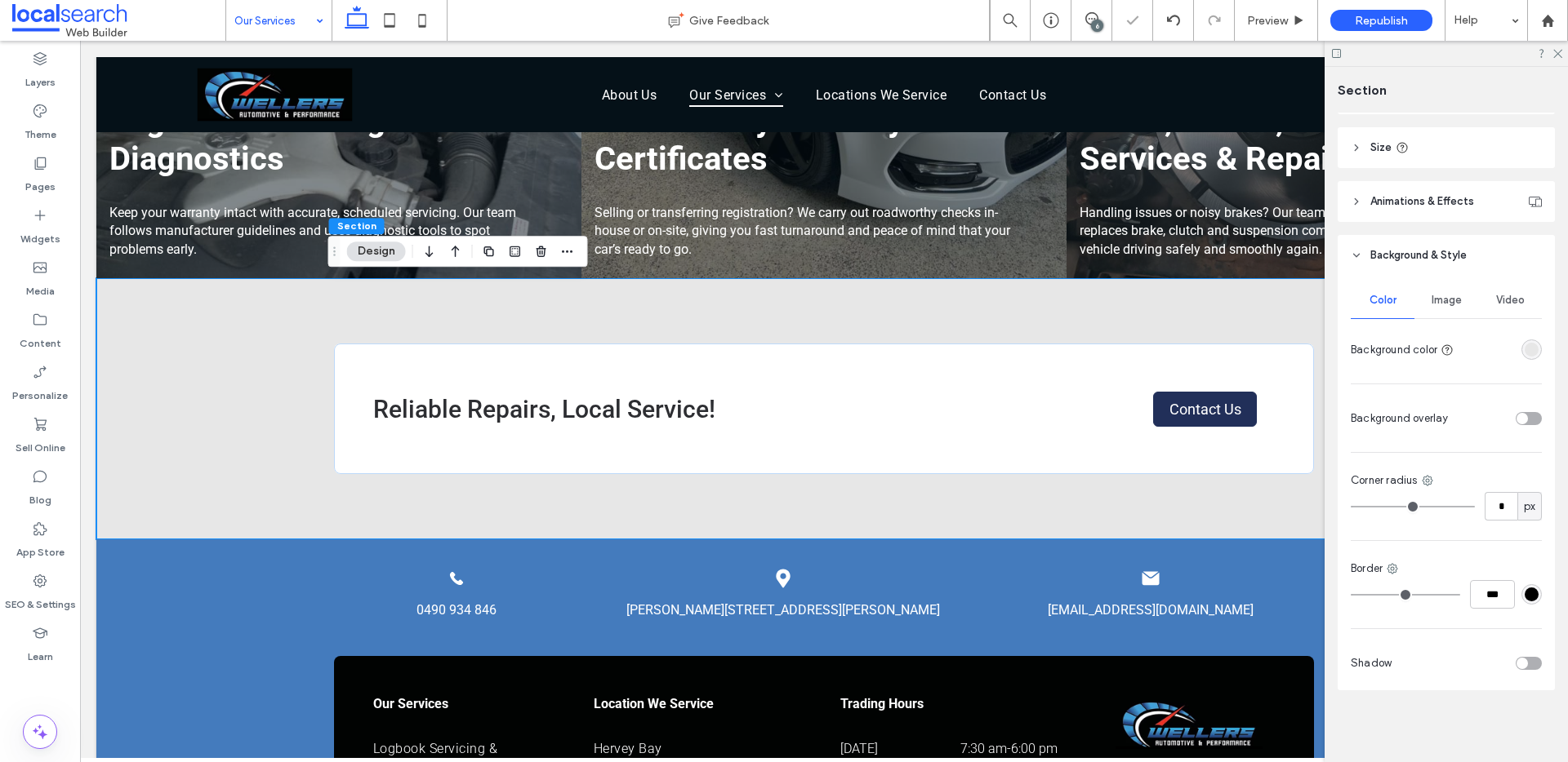
scroll to position [219, 0]
click at [1525, 349] on div "rgba(231, 231, 231, 1)" at bounding box center [1531, 349] width 14 height 14
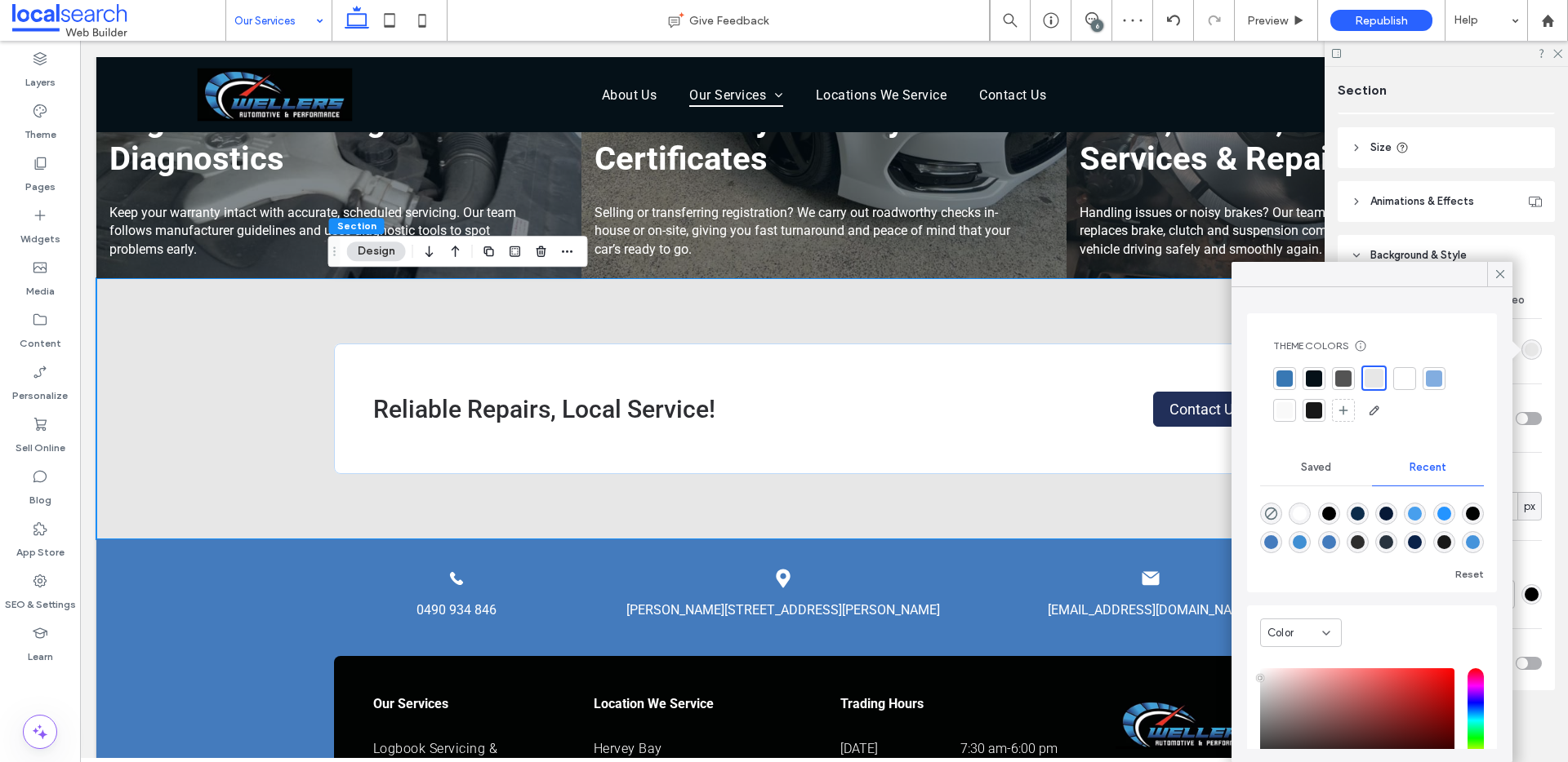
scroll to position [128, 0]
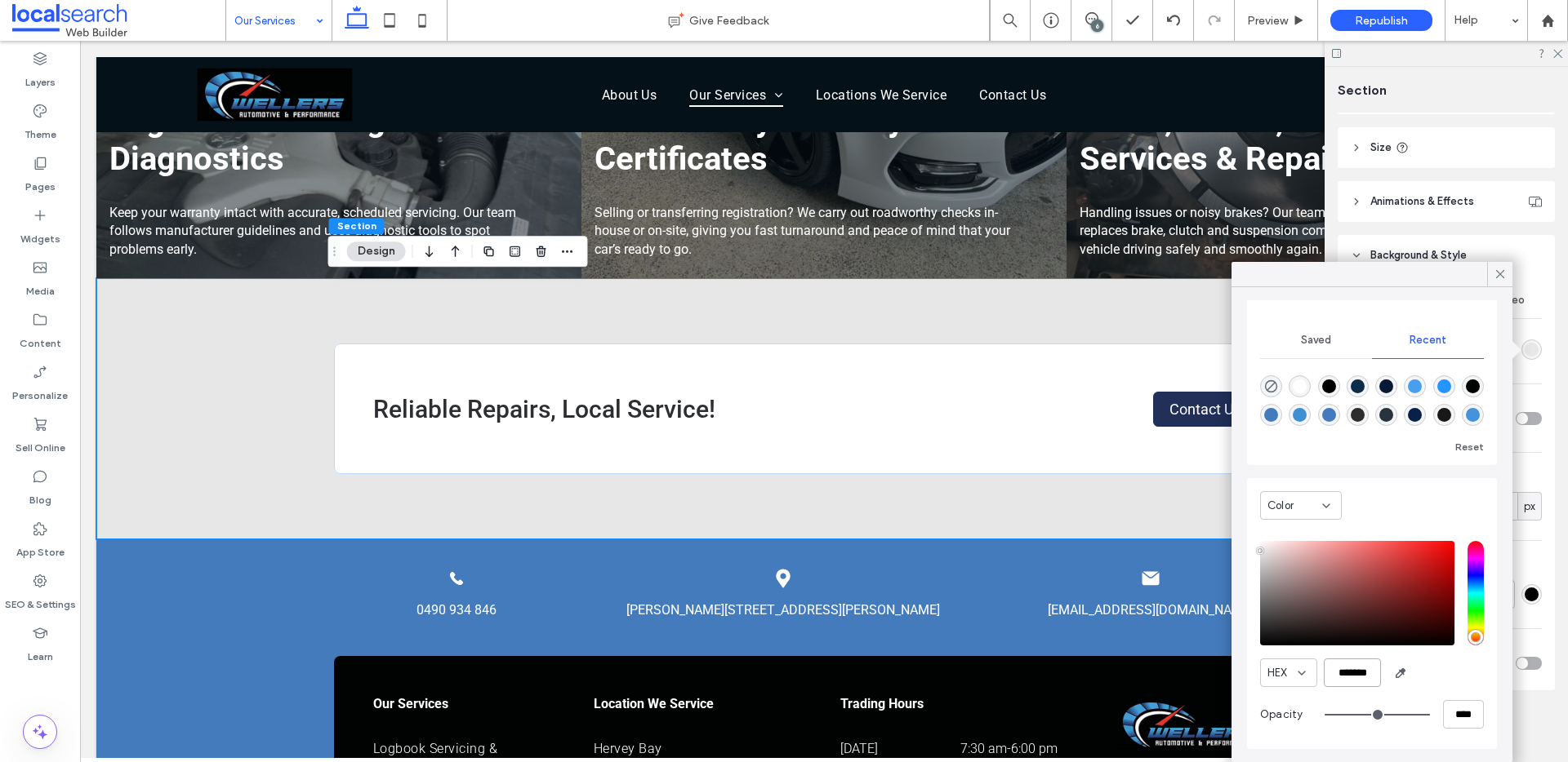
click at [1359, 683] on input "*******" at bounding box center [1352, 673] width 57 height 29
click at [1359, 682] on input "*******" at bounding box center [1352, 673] width 57 height 29
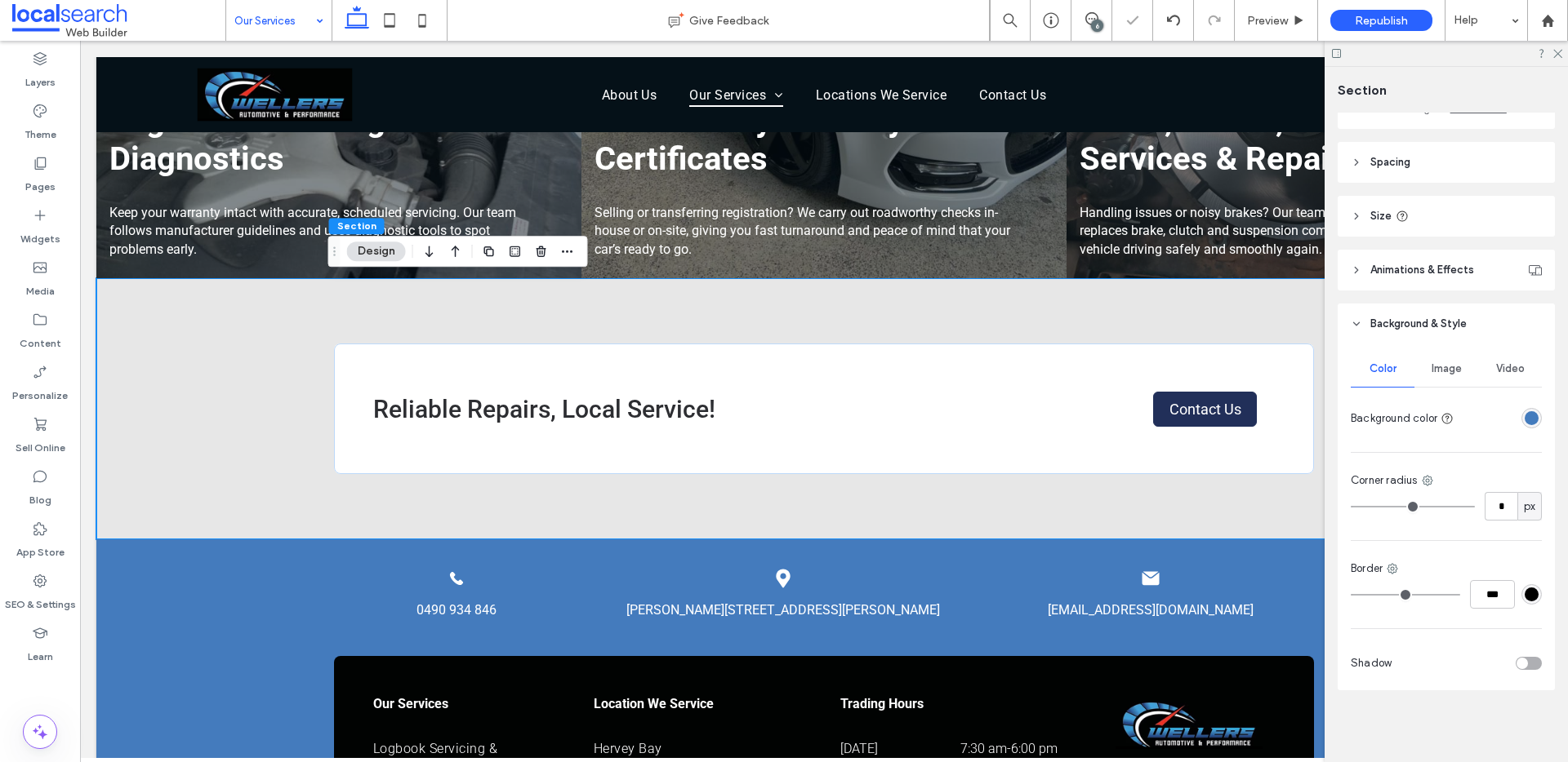
scroll to position [150, 0]
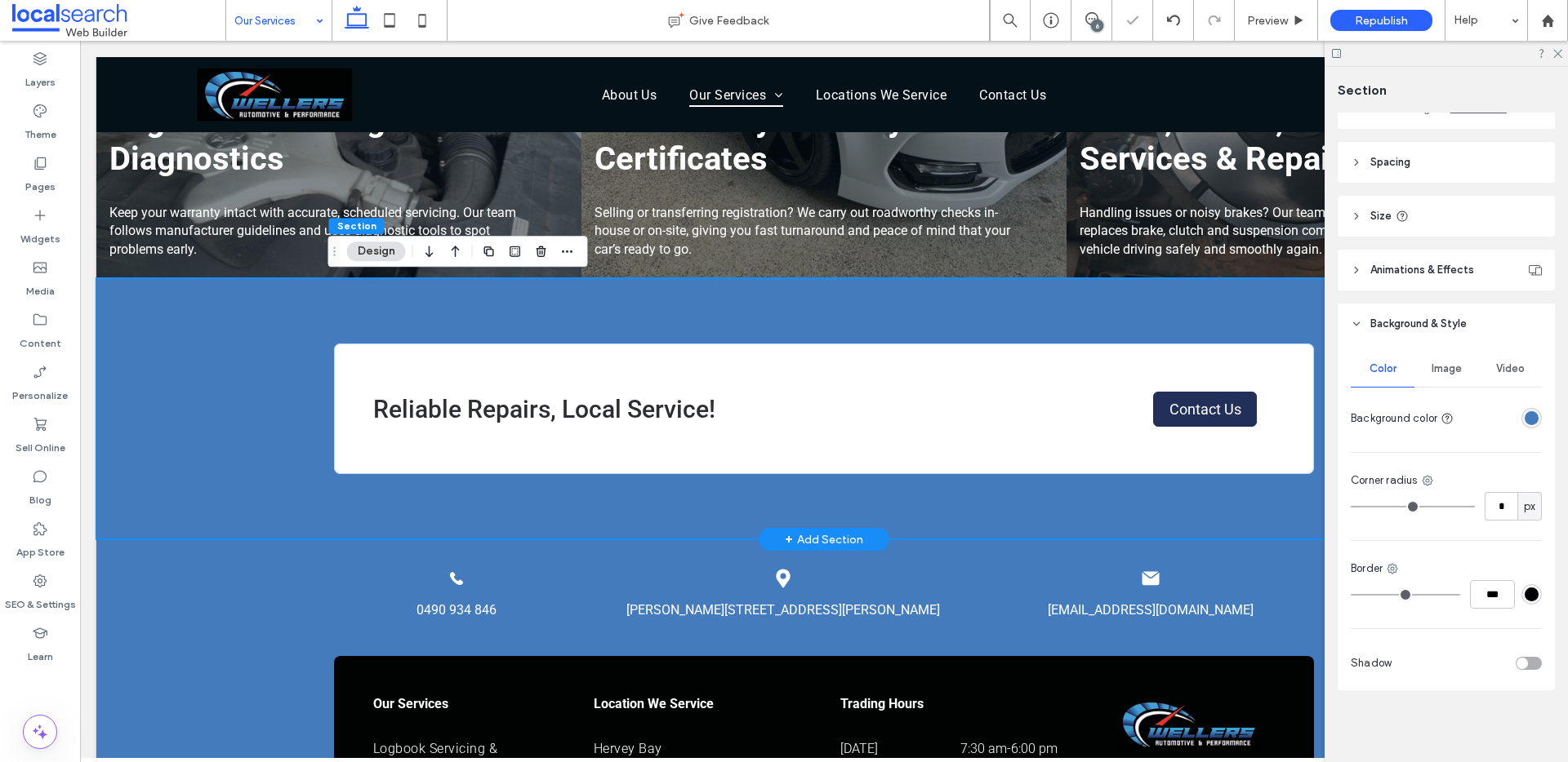
click at [201, 484] on div "Reliable Repairs, Local Service! Contact Us" at bounding box center [823, 409] width 1455 height 262
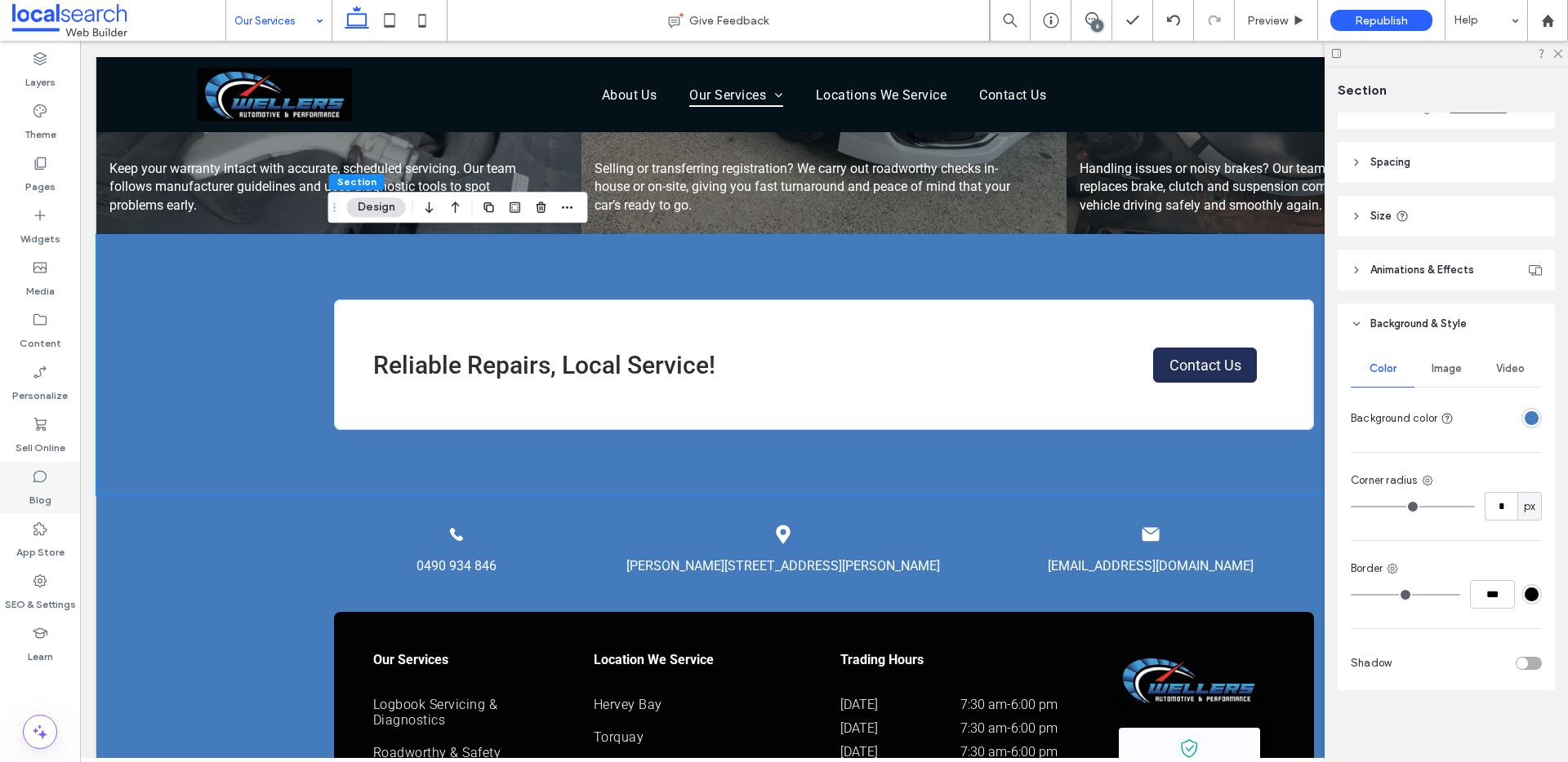
scroll to position [678, 0]
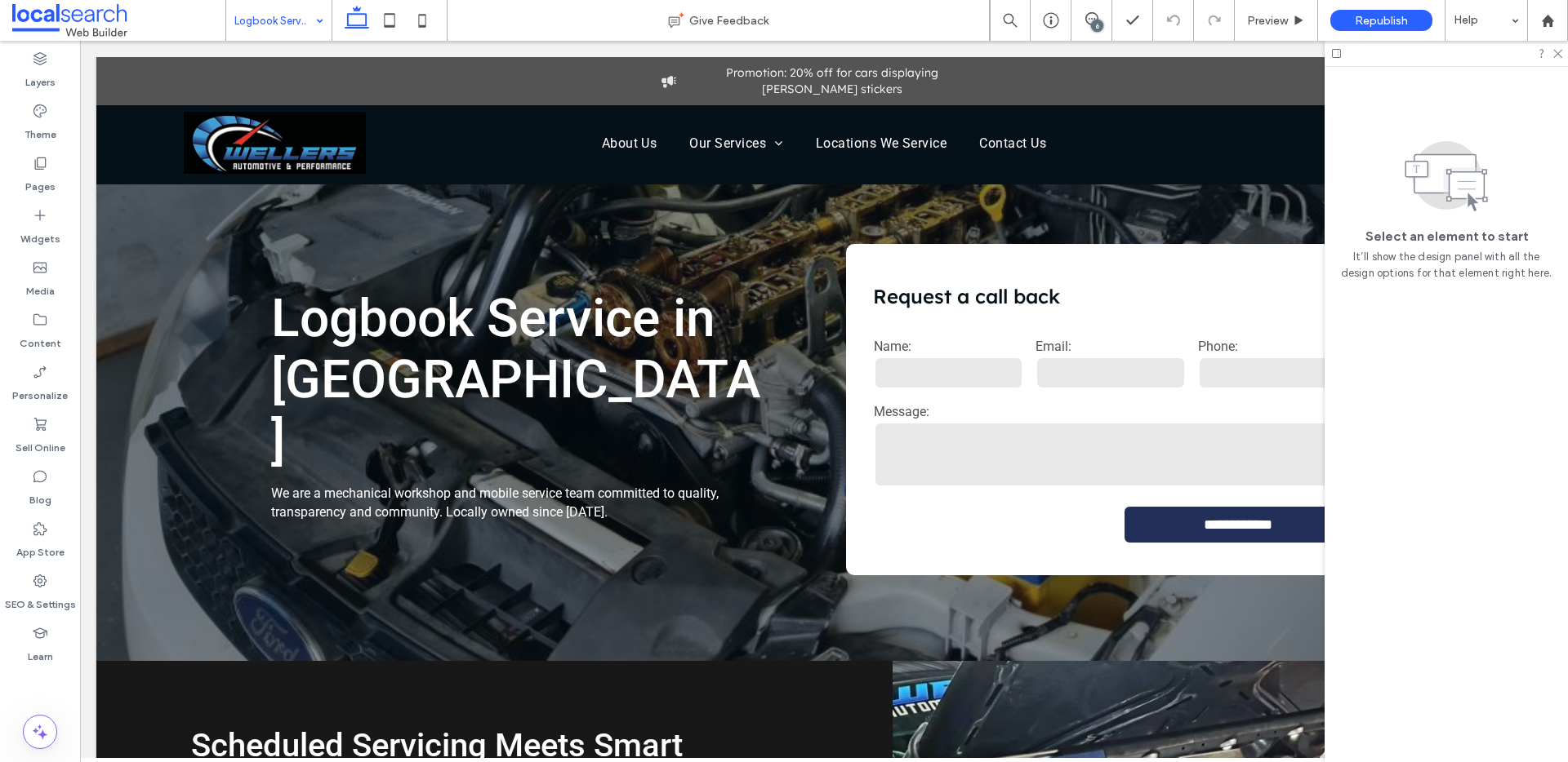
click at [286, 22] on input at bounding box center [274, 20] width 81 height 41
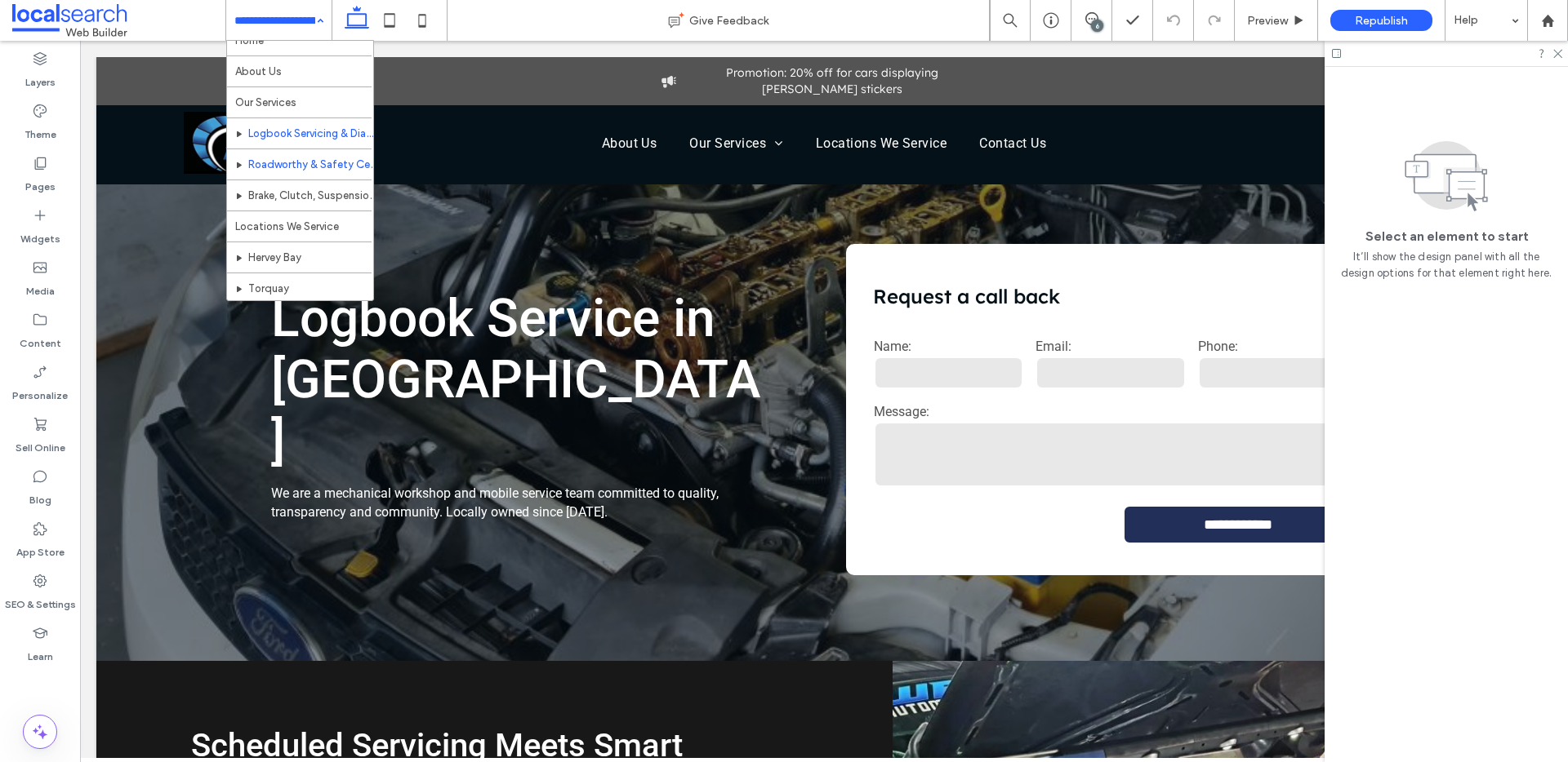
scroll to position [29, 0]
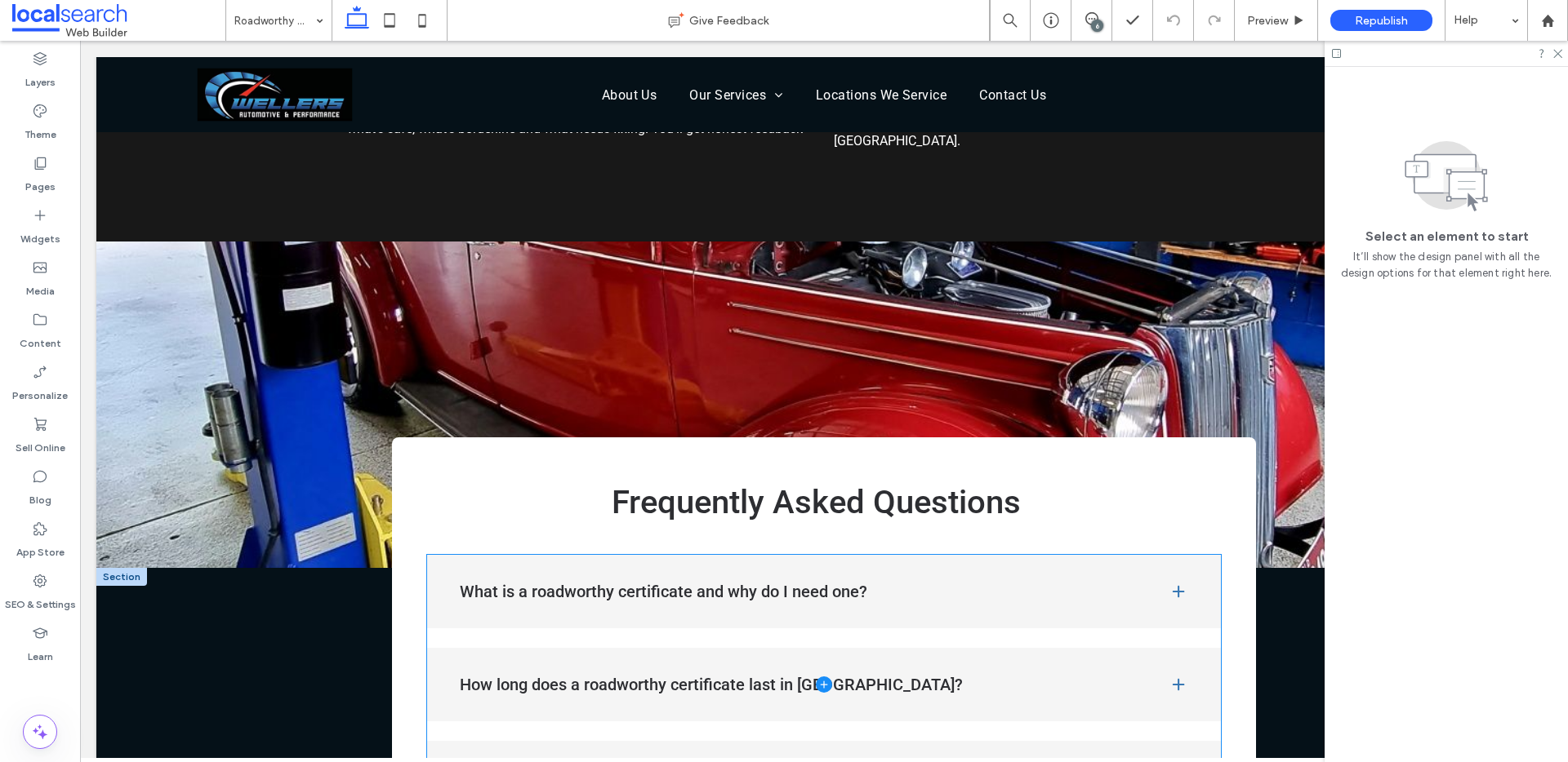
scroll to position [1368, 0]
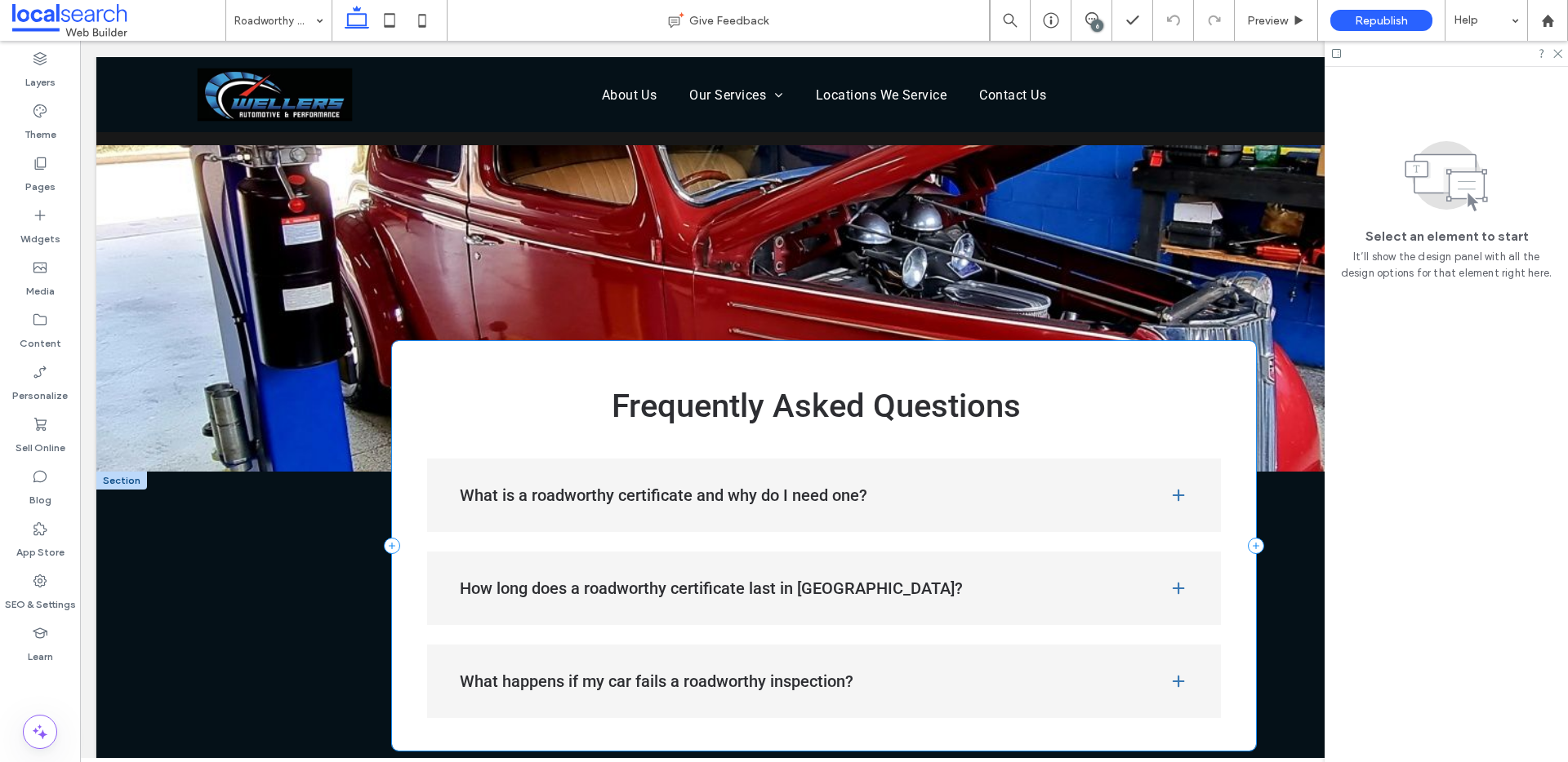
click at [420, 370] on div "Frequently Asked Questions What is a roadworthy certificate and why do I need o…" at bounding box center [823, 546] width 863 height 410
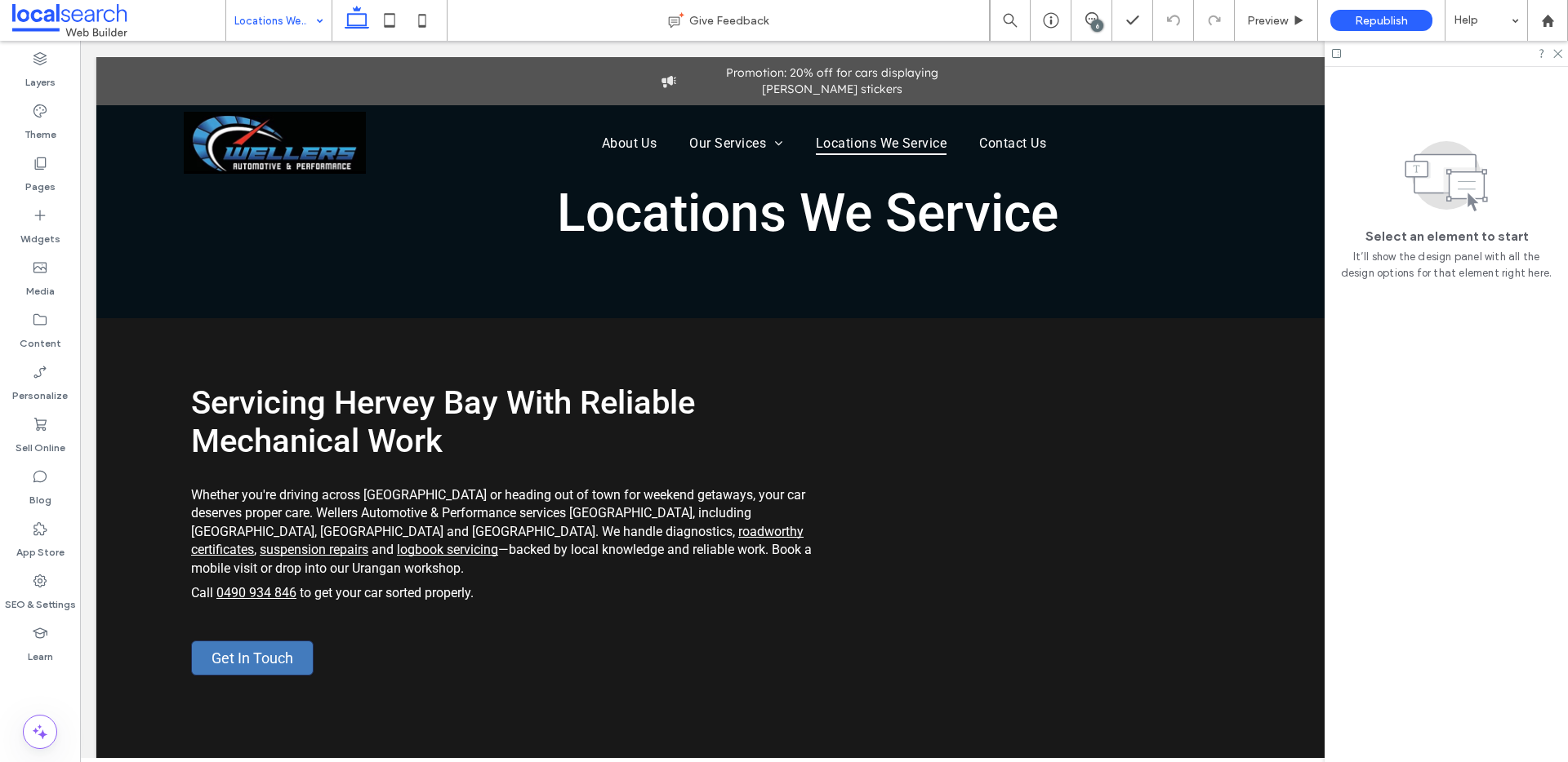
scroll to position [0, 0]
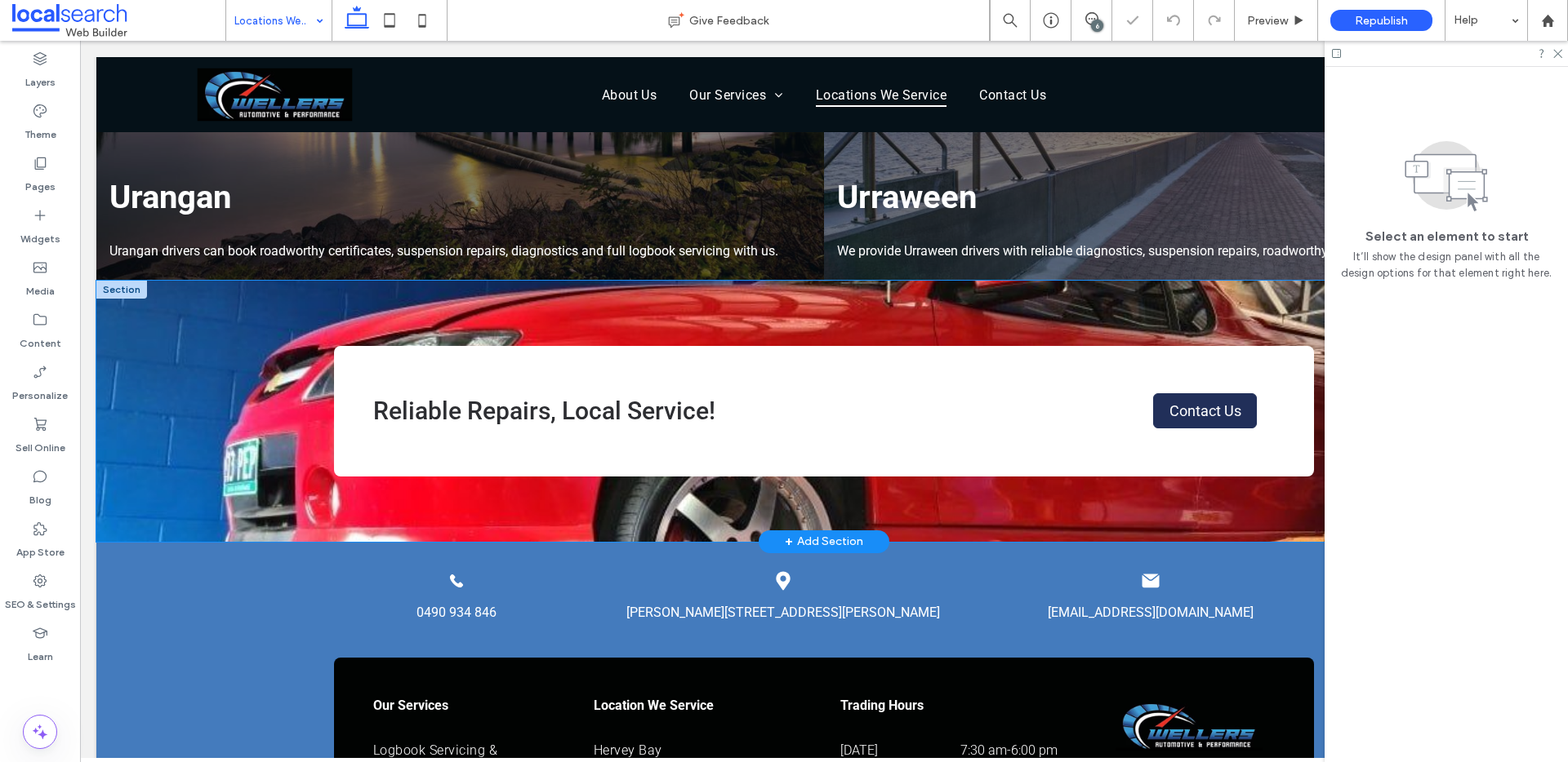
scroll to position [1461, 0]
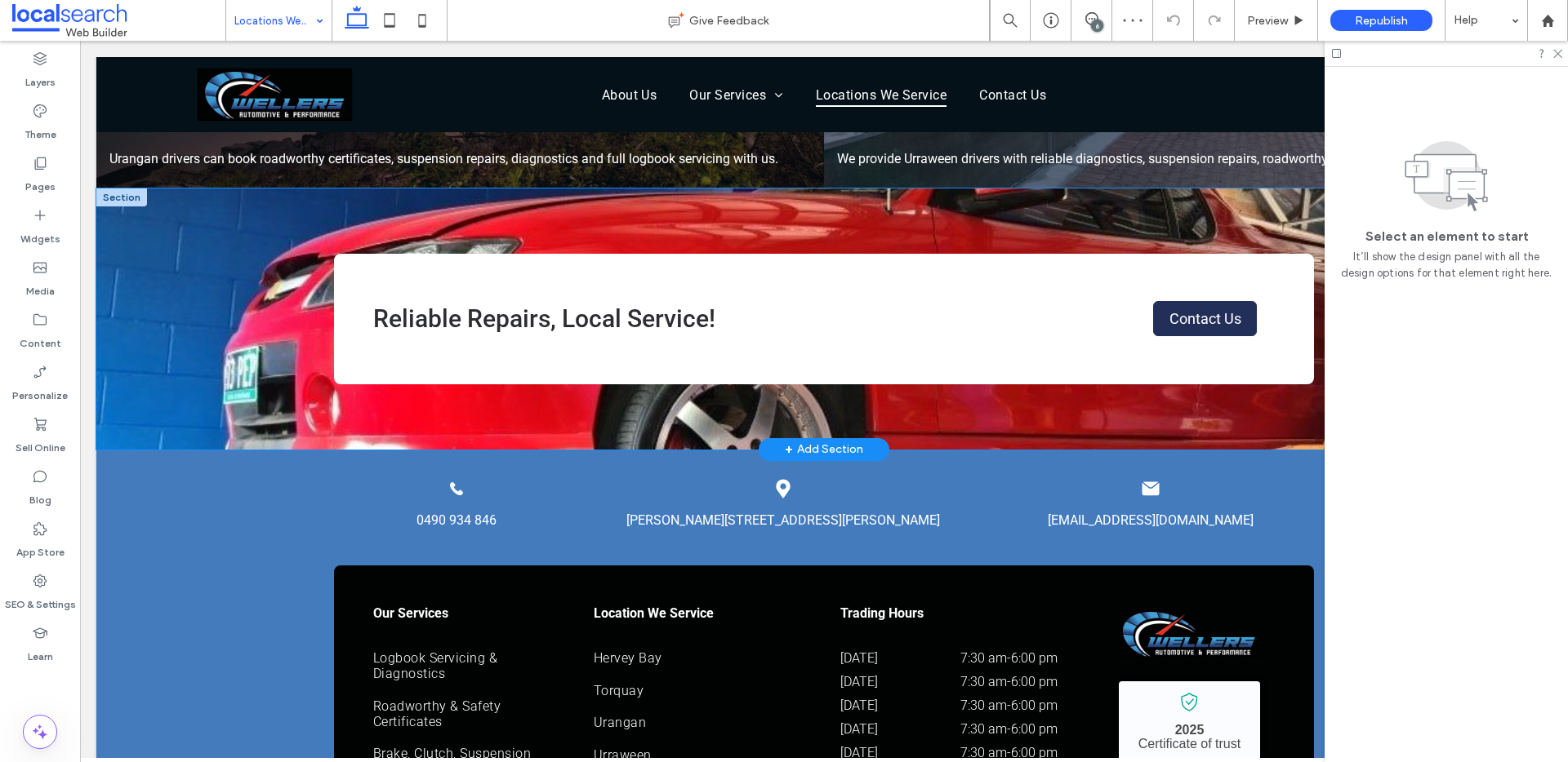
click at [200, 277] on div "Reliable Repairs, Local Service! Contact Us" at bounding box center [823, 319] width 1455 height 262
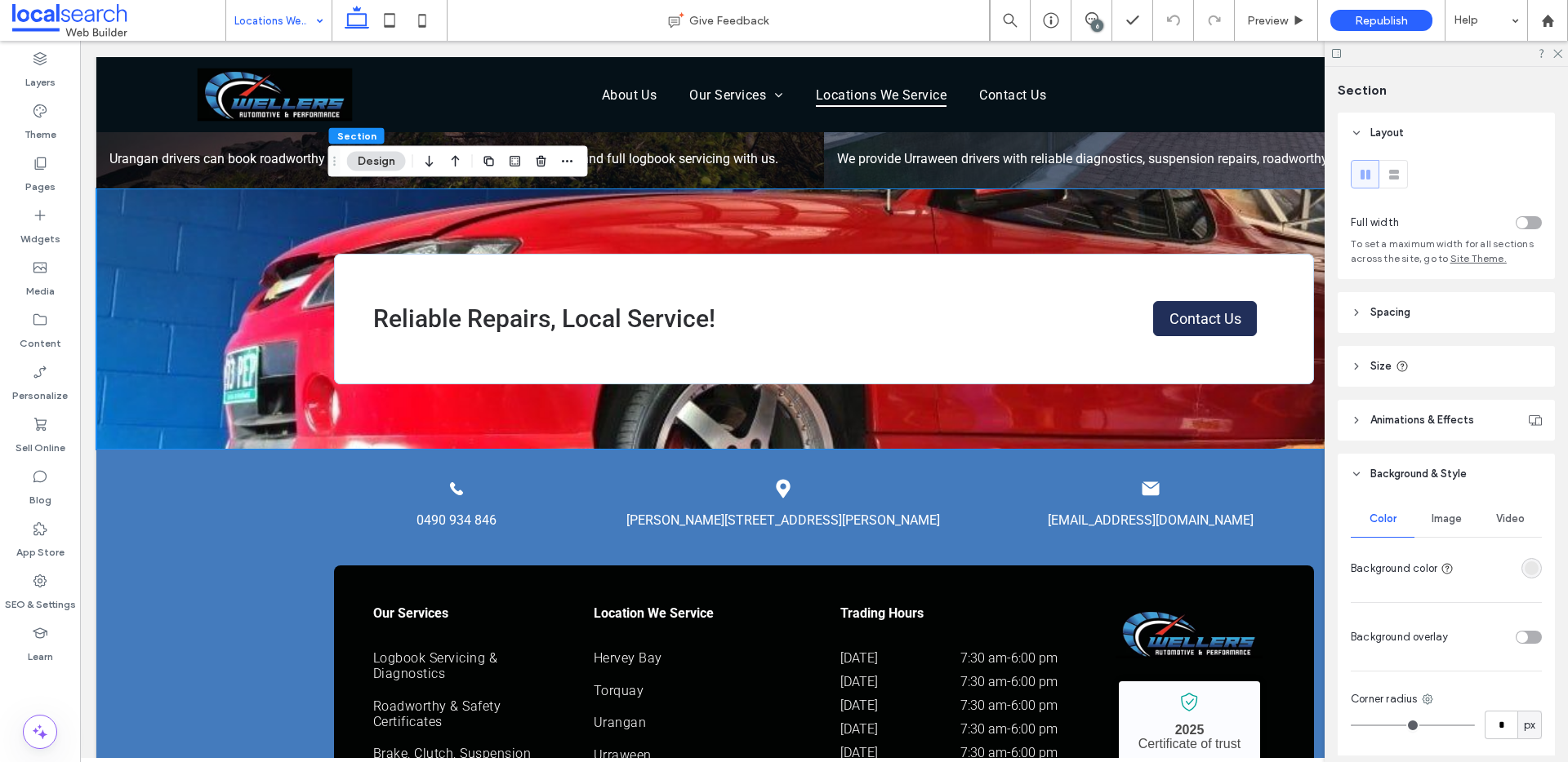
click at [1442, 520] on span "Image" at bounding box center [1446, 519] width 30 height 13
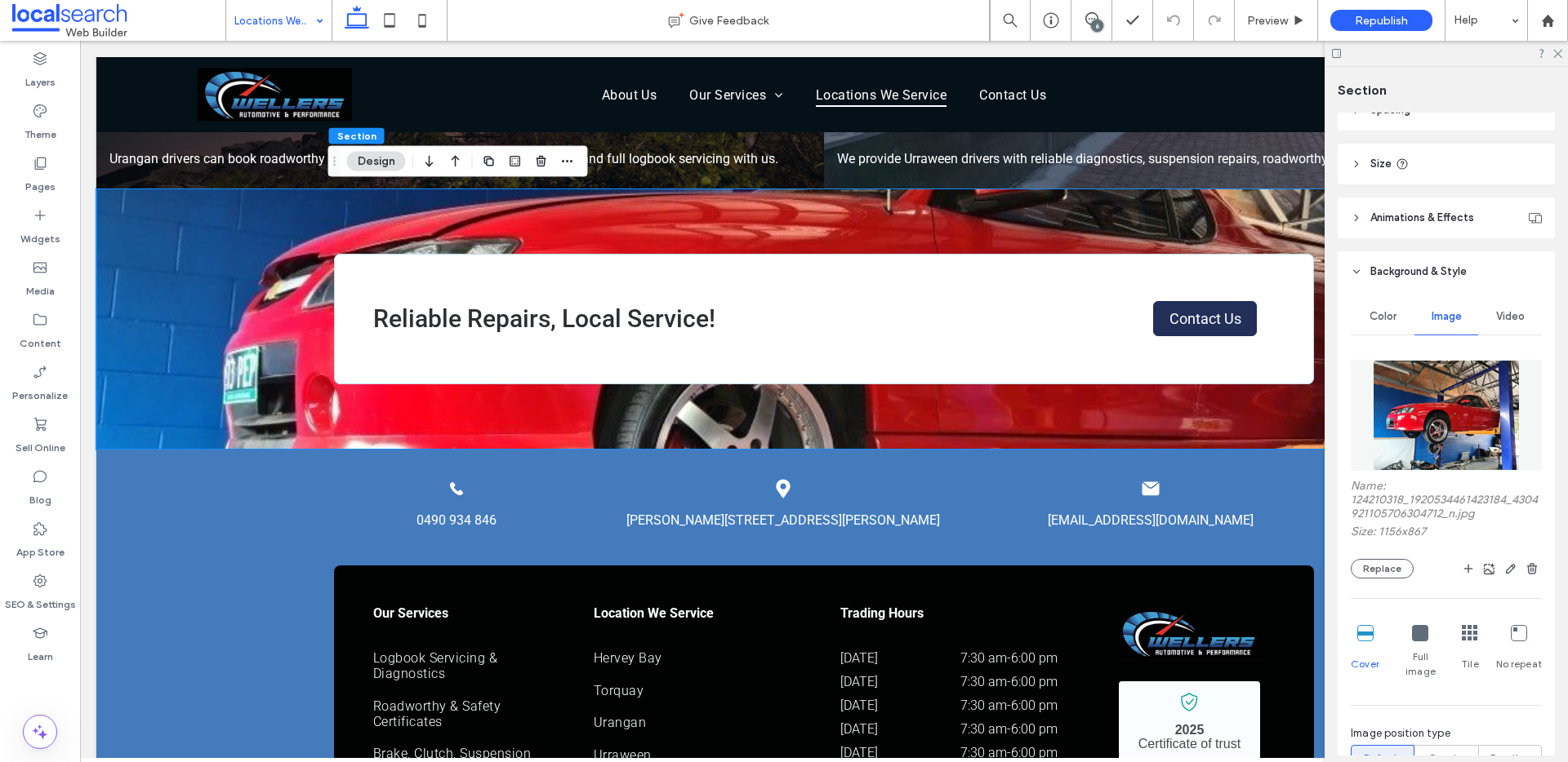
scroll to position [218, 0]
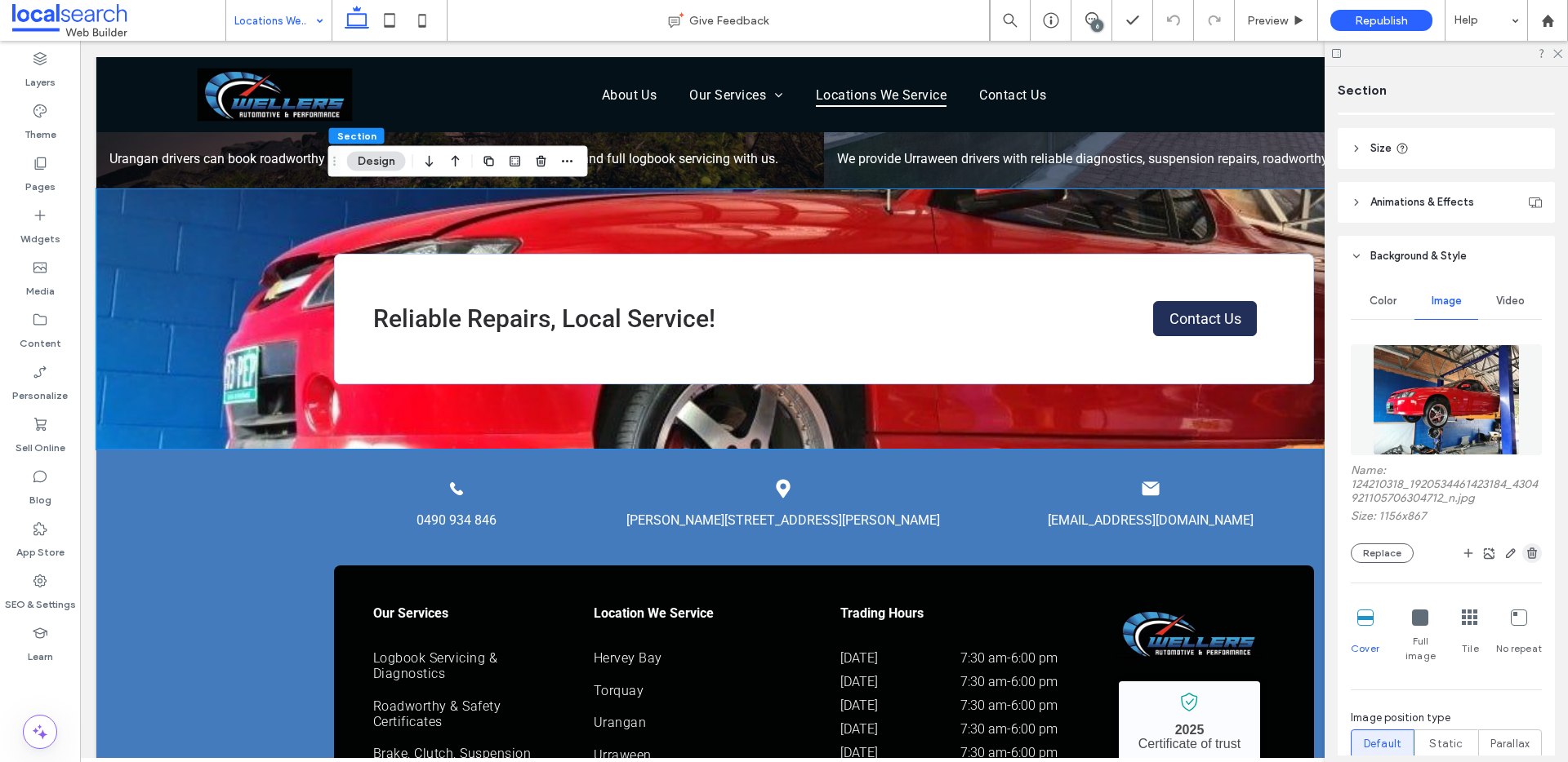
click at [1524, 544] on span "button" at bounding box center [1532, 554] width 20 height 20
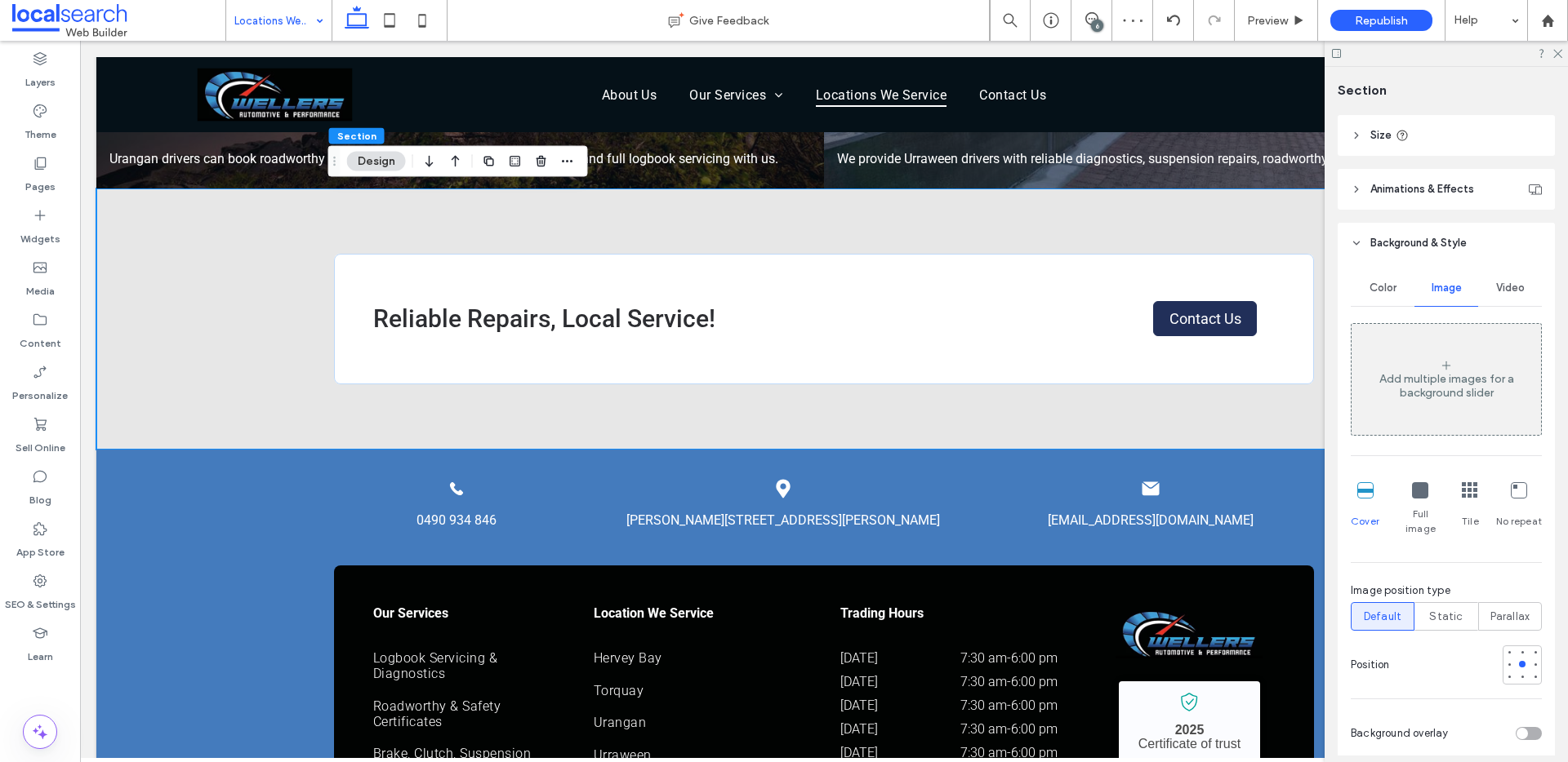
scroll to position [215, 0]
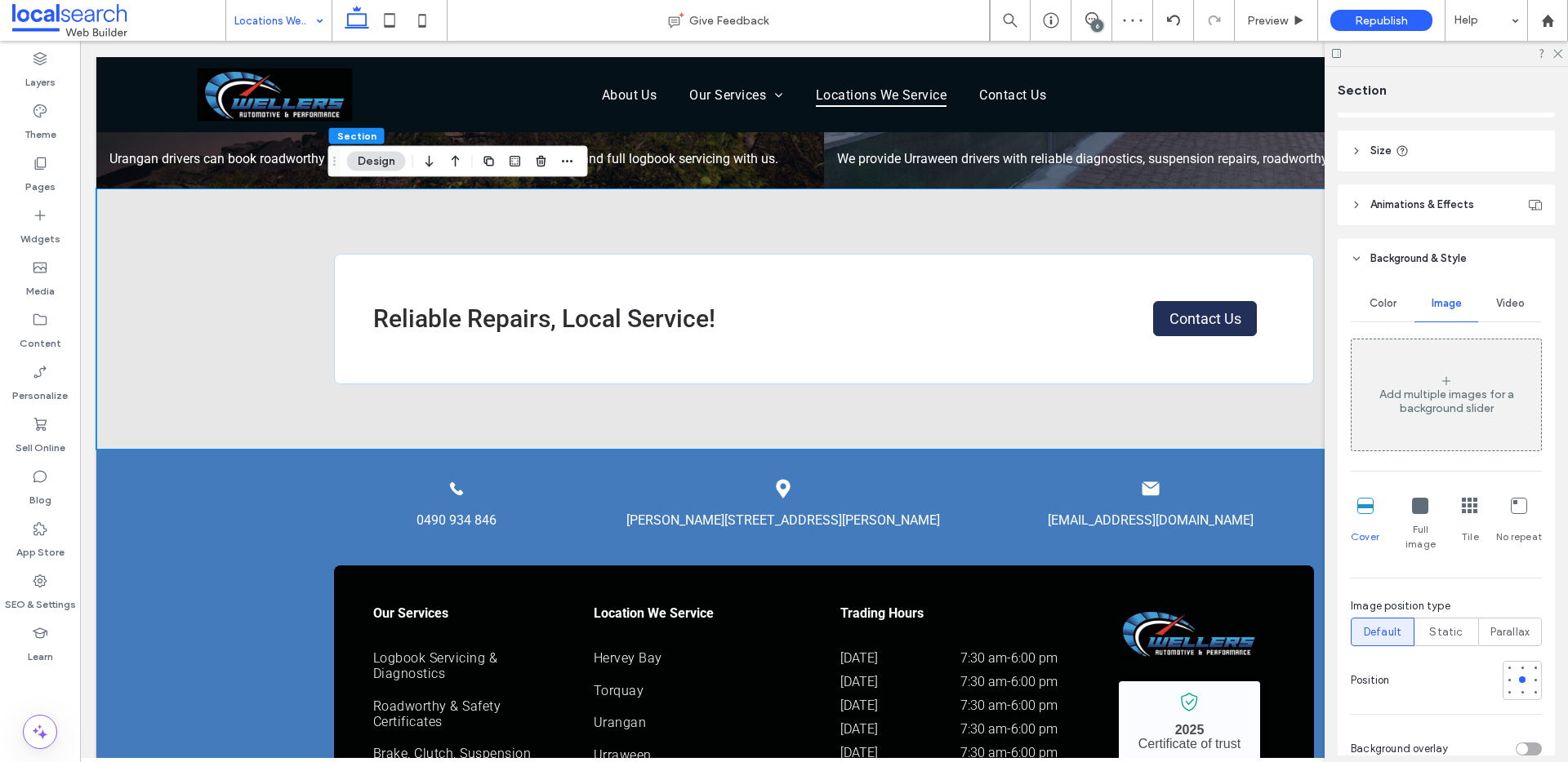
click at [1367, 312] on div "Color" at bounding box center [1382, 304] width 63 height 36
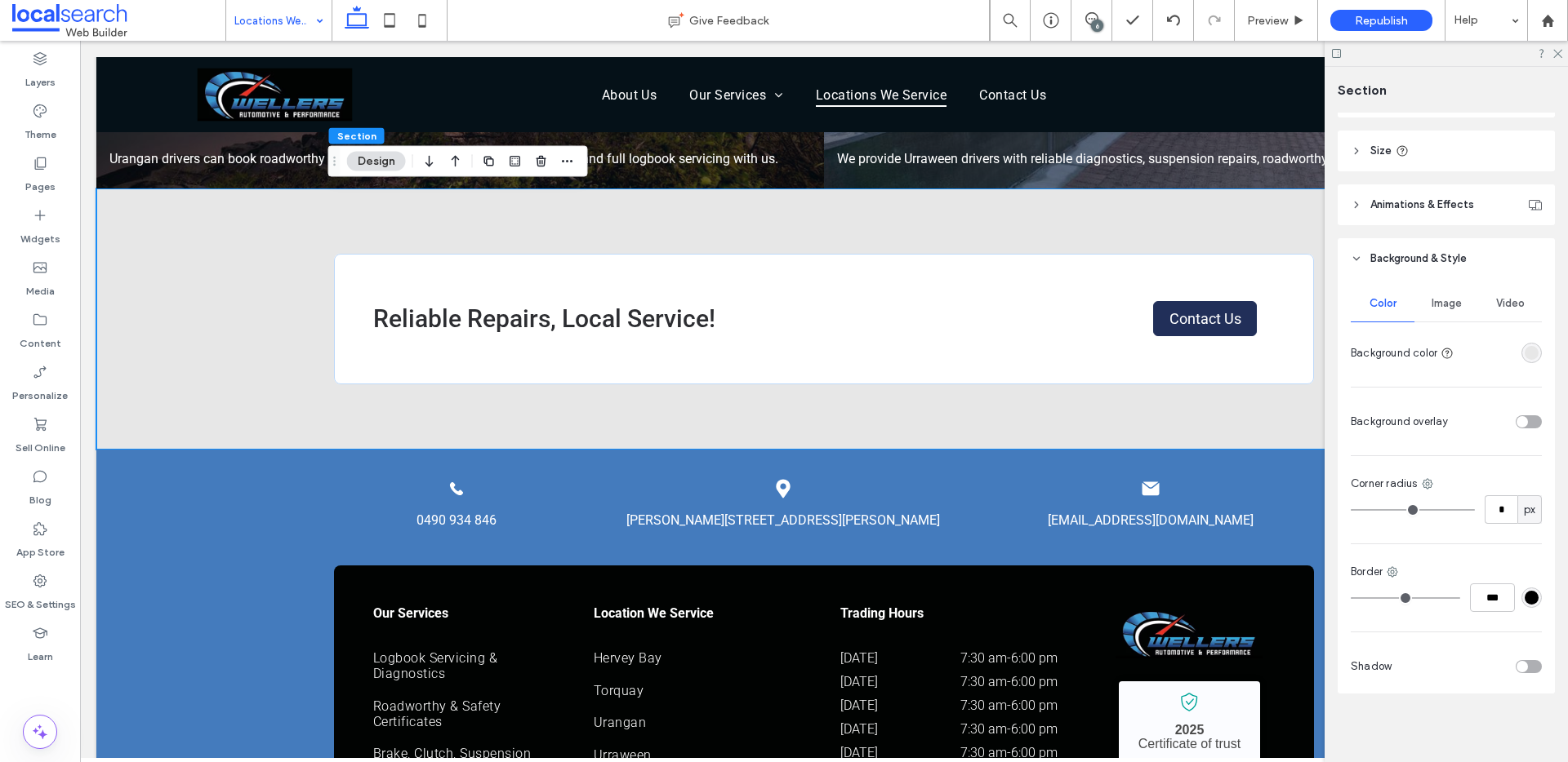
click at [1528, 343] on div at bounding box center [1531, 353] width 21 height 21
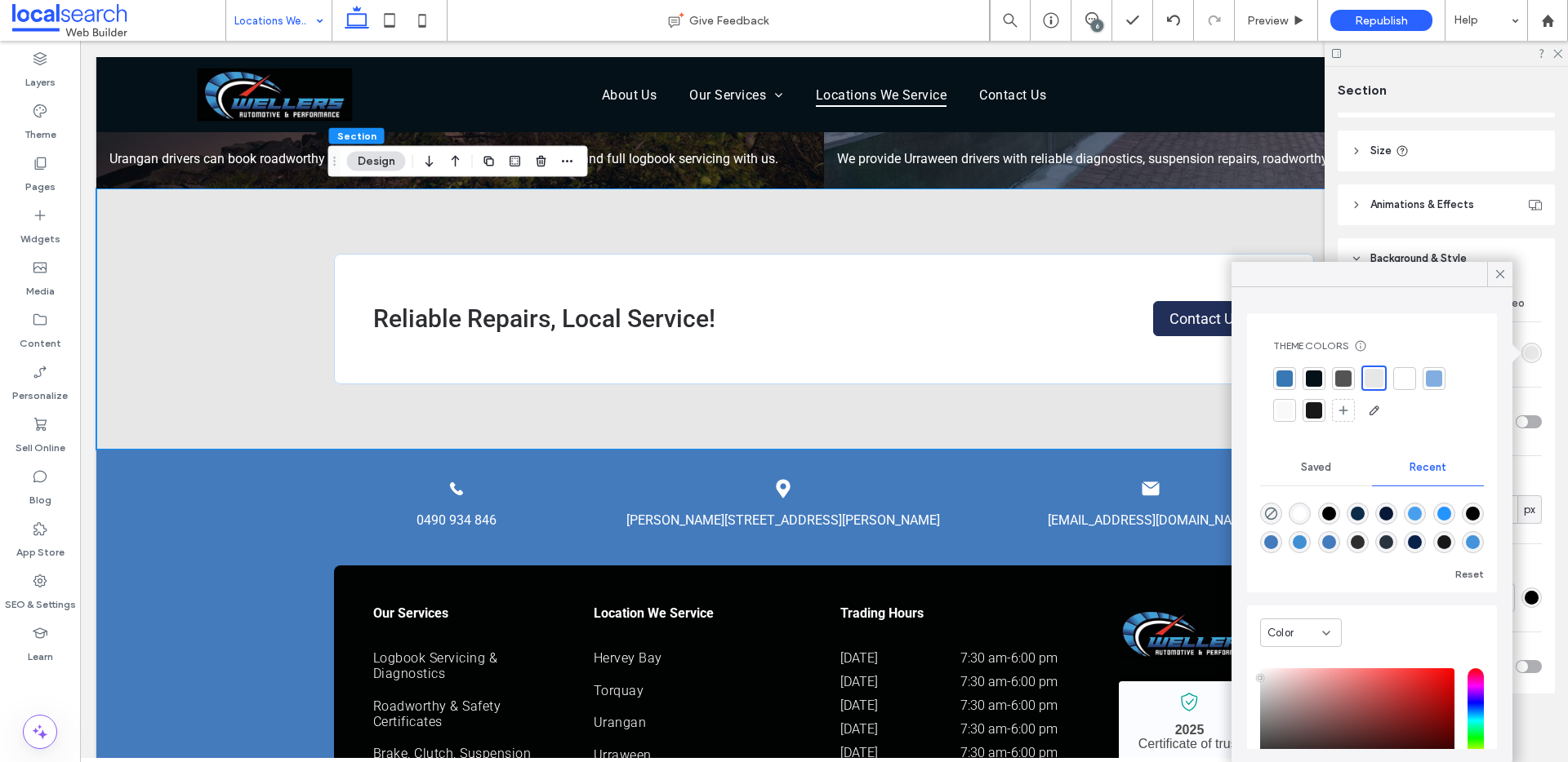
click at [1528, 350] on div "rgba(231, 231, 231, 1)" at bounding box center [1531, 352] width 14 height 14
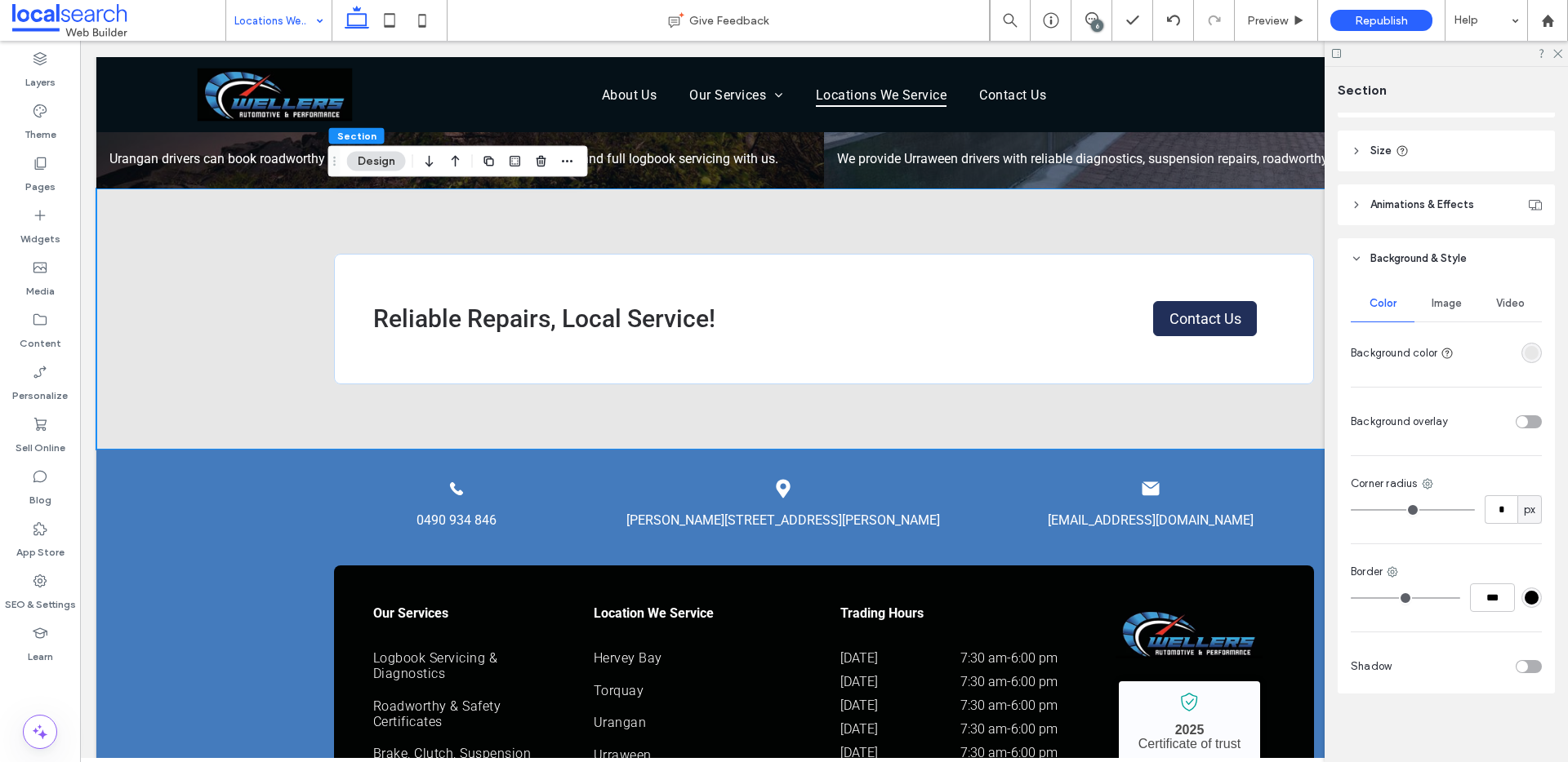
click at [1521, 354] on div "rgba(231, 231, 231, 1)" at bounding box center [1531, 353] width 21 height 21
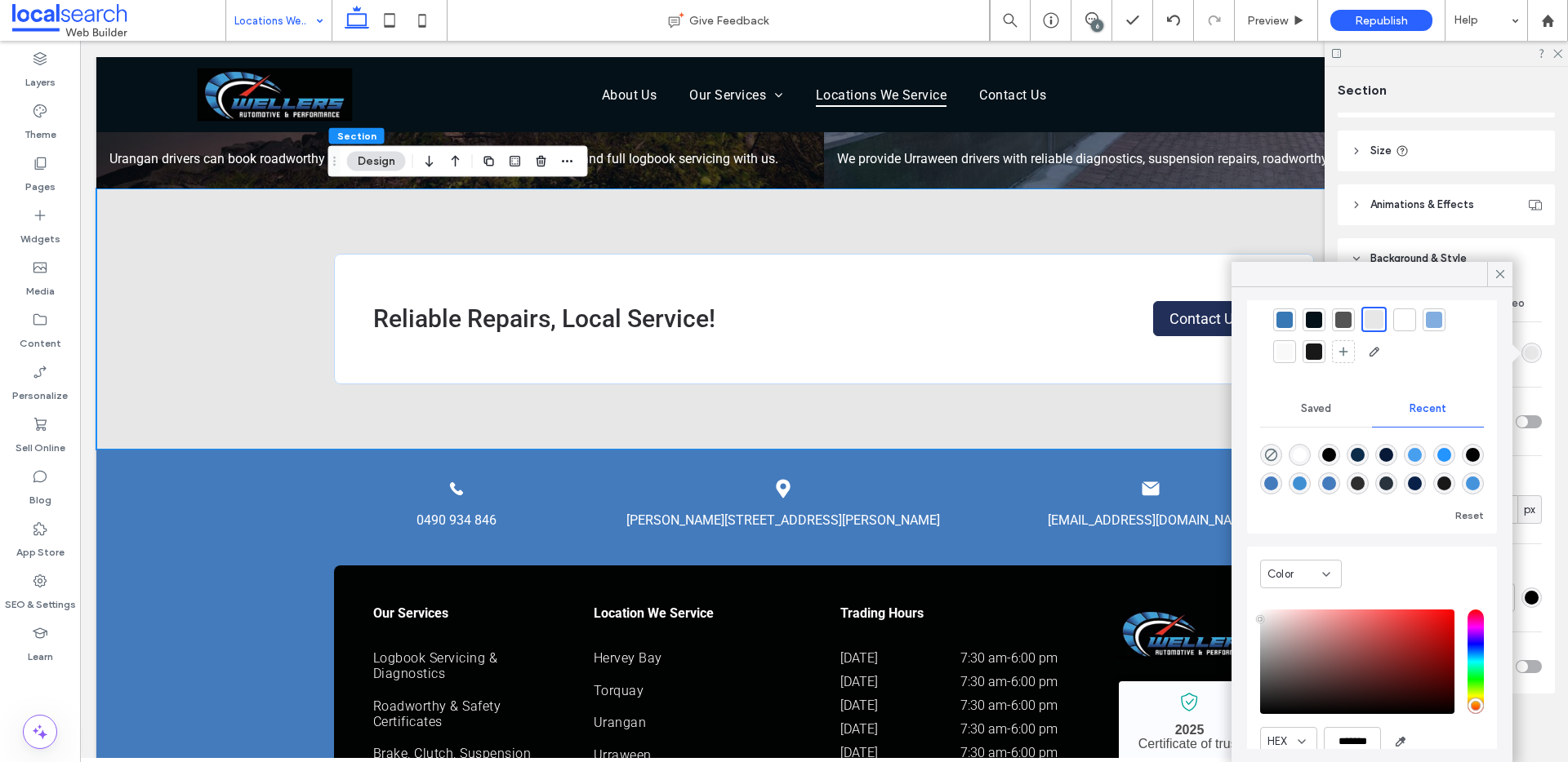
scroll to position [128, 0]
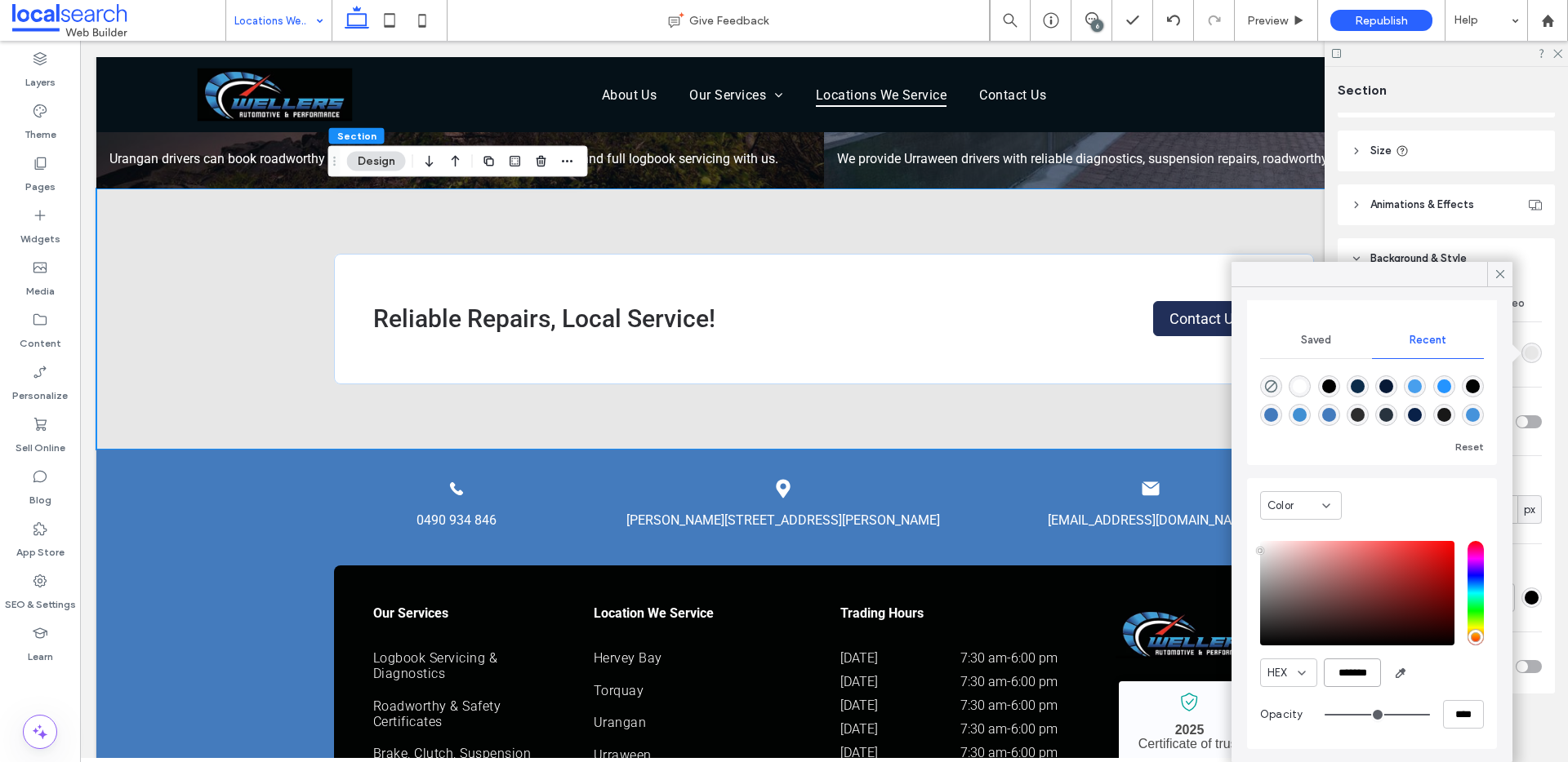
click at [1352, 680] on input "*******" at bounding box center [1352, 673] width 57 height 29
click at [1352, 679] on input "*******" at bounding box center [1352, 673] width 57 height 29
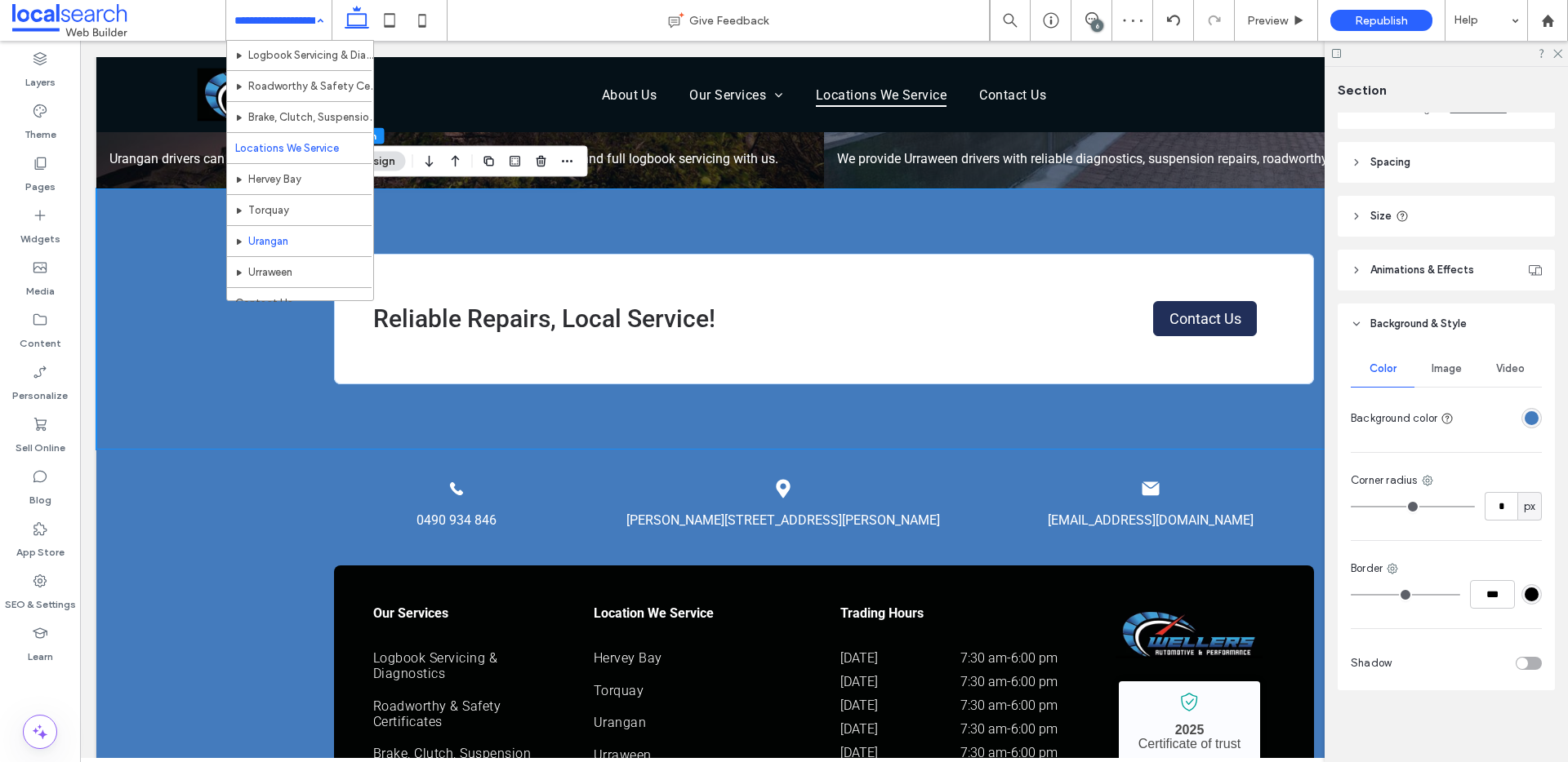
scroll to position [110, 0]
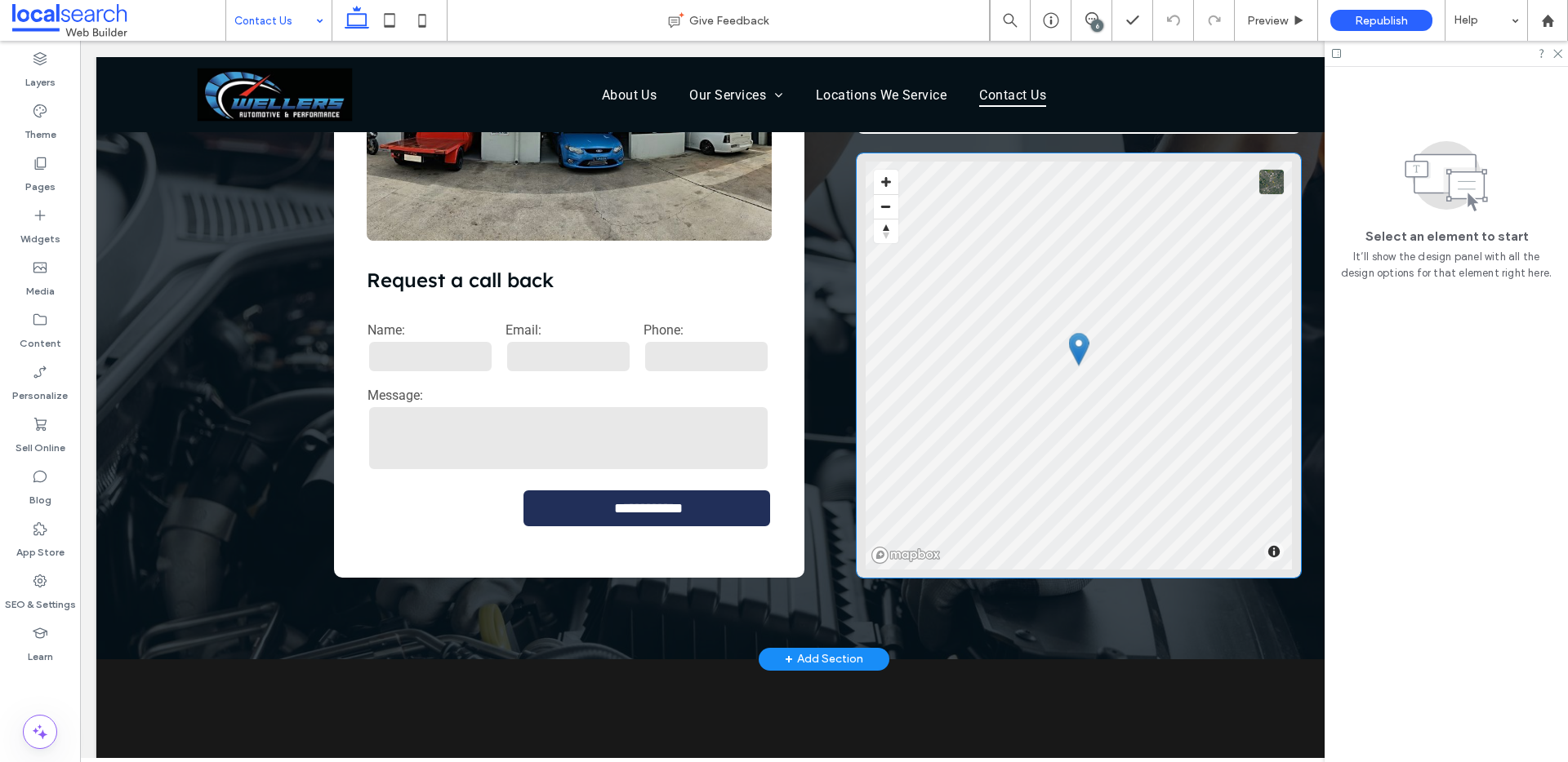
scroll to position [443, 0]
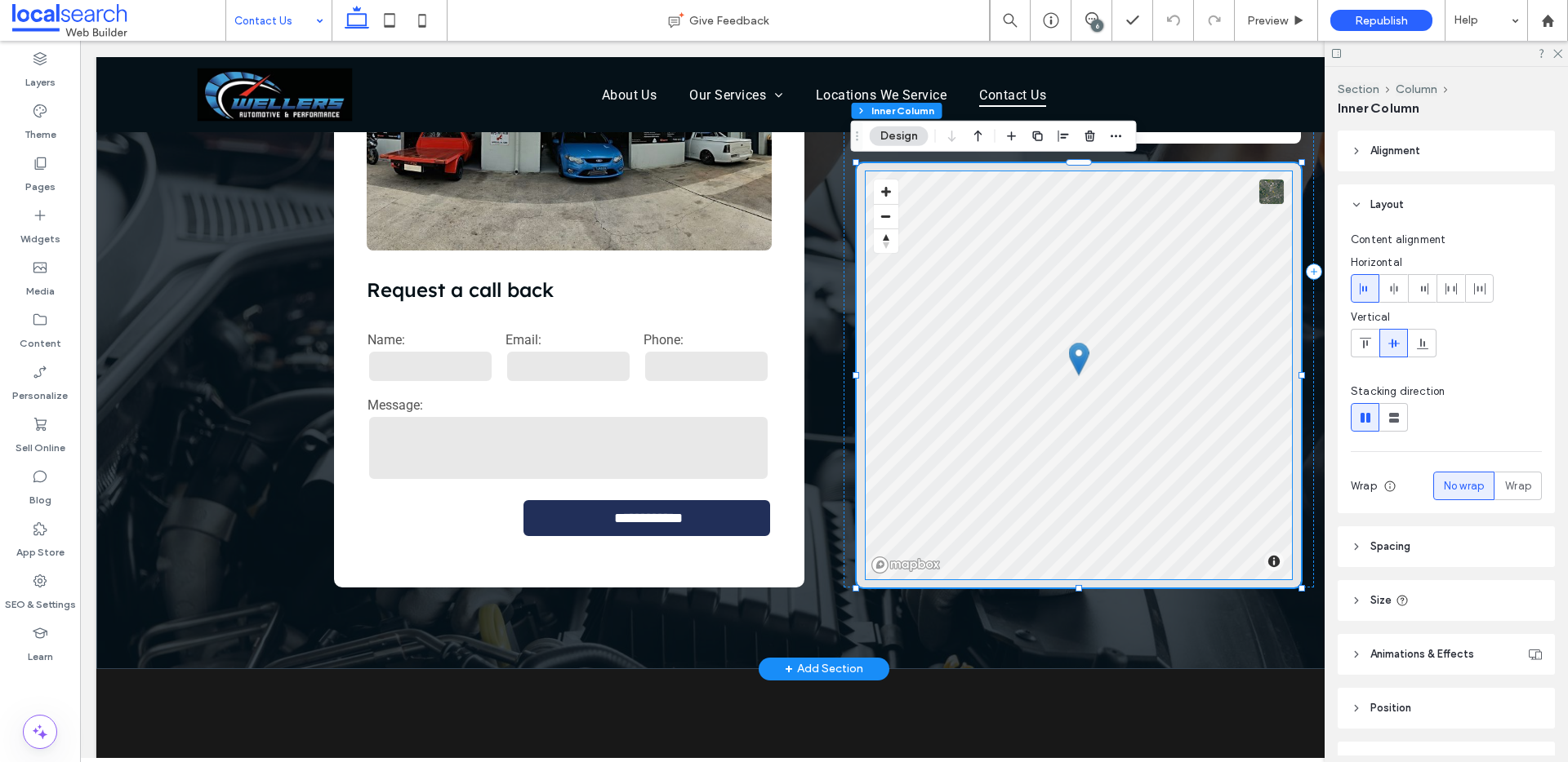
click at [1151, 297] on div "© Mapbox © OpenStreetMap Improve this map" at bounding box center [1078, 375] width 426 height 408
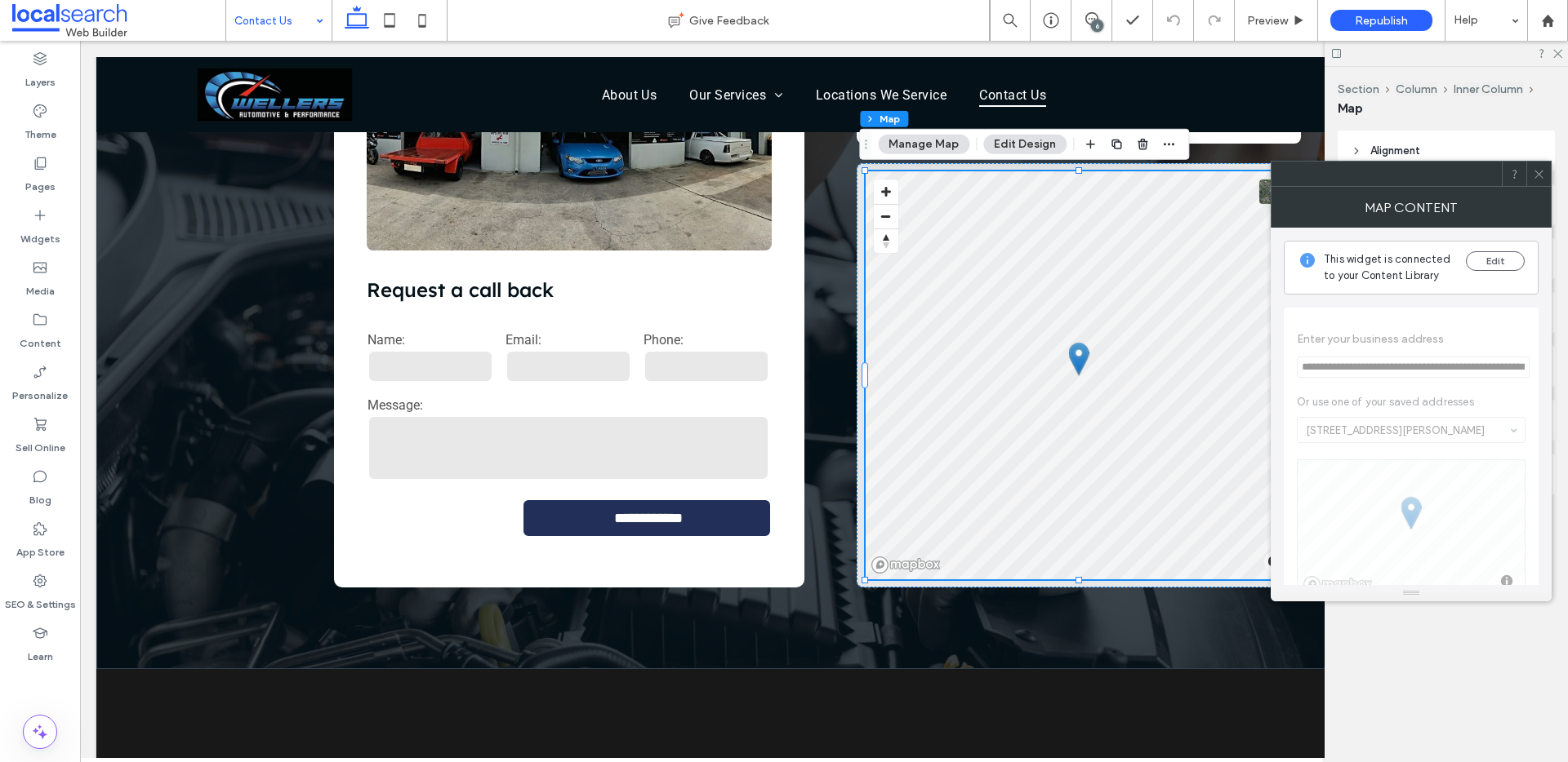
click at [1535, 181] on span at bounding box center [1539, 174] width 13 height 24
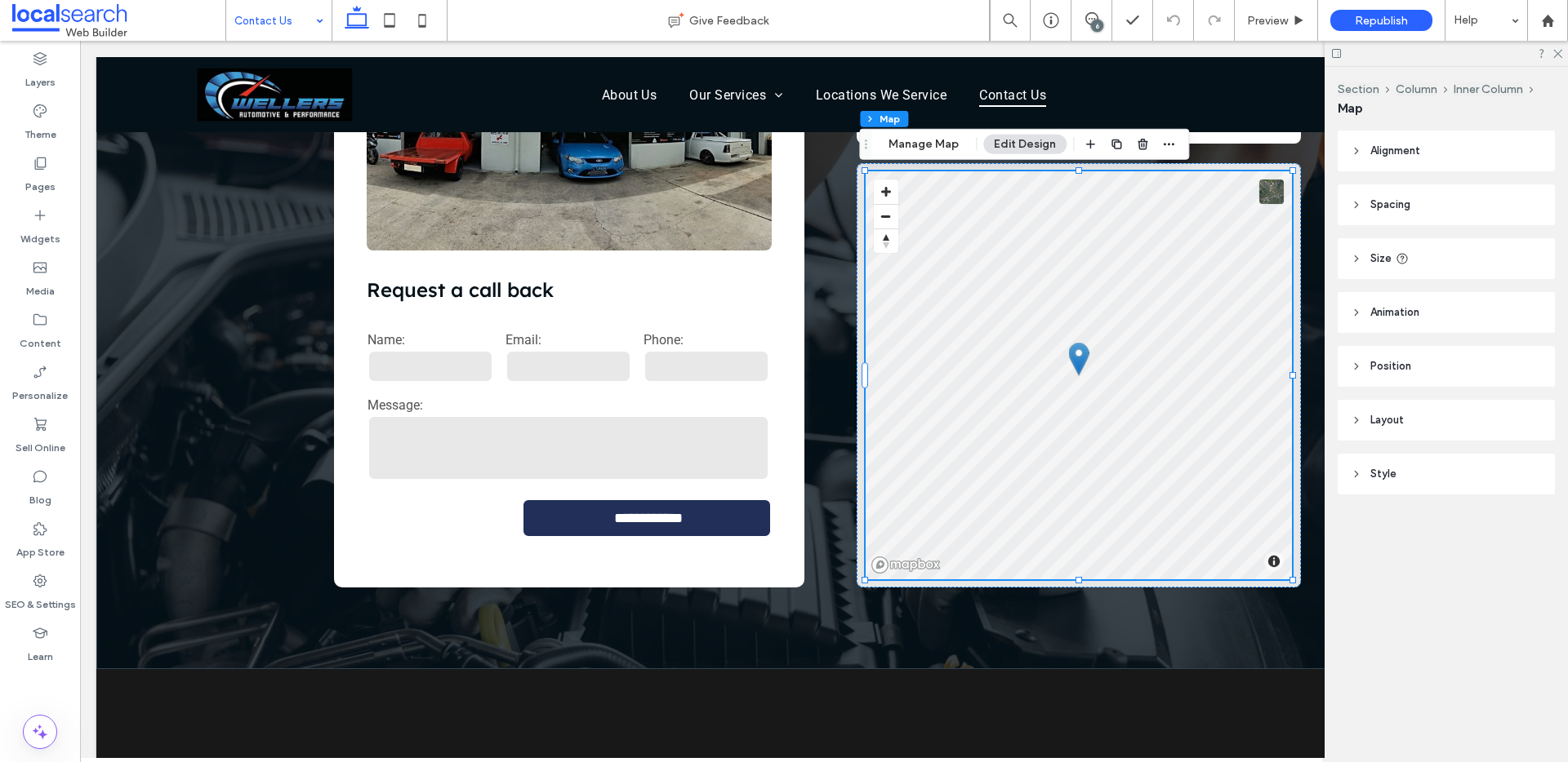
click at [1362, 476] on header "Style" at bounding box center [1446, 473] width 217 height 41
click at [1372, 421] on span "Layout" at bounding box center [1386, 420] width 33 height 16
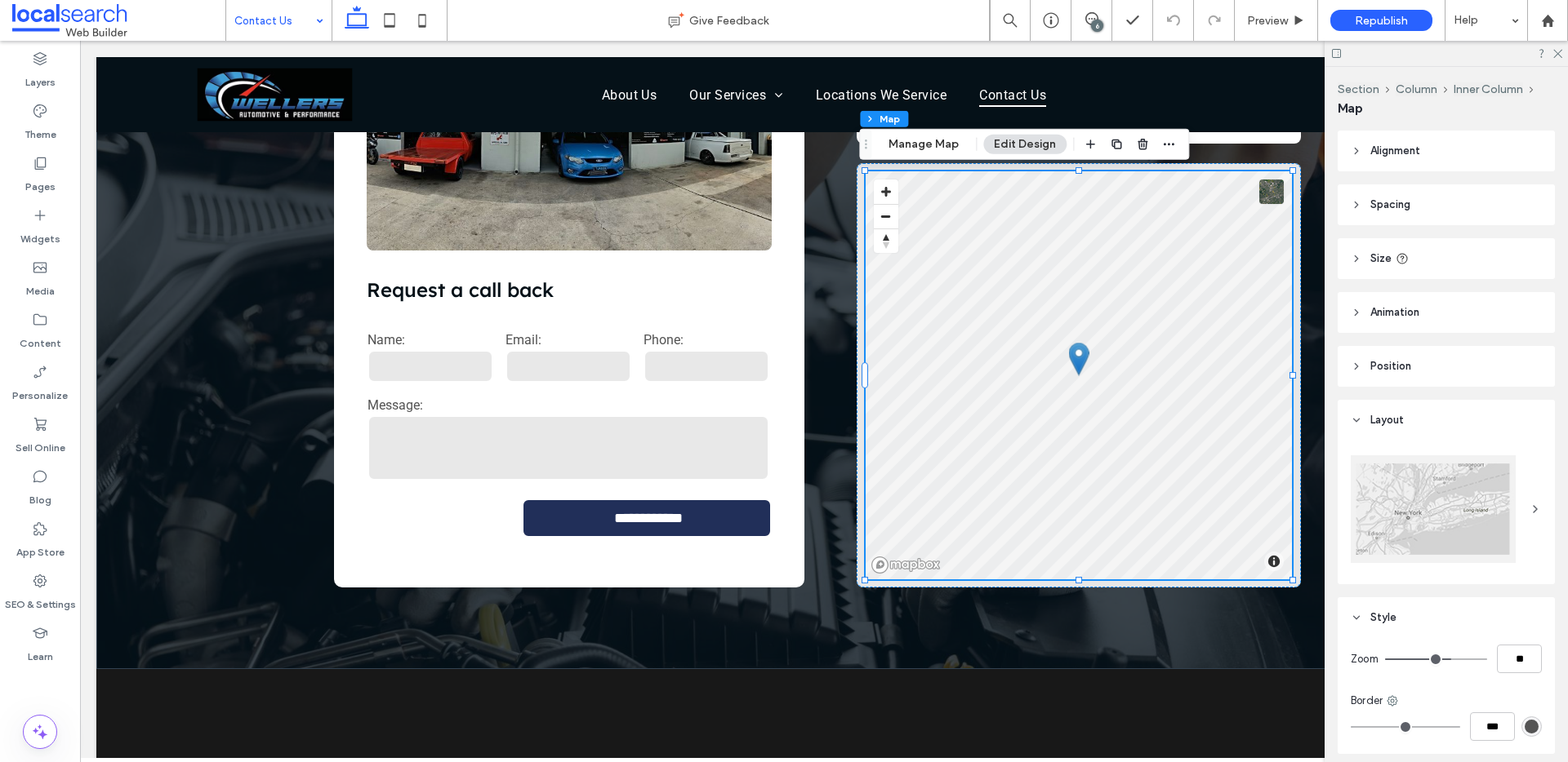
click at [1528, 511] on icon at bounding box center [1535, 510] width 13 height 13
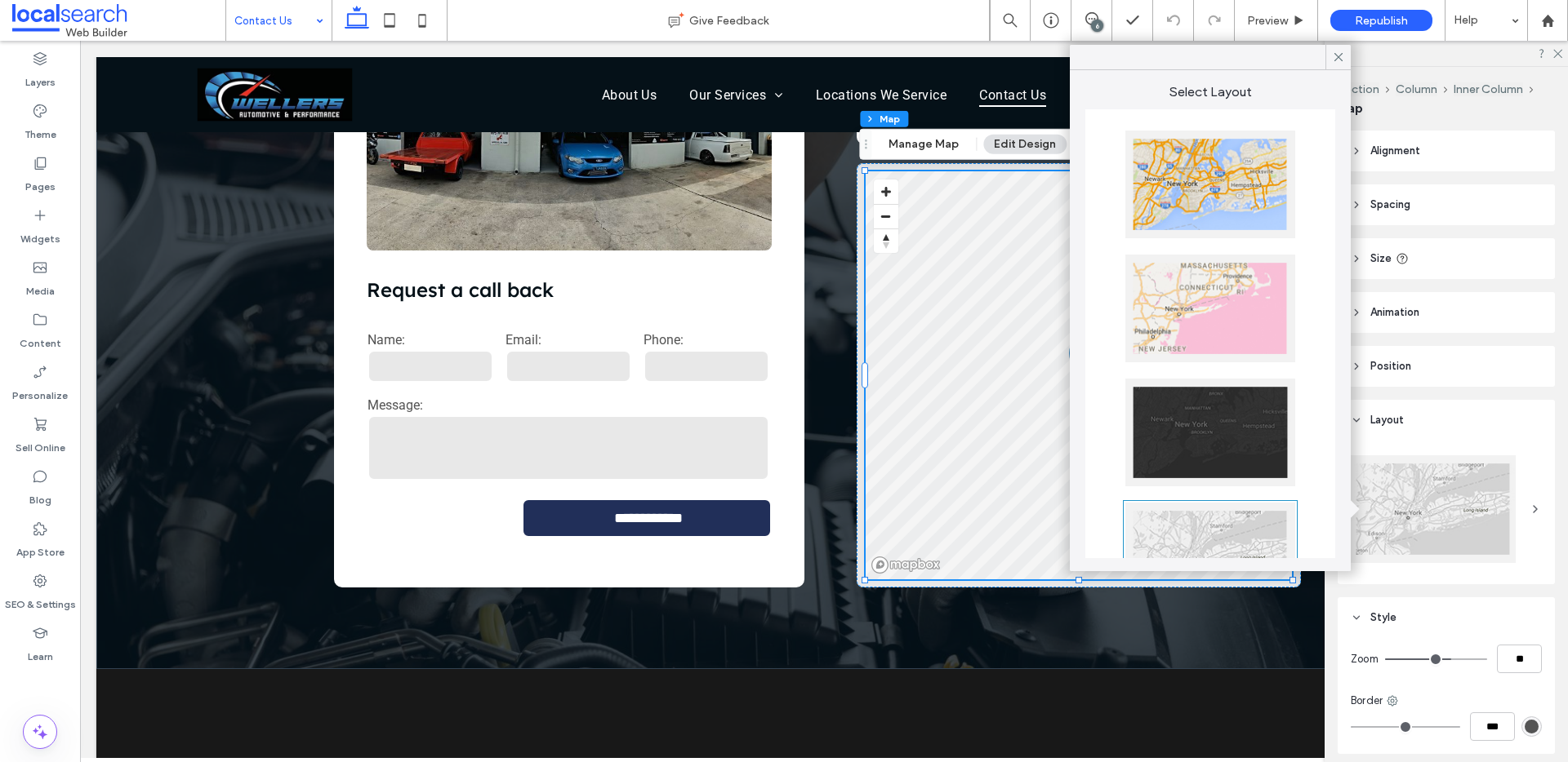
click at [1235, 427] on div at bounding box center [1210, 432] width 170 height 108
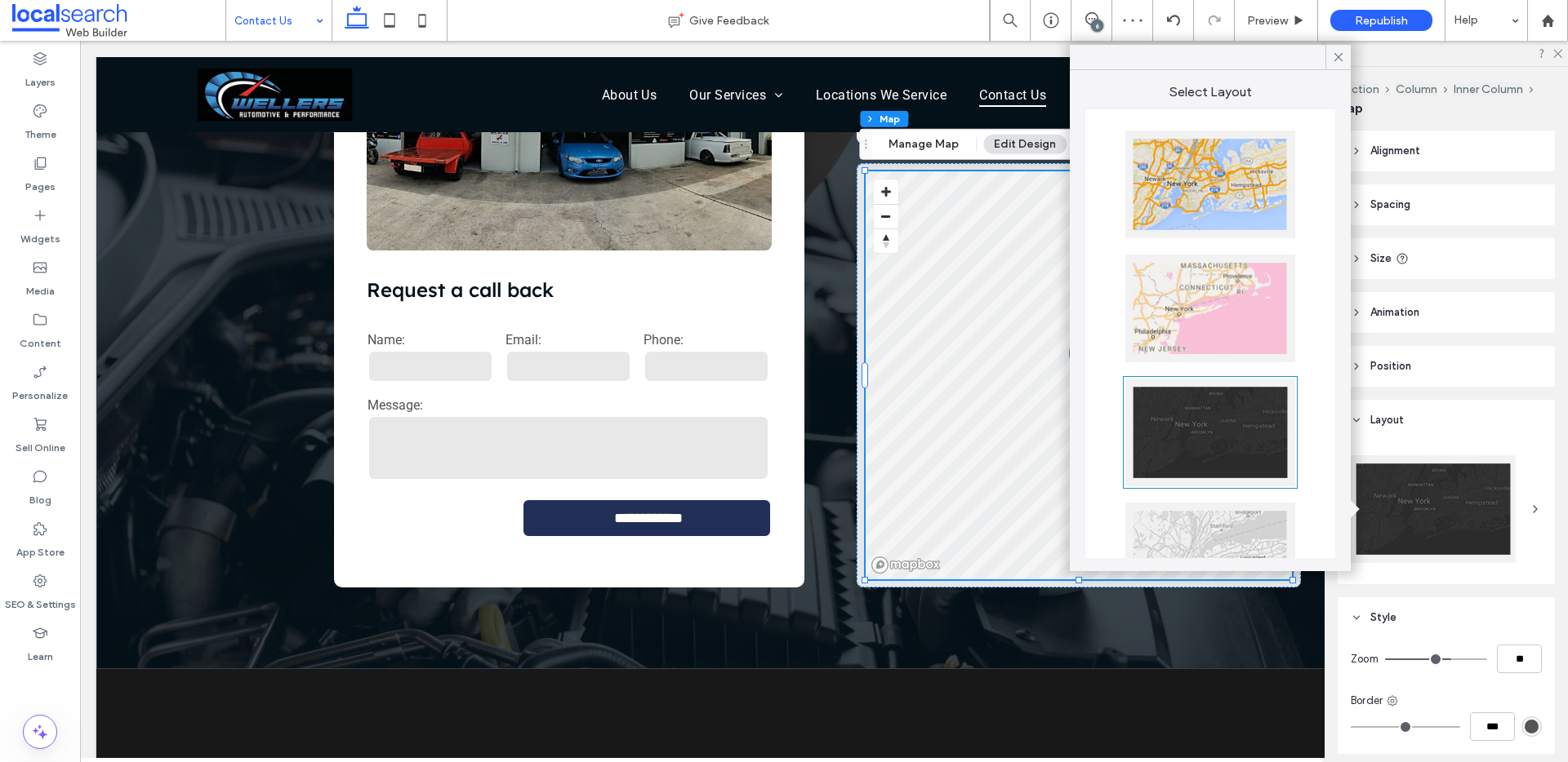
scroll to position [321, 0]
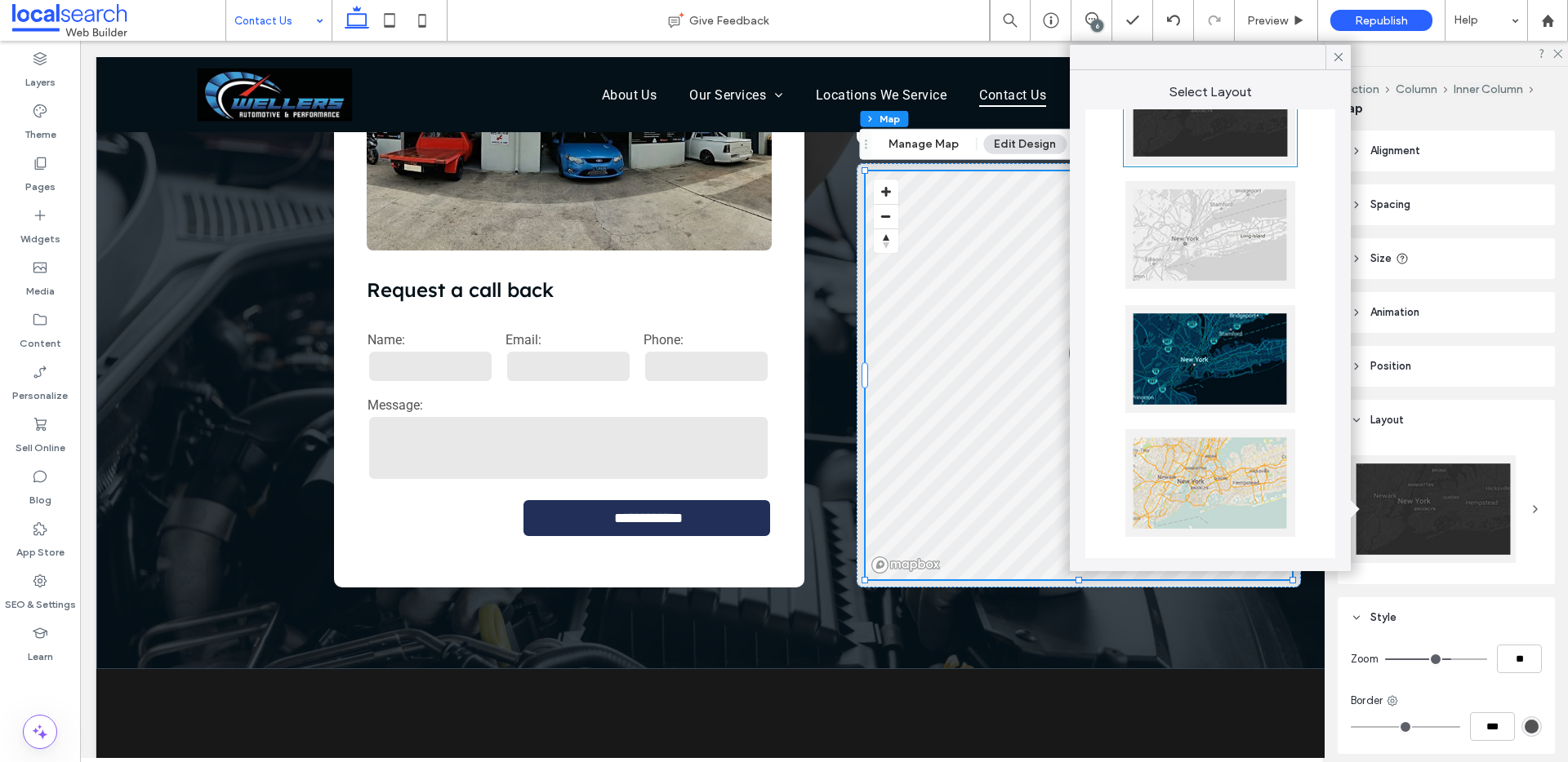
click at [1244, 348] on div at bounding box center [1210, 358] width 170 height 108
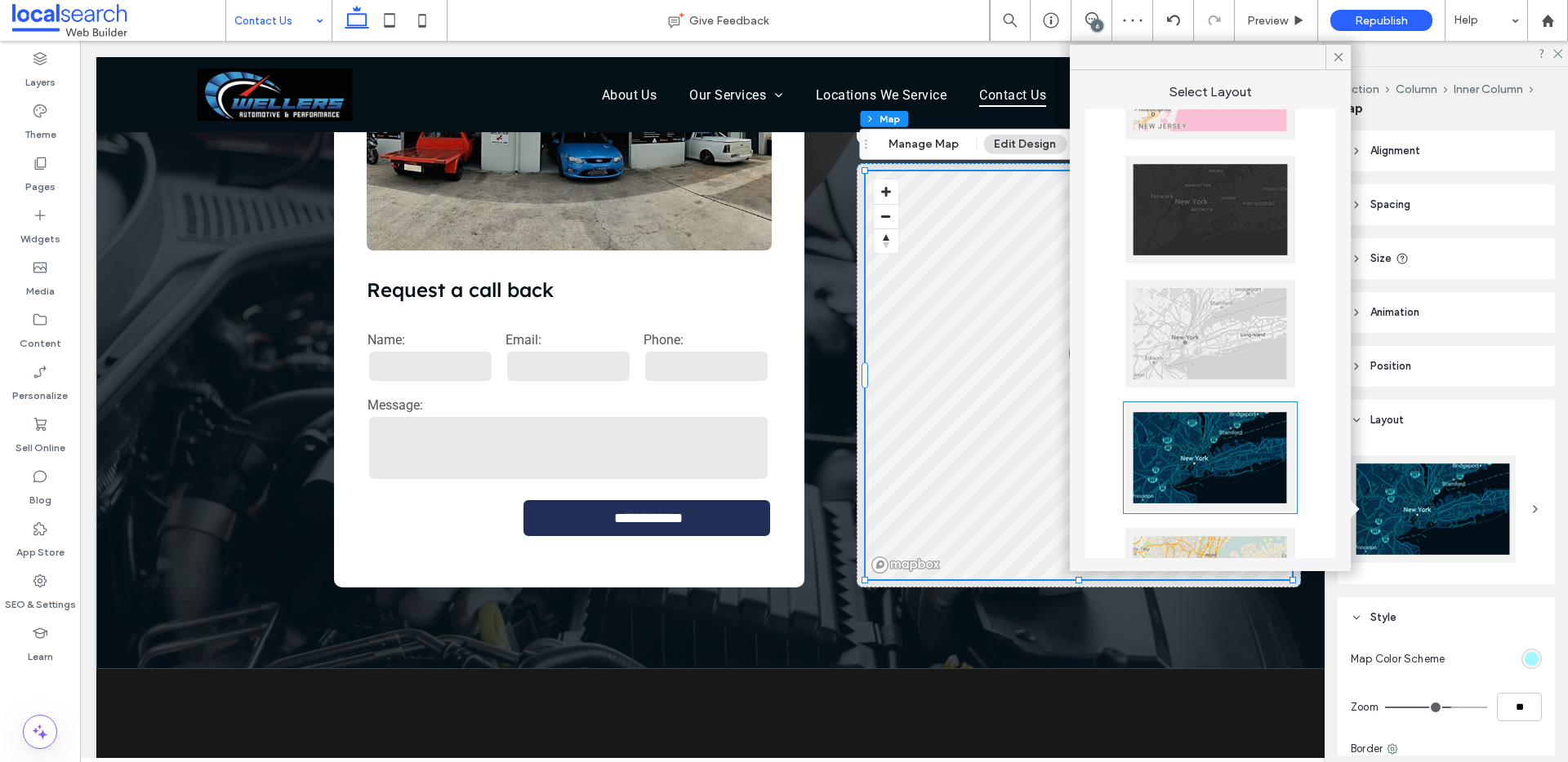
scroll to position [124, 0]
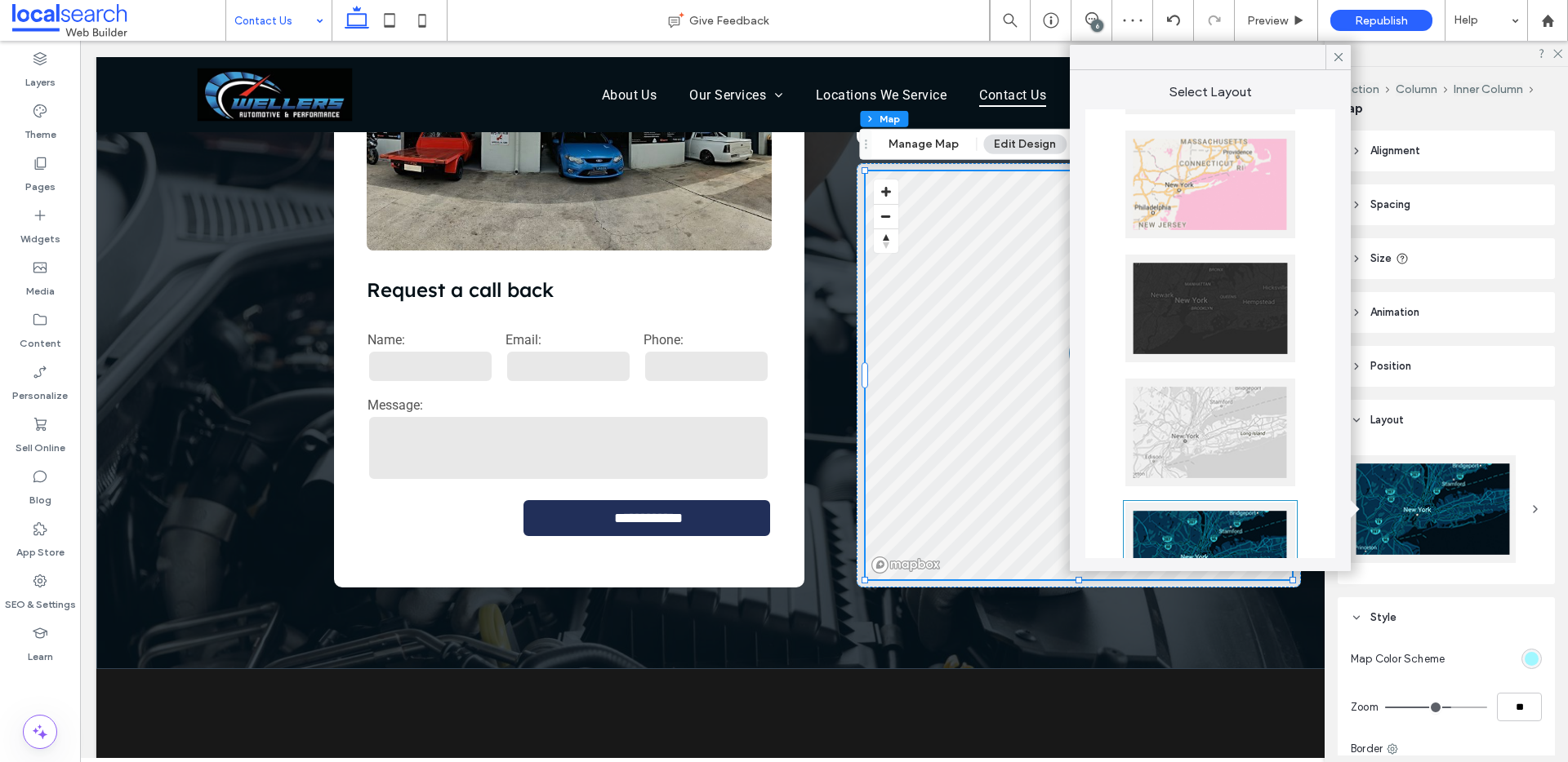
click at [1234, 291] on div at bounding box center [1210, 308] width 170 height 108
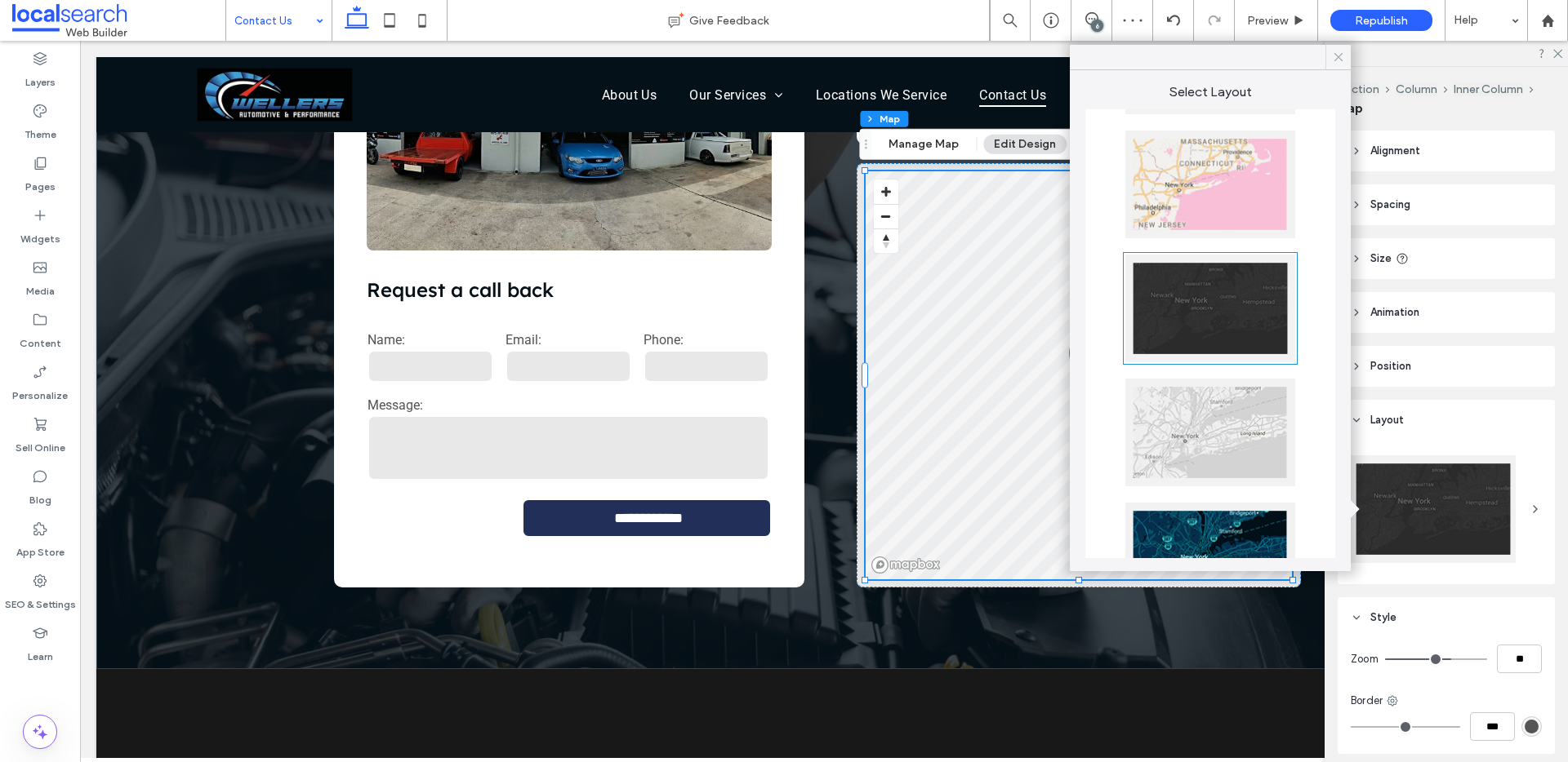
click at [1342, 54] on icon at bounding box center [1338, 57] width 14 height 14
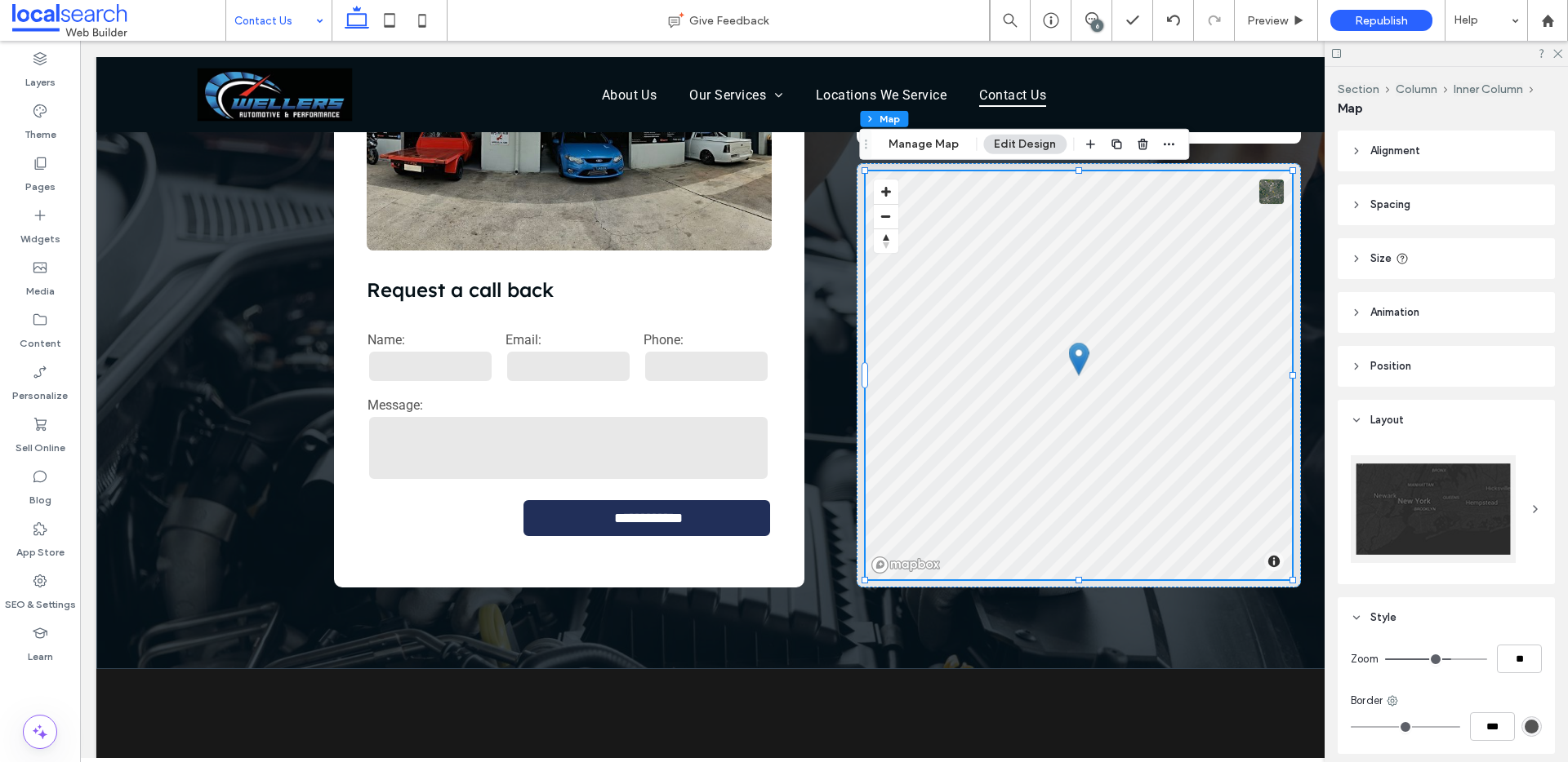
click at [1098, 26] on div "6" at bounding box center [1097, 26] width 13 height 13
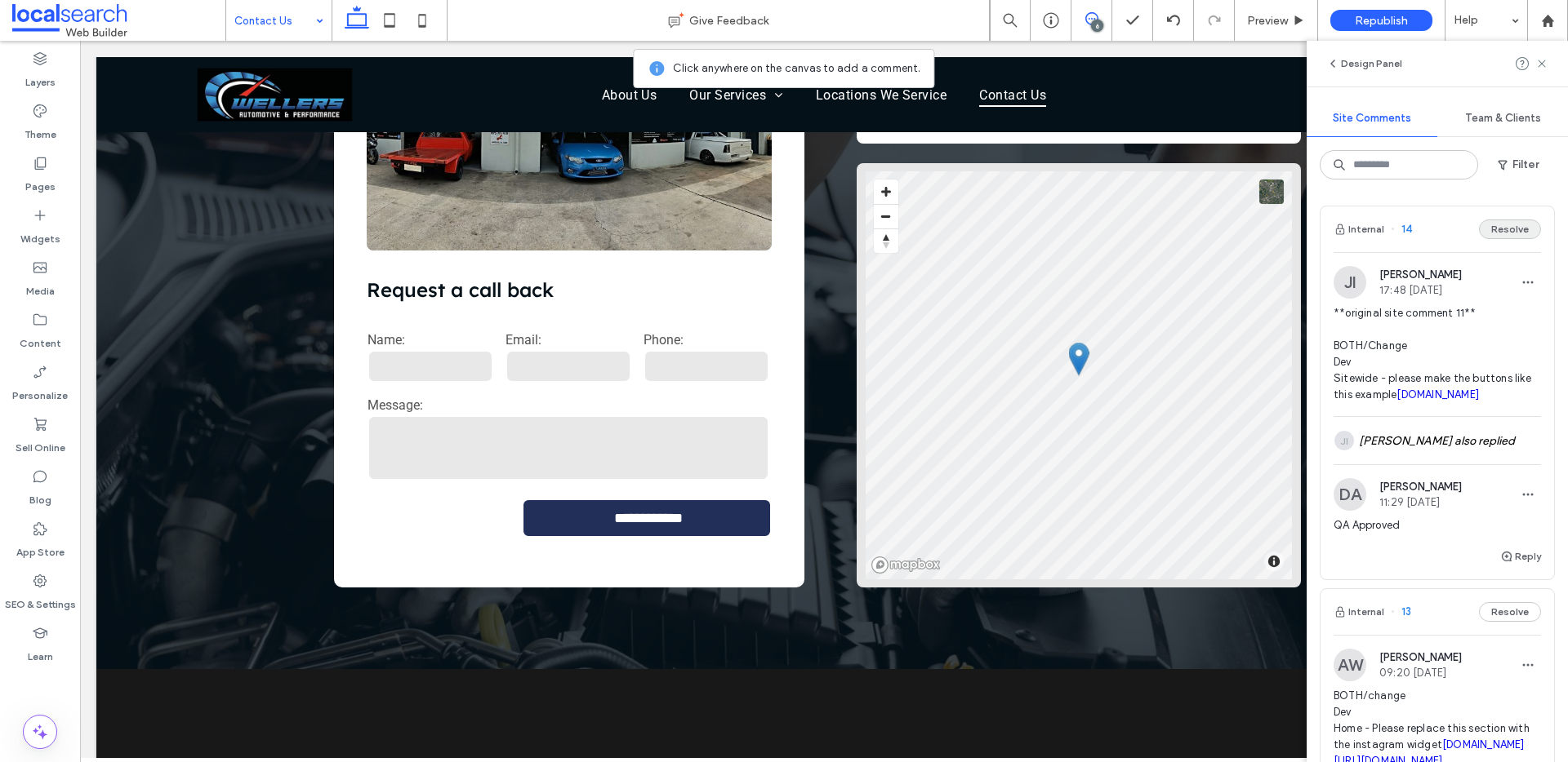
click at [1478, 229] on button "Resolve" at bounding box center [1509, 230] width 62 height 20
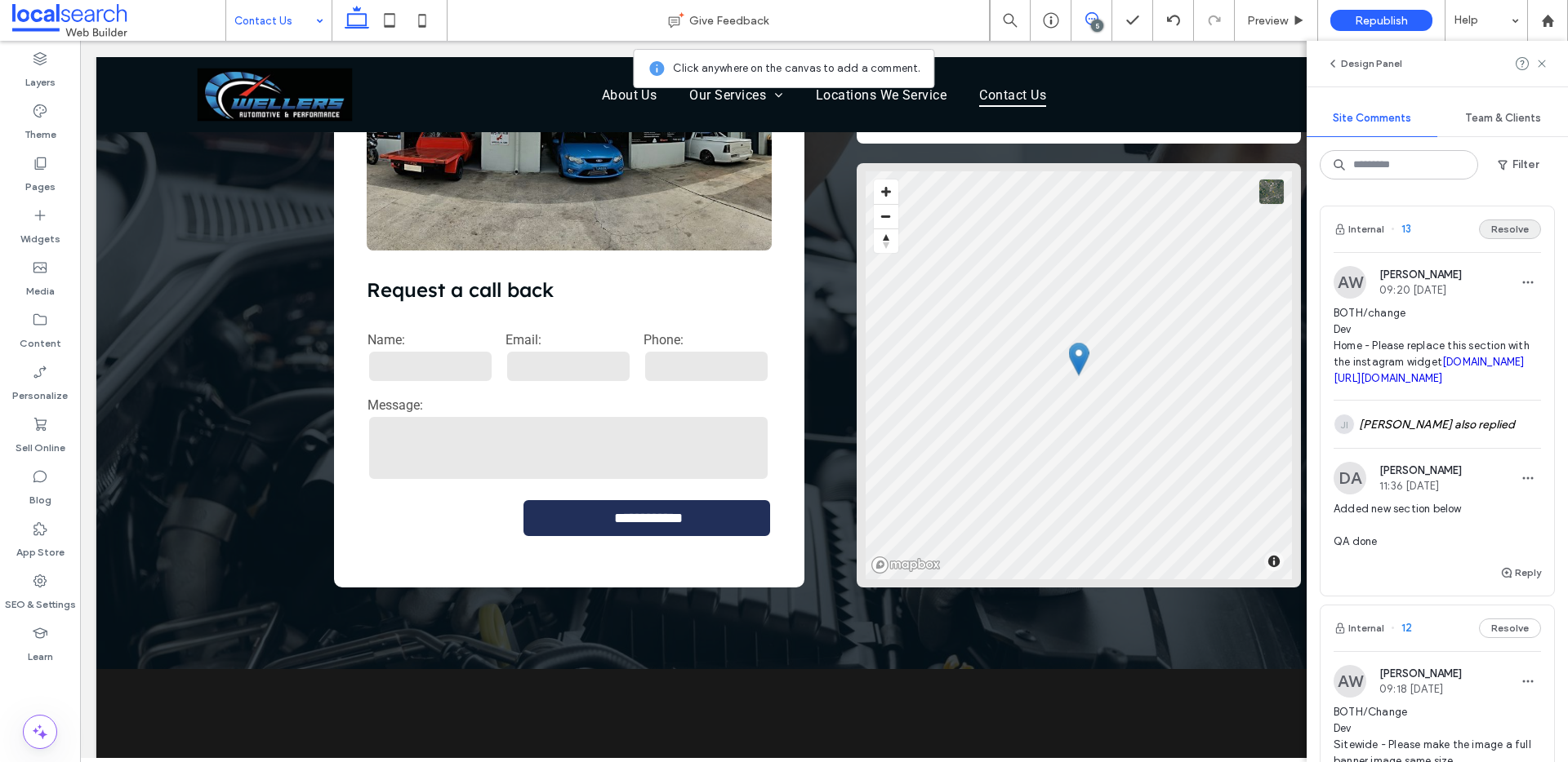
click at [1478, 229] on button "Resolve" at bounding box center [1509, 230] width 62 height 20
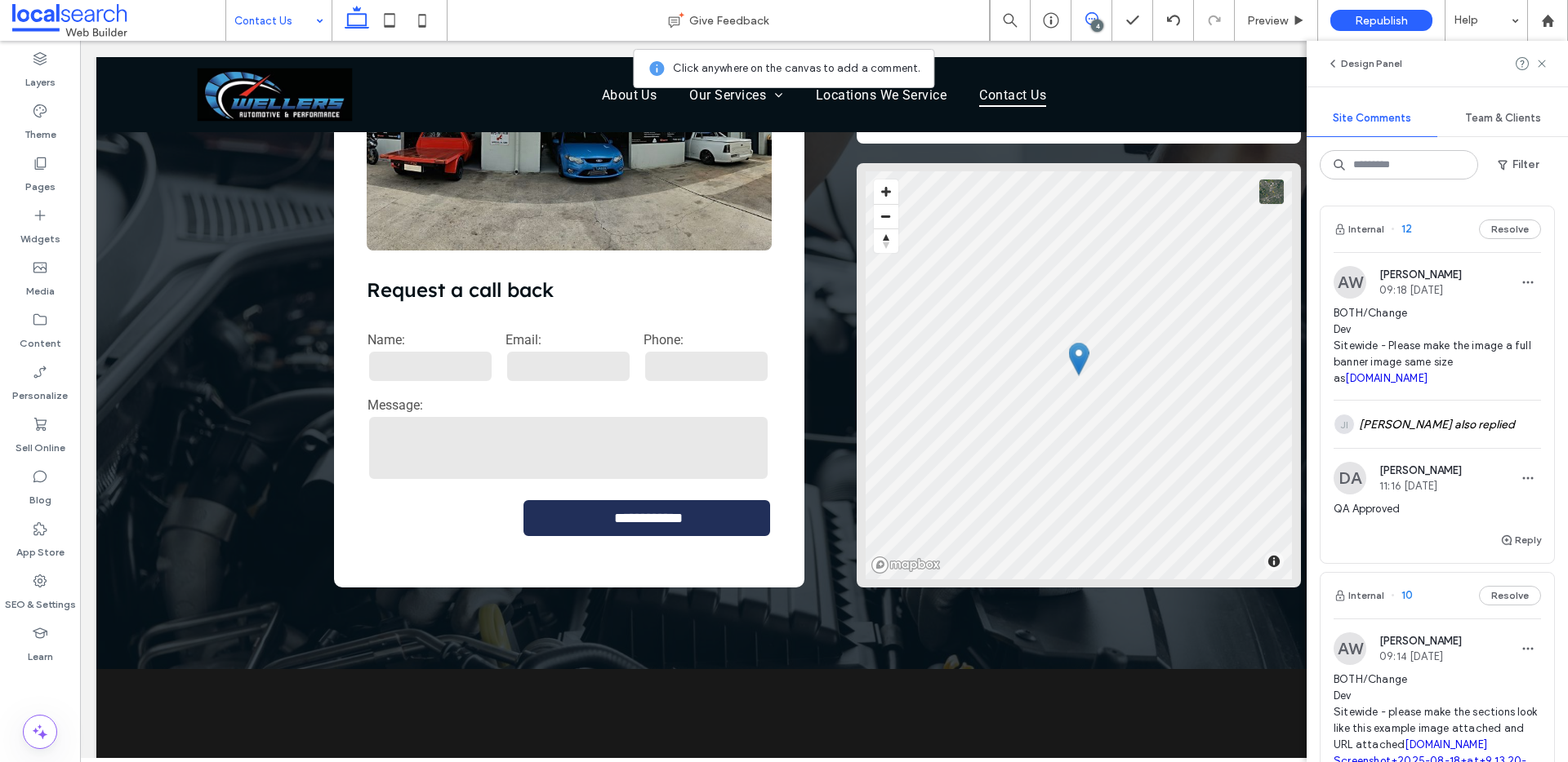
click at [1478, 229] on button "Resolve" at bounding box center [1509, 230] width 62 height 20
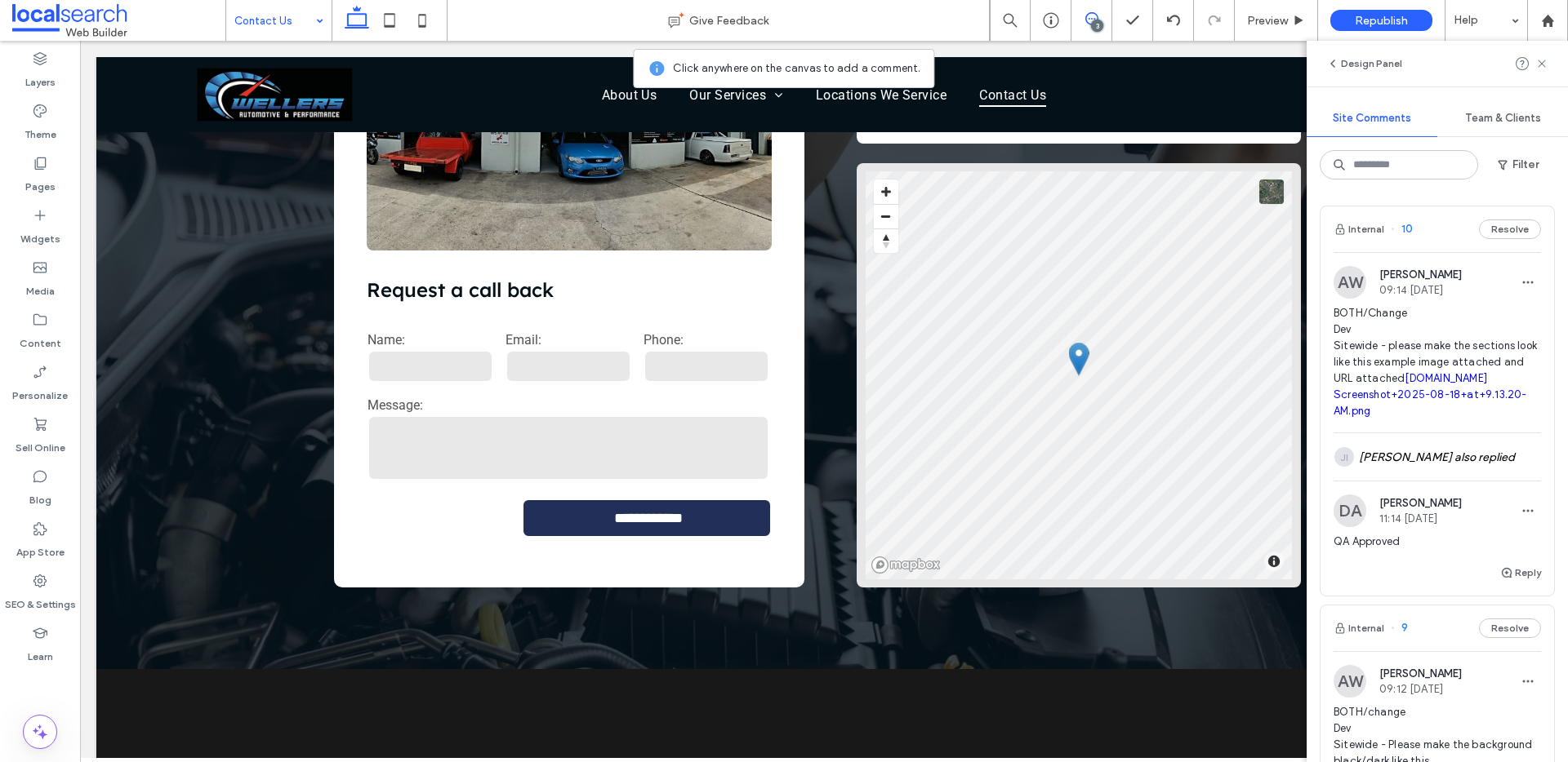
click at [1478, 229] on button "Resolve" at bounding box center [1509, 230] width 62 height 20
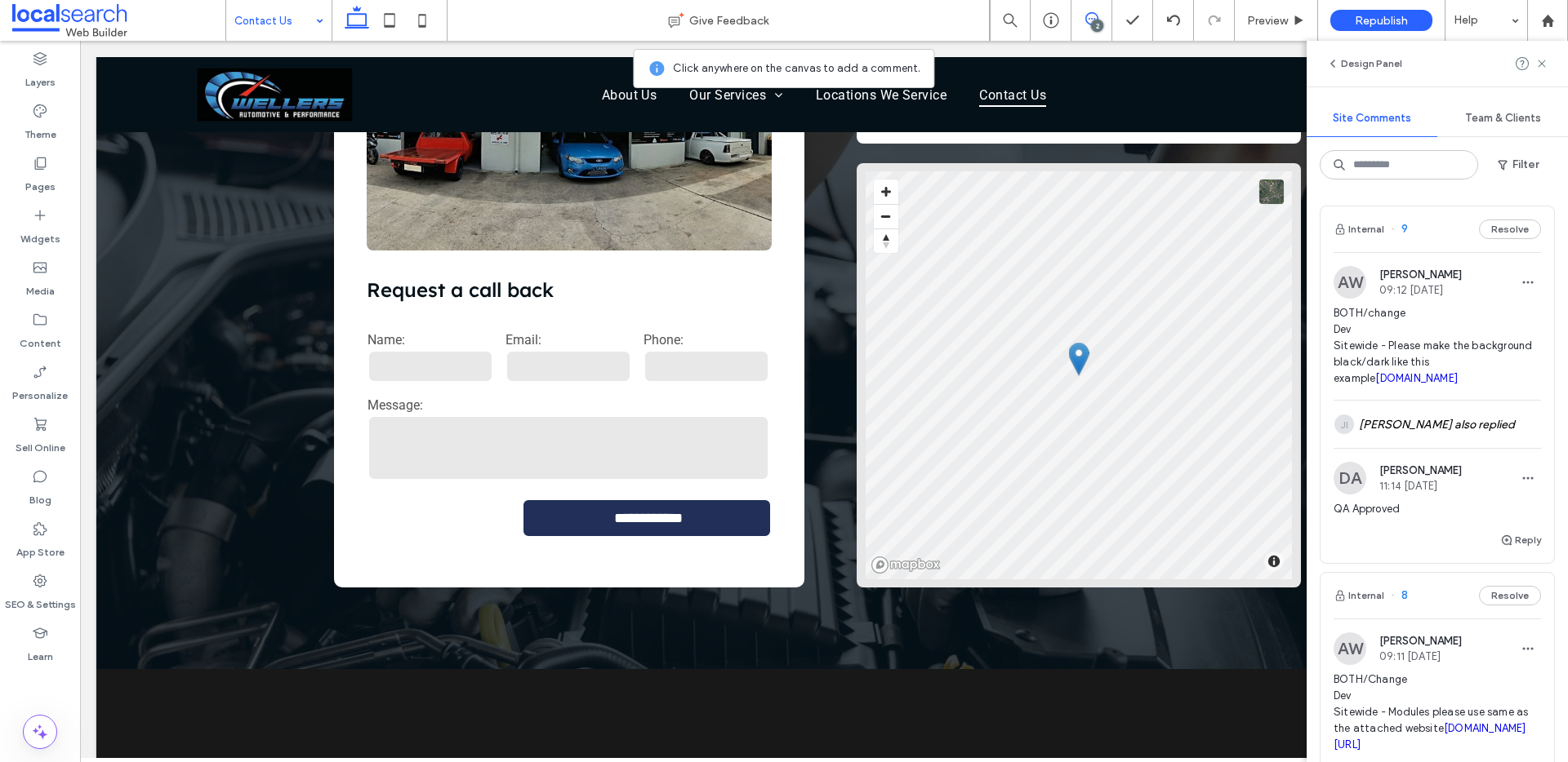
click at [1478, 229] on button "Resolve" at bounding box center [1509, 230] width 62 height 20
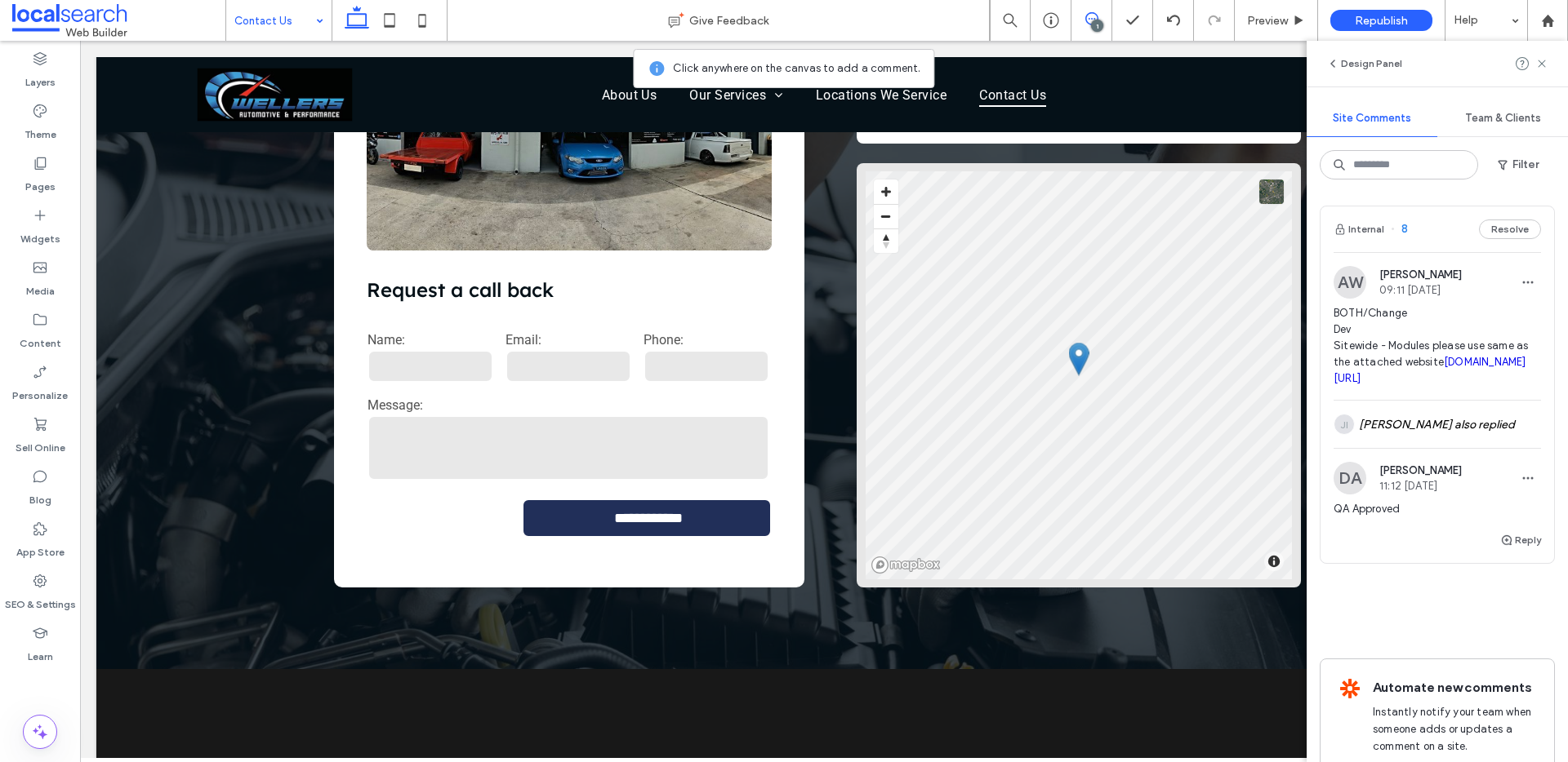
click at [1478, 229] on button "Resolve" at bounding box center [1509, 230] width 62 height 20
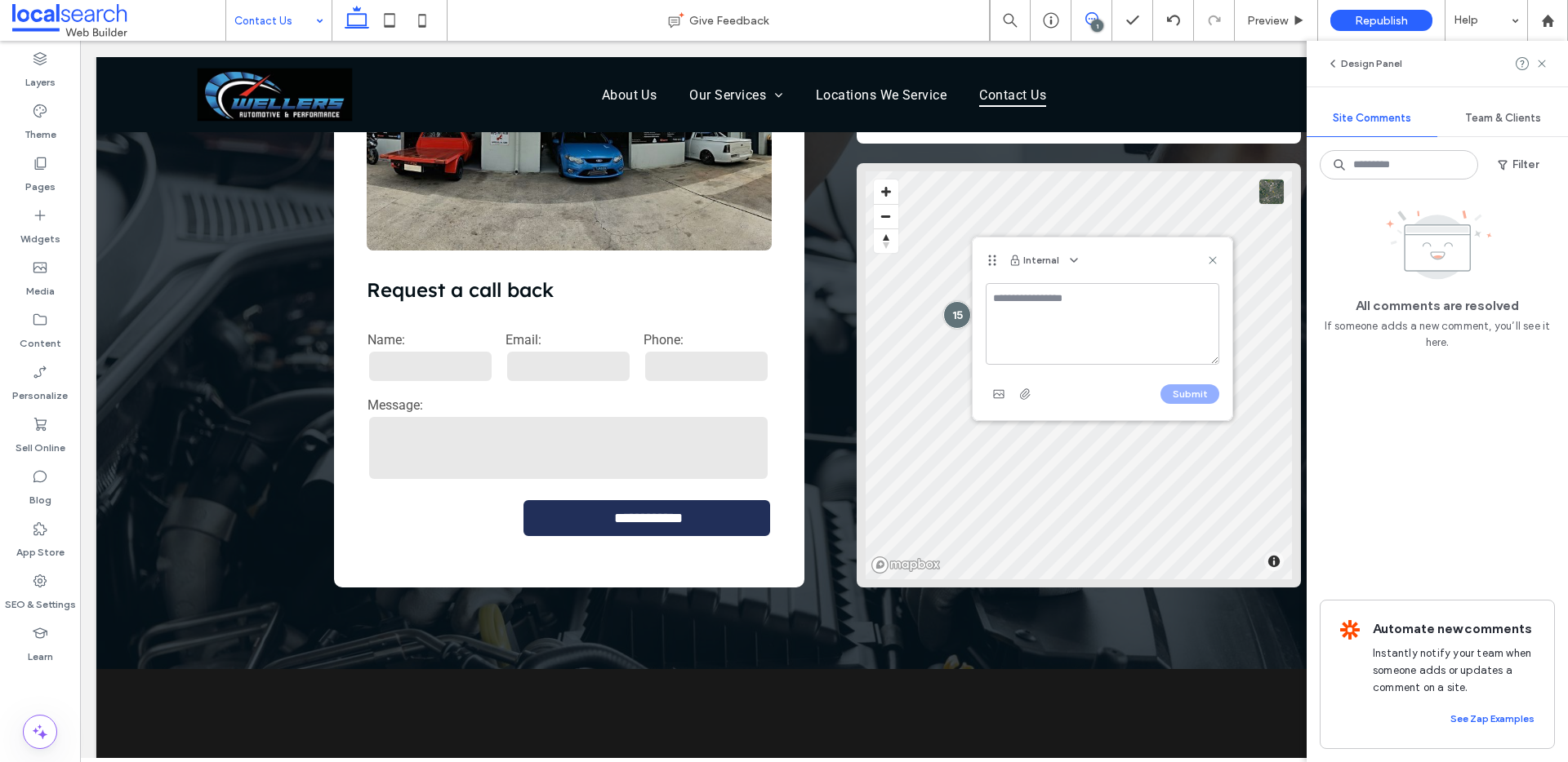
drag, startPoint x: 1066, startPoint y: 282, endPoint x: 1060, endPoint y: 290, distance: 10.0
click at [1066, 283] on textarea at bounding box center [1103, 324] width 234 height 81
click at [1056, 303] on textarea at bounding box center [1103, 324] width 234 height 81
type textarea "**********"
click at [1201, 395] on button "Submit" at bounding box center [1190, 395] width 59 height 20
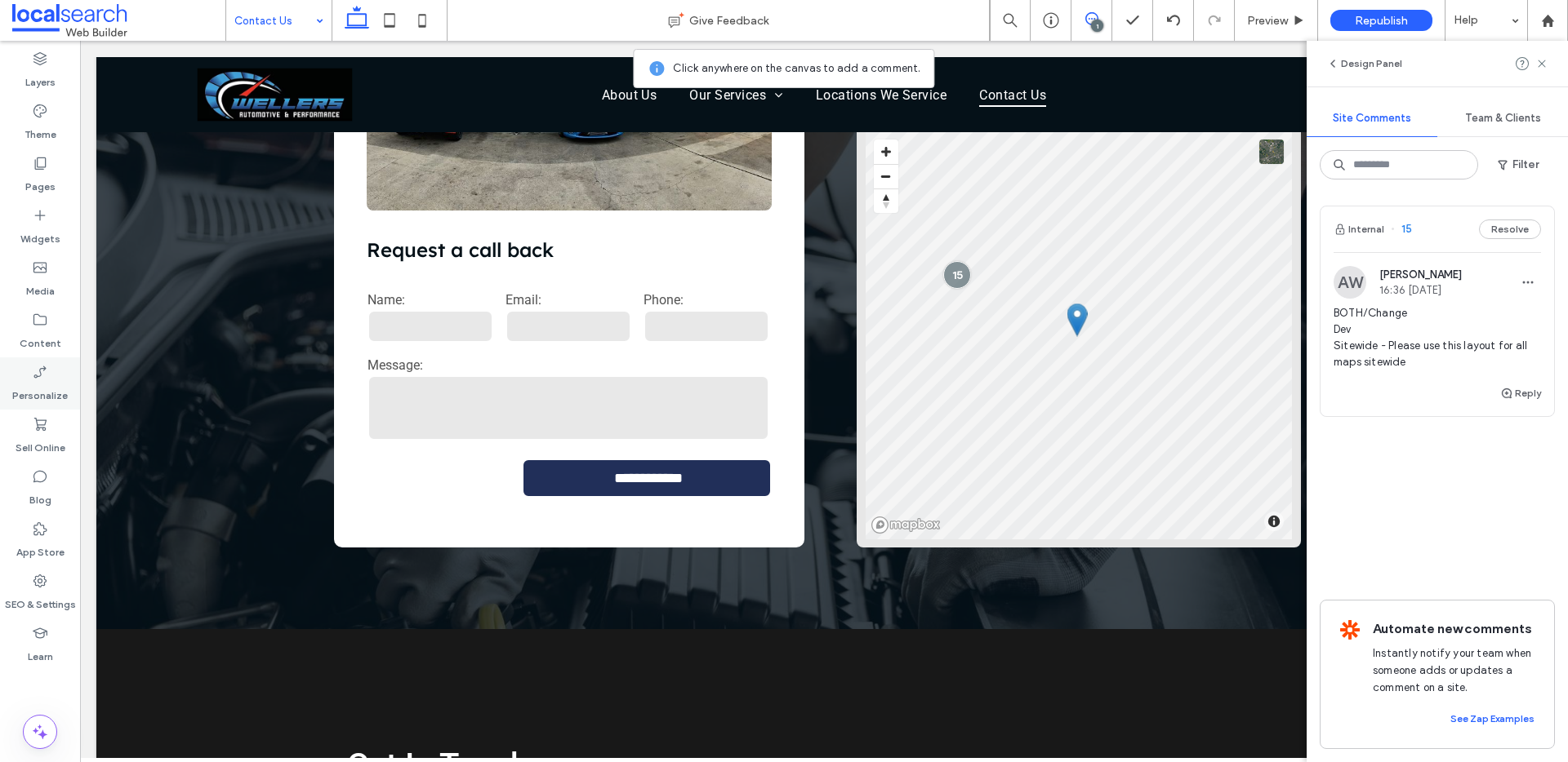
scroll to position [0, 0]
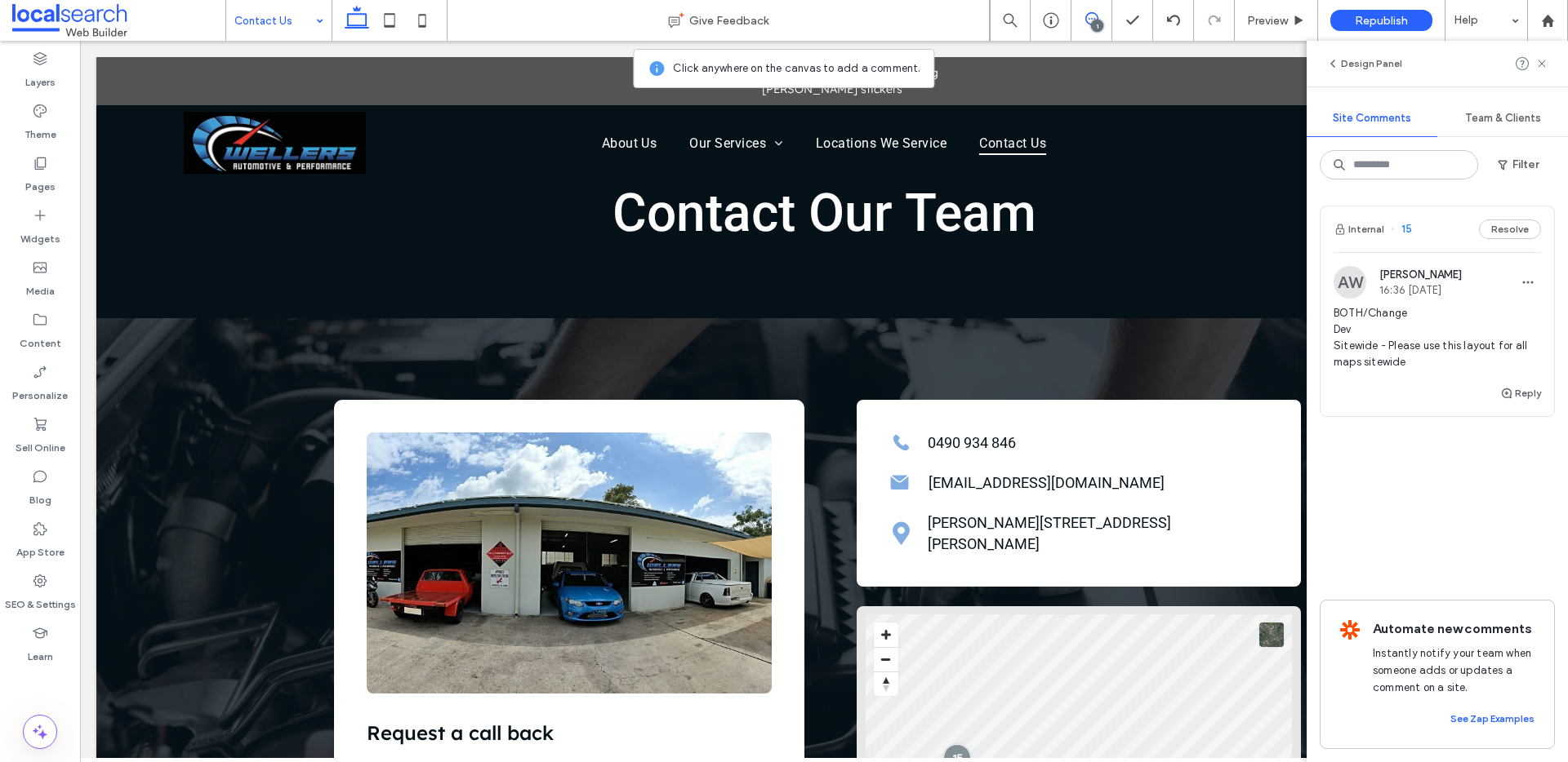
click at [1094, 15] on icon at bounding box center [1092, 19] width 13 height 13
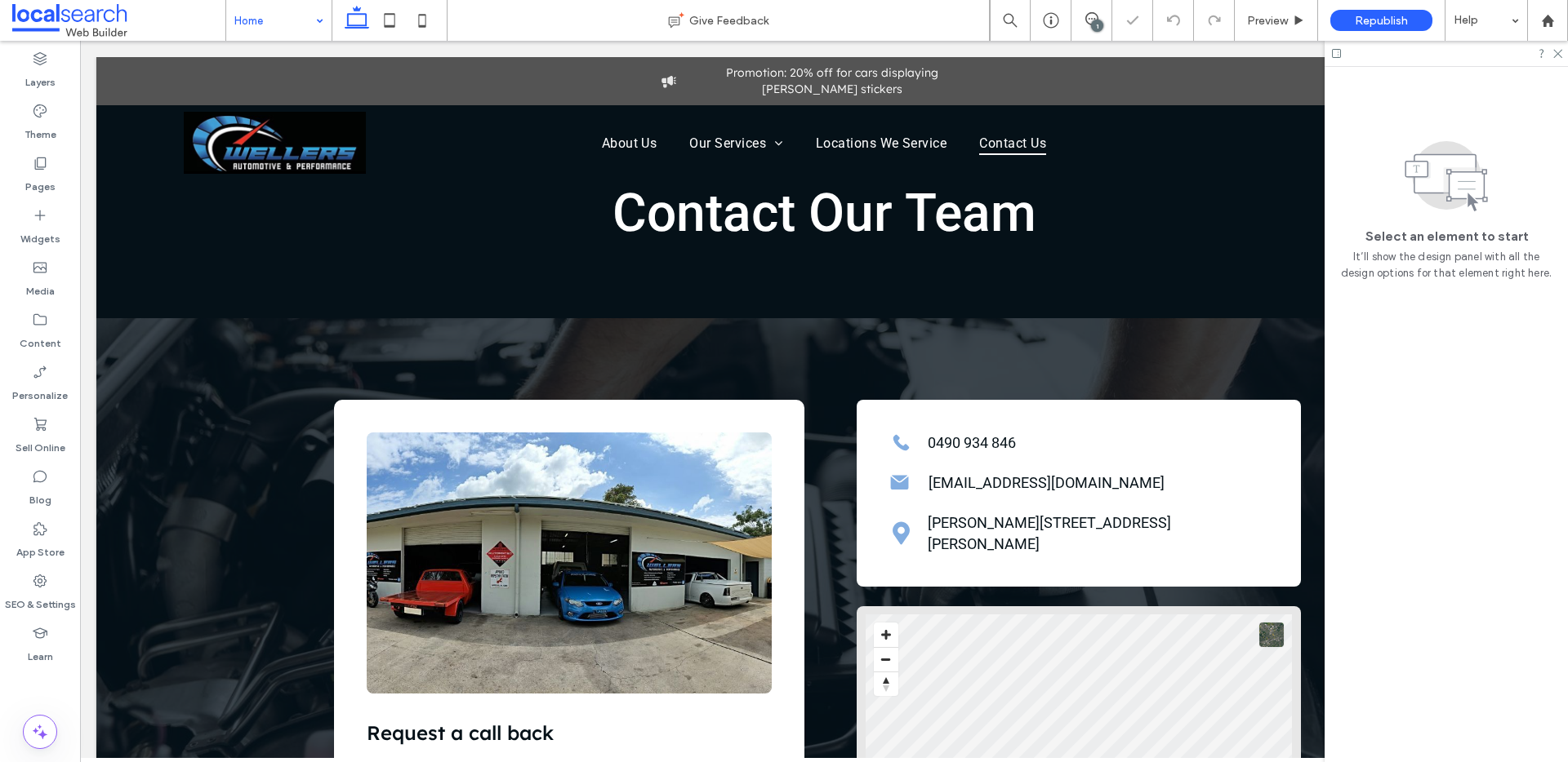
click at [1097, 21] on div "1" at bounding box center [1097, 26] width 13 height 13
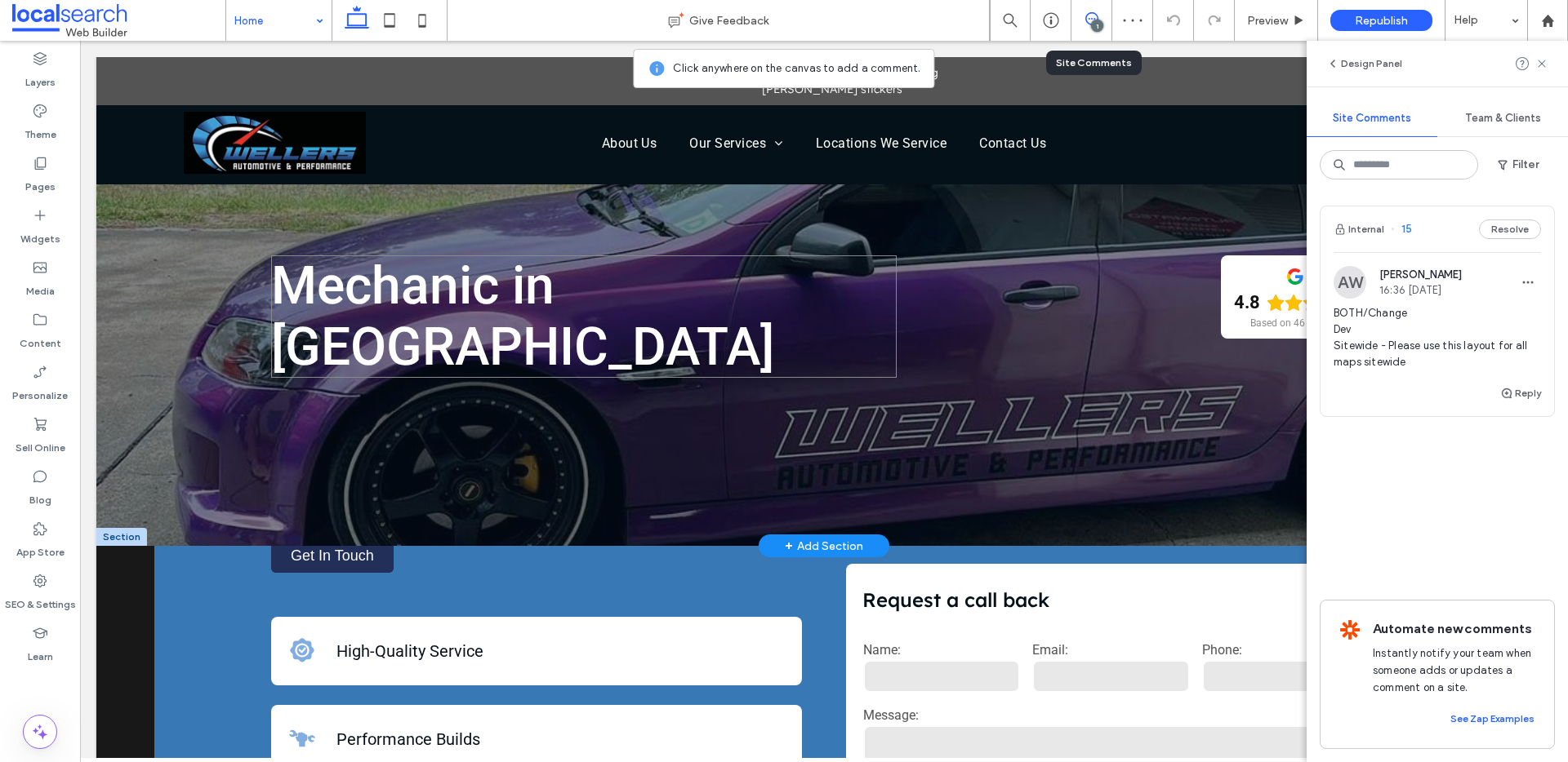
click at [844, 291] on h1 "Mechanic in [GEOGRAPHIC_DATA]" at bounding box center [583, 316] width 626 height 122
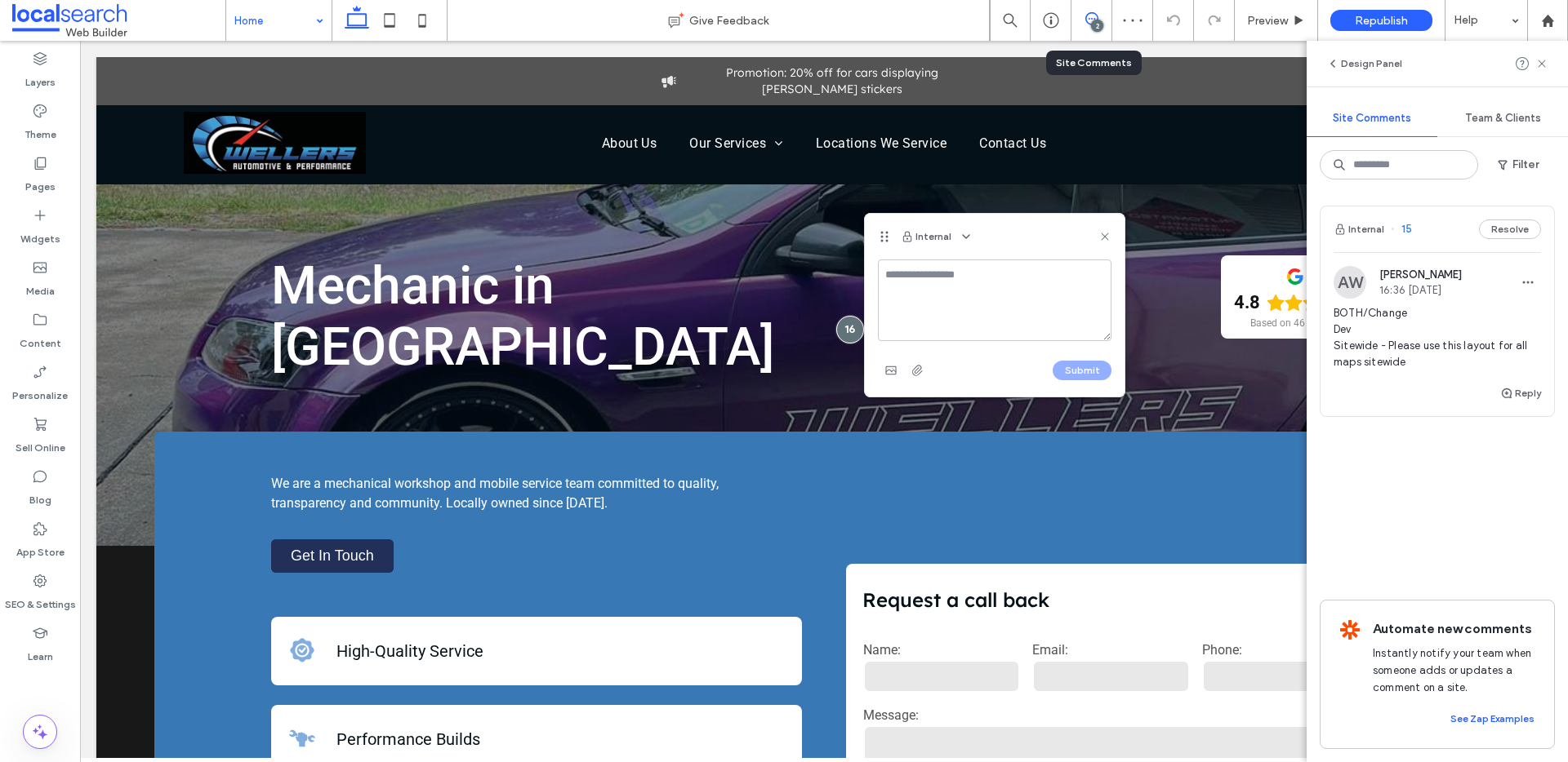
click at [946, 286] on textarea at bounding box center [994, 300] width 234 height 81
type textarea "**********"
click at [1093, 367] on button "Submit" at bounding box center [1081, 371] width 59 height 20
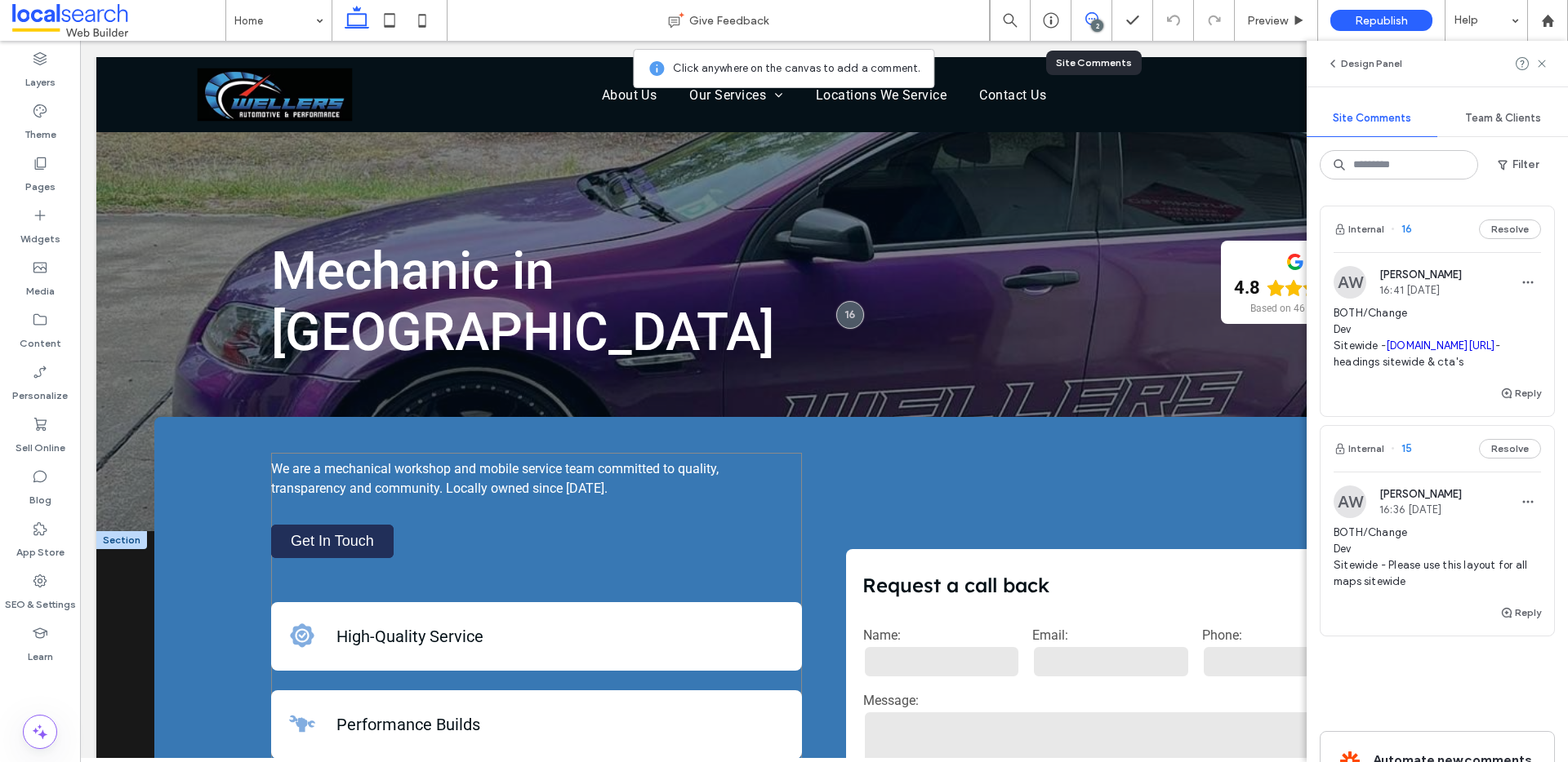
scroll to position [35, 0]
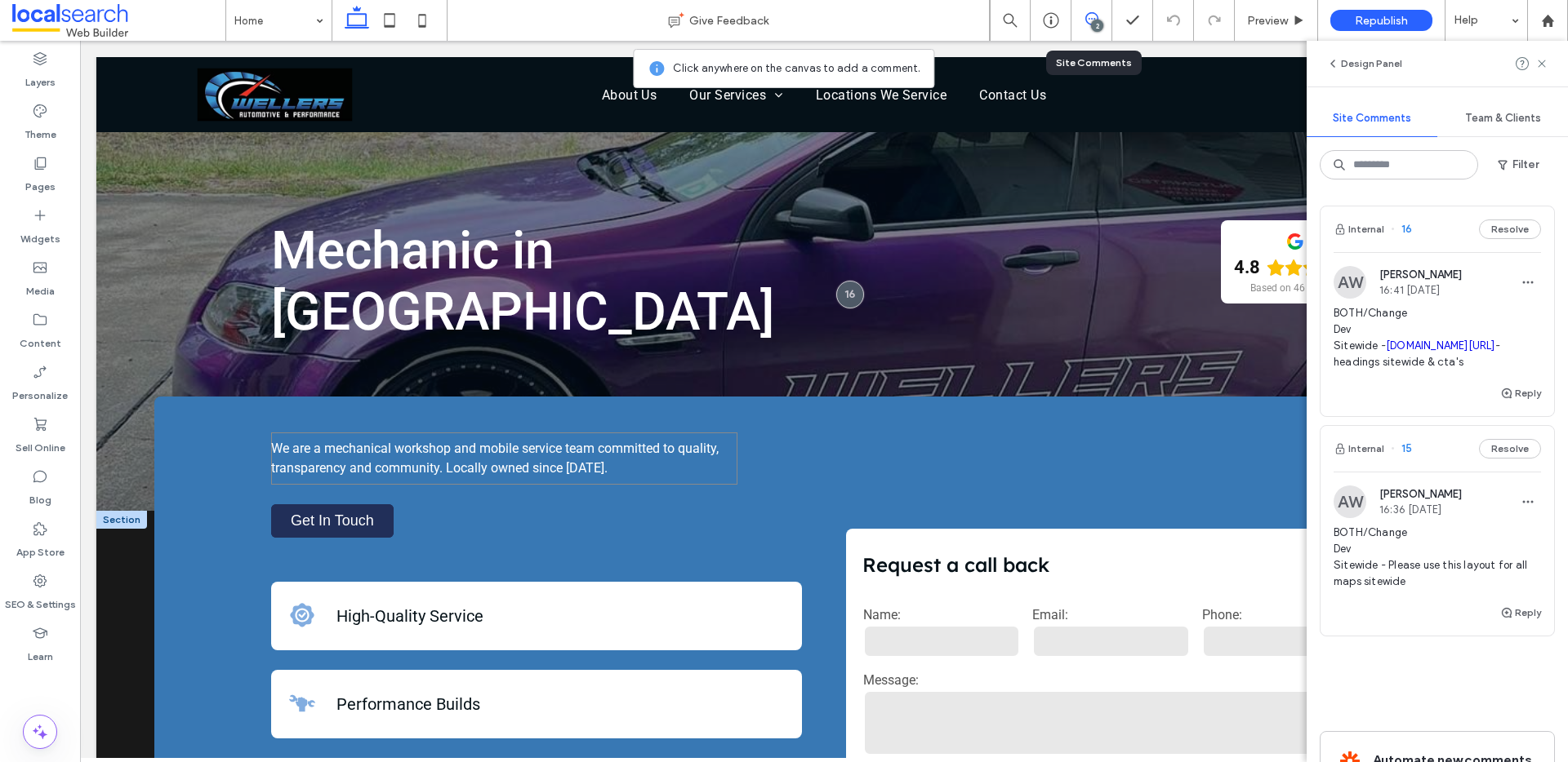
click at [684, 476] on p "We are a mechanical workshop and mobile service team committed to quality, tran…" at bounding box center [503, 458] width 466 height 39
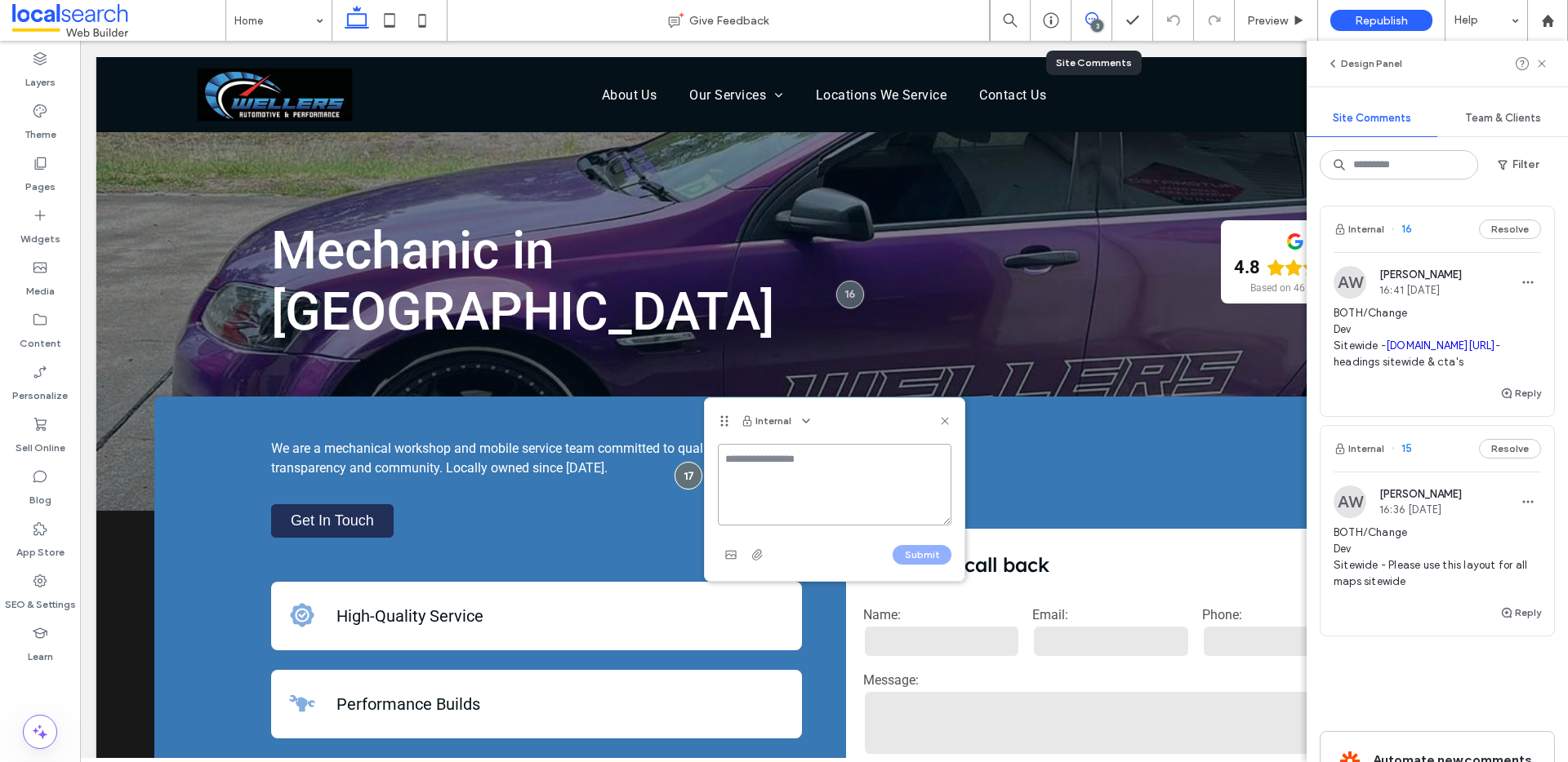
click at [817, 466] on textarea at bounding box center [835, 485] width 234 height 81
paste textarea "**********"
type textarea "**********"
click at [932, 557] on button "Submit" at bounding box center [922, 555] width 59 height 20
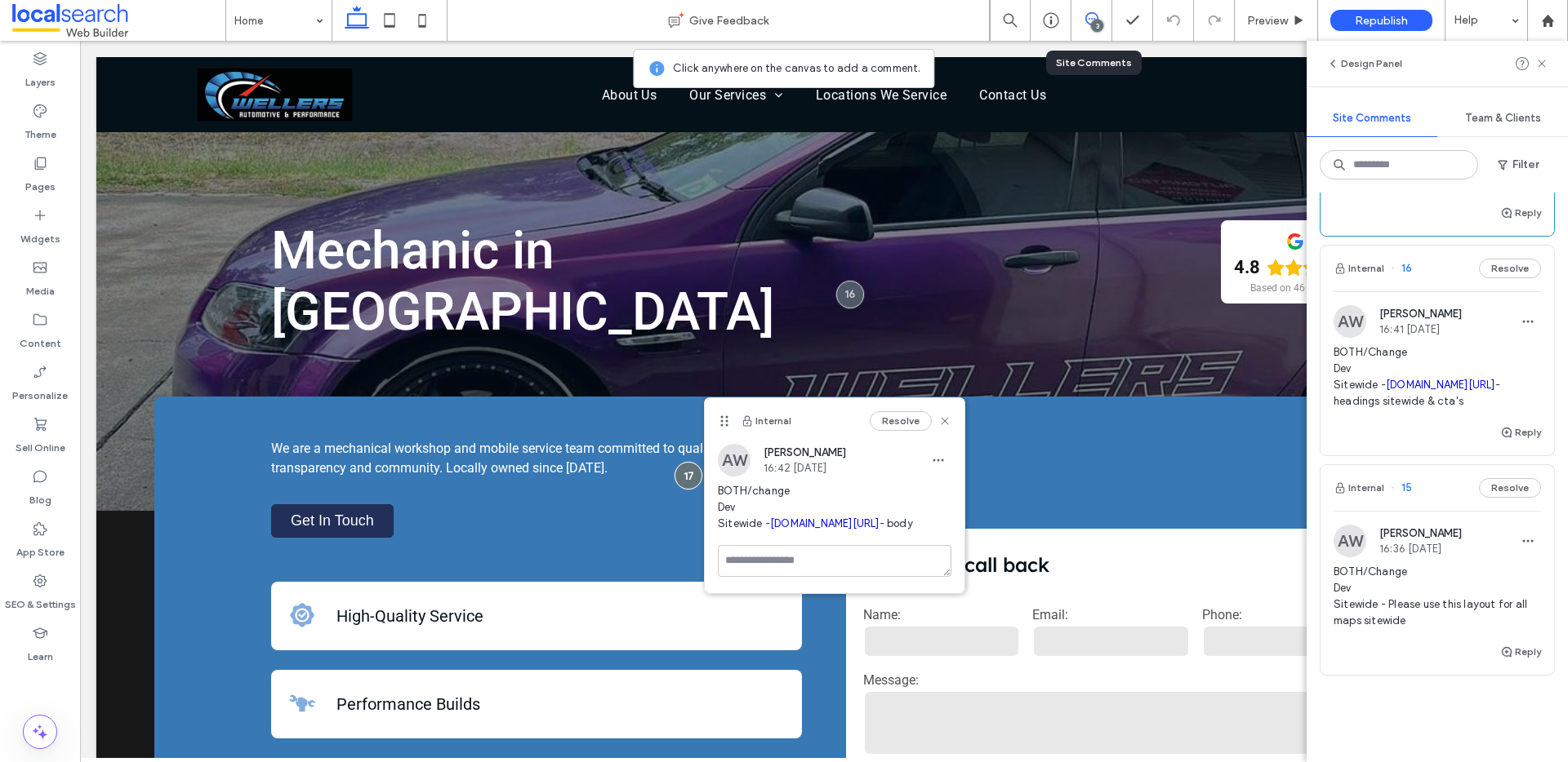
scroll to position [170, 0]
click at [947, 421] on icon at bounding box center [944, 421] width 13 height 13
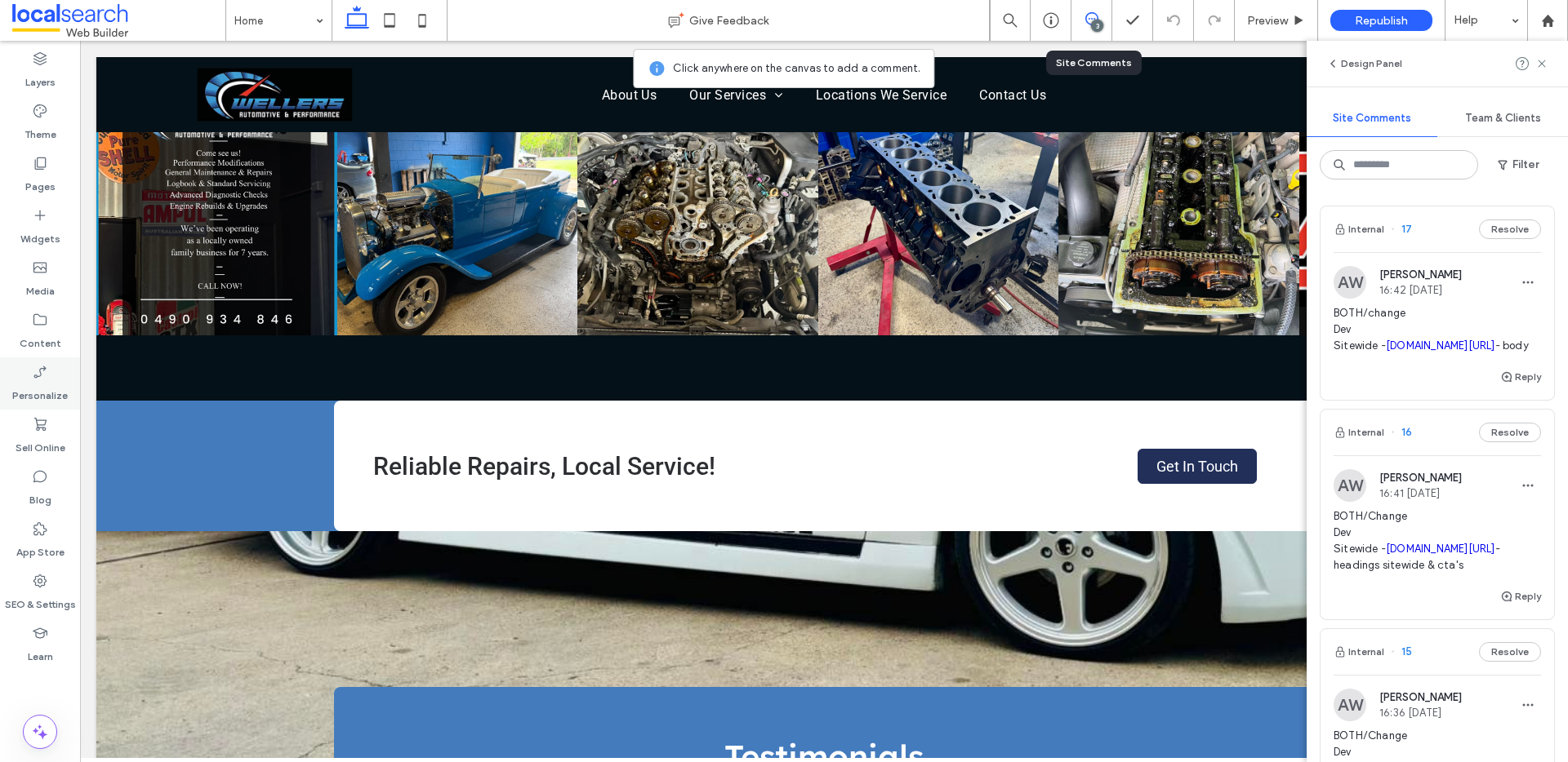
scroll to position [2626, 0]
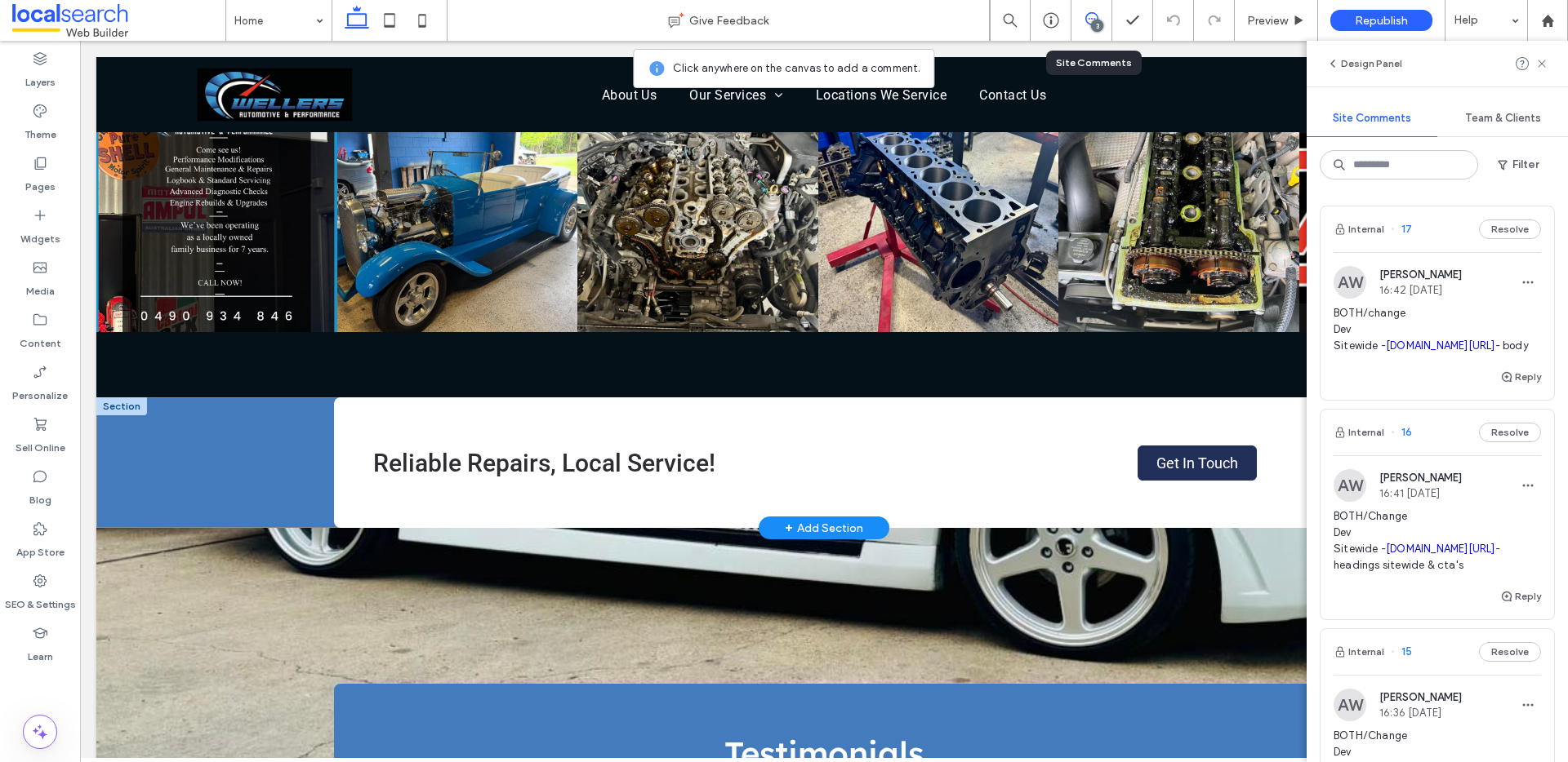
click at [250, 444] on div "Reliable Repairs, Local Service! Get In Touch" at bounding box center [823, 462] width 1455 height 130
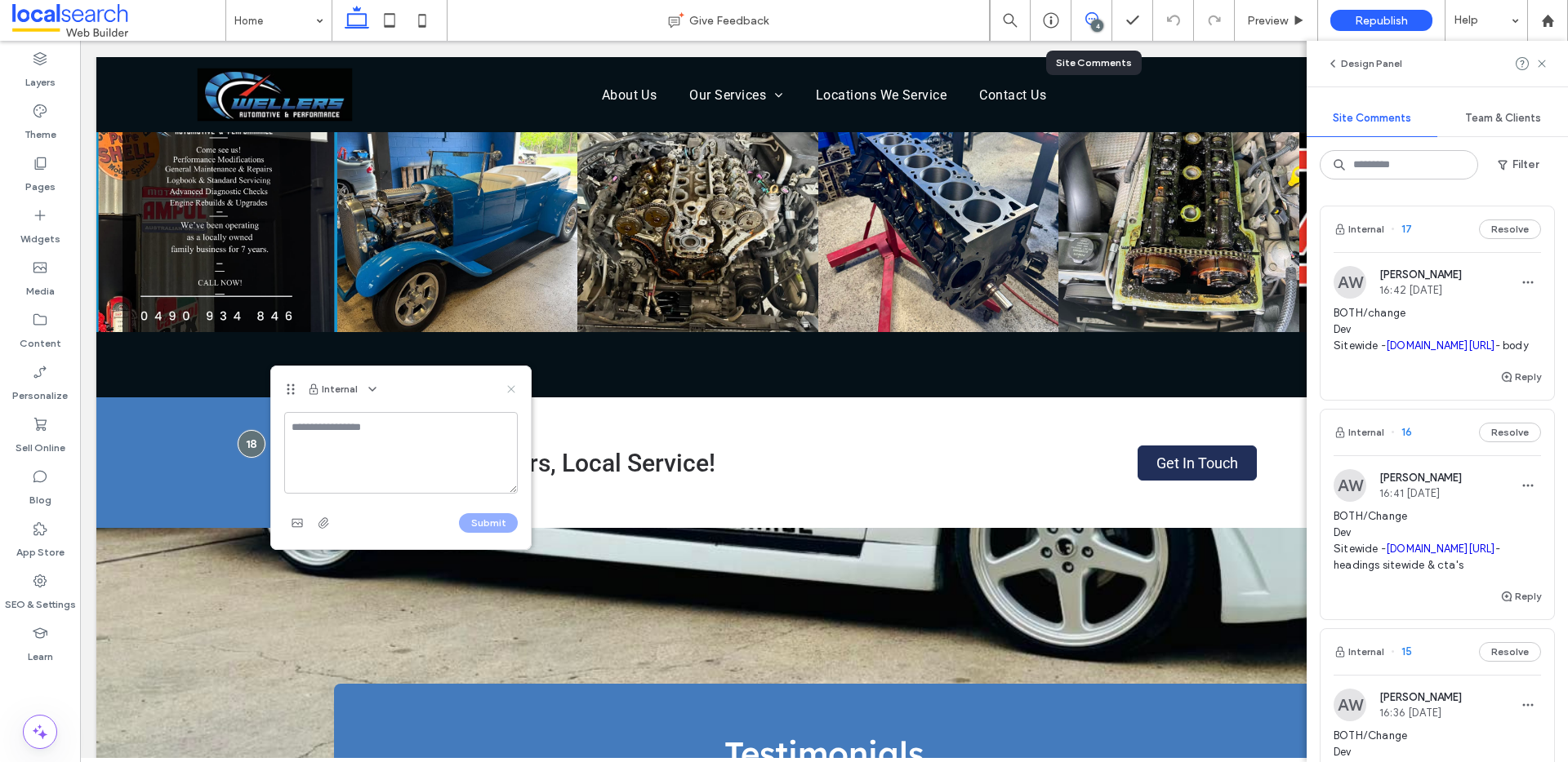
click at [512, 390] on use at bounding box center [511, 389] width 7 height 7
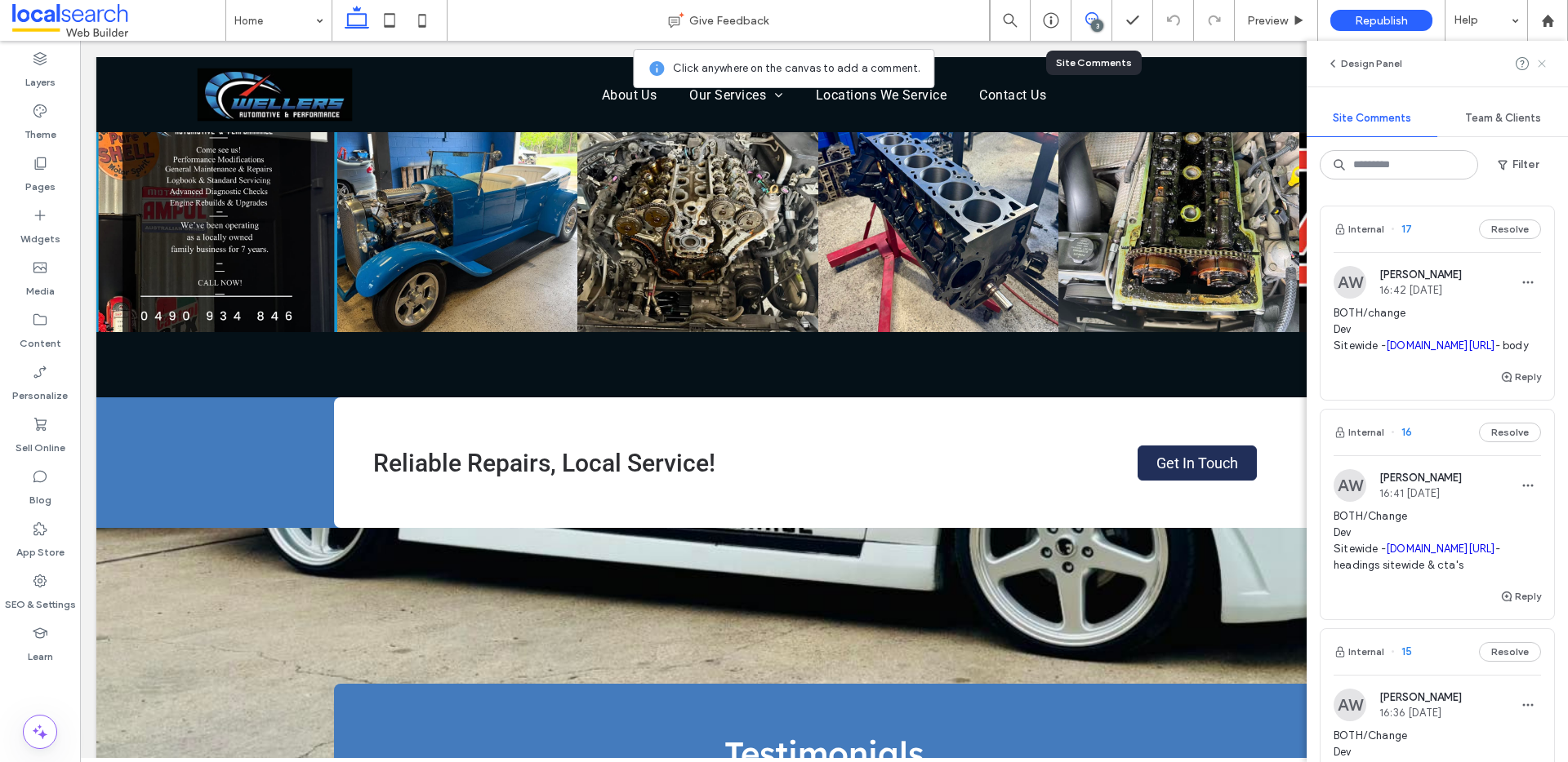
click at [1543, 63] on use at bounding box center [1541, 63] width 7 height 7
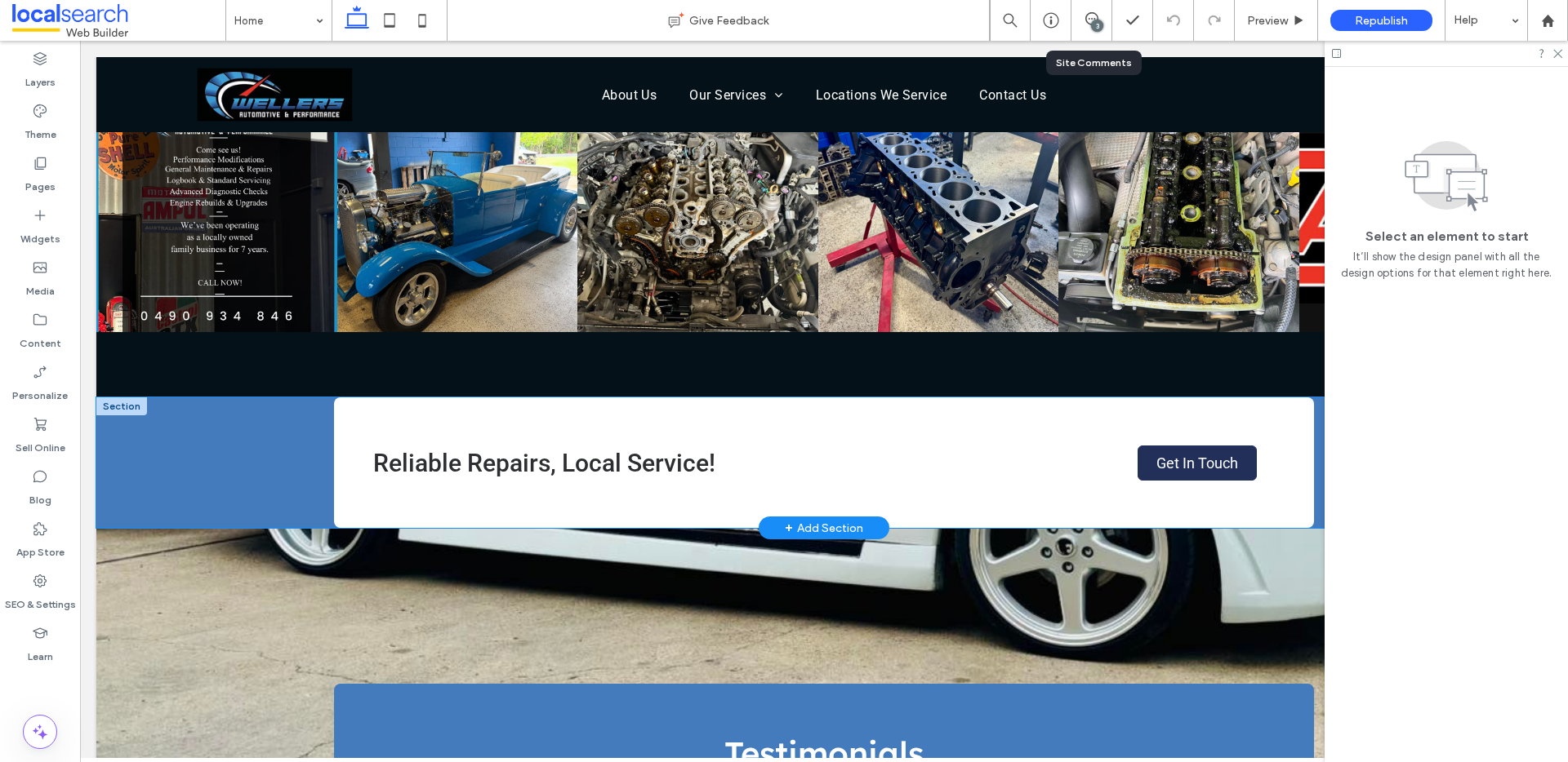
click at [220, 470] on div "Reliable Repairs, Local Service! Get In Touch" at bounding box center [823, 462] width 1455 height 130
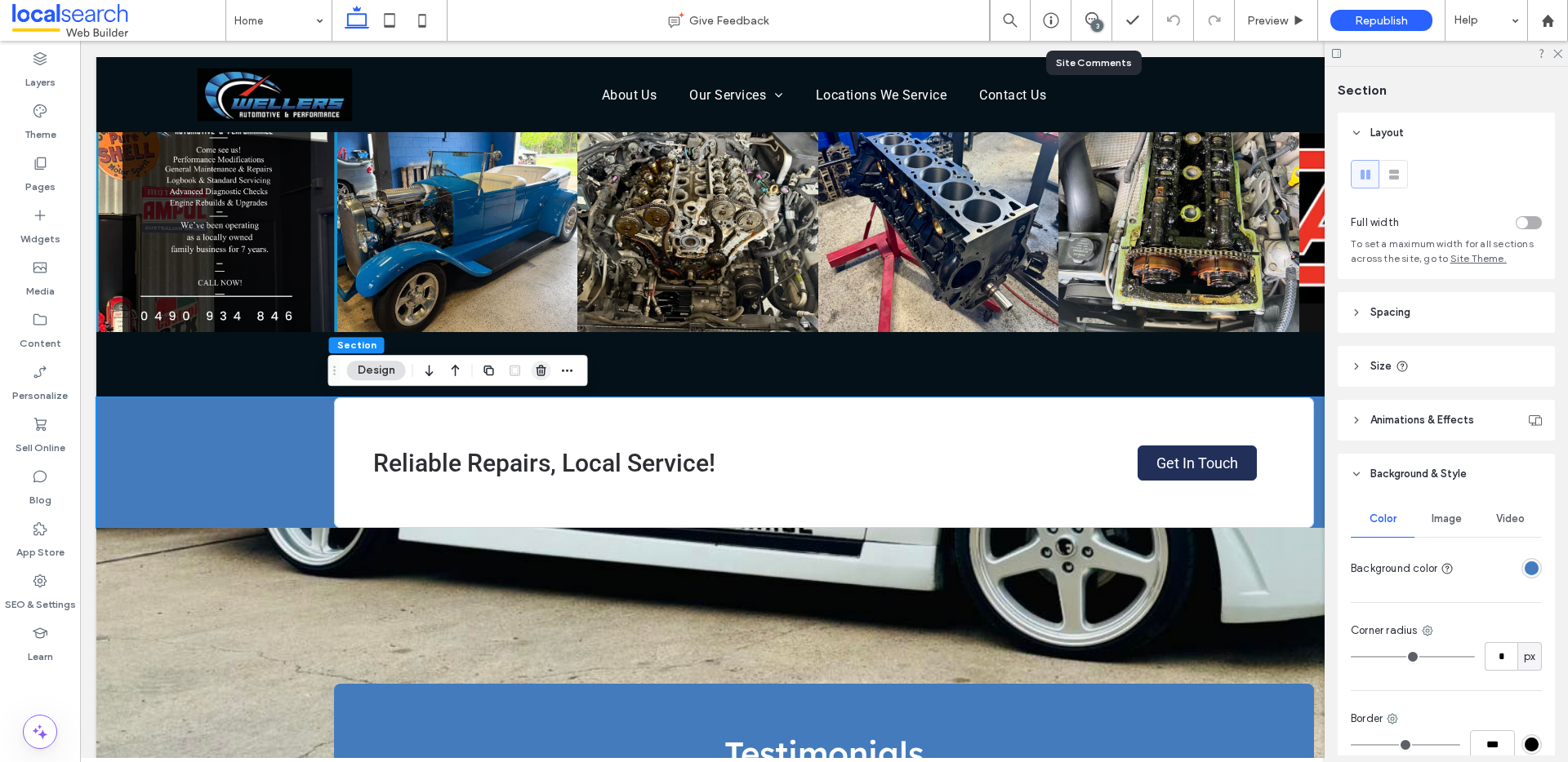
click at [545, 375] on icon "button" at bounding box center [541, 370] width 13 height 13
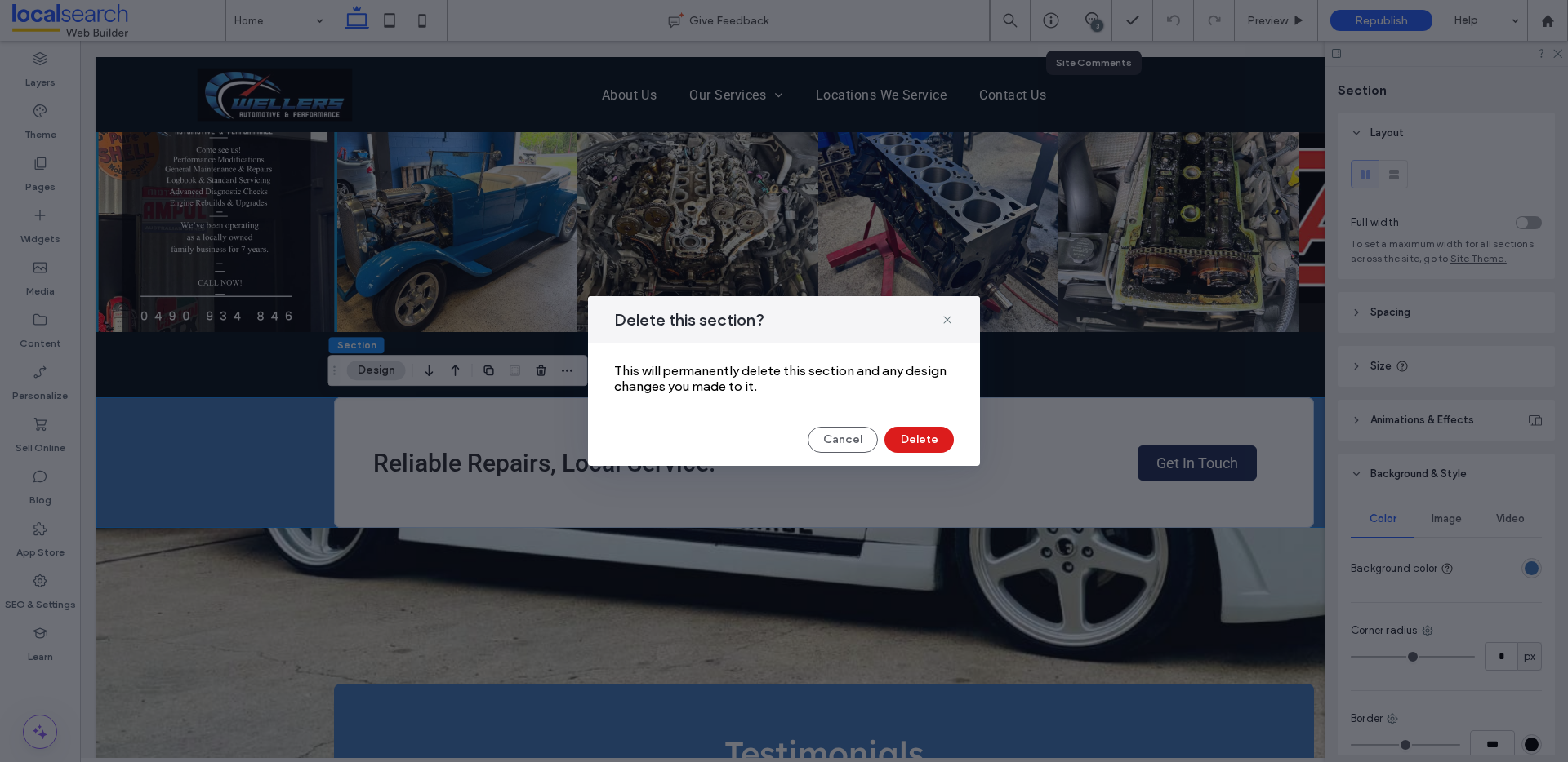
click at [939, 453] on div "Delete this section? This will permanently delete this section and any design c…" at bounding box center [783, 381] width 392 height 170
click at [932, 440] on button "Delete" at bounding box center [919, 440] width 70 height 26
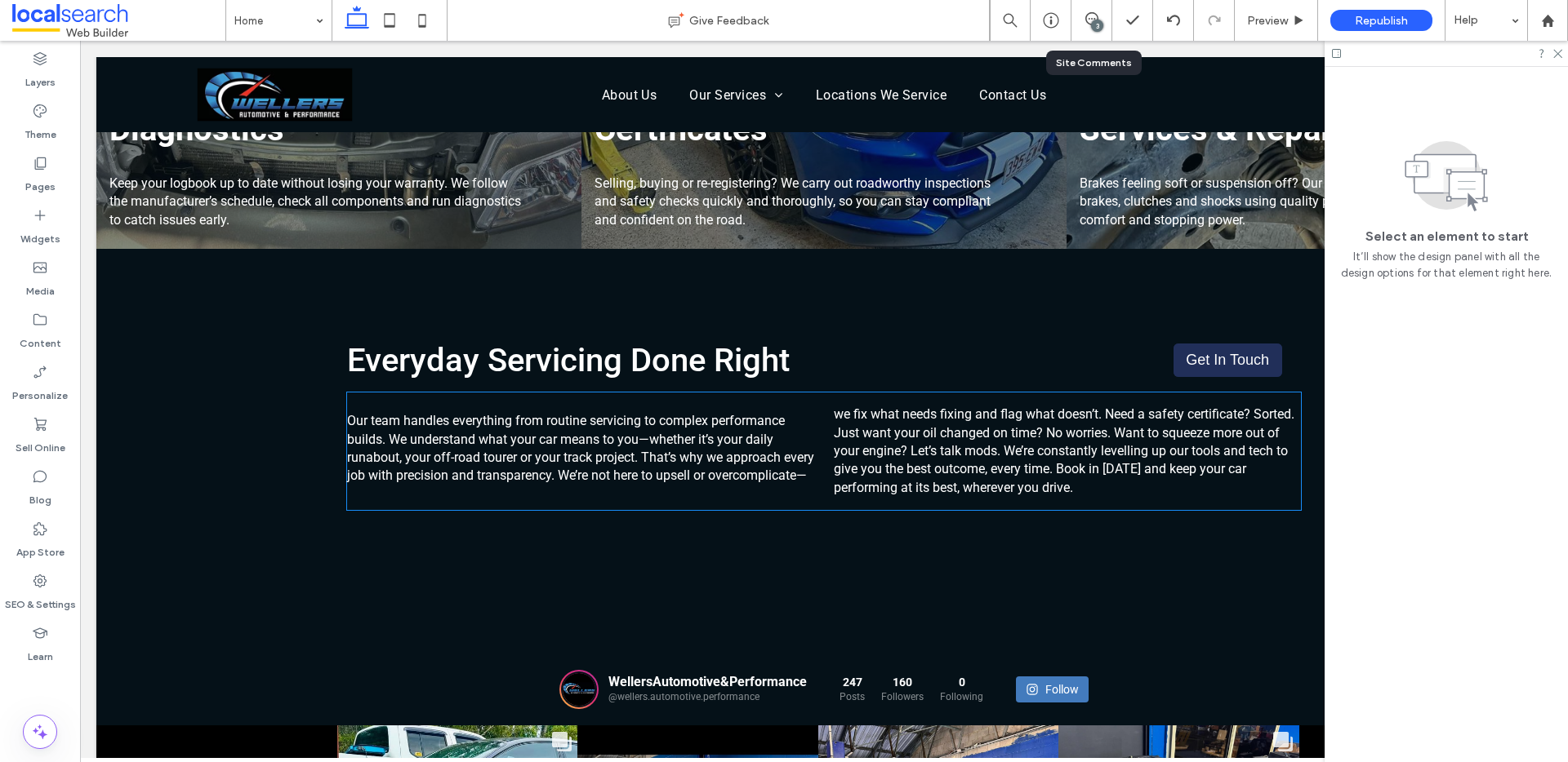
scroll to position [1744, 0]
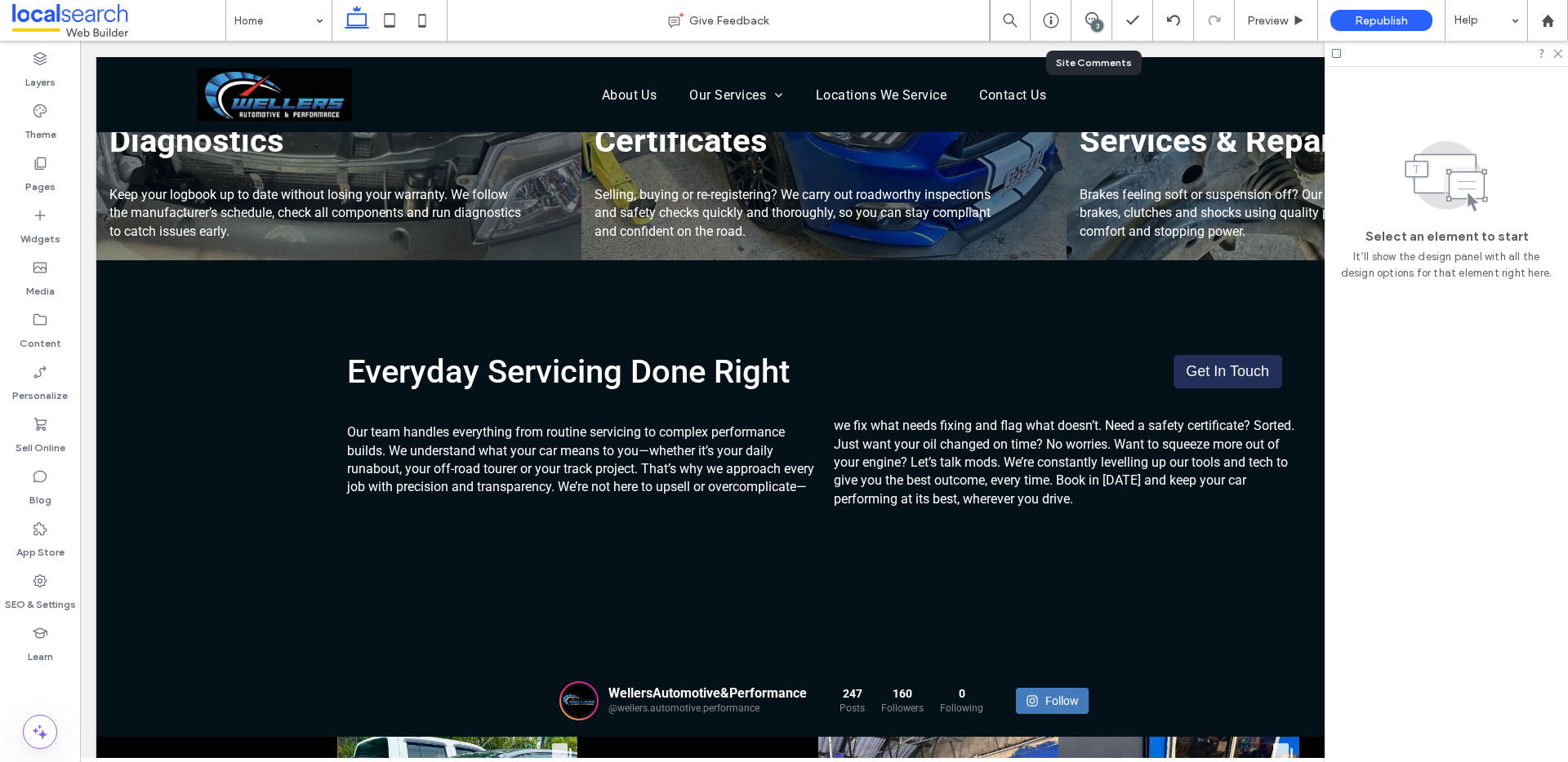
click at [1099, 11] on div "3" at bounding box center [1091, 20] width 41 height 41
click at [1094, 22] on div "3" at bounding box center [1097, 26] width 13 height 13
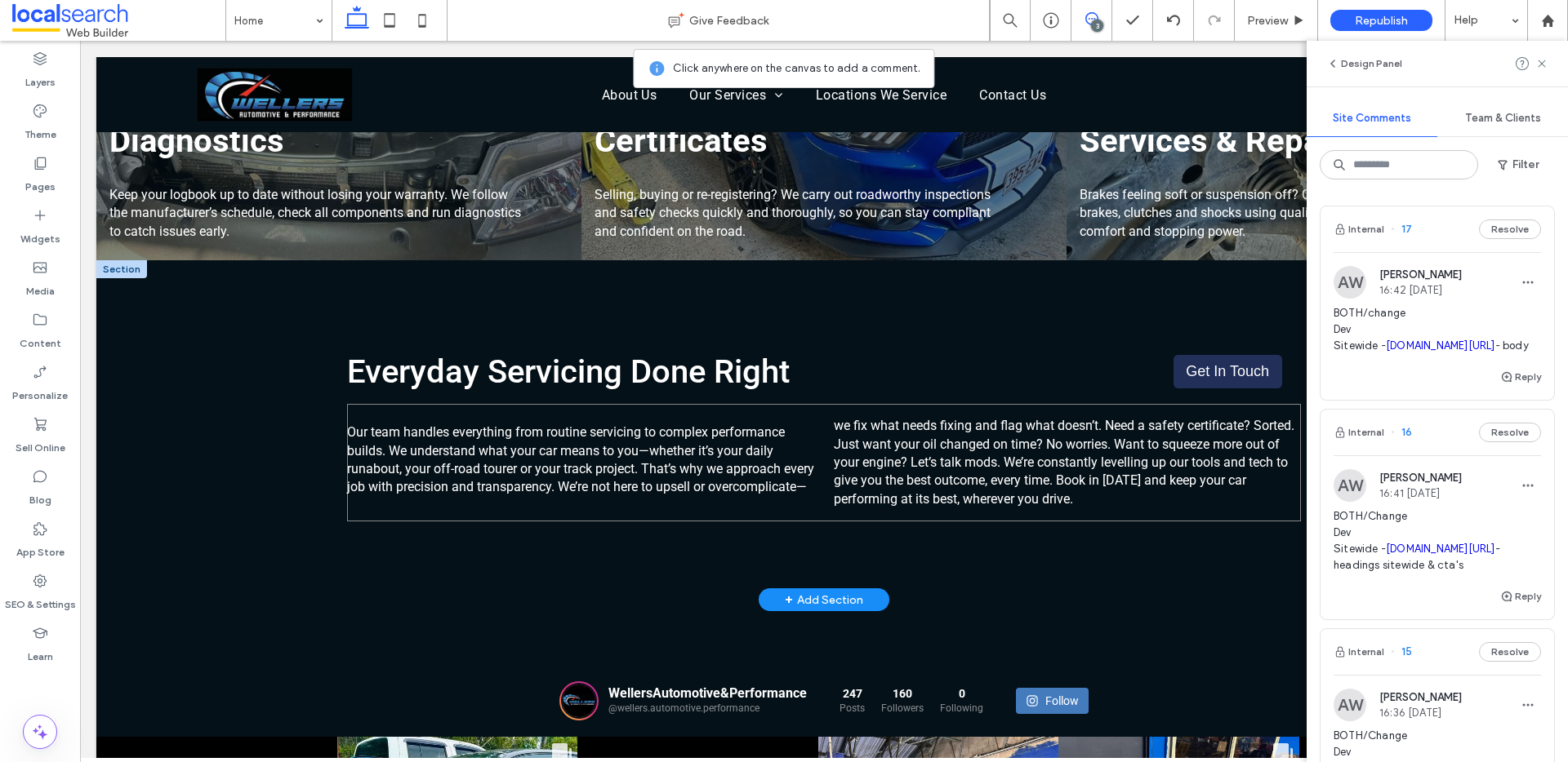
click at [814, 412] on div "Our team handles everything from routine servicing to complex performance build…" at bounding box center [823, 462] width 953 height 118
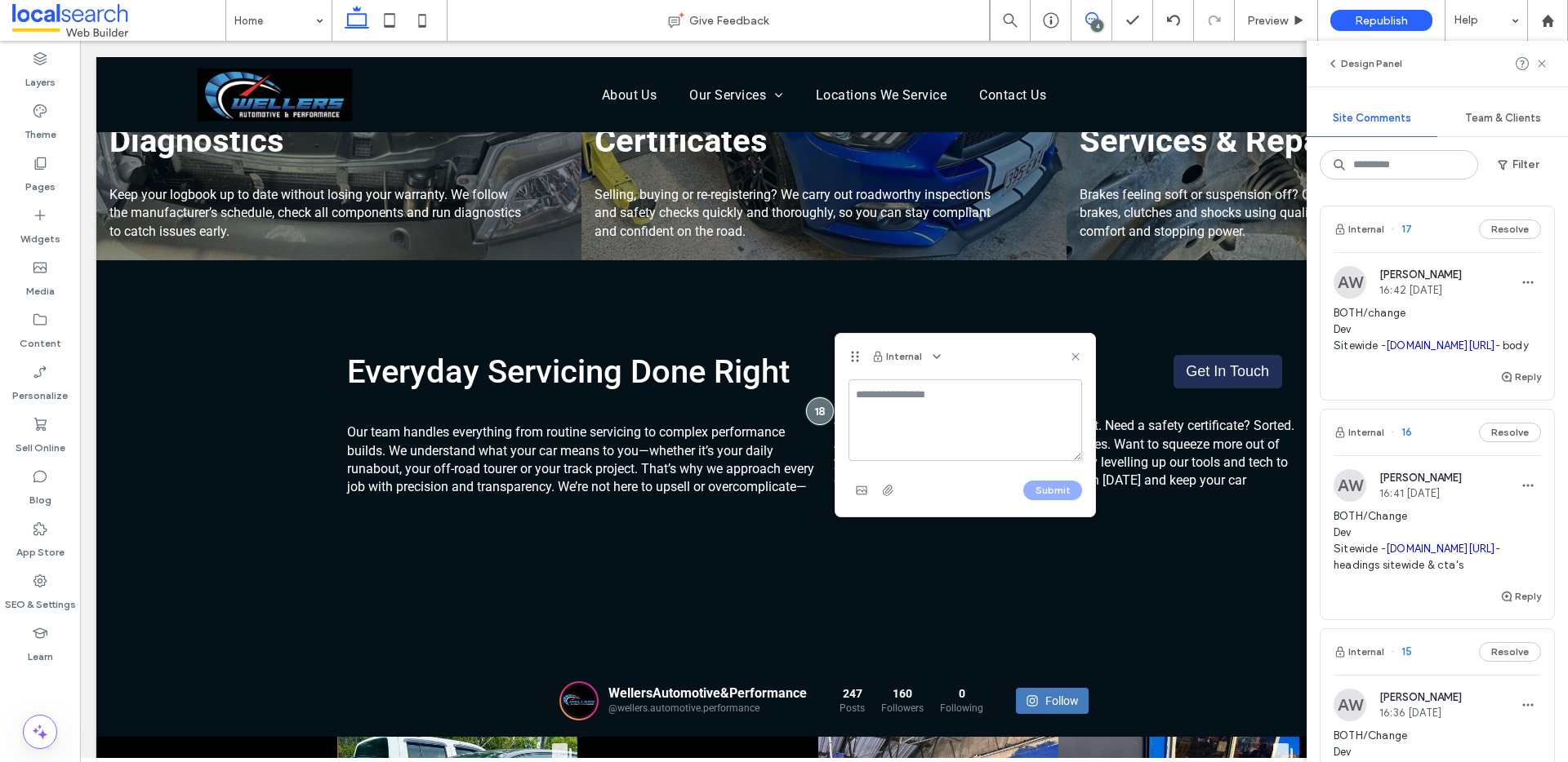
click at [891, 395] on textarea at bounding box center [965, 420] width 234 height 81
type textarea "**********"
click at [1053, 492] on button "Submit" at bounding box center [1052, 491] width 59 height 20
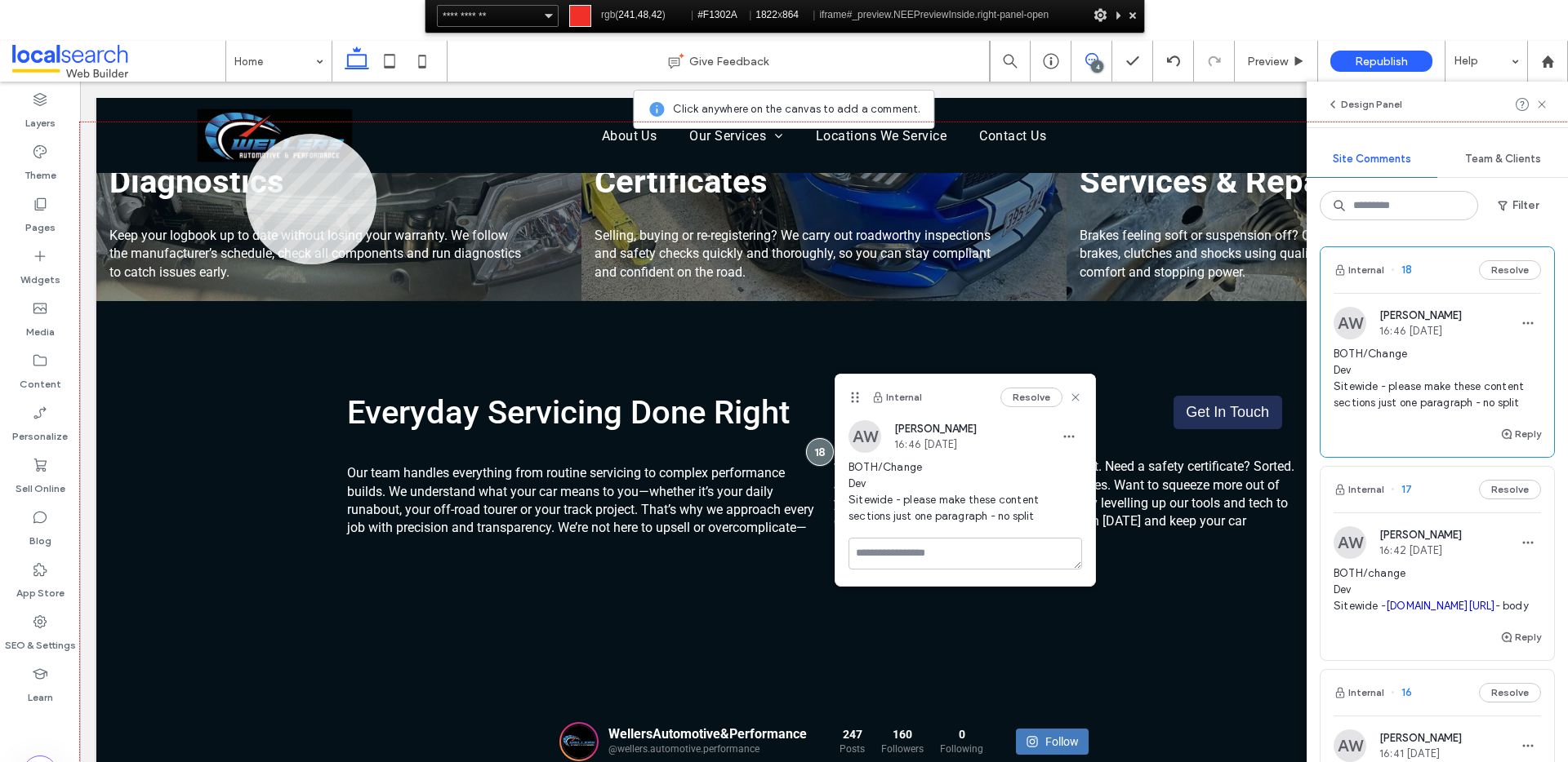
click at [245, 134] on div at bounding box center [823, 474] width 1487 height 705
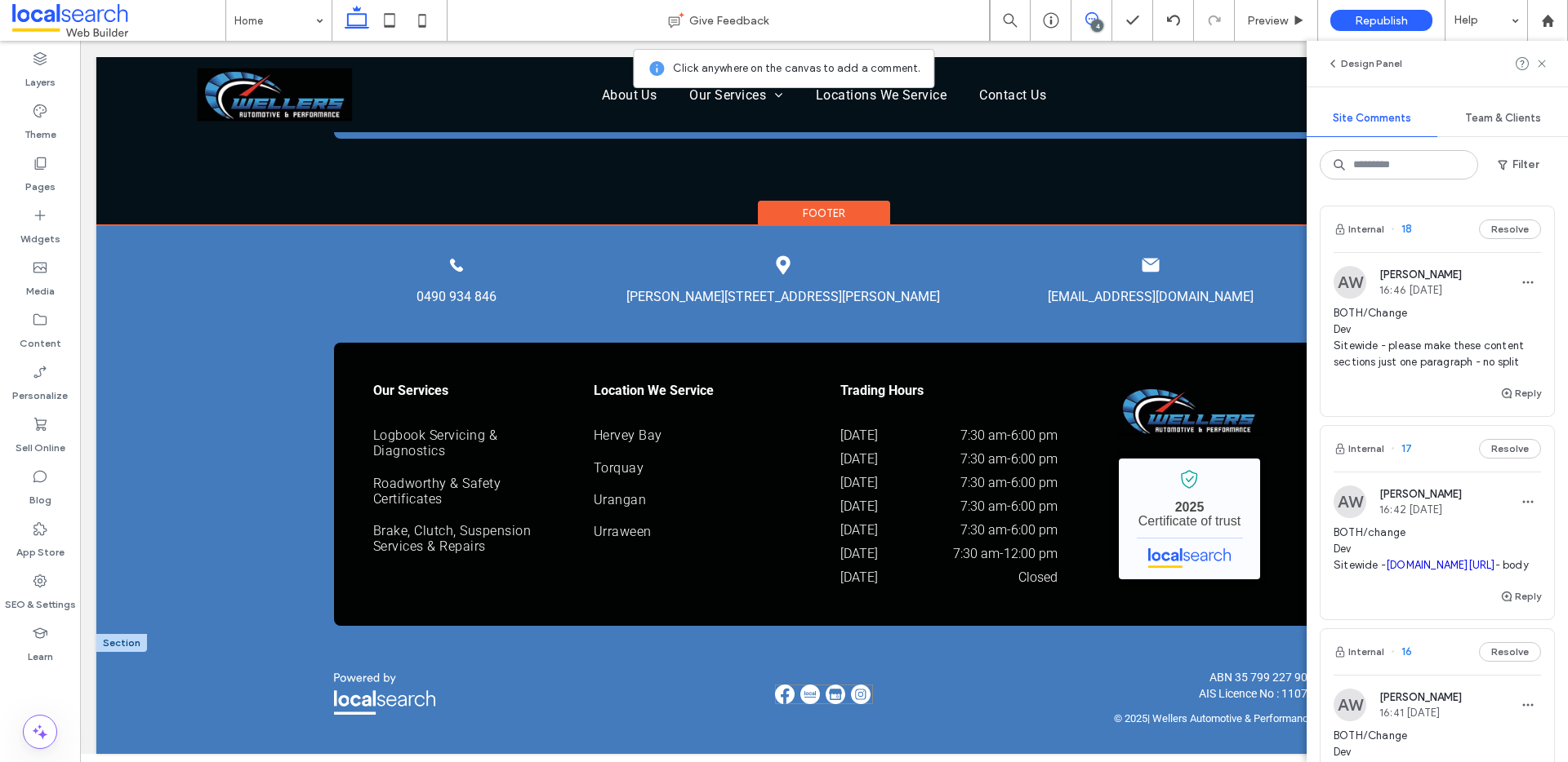
scroll to position [3544, 0]
click at [861, 688] on img at bounding box center [861, 695] width 20 height 20
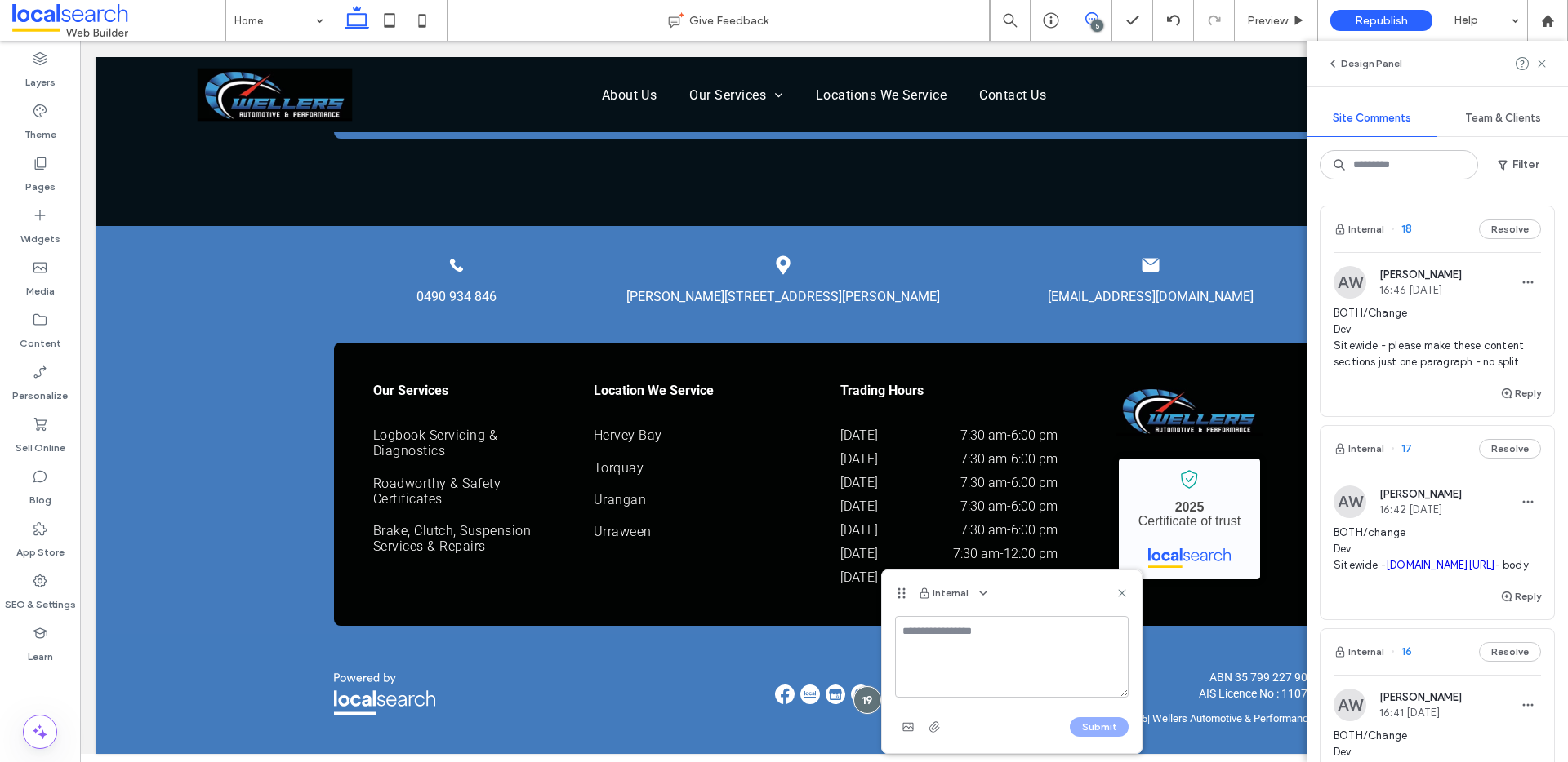
click at [952, 636] on textarea at bounding box center [1011, 657] width 234 height 81
type textarea "*"
type textarea "**********"
click at [1086, 726] on button "Submit" at bounding box center [1098, 728] width 59 height 20
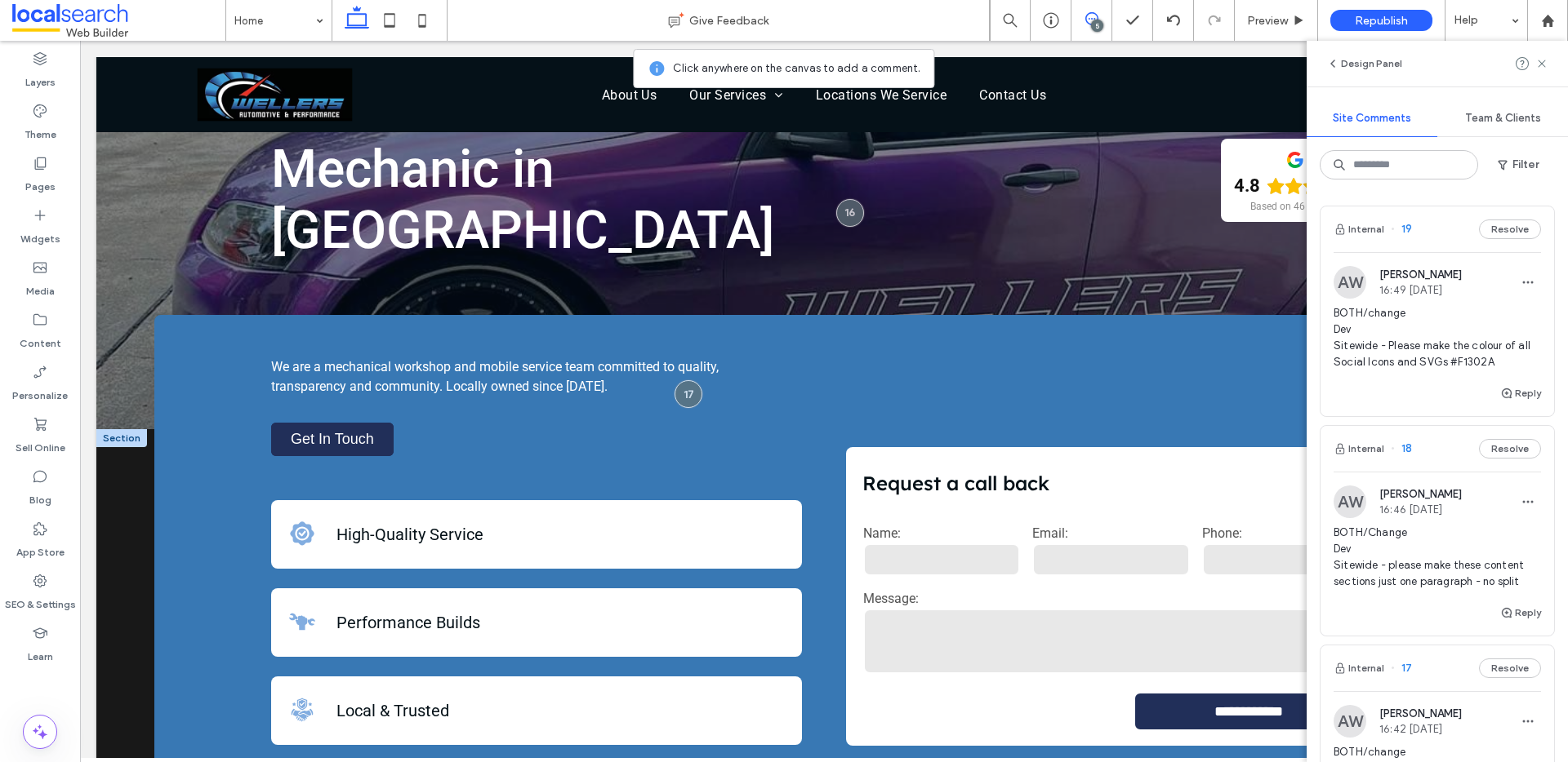
scroll to position [0, 0]
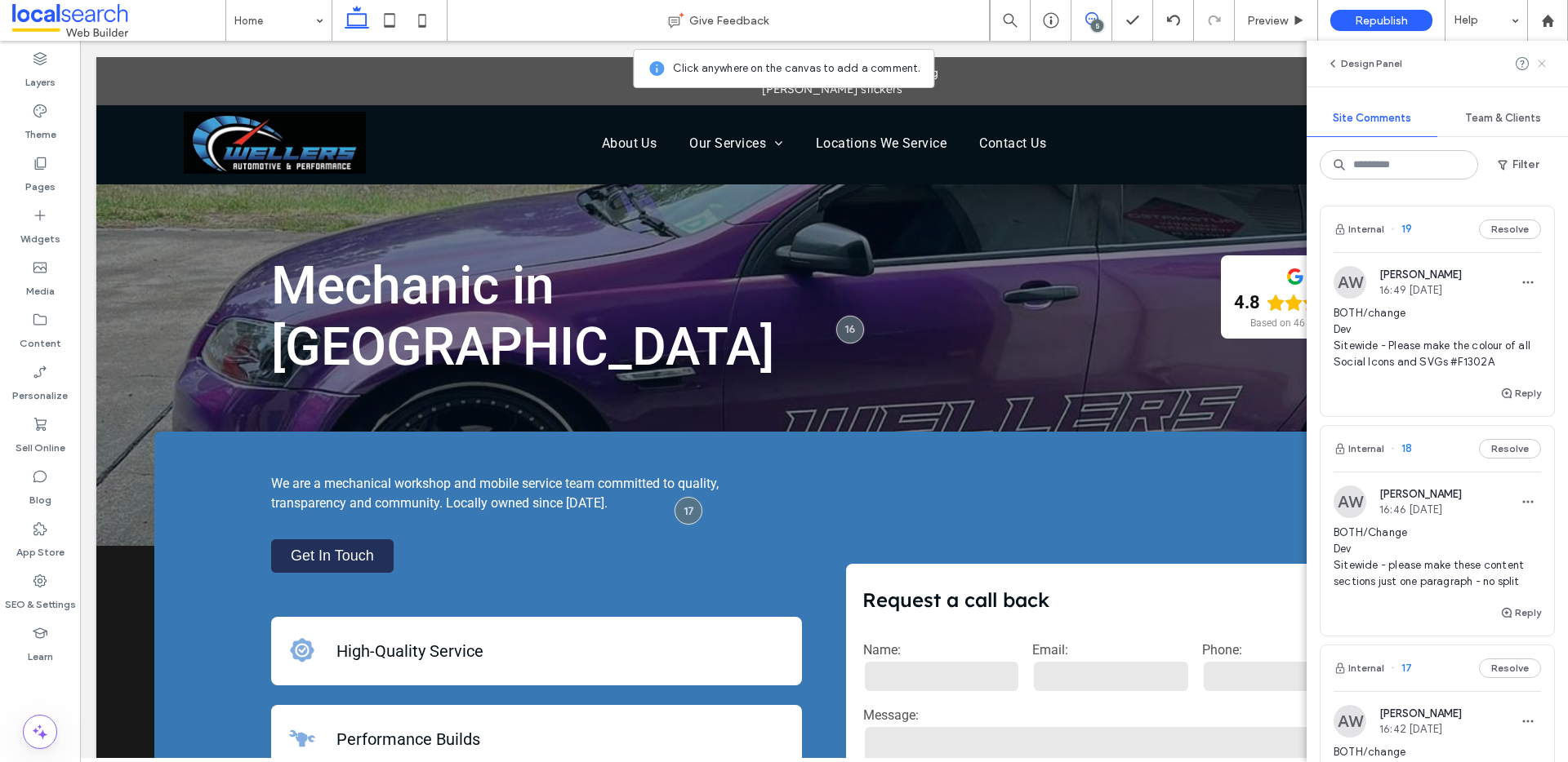
click at [1547, 67] on icon at bounding box center [1541, 63] width 13 height 13
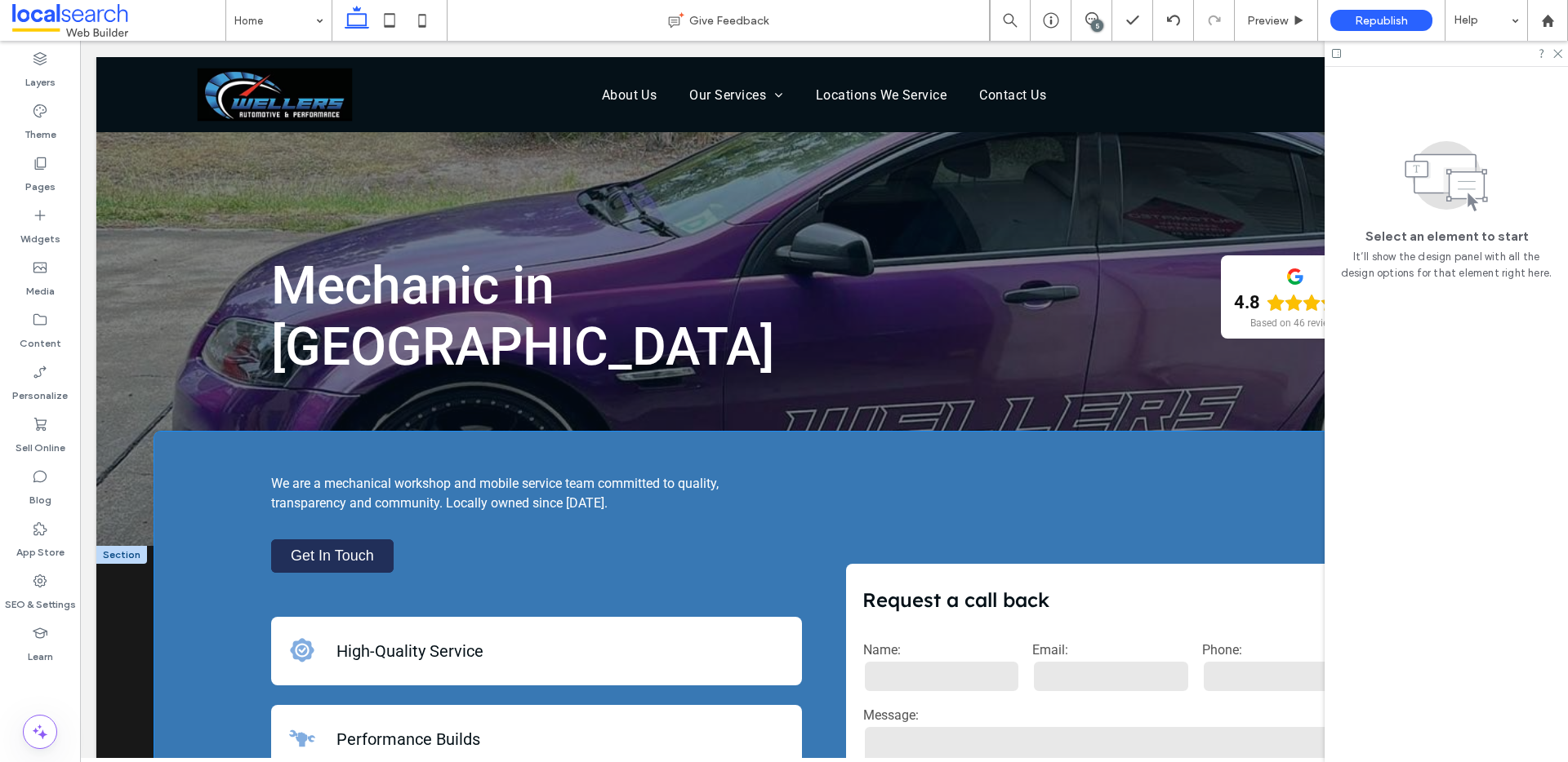
scroll to position [482, 0]
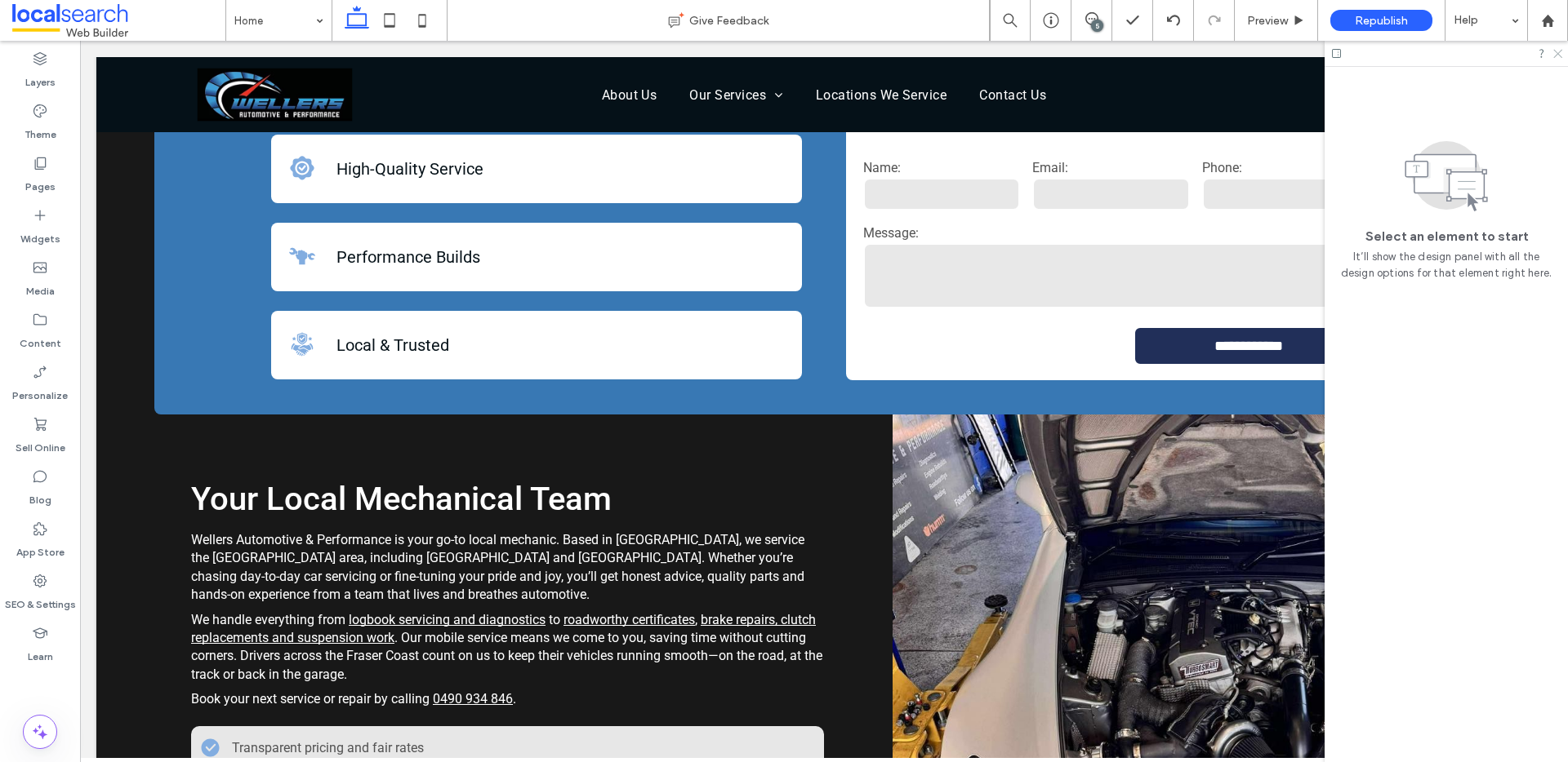
click at [1560, 54] on icon at bounding box center [1556, 52] width 11 height 11
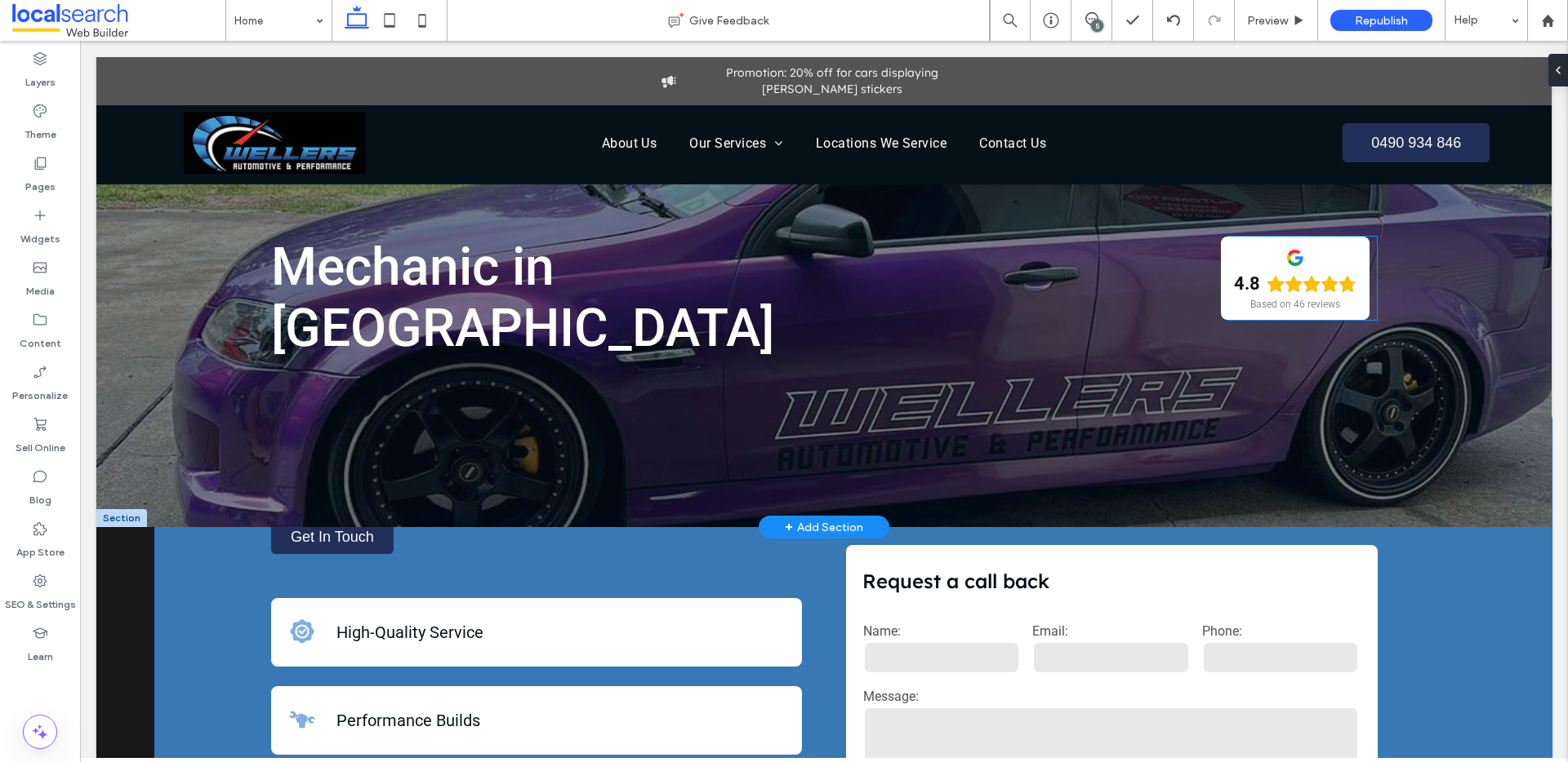
scroll to position [0, 0]
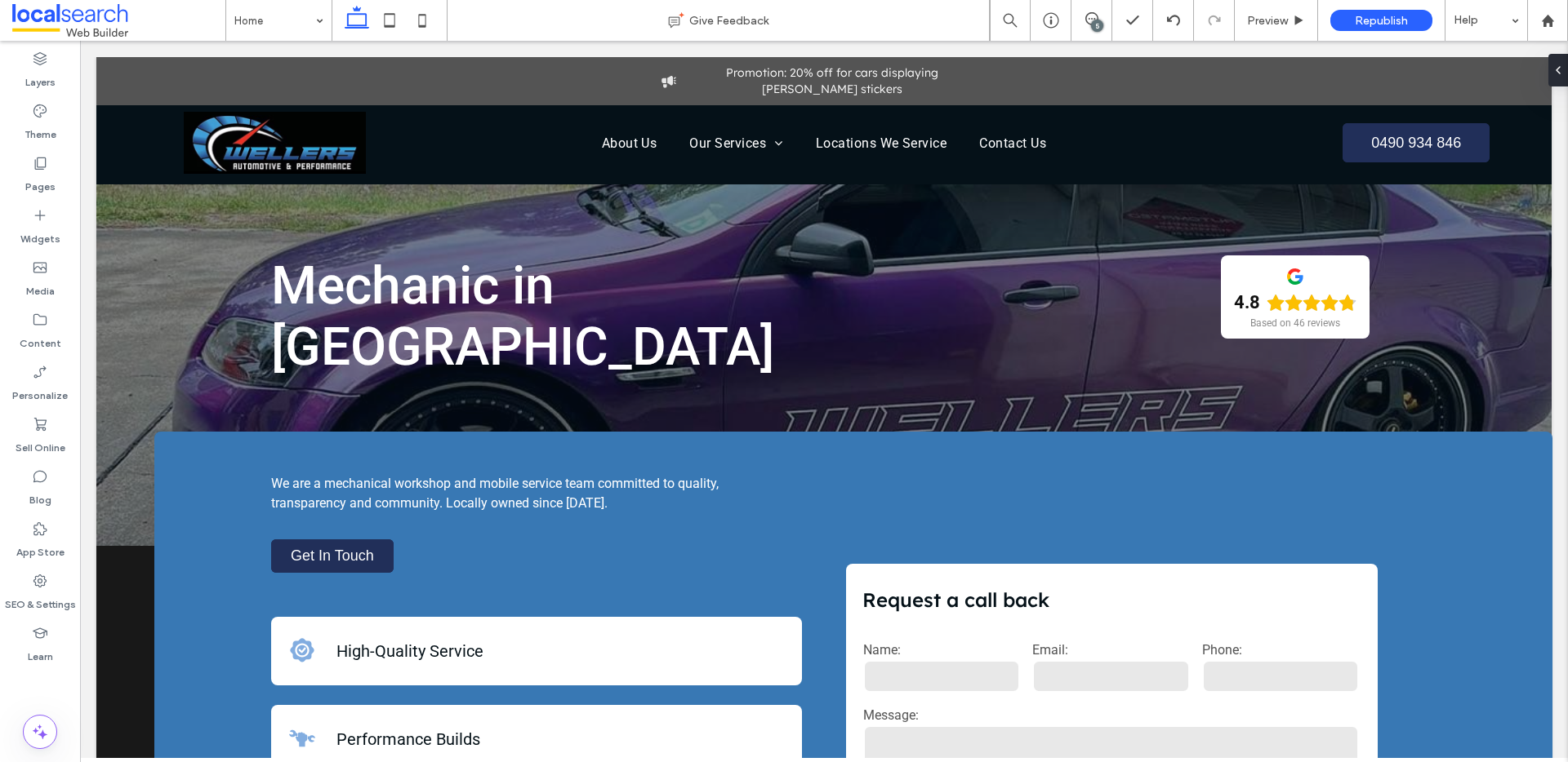
click at [1093, 22] on div "5" at bounding box center [1097, 26] width 13 height 13
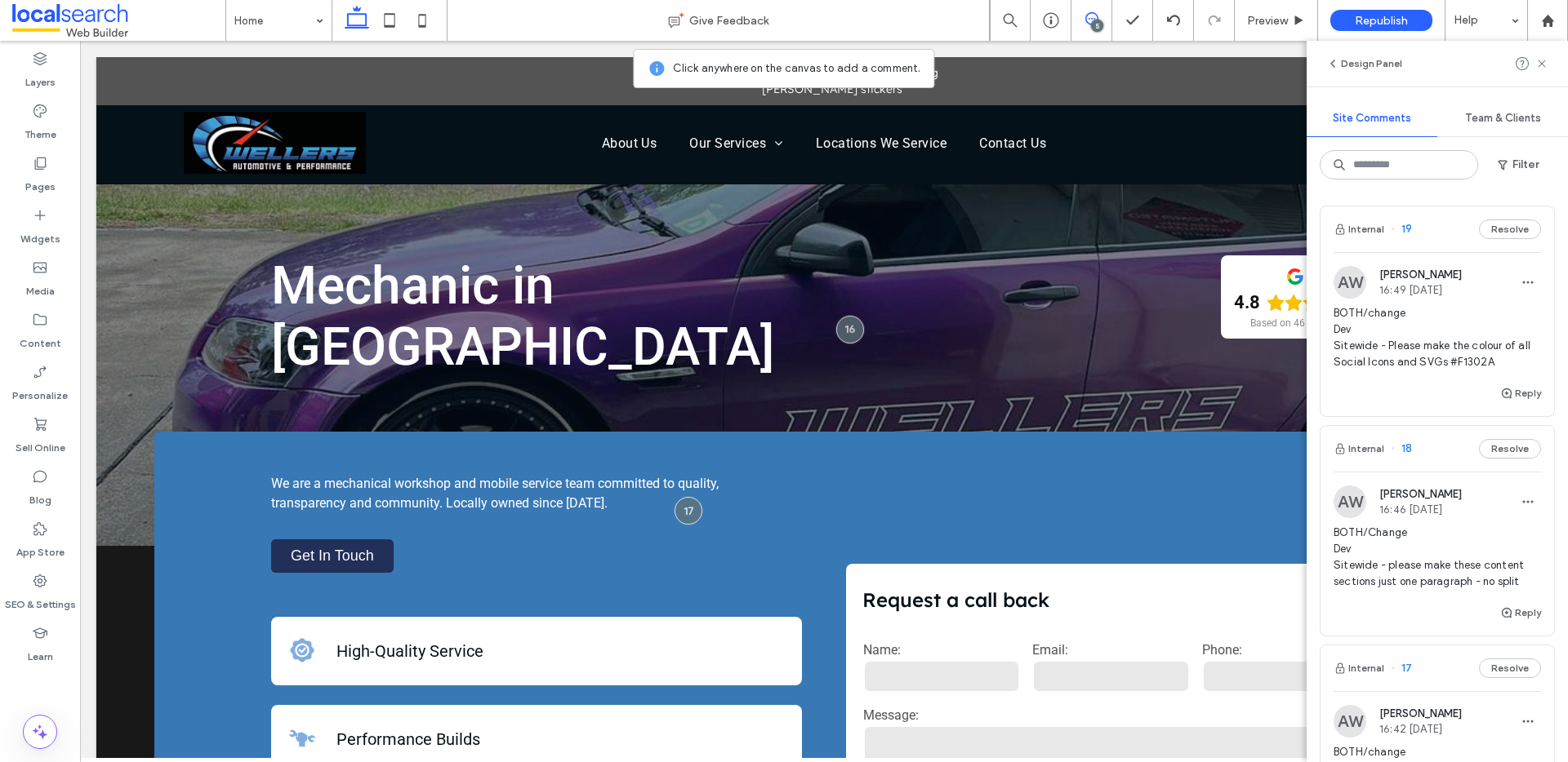
scroll to position [4, 0]
click at [1521, 282] on icon "button" at bounding box center [1527, 279] width 13 height 13
click at [1477, 317] on div "Edit" at bounding box center [1455, 321] width 146 height 31
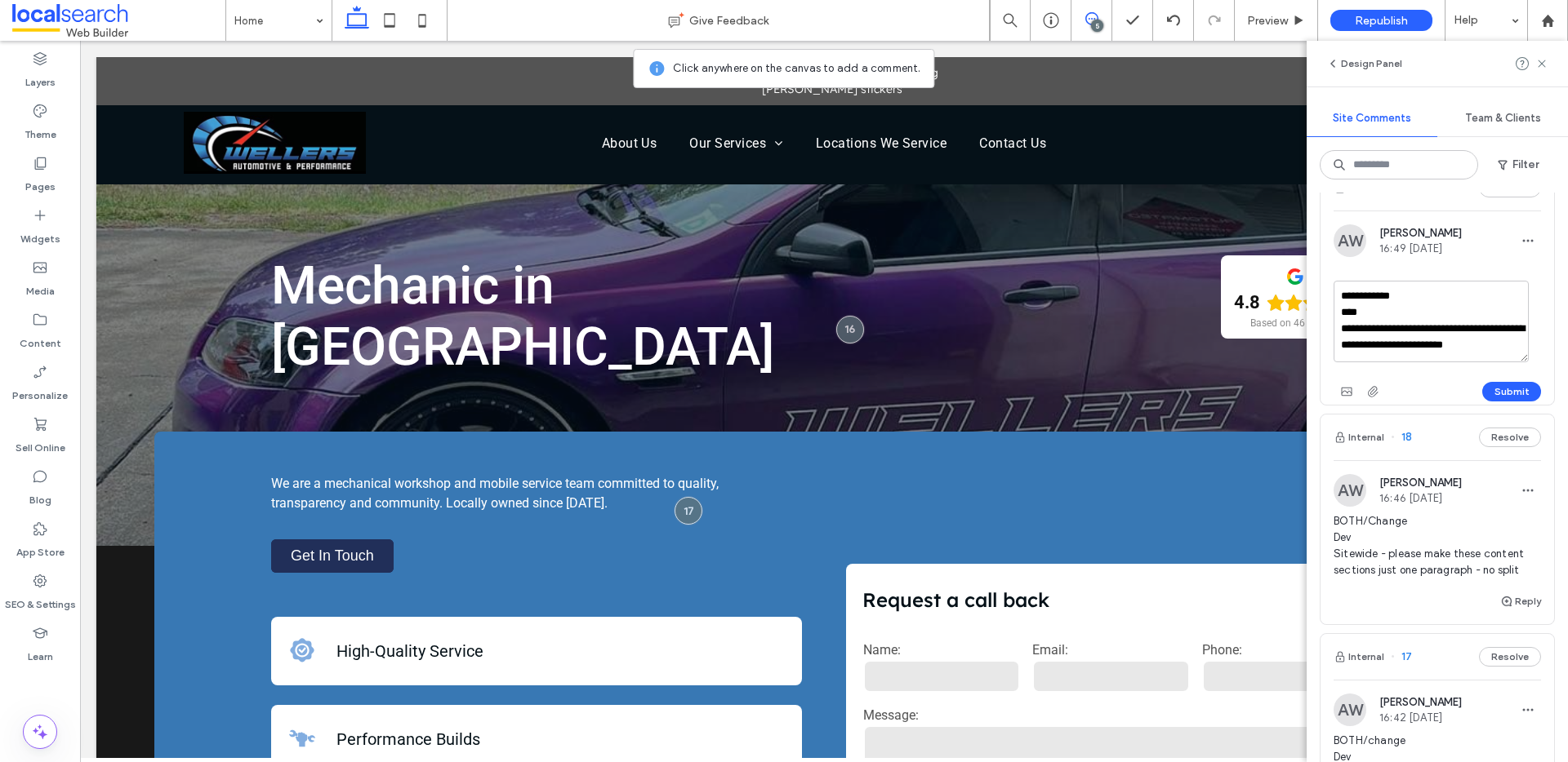
scroll to position [45, 0]
click at [1416, 339] on textarea "**********" at bounding box center [1431, 319] width 196 height 81
type textarea "**********"
click at [1515, 391] on button "Submit" at bounding box center [1511, 388] width 59 height 20
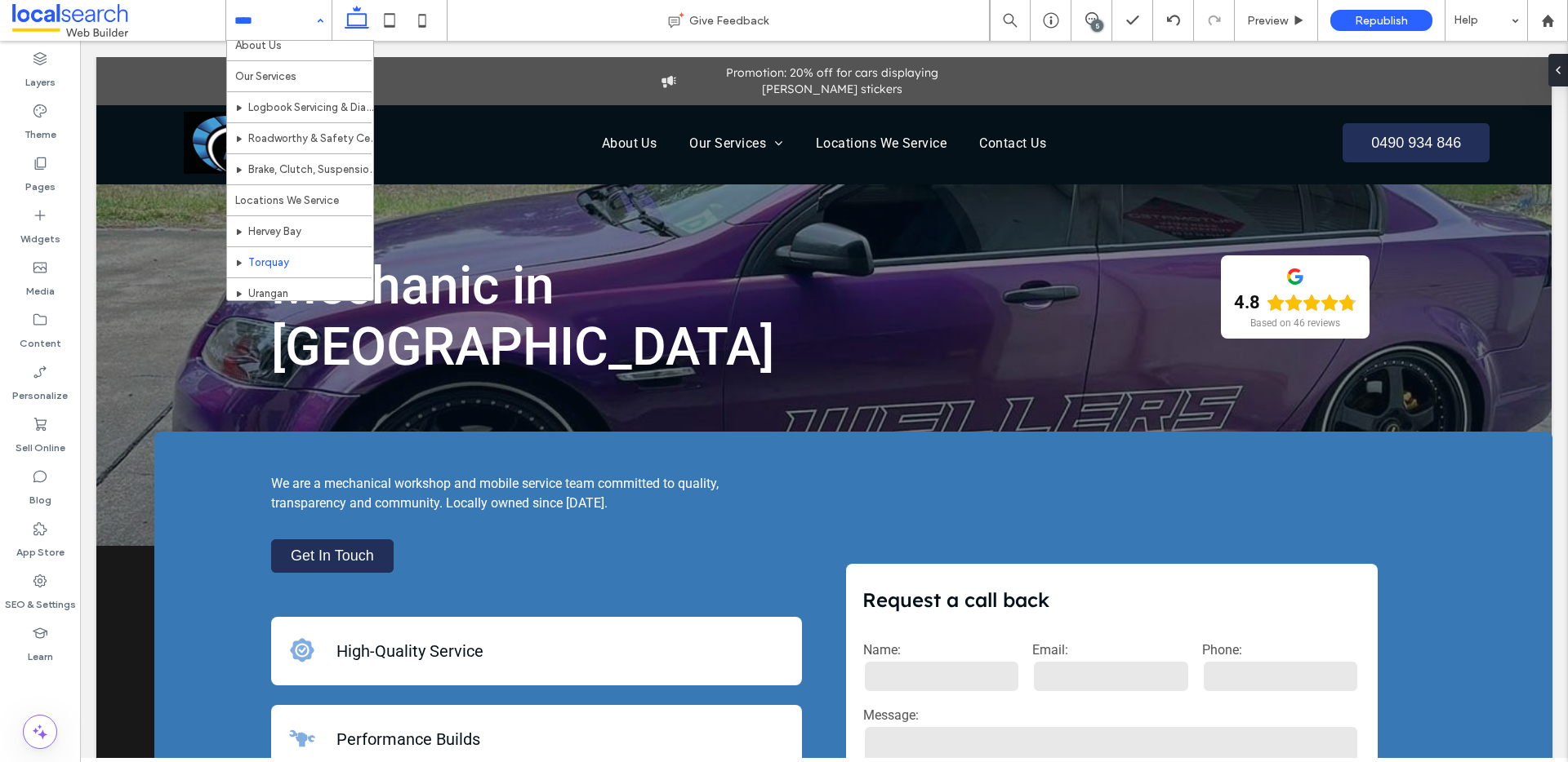
scroll to position [110, 0]
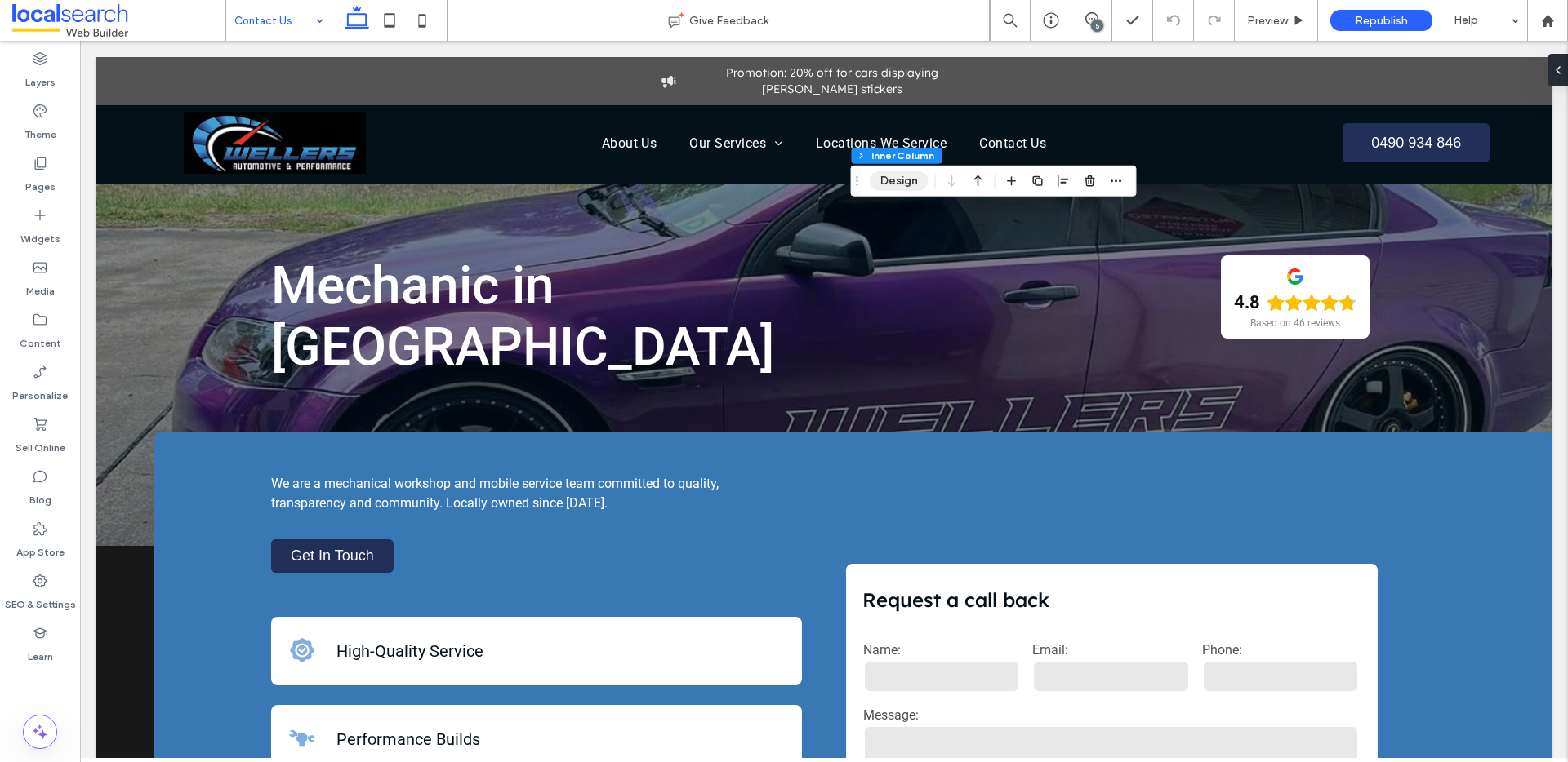
click at [898, 186] on button "Design" at bounding box center [898, 181] width 59 height 20
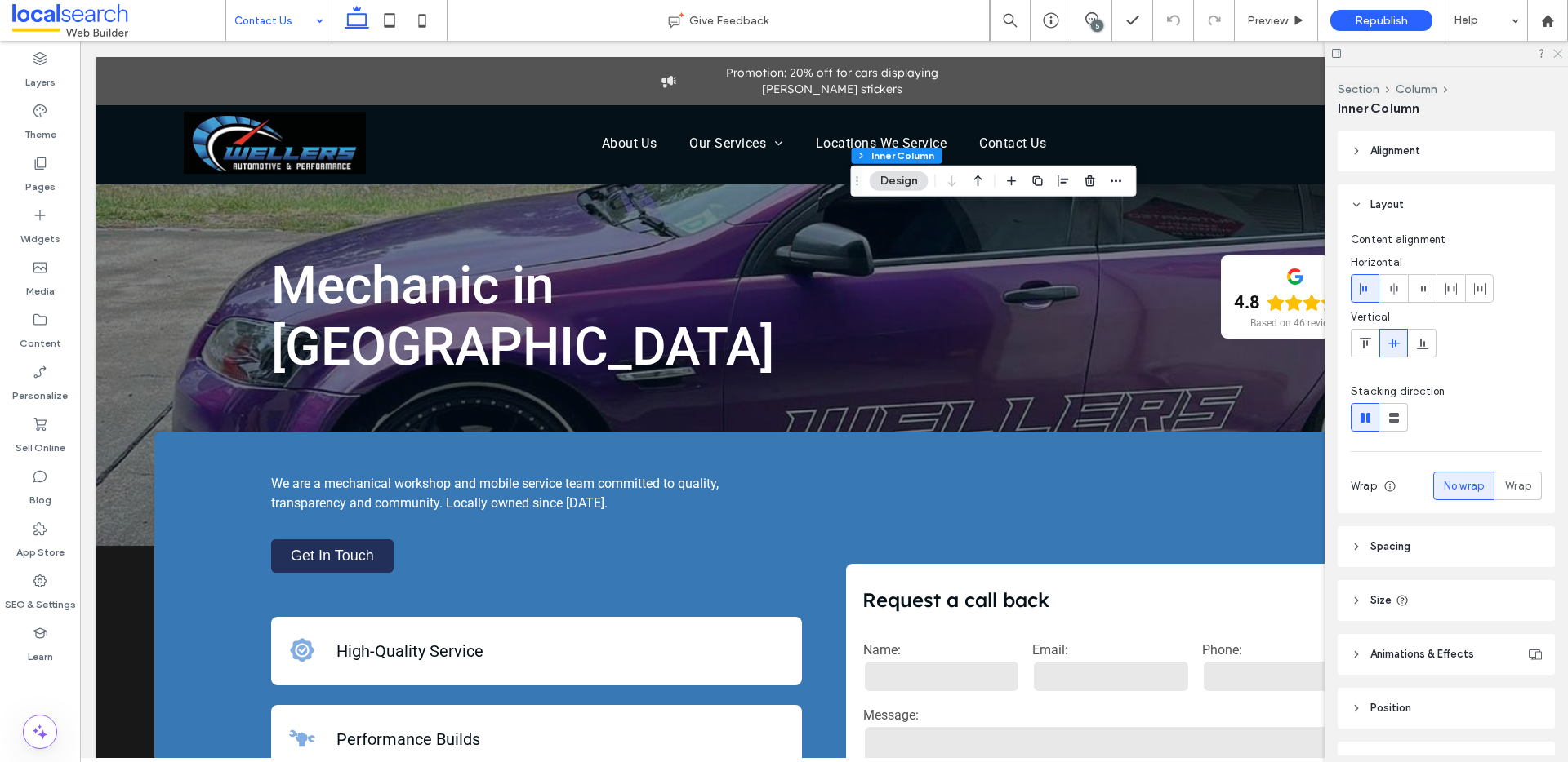
click at [1561, 52] on icon at bounding box center [1556, 52] width 11 height 11
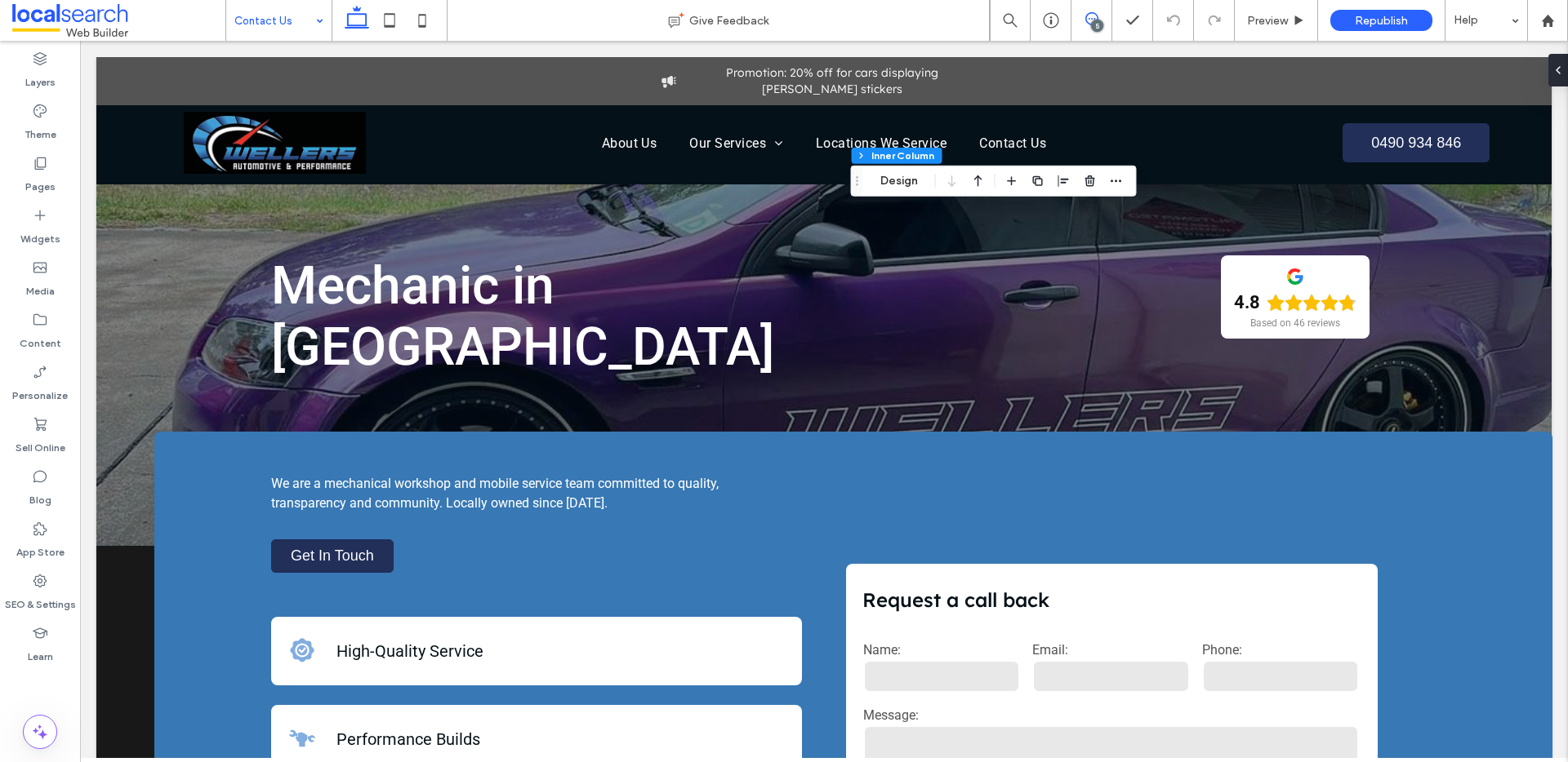
click at [1098, 18] on span at bounding box center [1091, 19] width 40 height 13
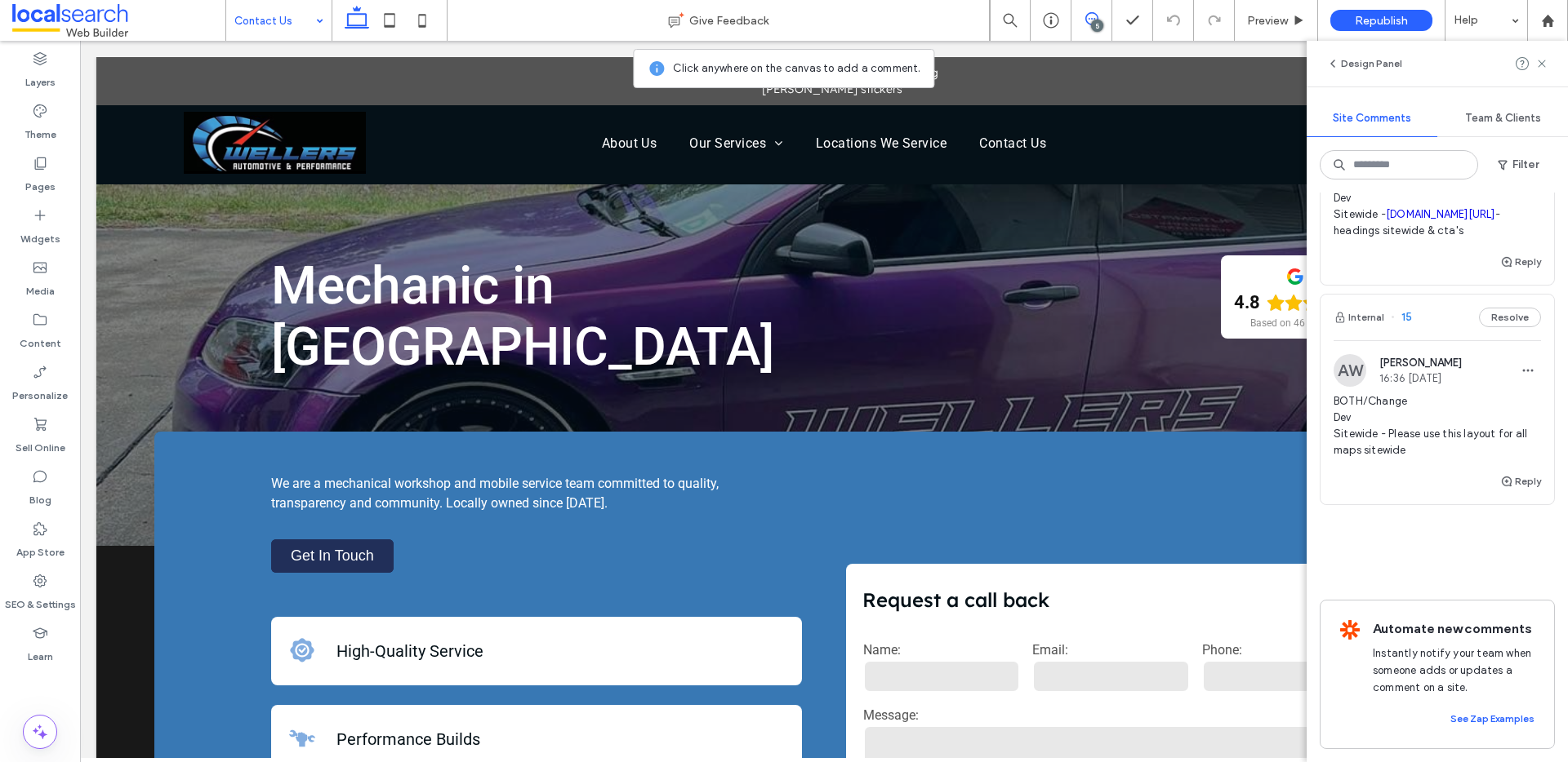
scroll to position [857, 0]
click at [1517, 357] on span "button" at bounding box center [1527, 370] width 26 height 26
click at [1477, 390] on div "Edit" at bounding box center [1455, 395] width 146 height 31
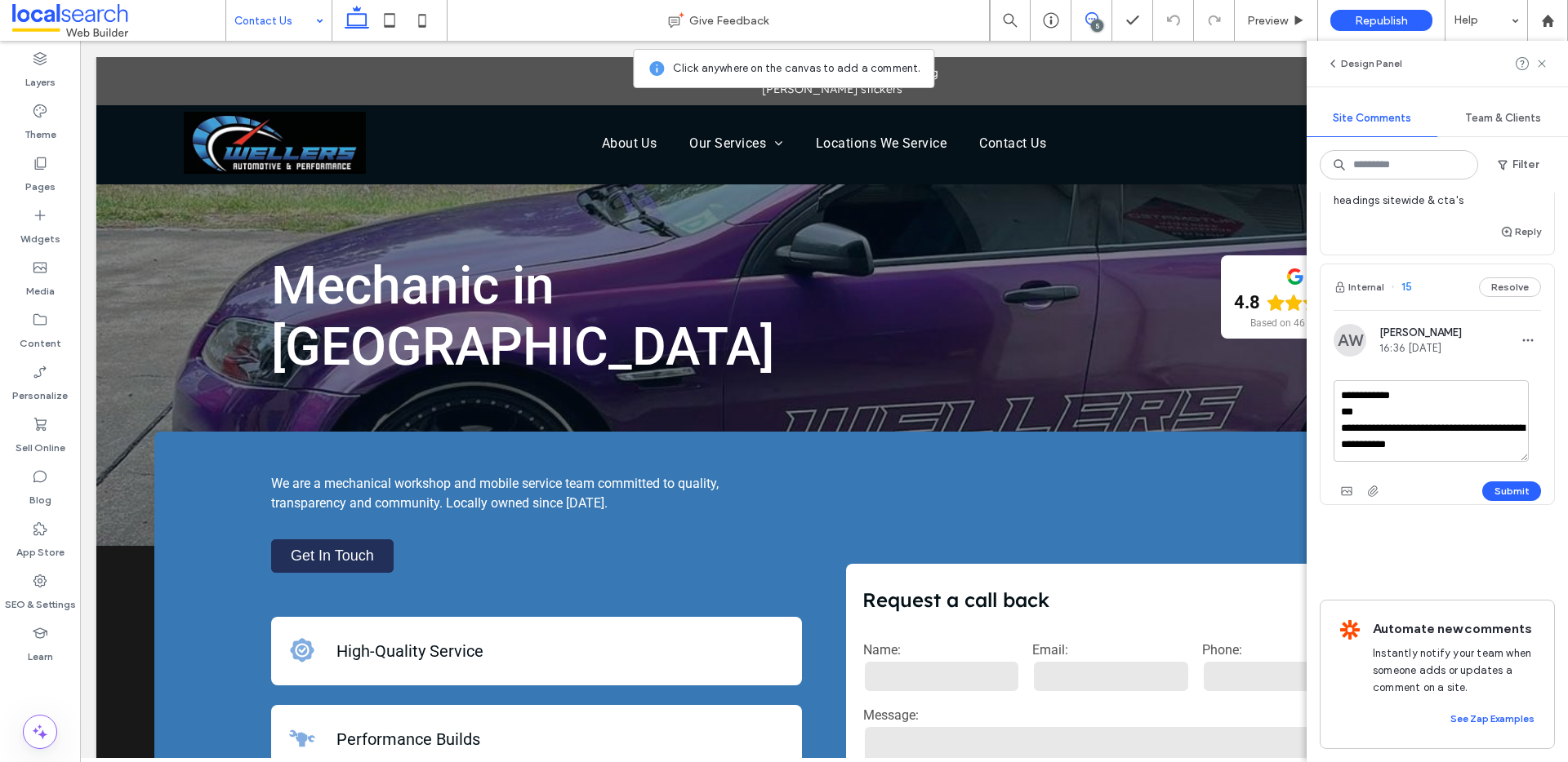
click at [1441, 462] on textarea "**********" at bounding box center [1431, 421] width 196 height 81
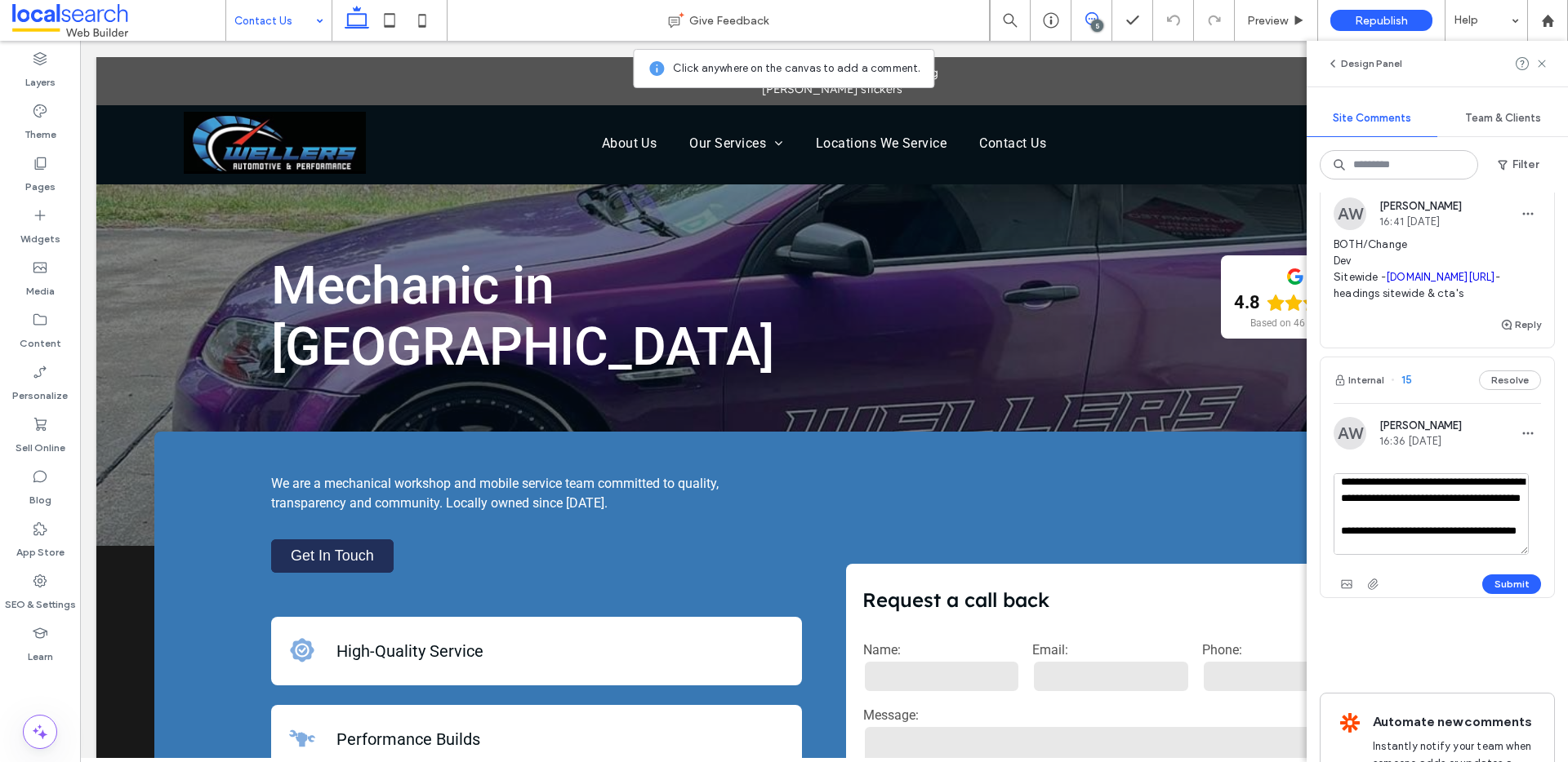
scroll to position [30, 0]
drag, startPoint x: 1377, startPoint y: 469, endPoint x: 1406, endPoint y: 567, distance: 102.2
click at [1406, 555] on textarea at bounding box center [1431, 514] width 196 height 81
paste textarea "******"
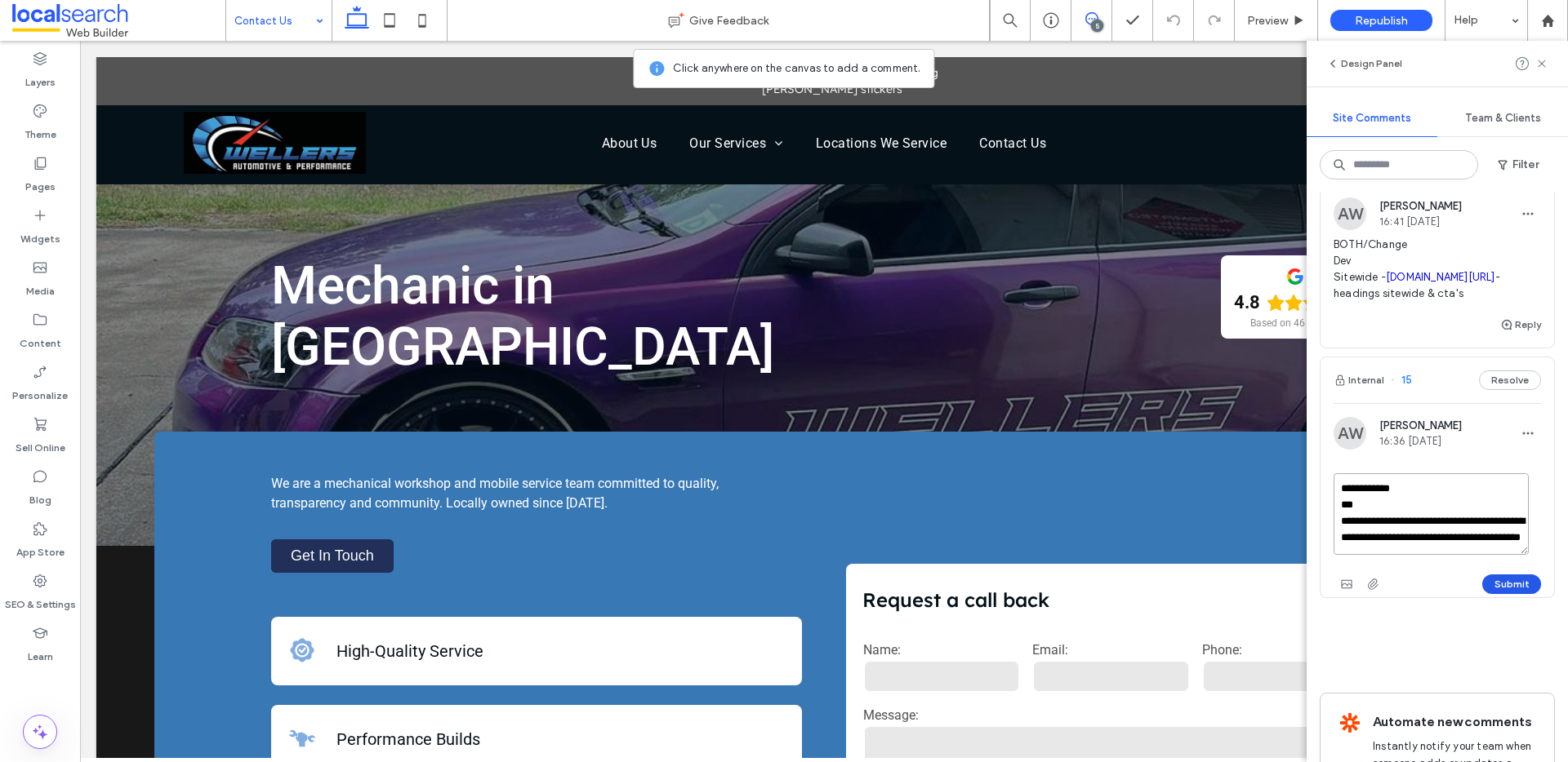
type textarea "**********"
click at [1482, 595] on button "Submit" at bounding box center [1511, 585] width 59 height 20
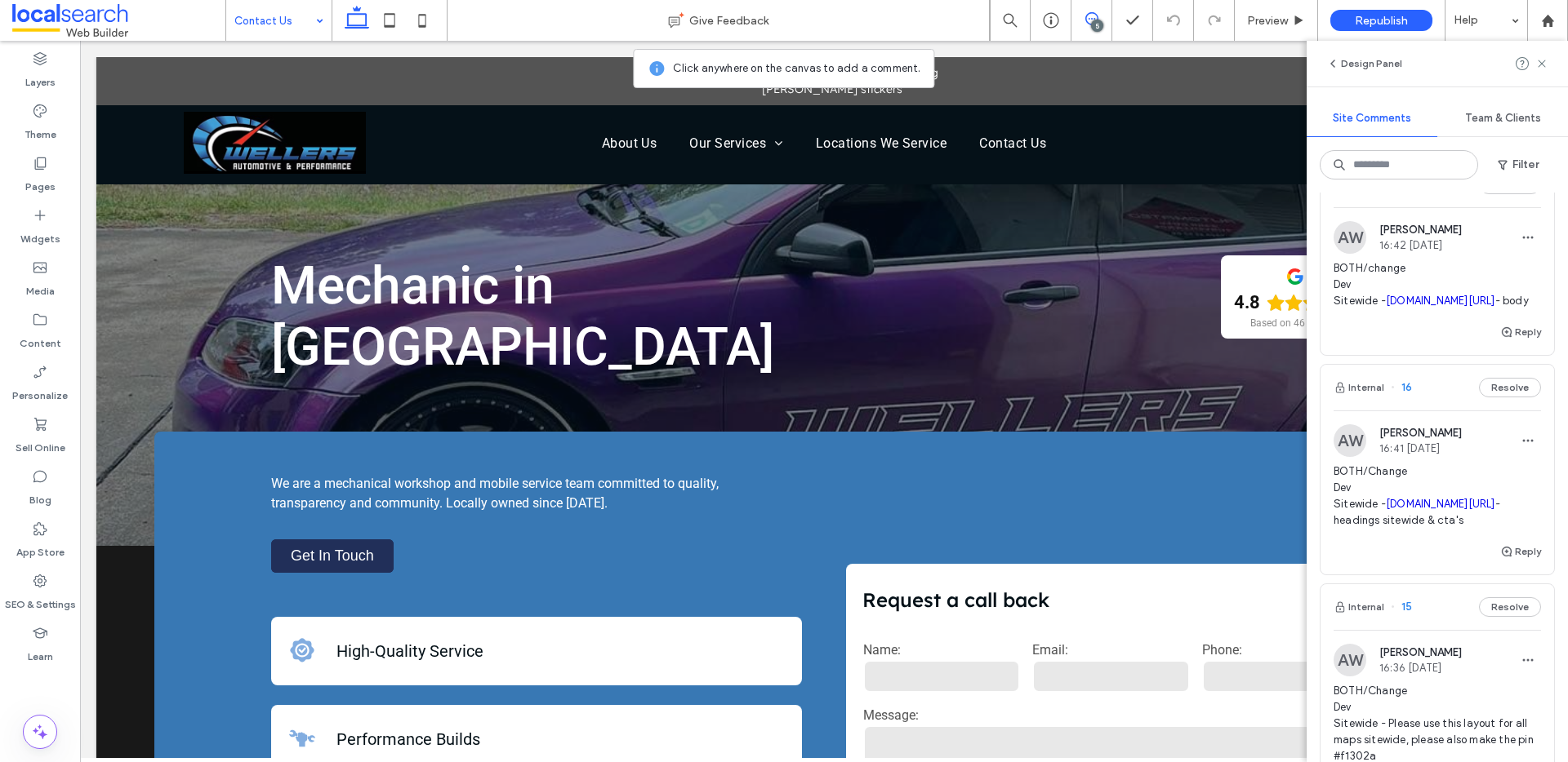
scroll to position [873, 0]
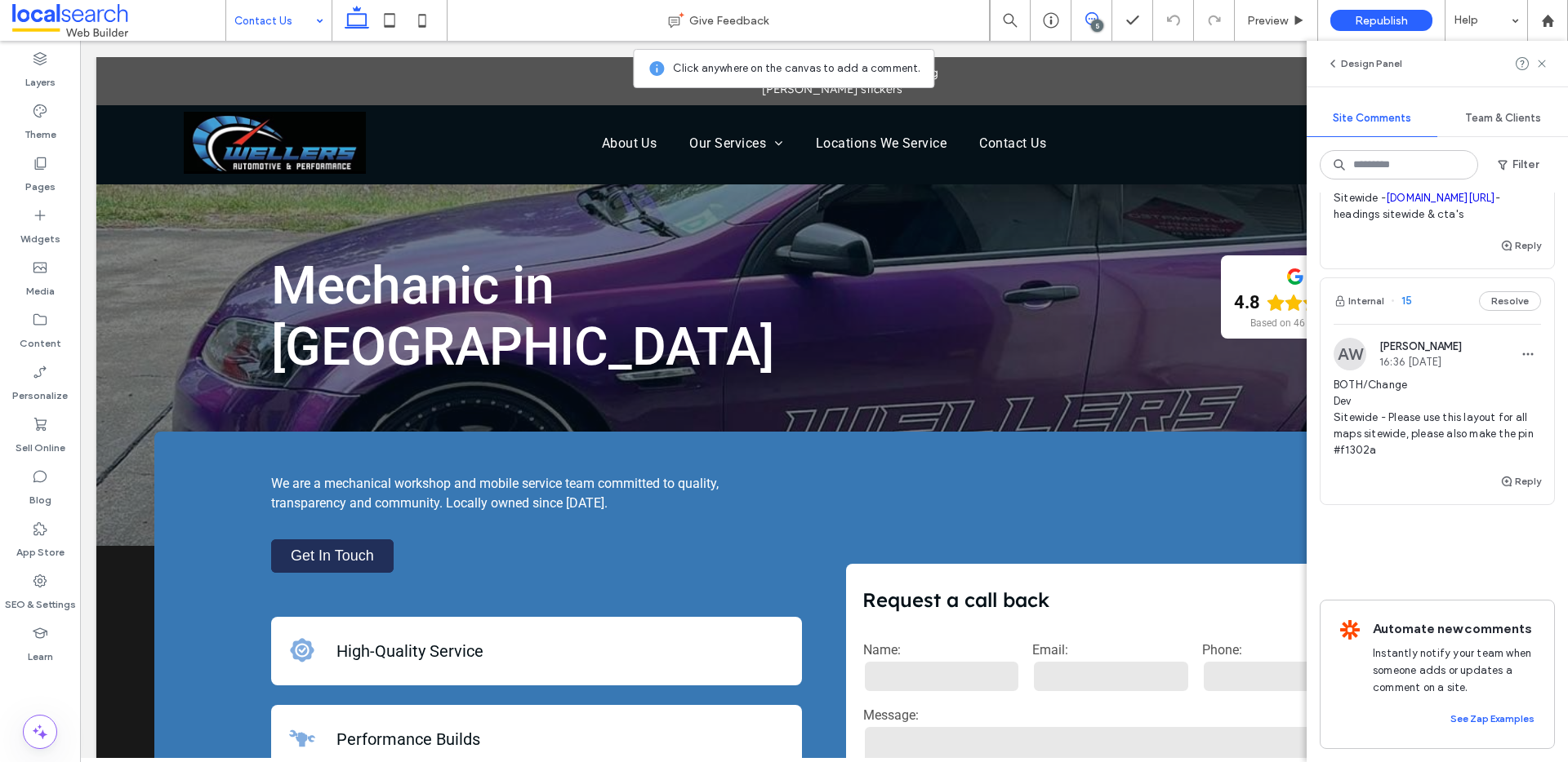
click at [1542, 69] on icon at bounding box center [1541, 63] width 13 height 13
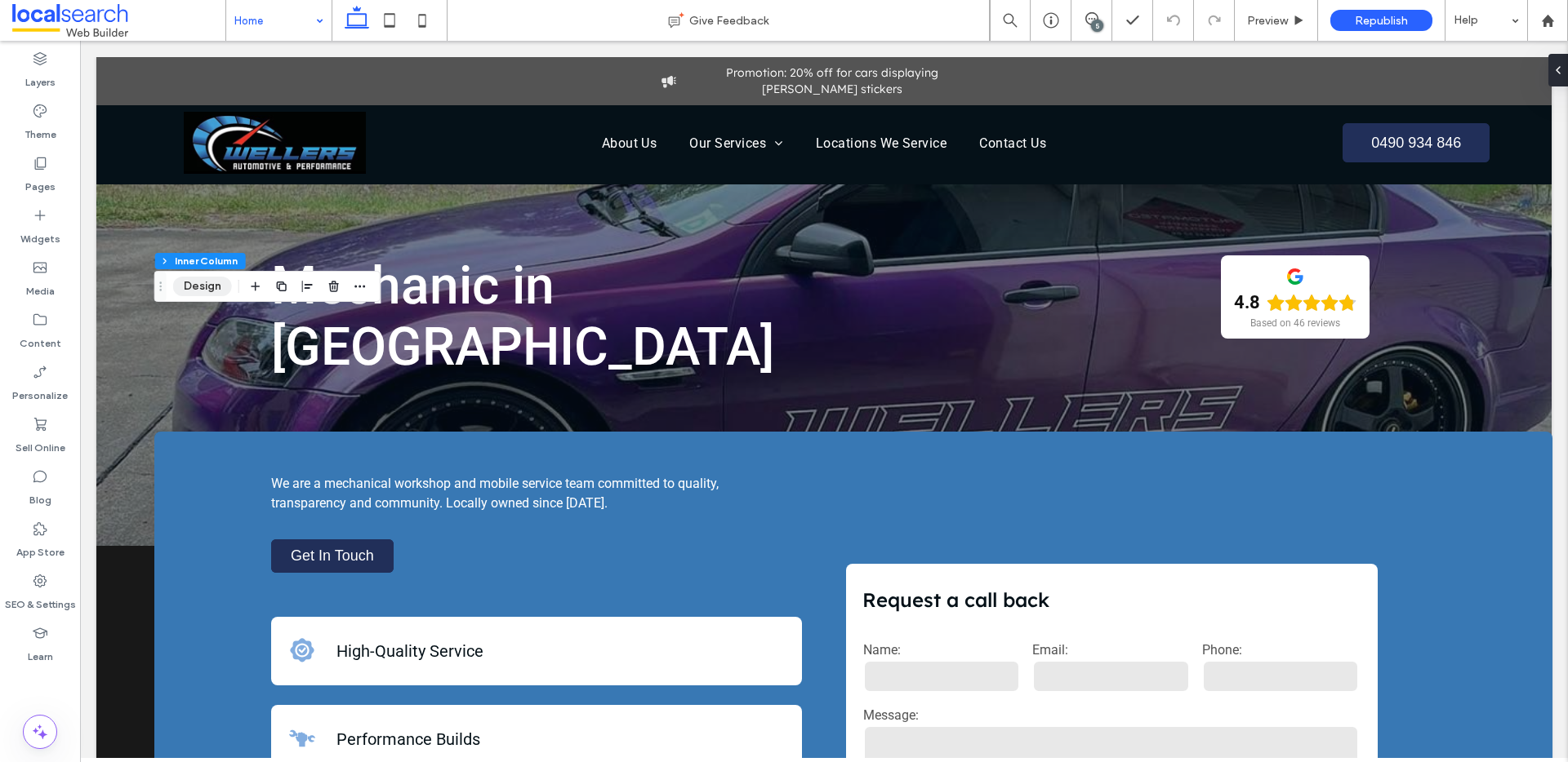
click at [196, 286] on button "Design" at bounding box center [202, 287] width 59 height 20
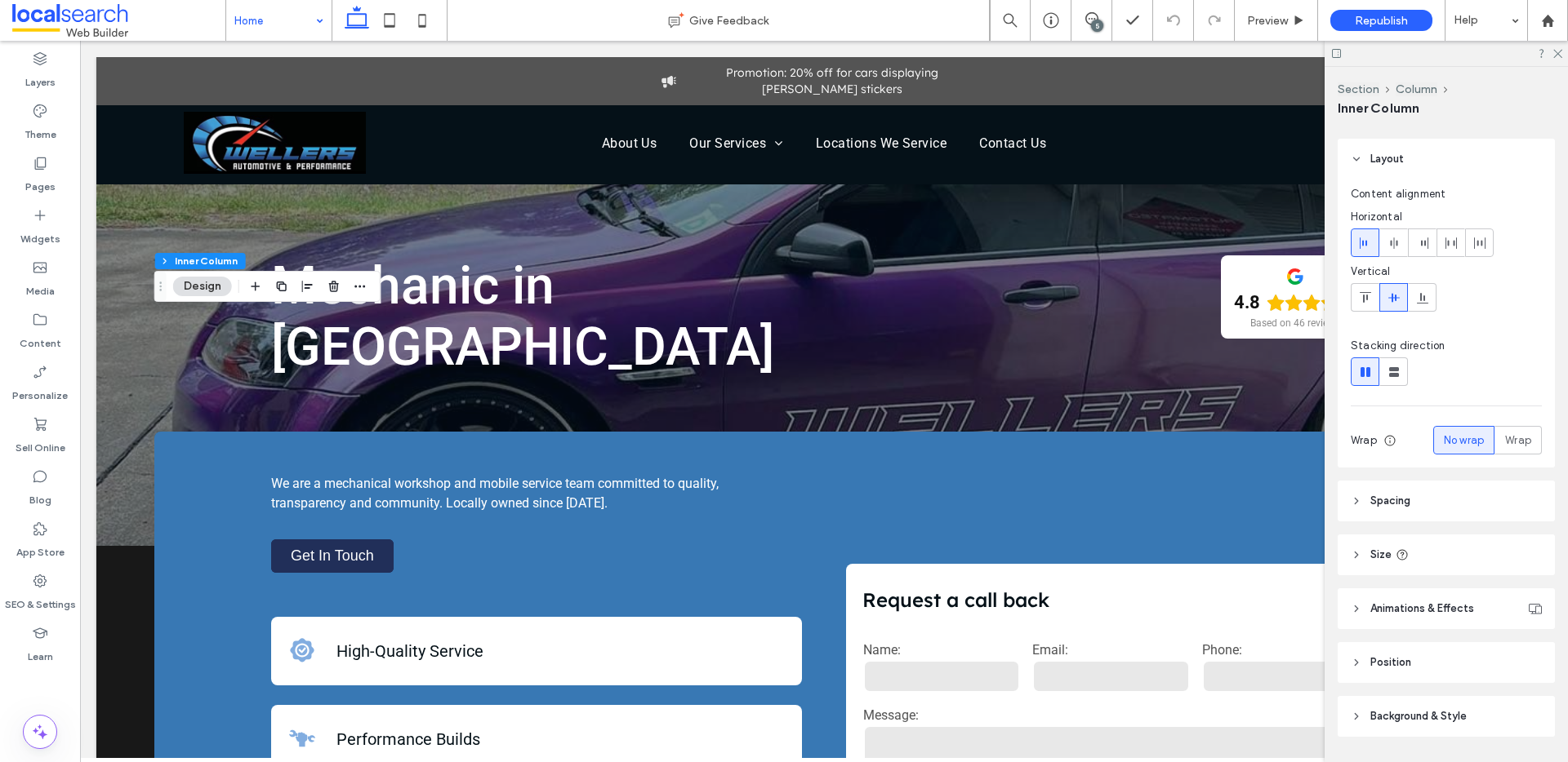
scroll to position [92, 0]
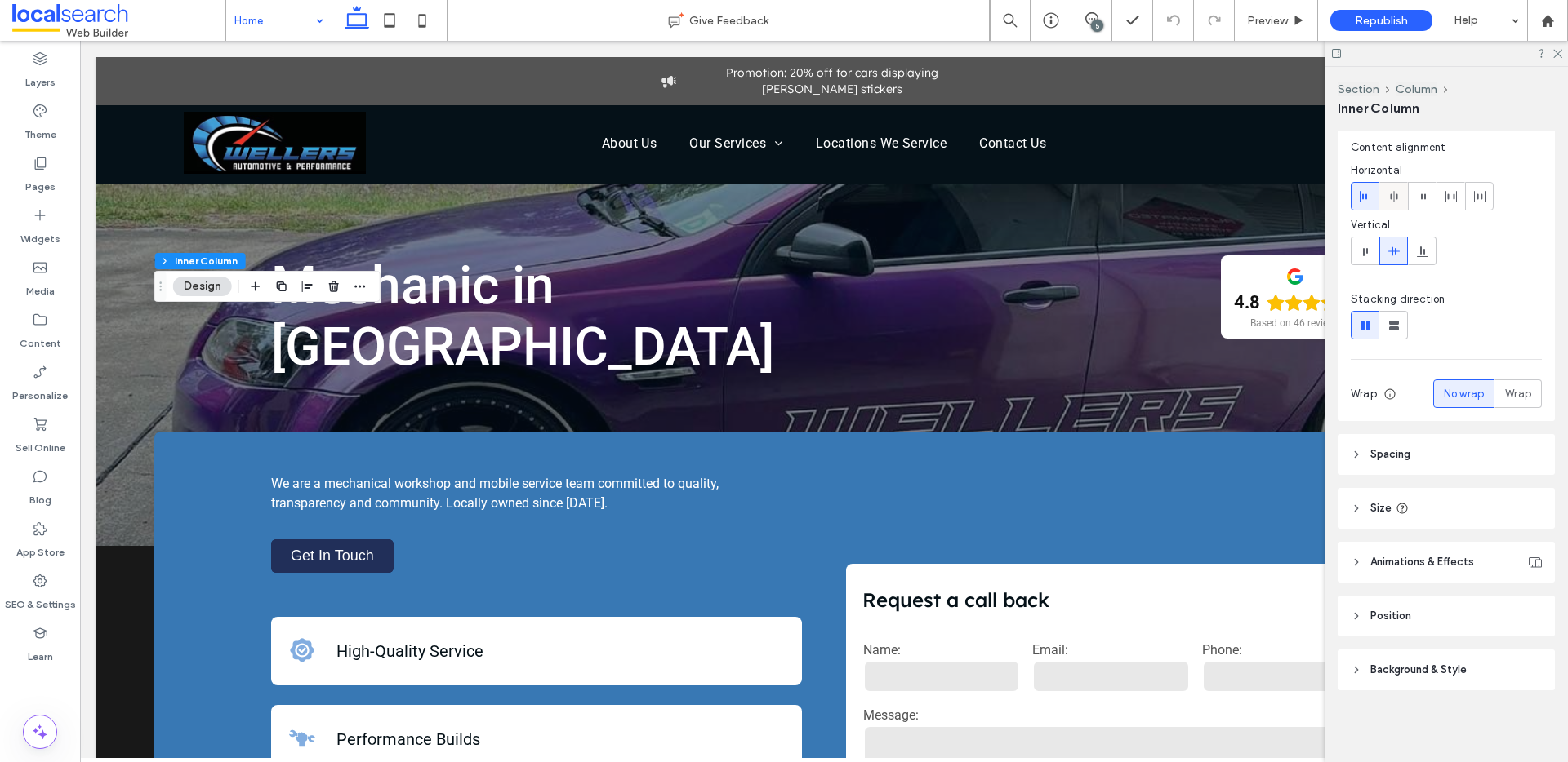
click at [1391, 192] on icon at bounding box center [1393, 196] width 13 height 13
click at [210, 289] on button "Design" at bounding box center [202, 287] width 59 height 20
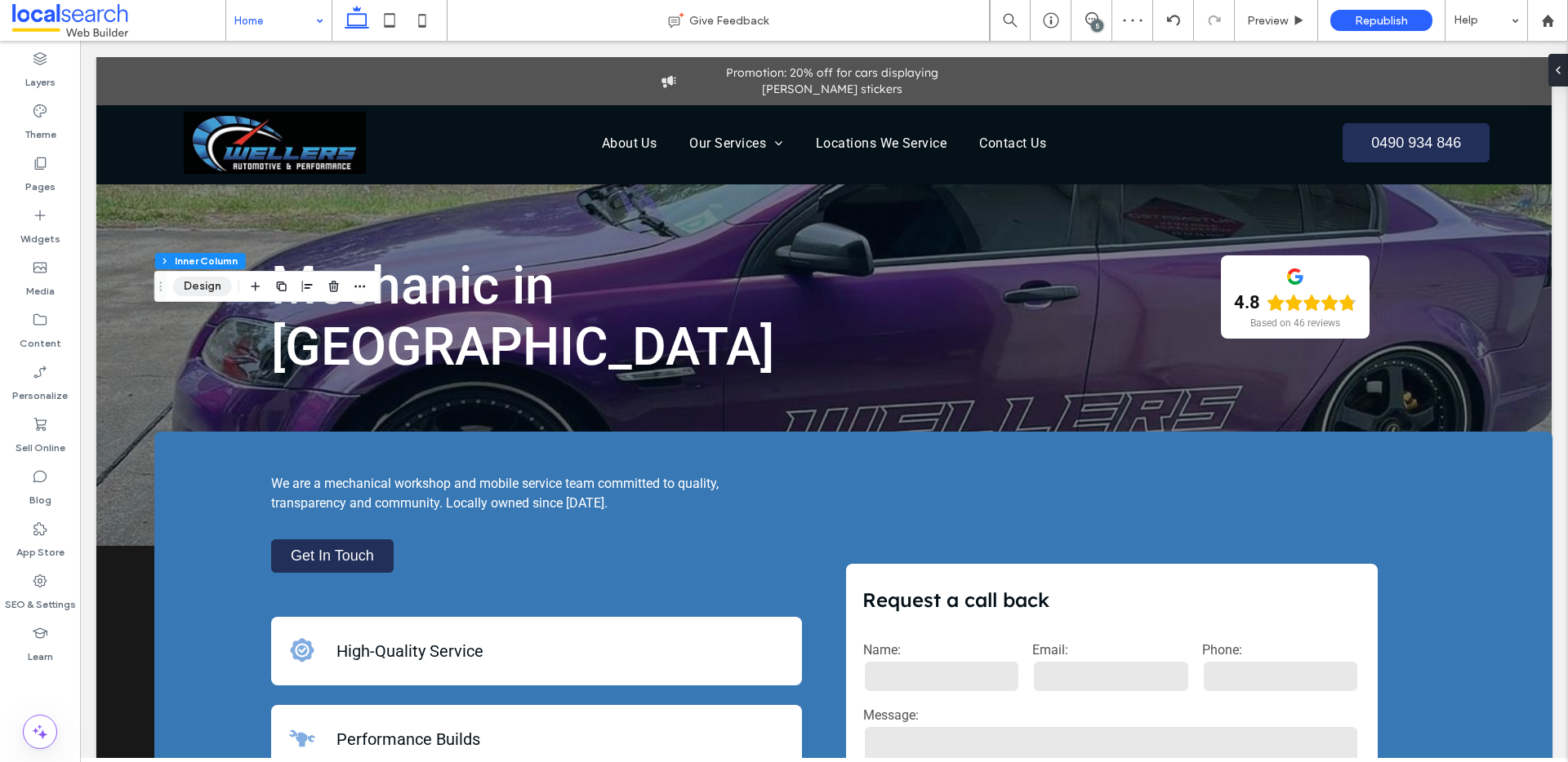
click at [210, 289] on button "Design" at bounding box center [202, 287] width 59 height 20
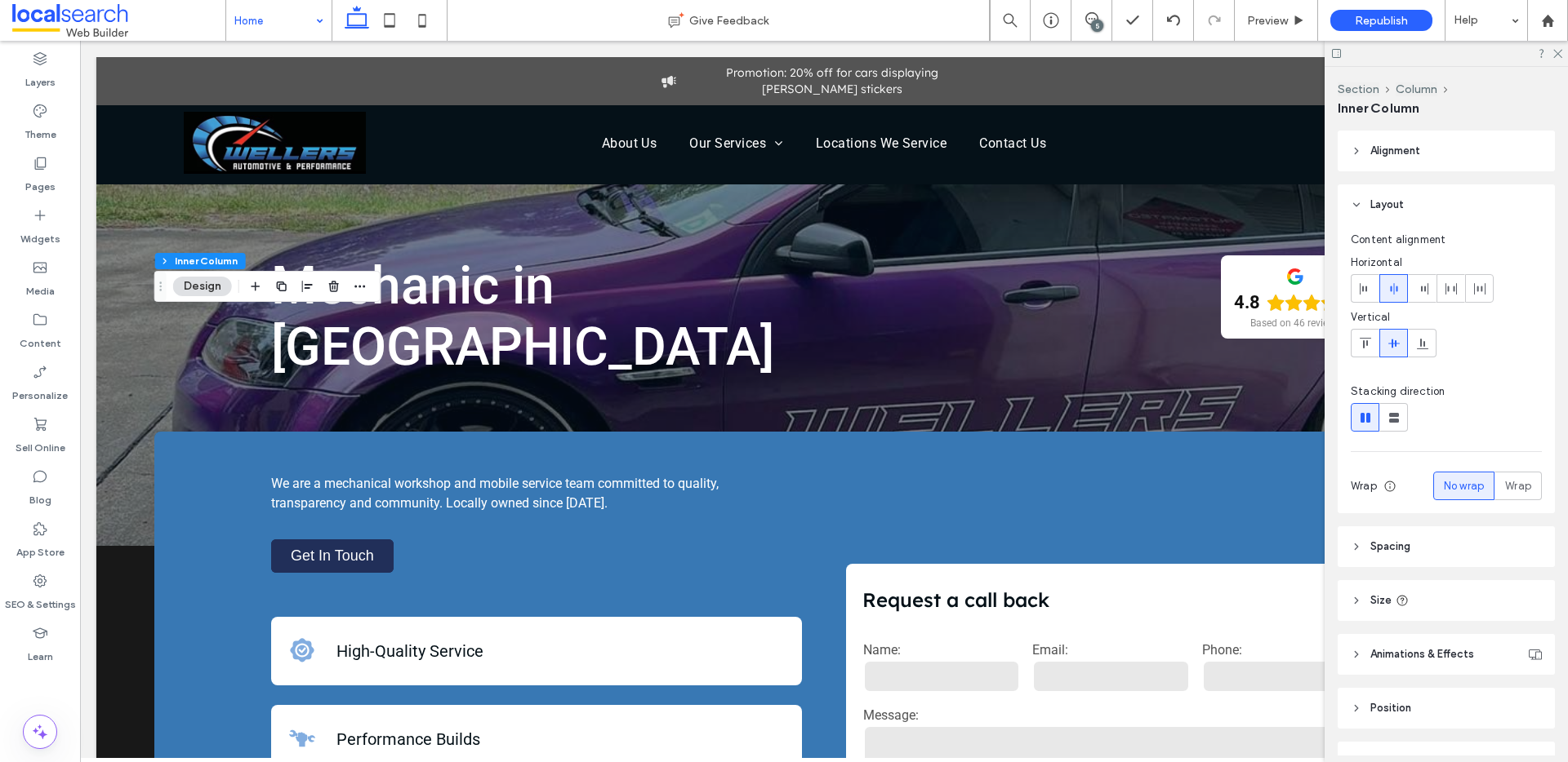
click at [215, 290] on button "Design" at bounding box center [202, 287] width 59 height 20
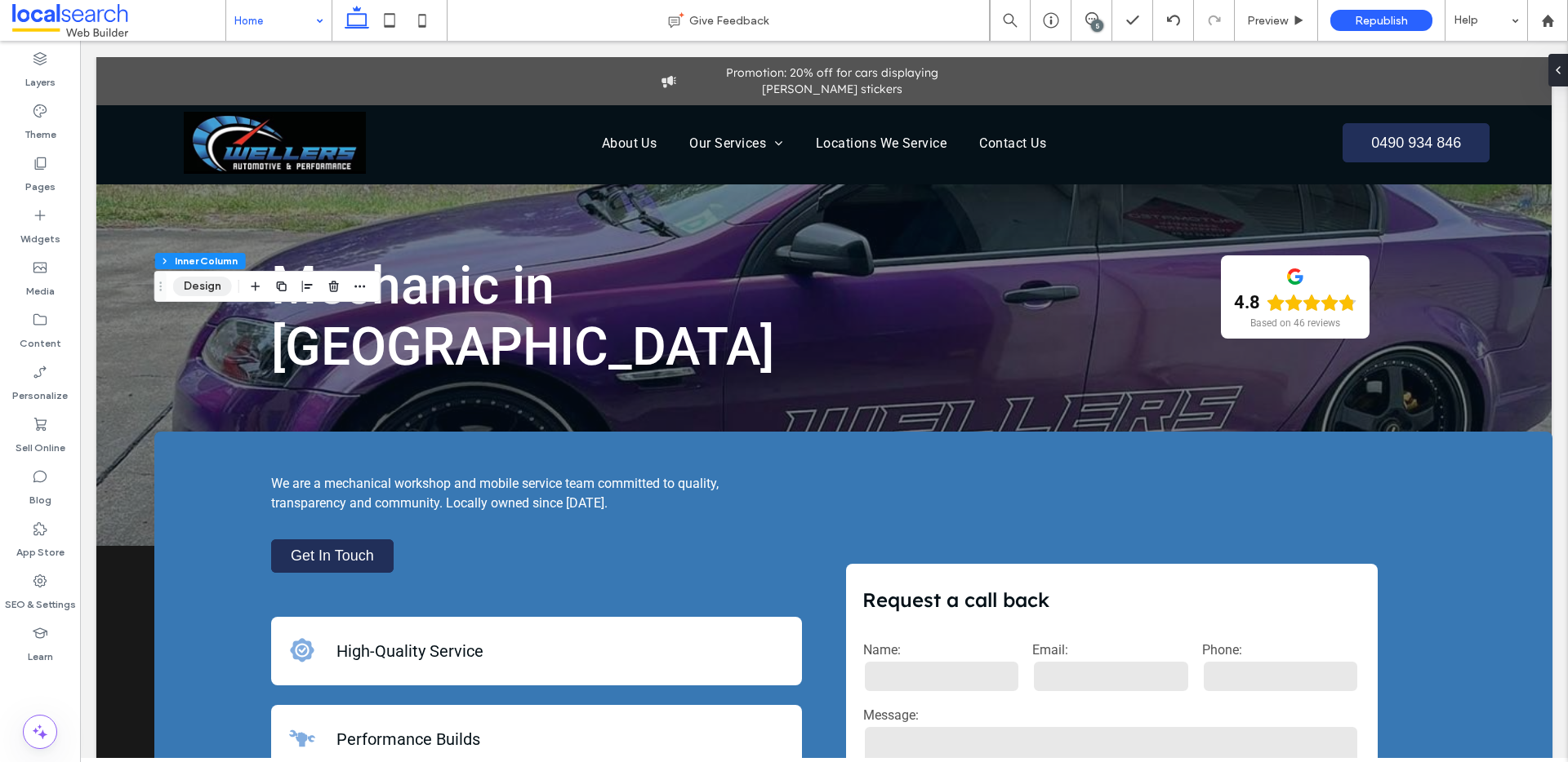
click at [199, 282] on button "Design" at bounding box center [202, 287] width 59 height 20
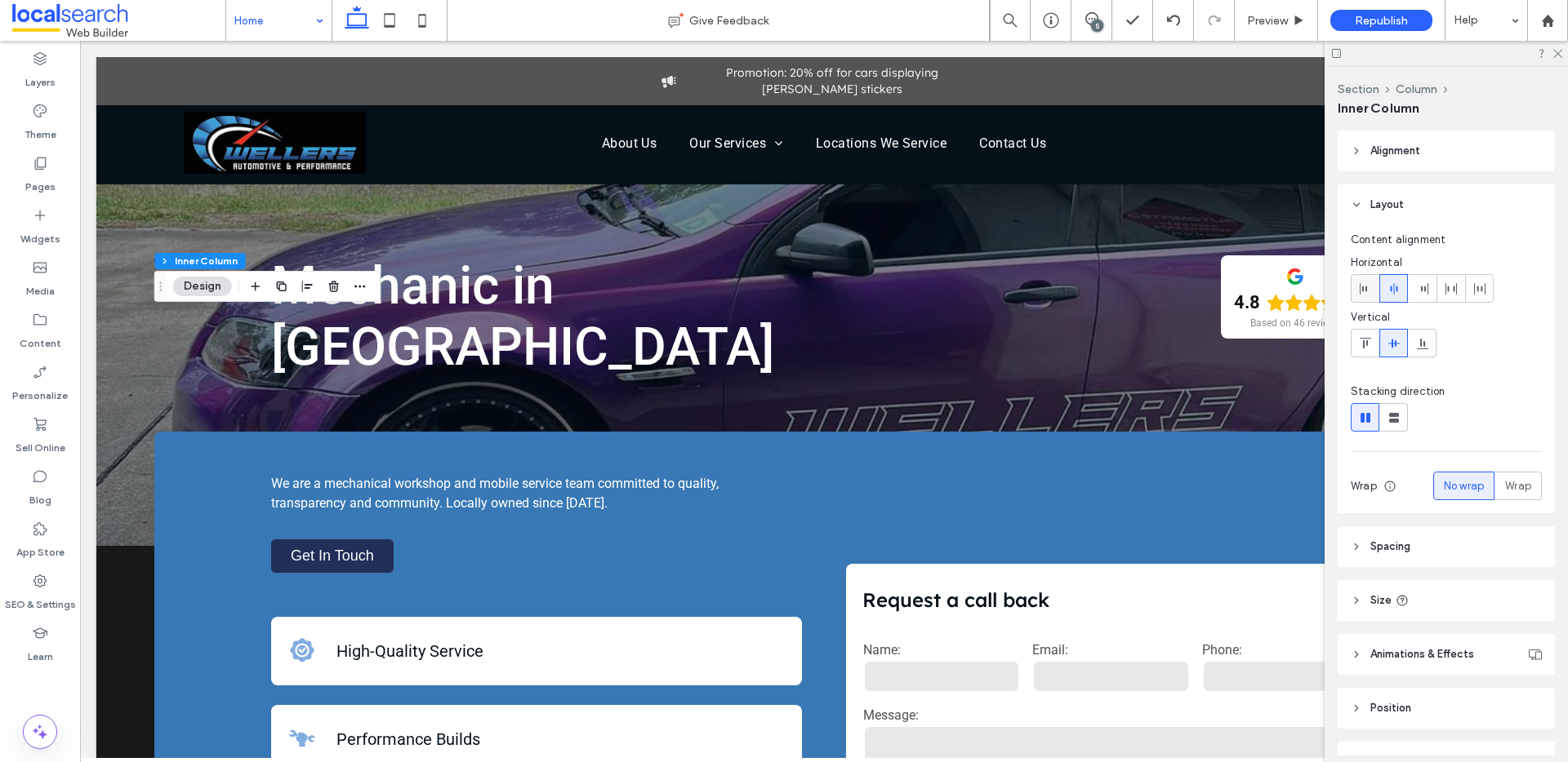
click at [1369, 291] on icon at bounding box center [1365, 289] width 13 height 13
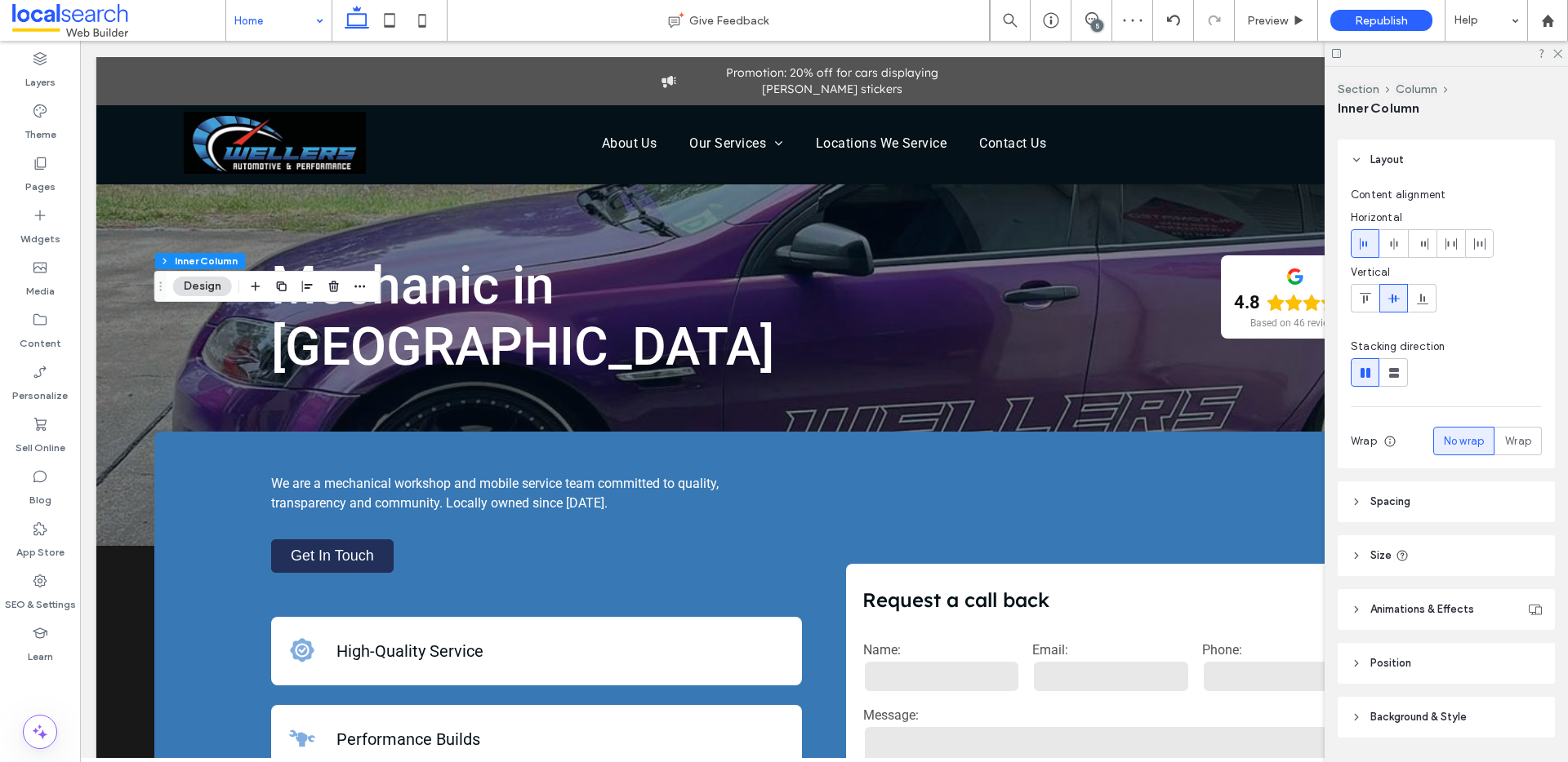
click at [1395, 497] on span "Spacing" at bounding box center [1390, 502] width 40 height 16
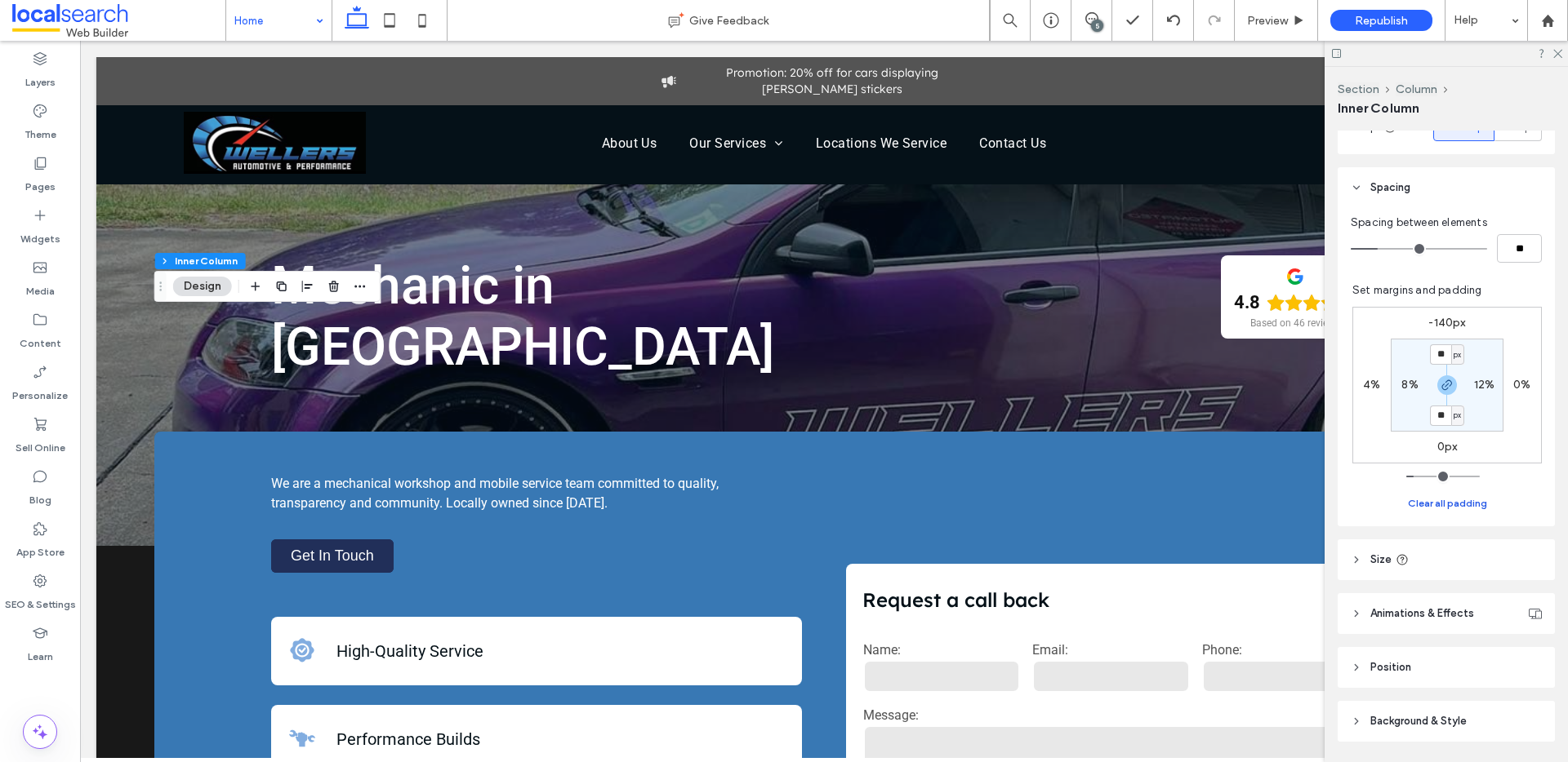
scroll to position [368, 0]
click at [1359, 548] on icon at bounding box center [1356, 550] width 12 height 12
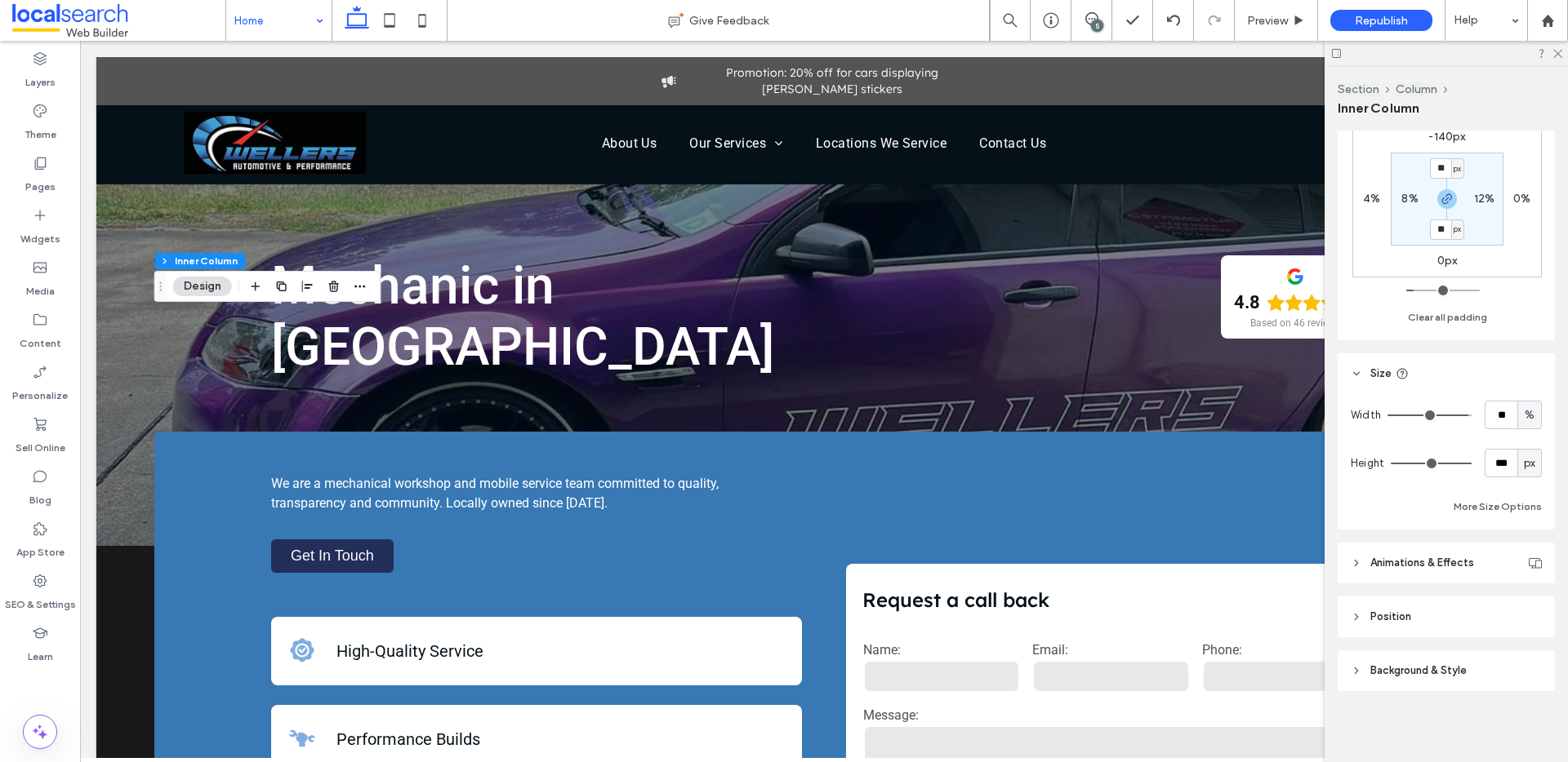
scroll to position [546, 0]
click at [1357, 565] on icon at bounding box center [1356, 562] width 12 height 12
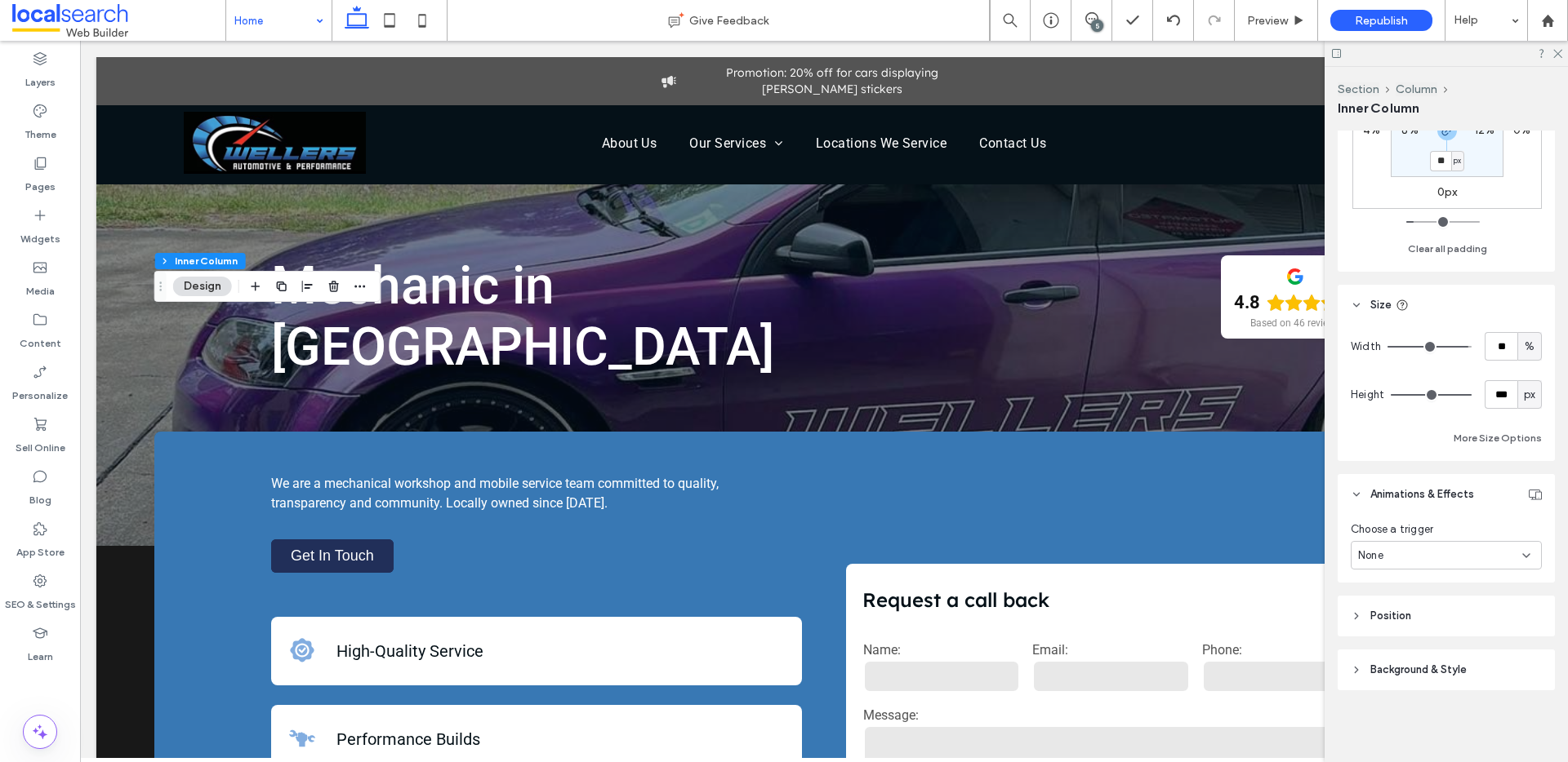
click at [1360, 605] on header "Position" at bounding box center [1446, 615] width 217 height 41
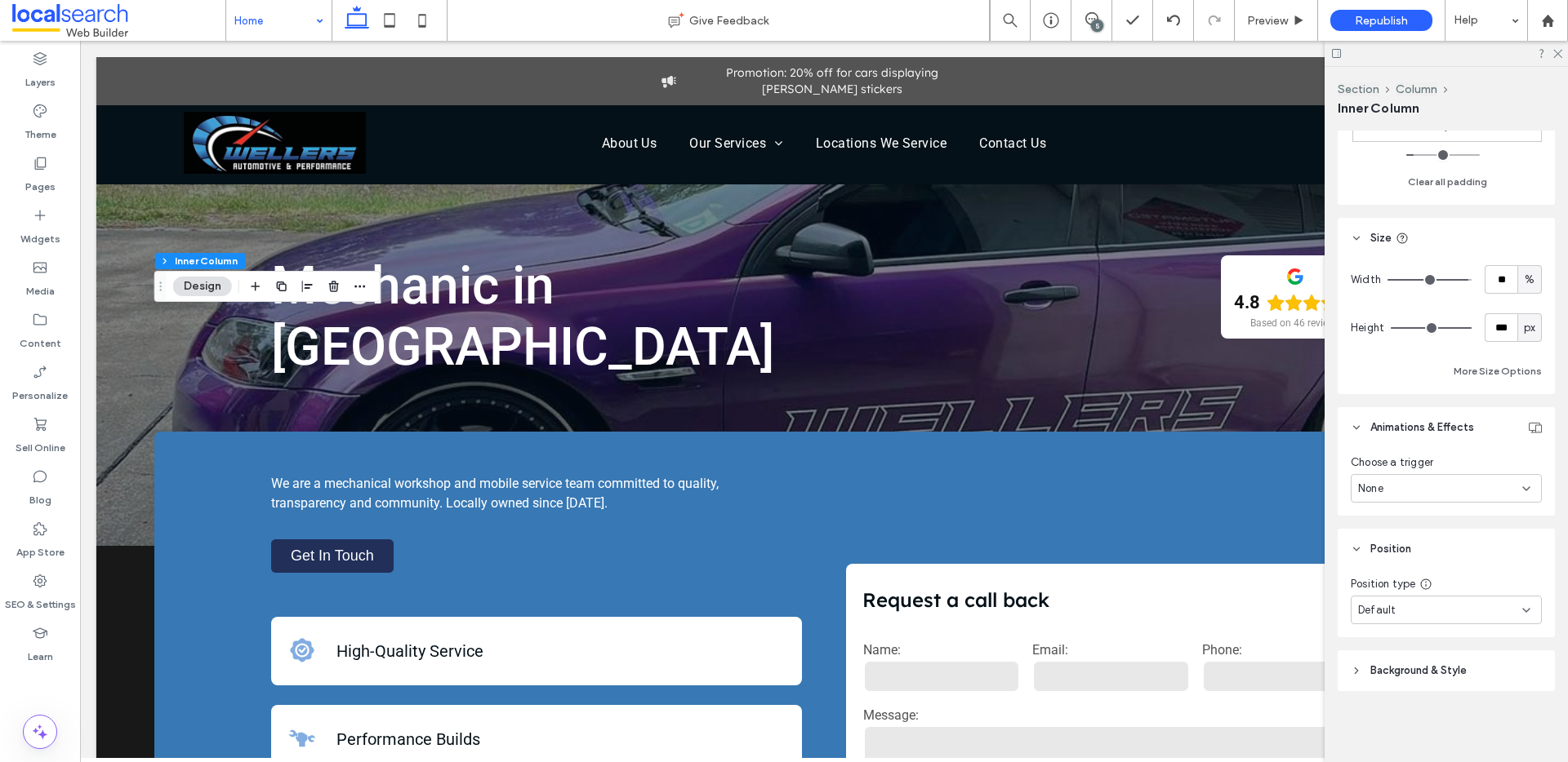
scroll to position [681, 0]
drag, startPoint x: 1378, startPoint y: 668, endPoint x: 1420, endPoint y: 679, distance: 43.4
click at [1378, 668] on span "Background & Style" at bounding box center [1418, 670] width 96 height 16
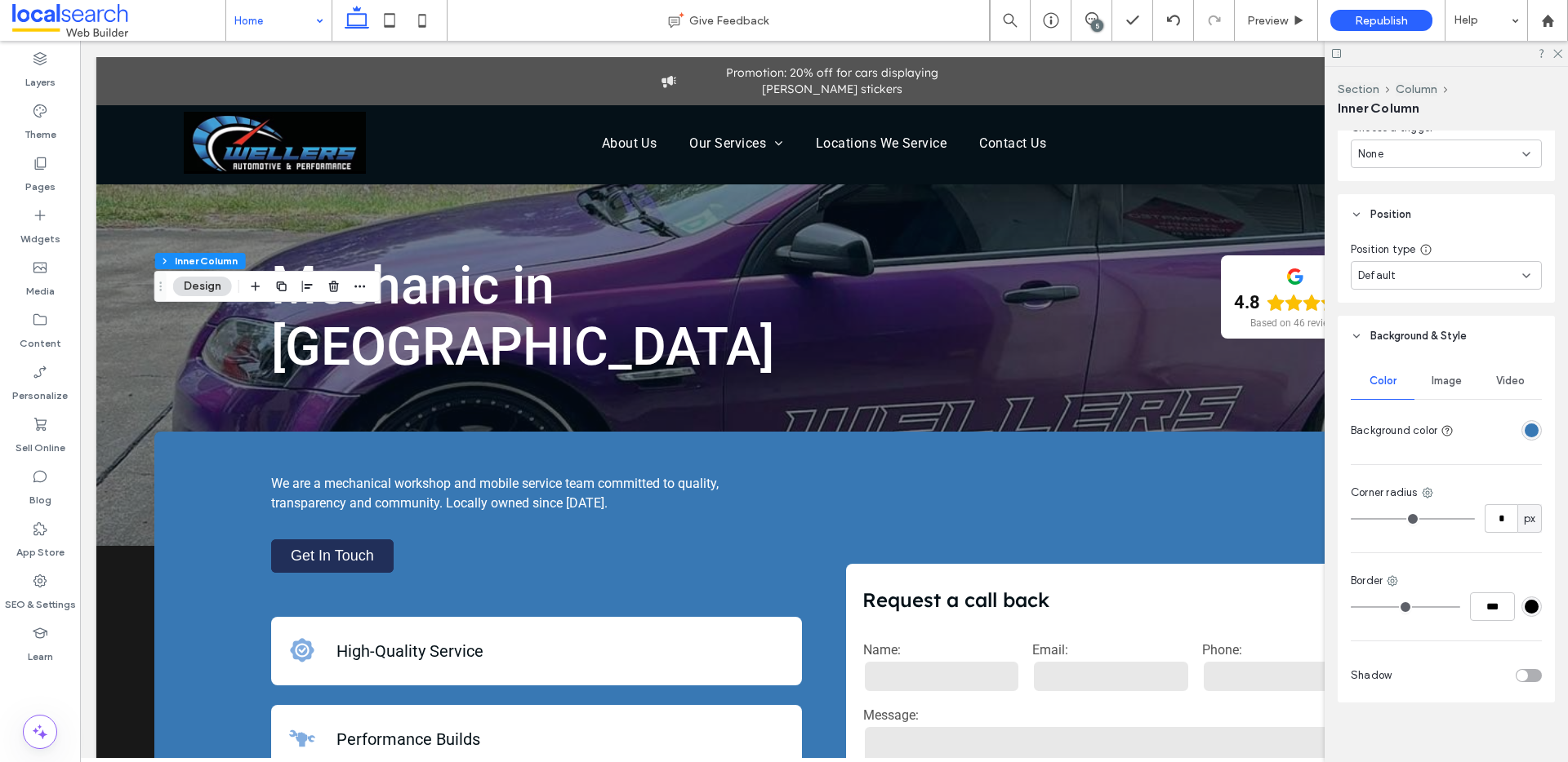
scroll to position [1027, 0]
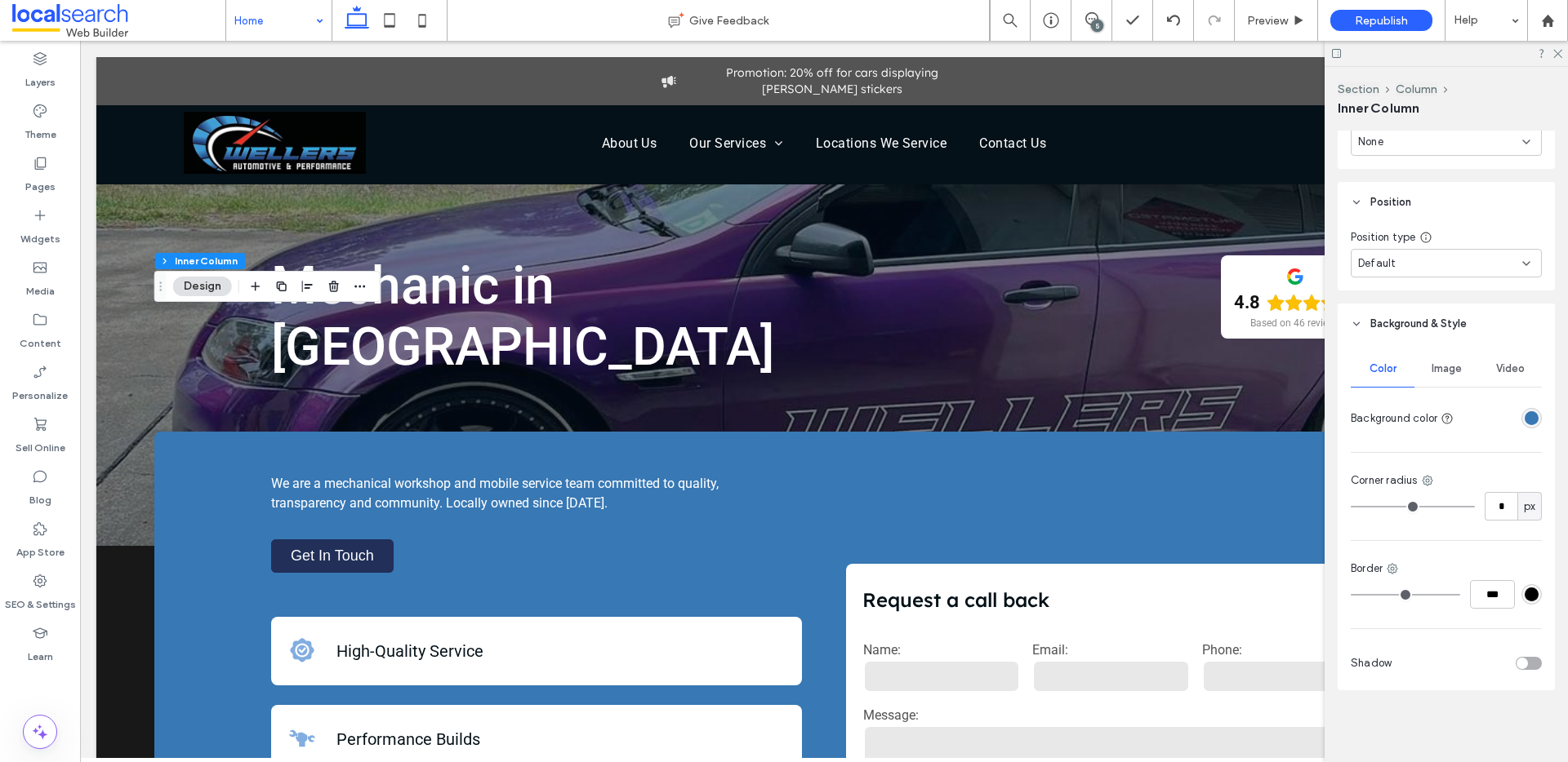
click at [1521, 666] on div "toggle" at bounding box center [1528, 663] width 26 height 13
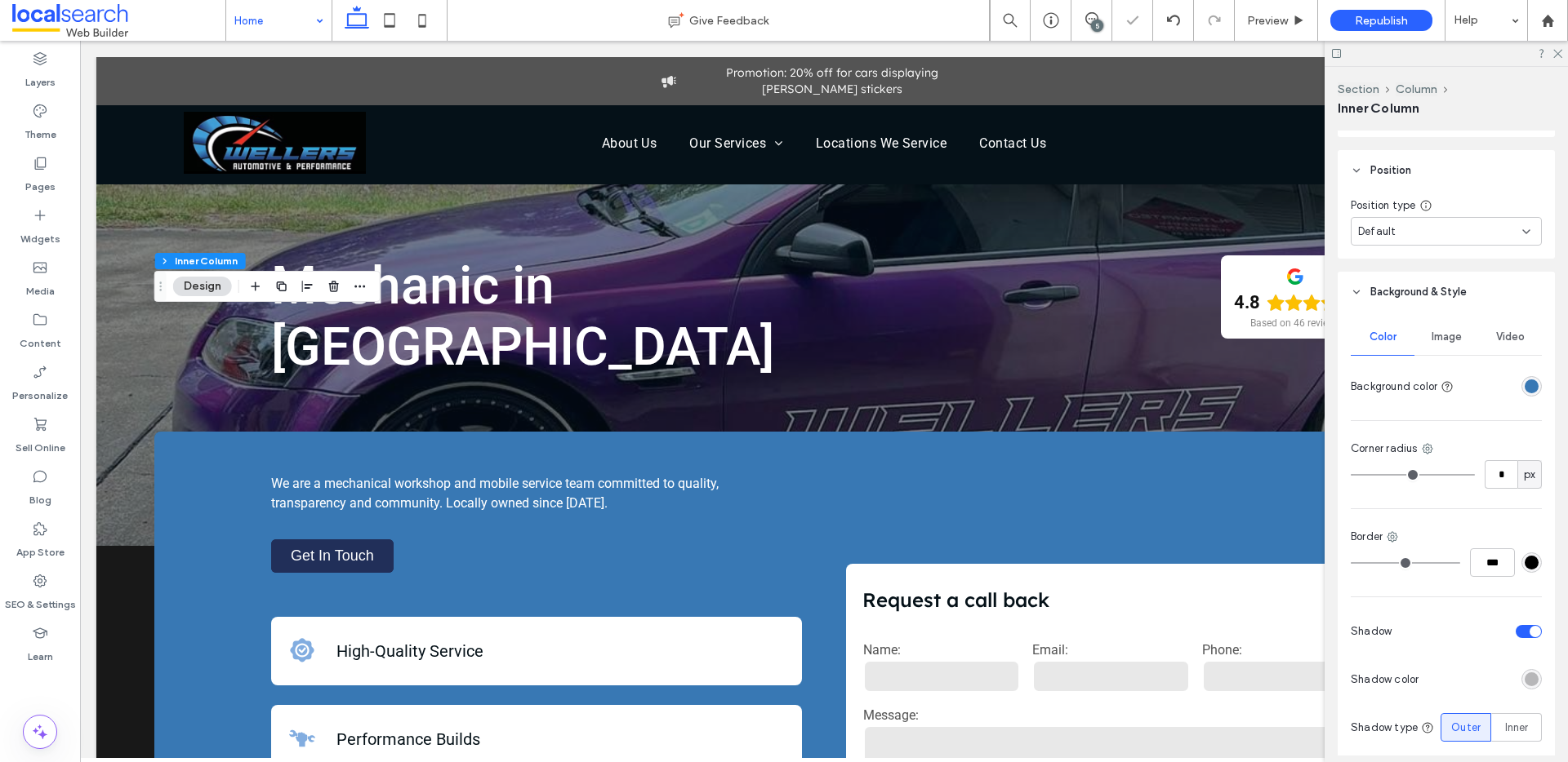
scroll to position [1176, 0]
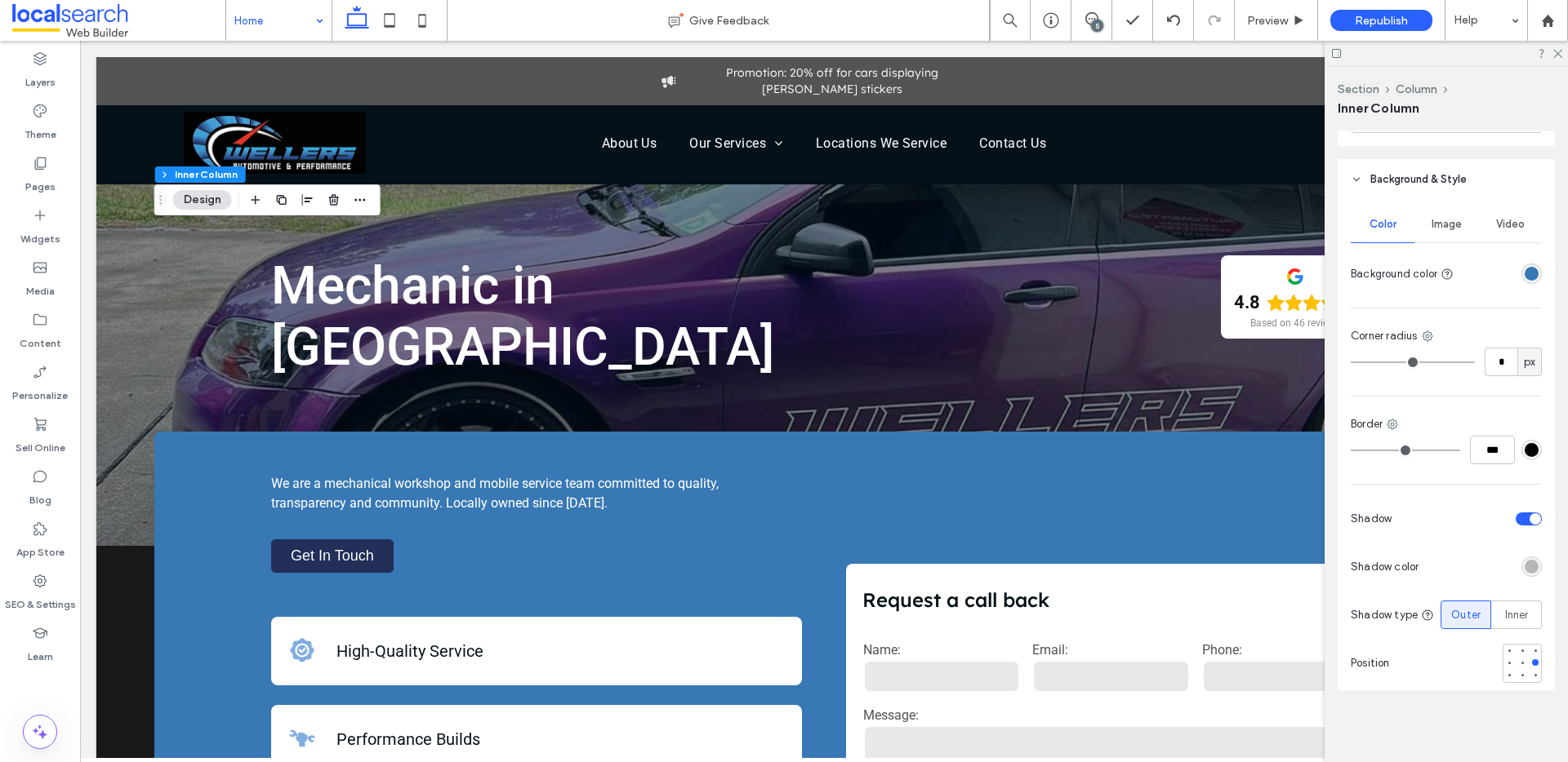
click at [1518, 519] on div "toggle" at bounding box center [1528, 519] width 26 height 13
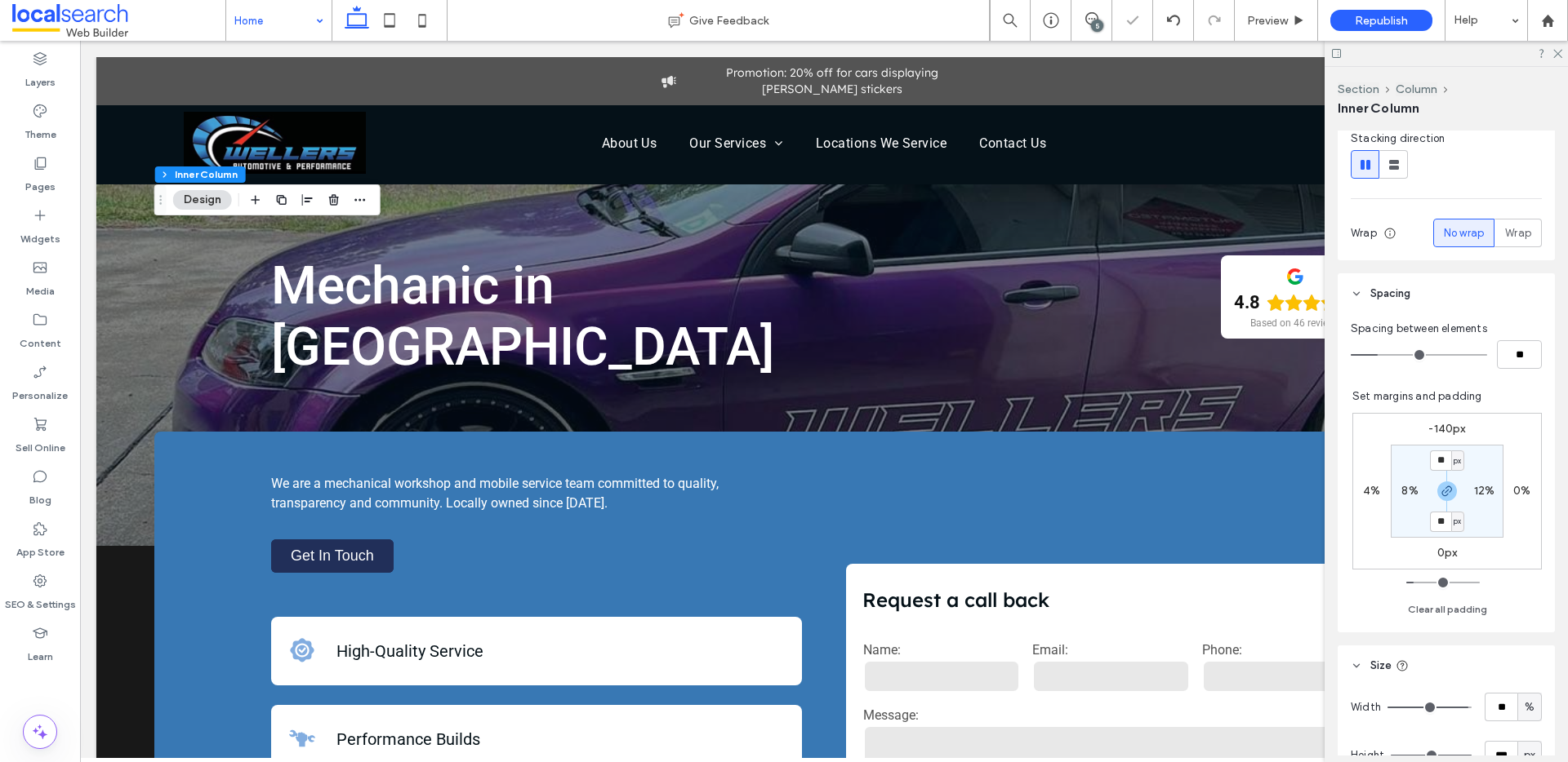
scroll to position [0, 0]
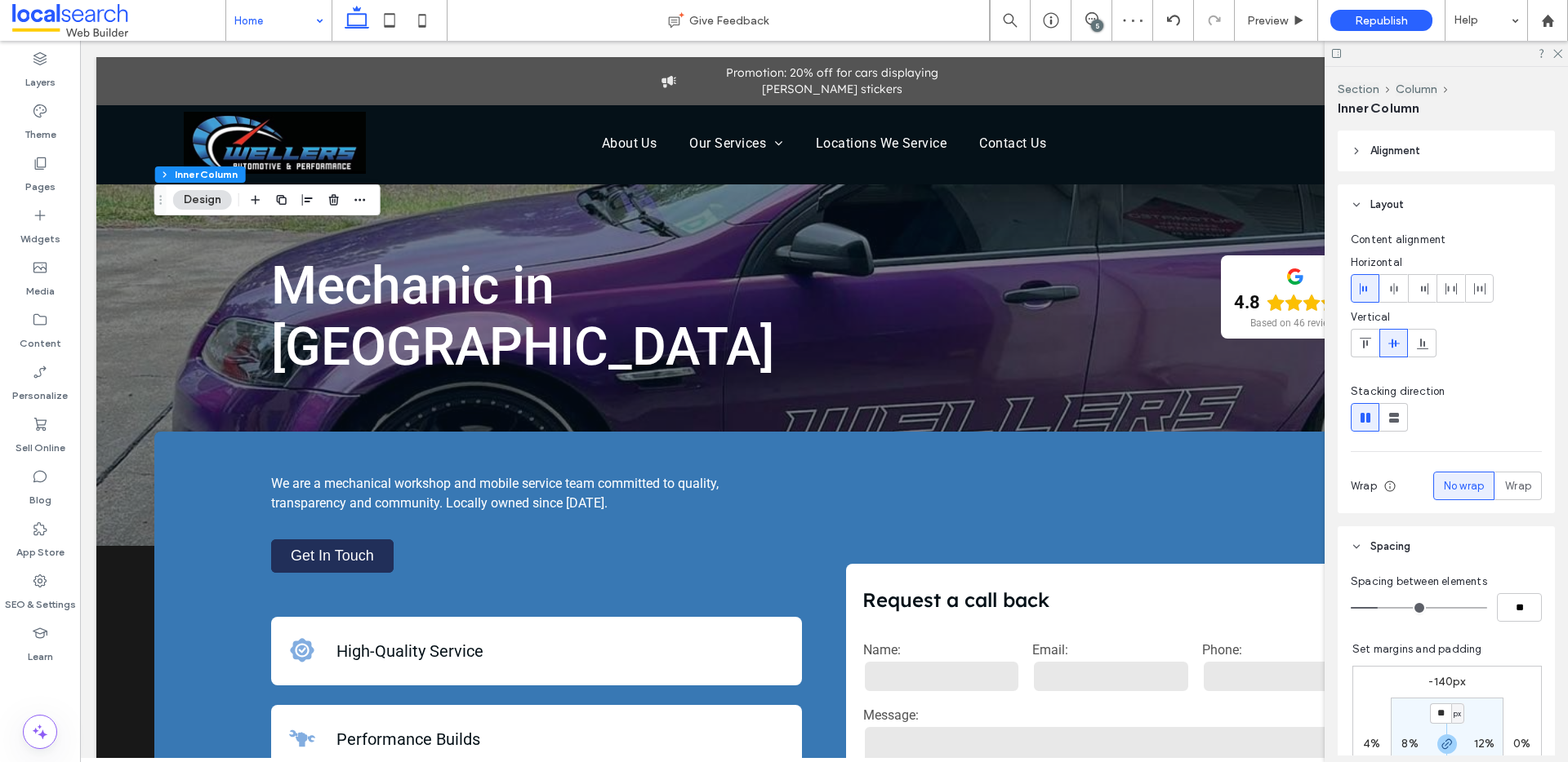
click at [1359, 150] on icon at bounding box center [1356, 151] width 12 height 12
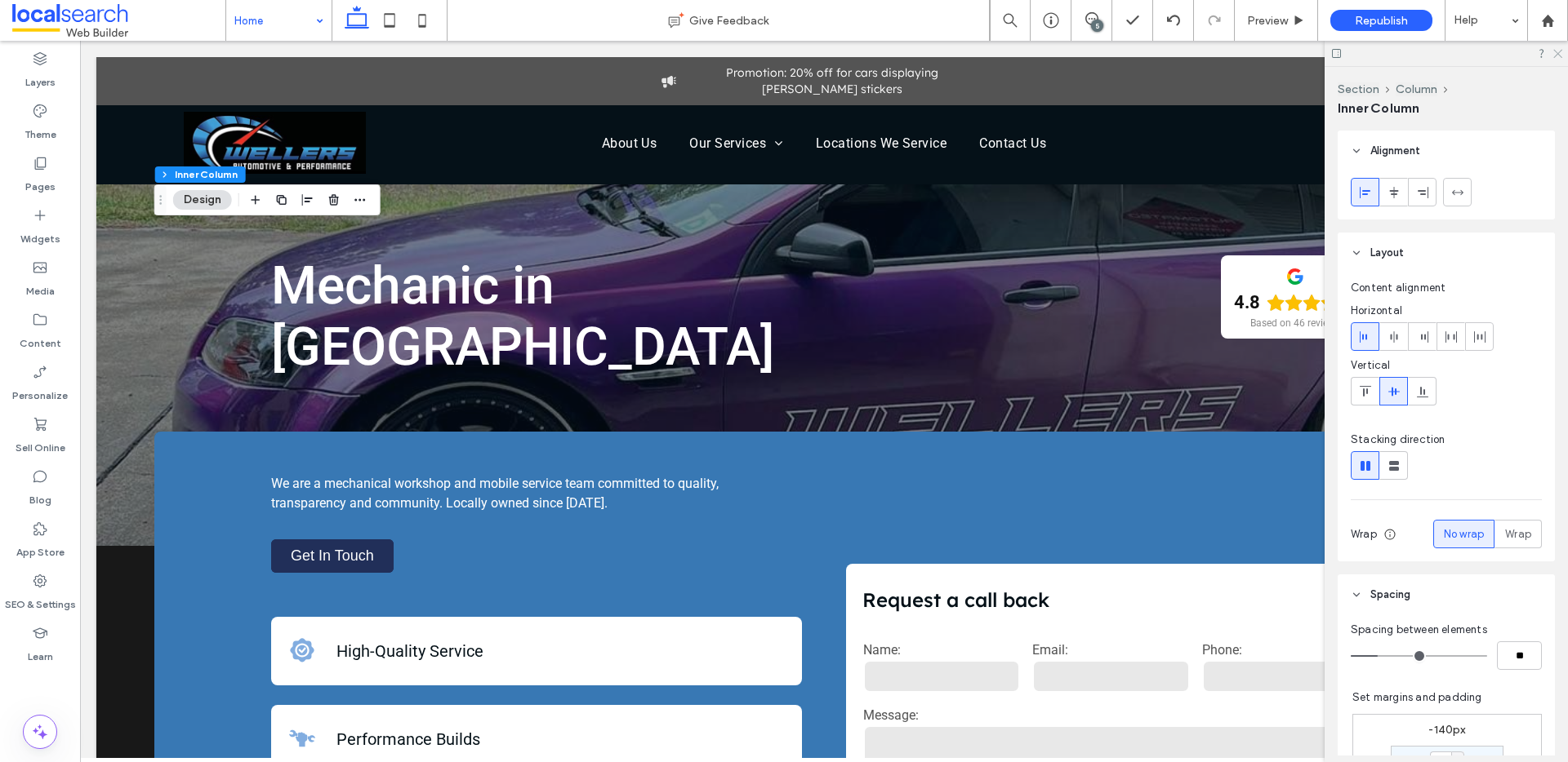
click at [1554, 54] on icon at bounding box center [1556, 52] width 11 height 11
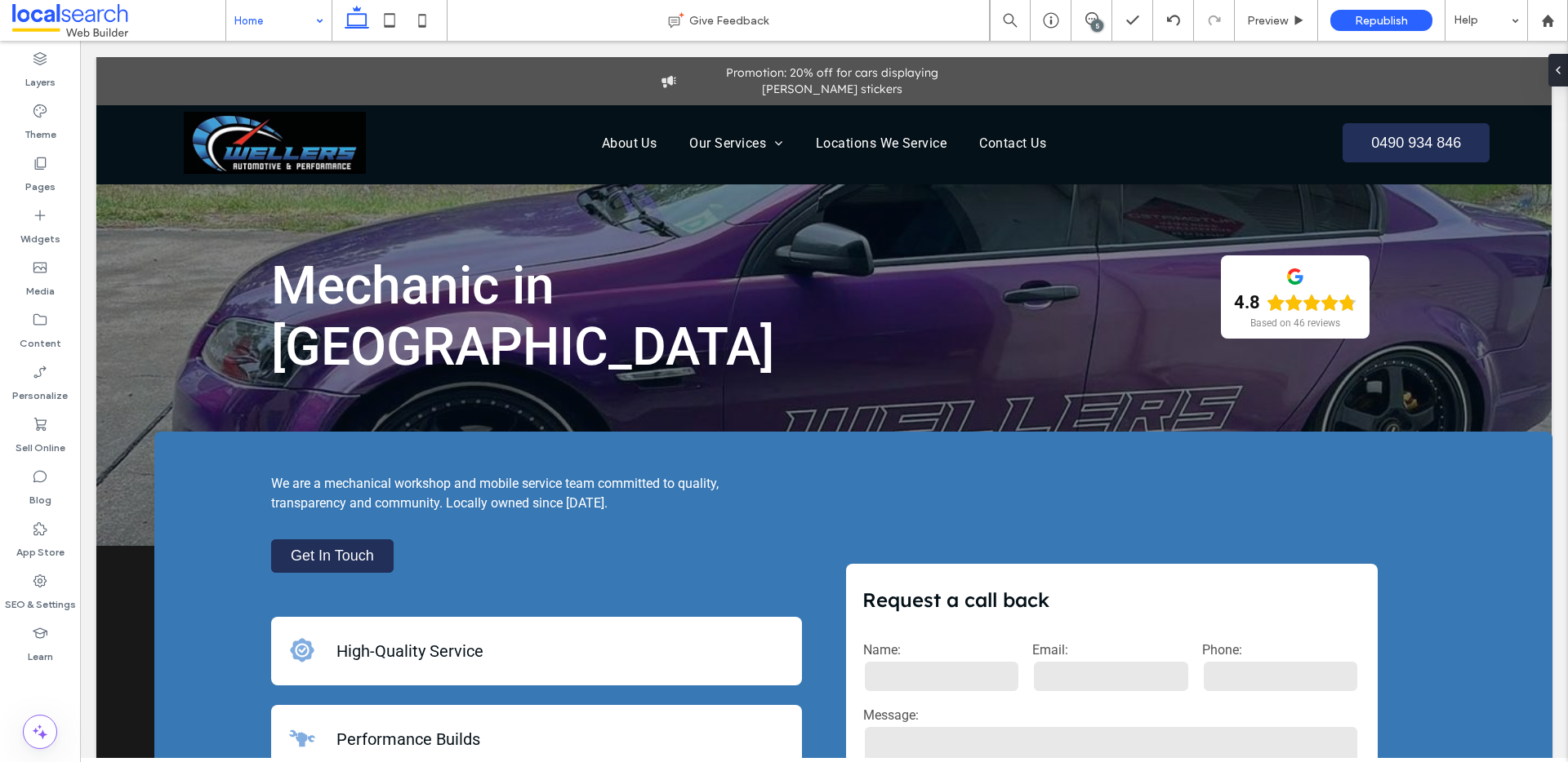
type input "**"
type input "****"
type input "**"
click at [1101, 23] on div "5" at bounding box center [1097, 26] width 13 height 13
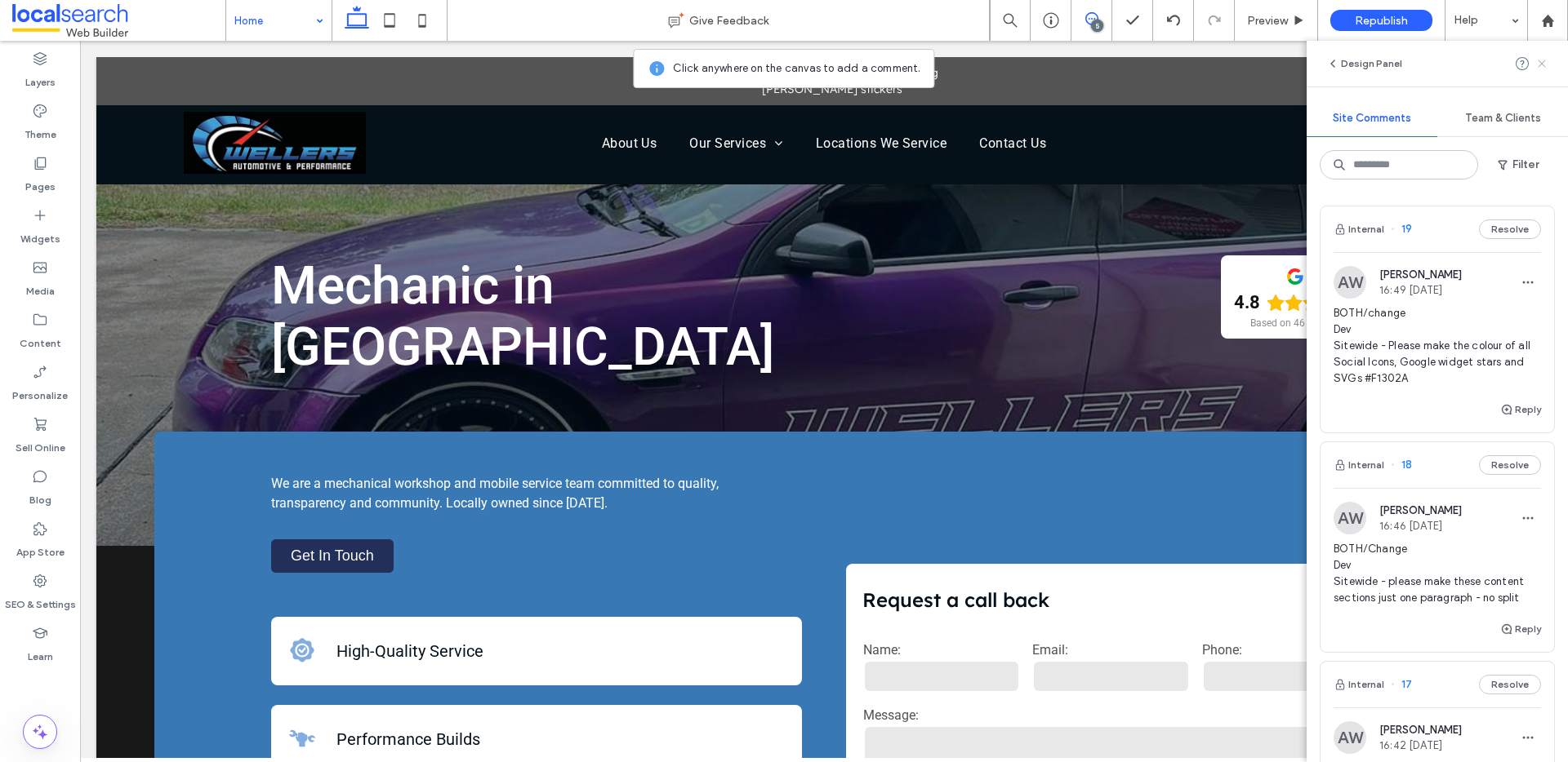
click at [1535, 63] on icon at bounding box center [1541, 63] width 13 height 13
